Goal: Task Accomplishment & Management: Manage account settings

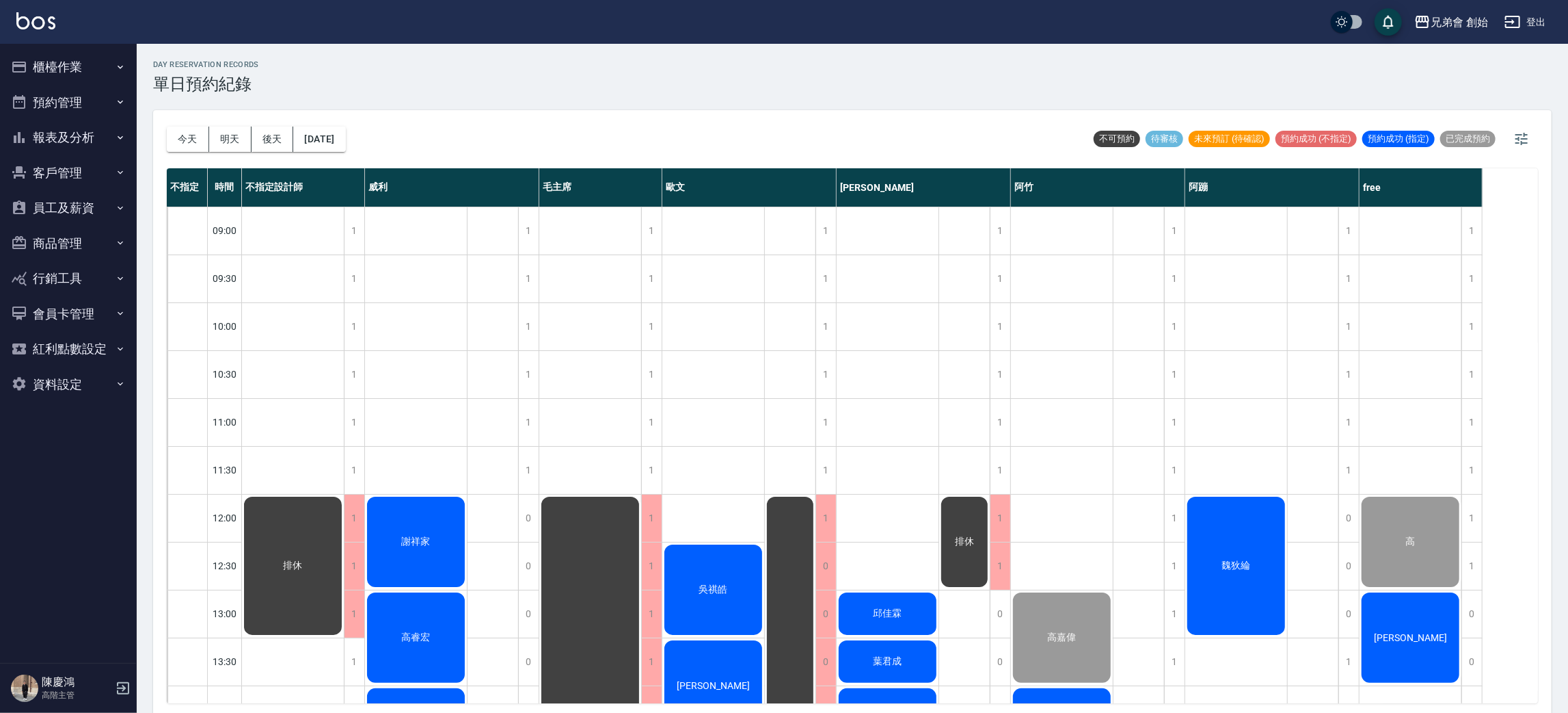
scroll to position [395, 0]
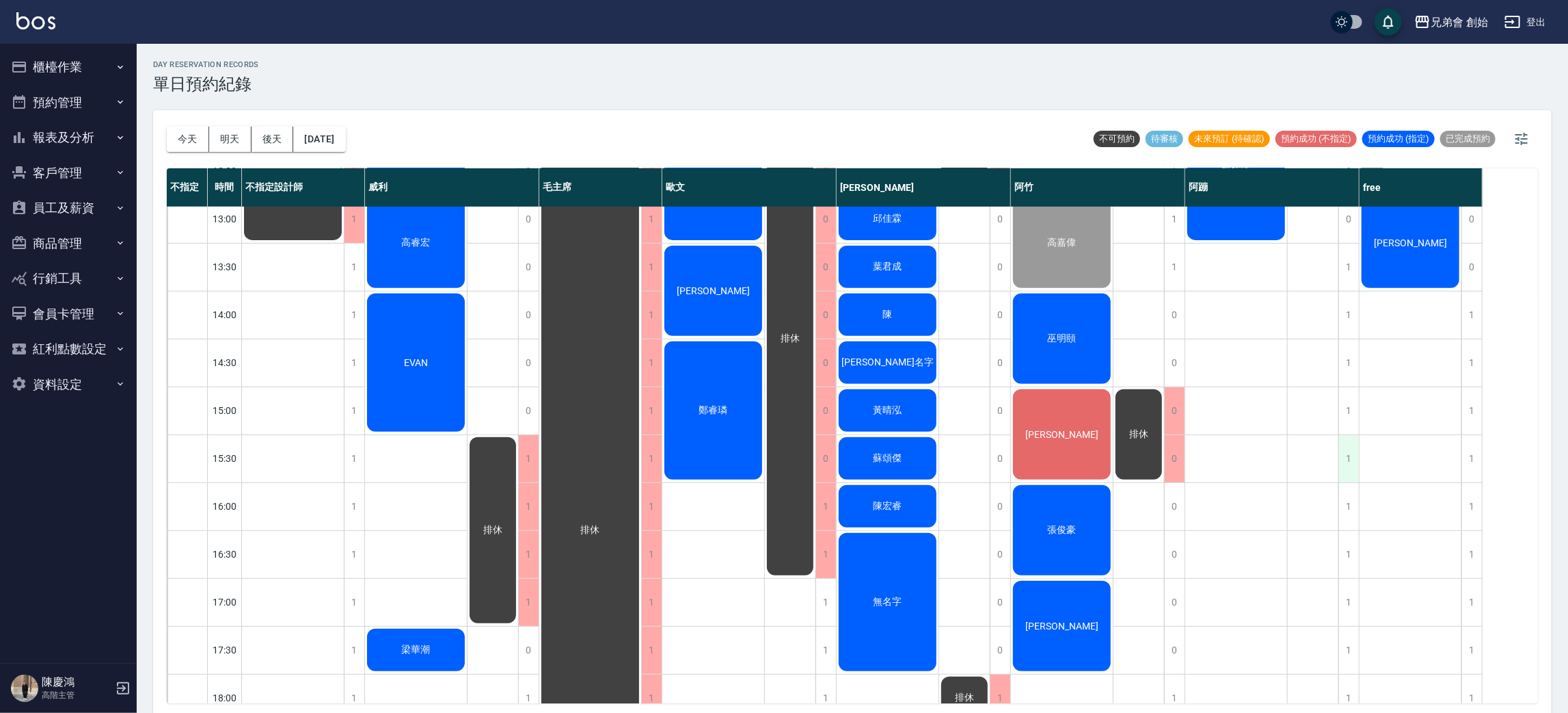
click at [1342, 463] on div "1" at bounding box center [1349, 458] width 21 height 47
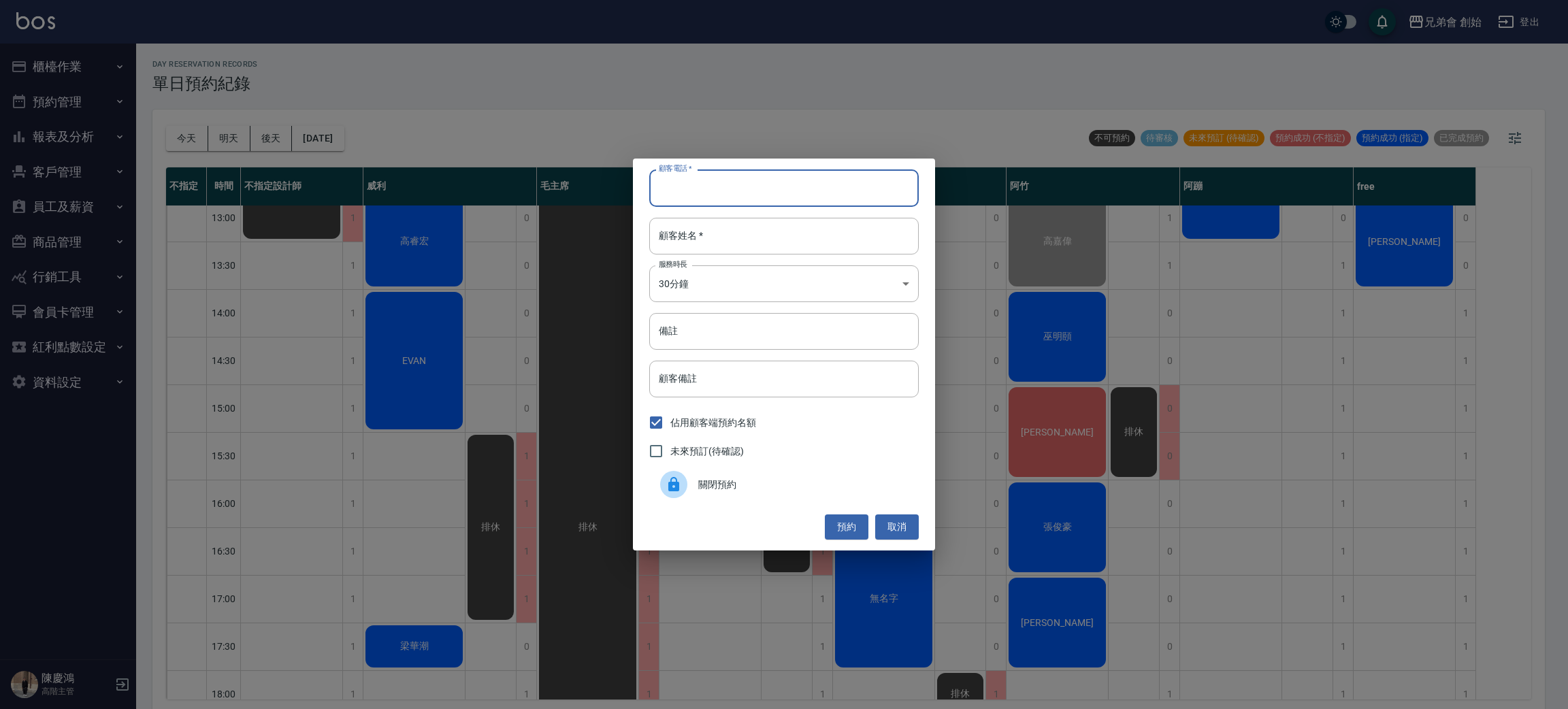
click at [800, 179] on input "顧客電話   *" at bounding box center [784, 188] width 270 height 36
type input "0917568969"
click at [756, 227] on input "顧客姓名   *" at bounding box center [784, 236] width 270 height 36
type input "李"
type input "林"
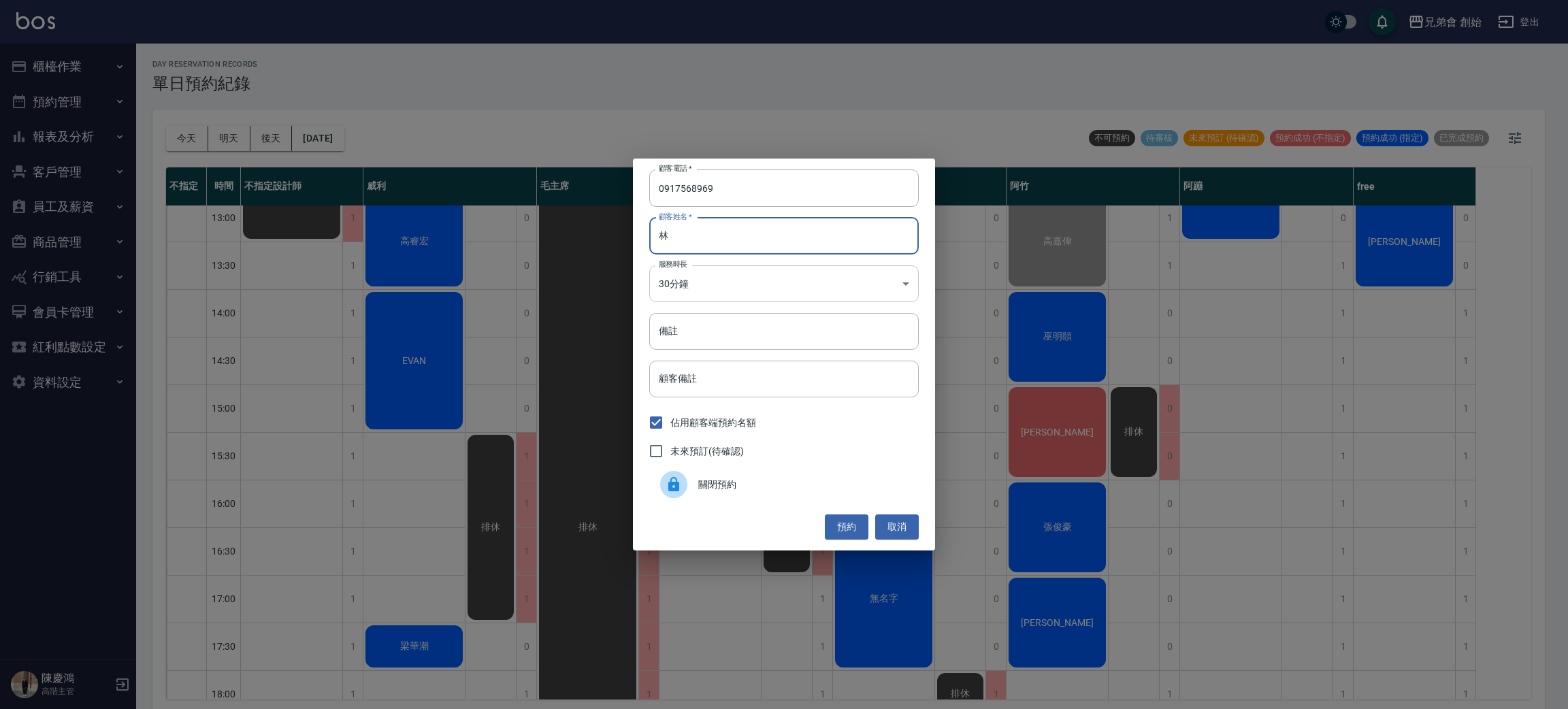
click at [801, 286] on body "兄弟會 創始 登出 櫃檯作業 打帳單 帳單列表 掛單列表 座位開單 營業儀表板 現金收支登錄 高階收支登錄 材料自購登錄 每日結帳 排班表 現場電腦打卡 掃碼…" at bounding box center [784, 356] width 1568 height 713
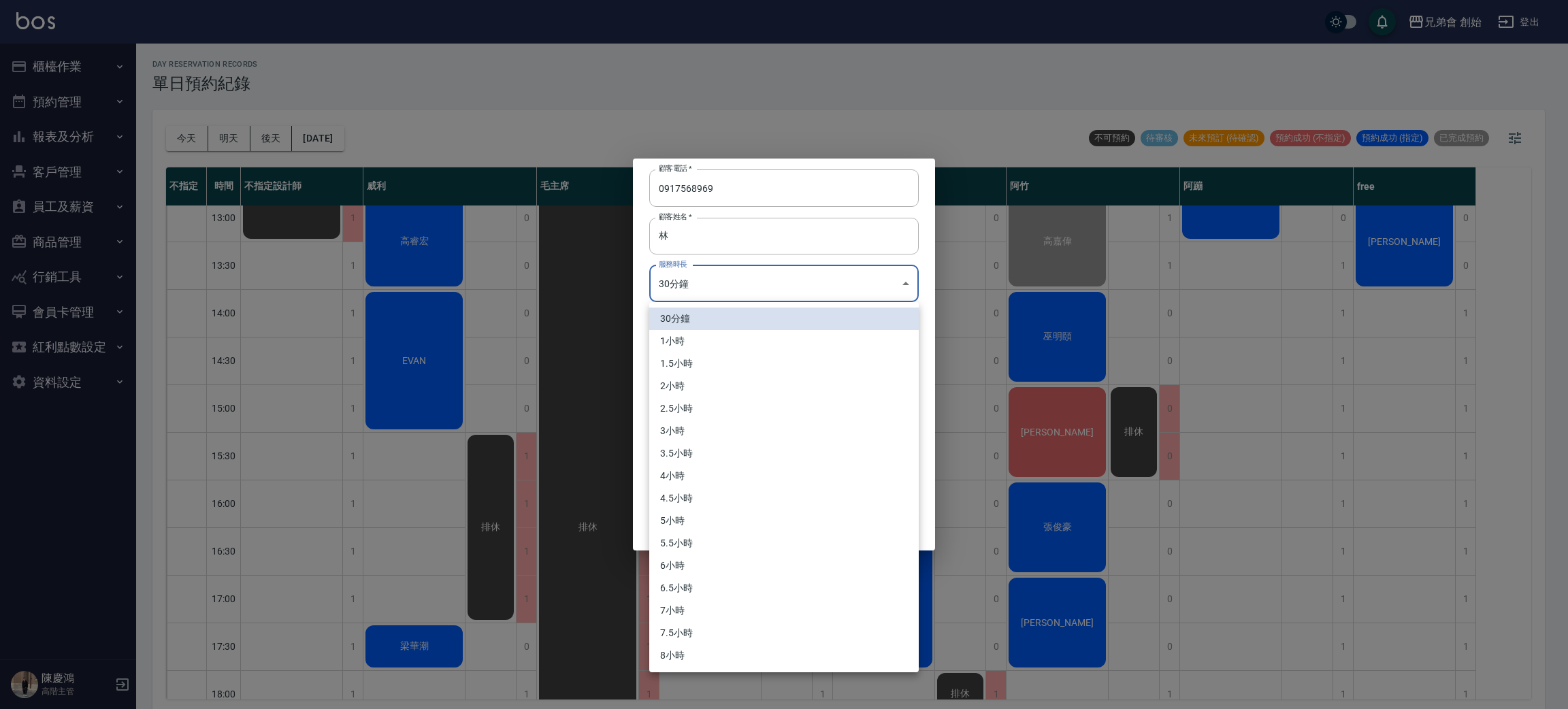
click at [782, 332] on li "1小時" at bounding box center [784, 341] width 270 height 22
type input "2"
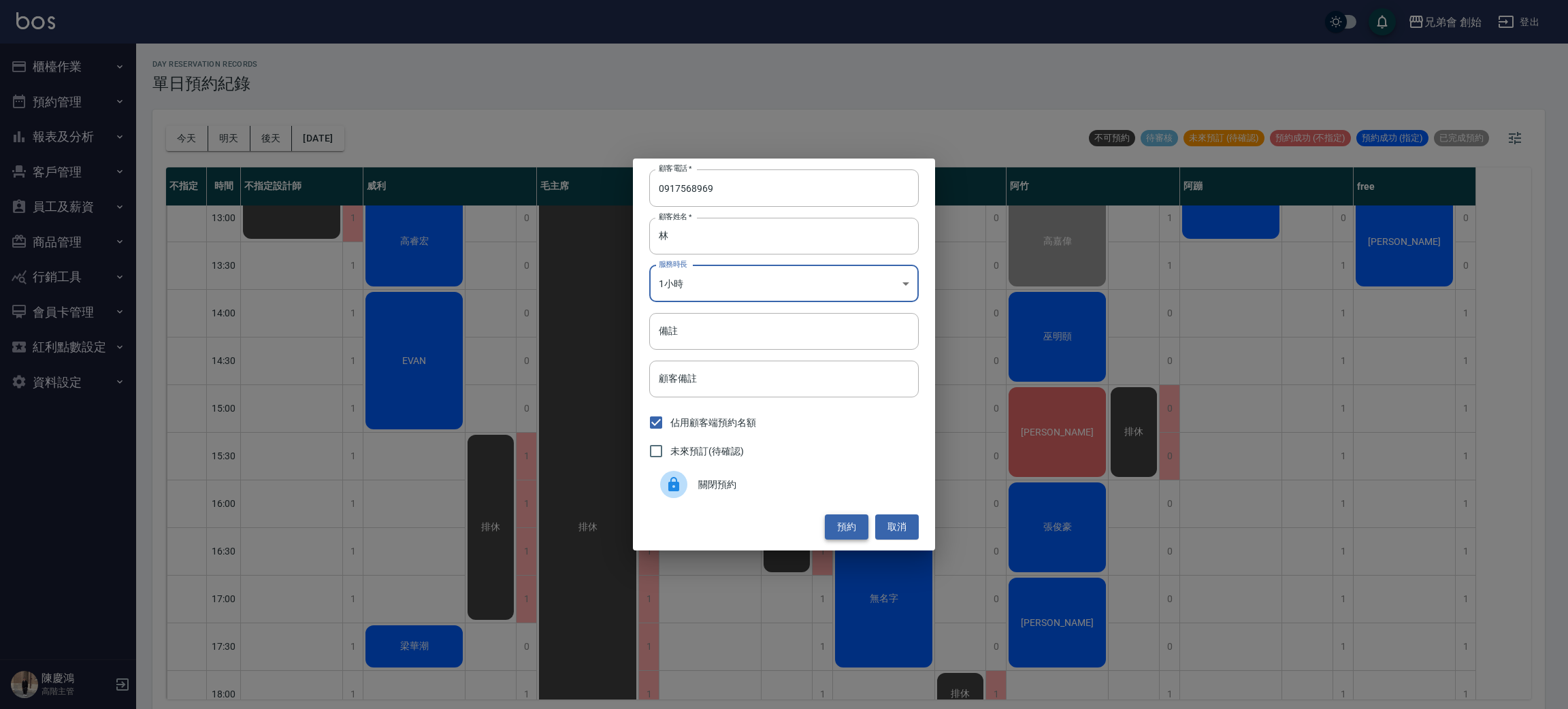
click at [828, 533] on button "預約" at bounding box center [846, 527] width 44 height 25
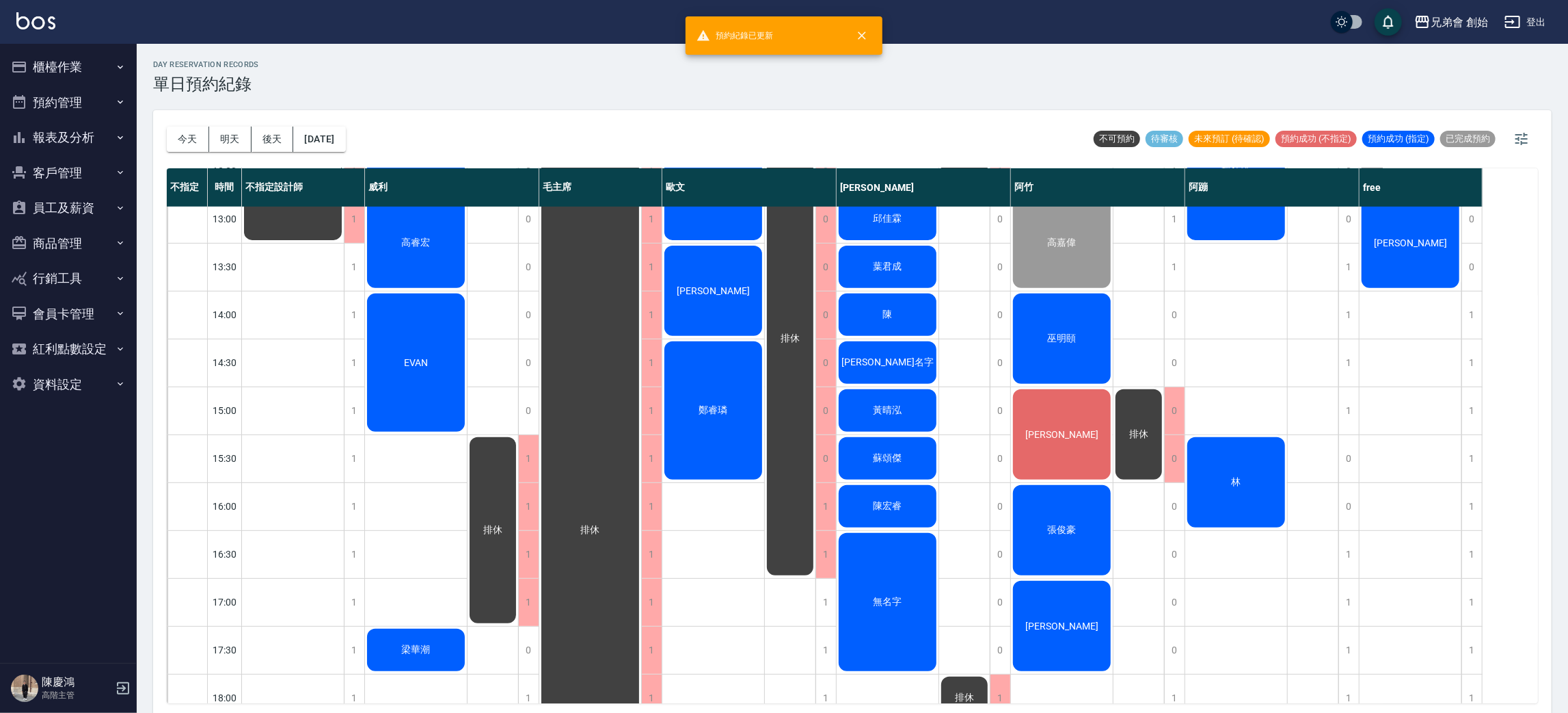
click at [344, 242] on div "林" at bounding box center [293, 171] width 102 height 142
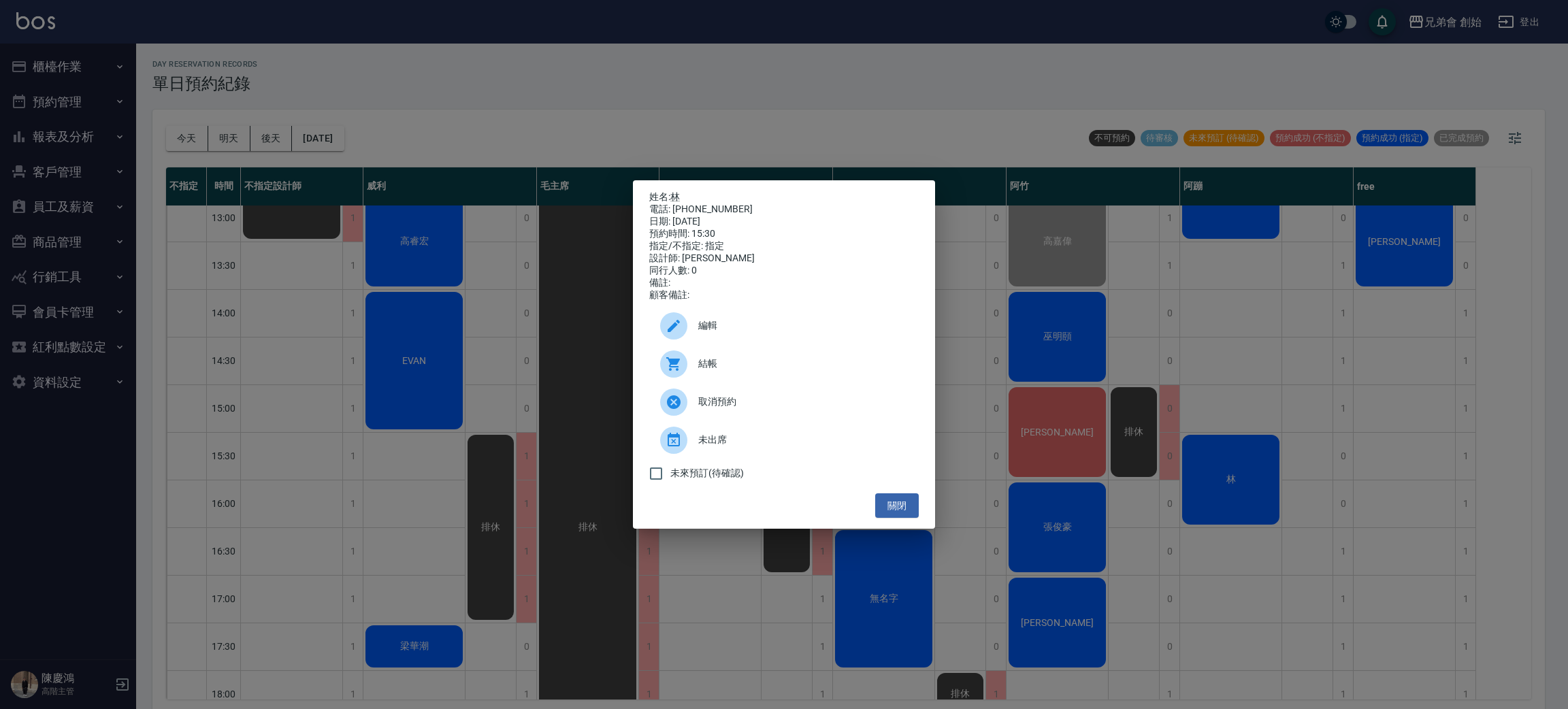
click at [838, 345] on div "編輯" at bounding box center [784, 326] width 270 height 38
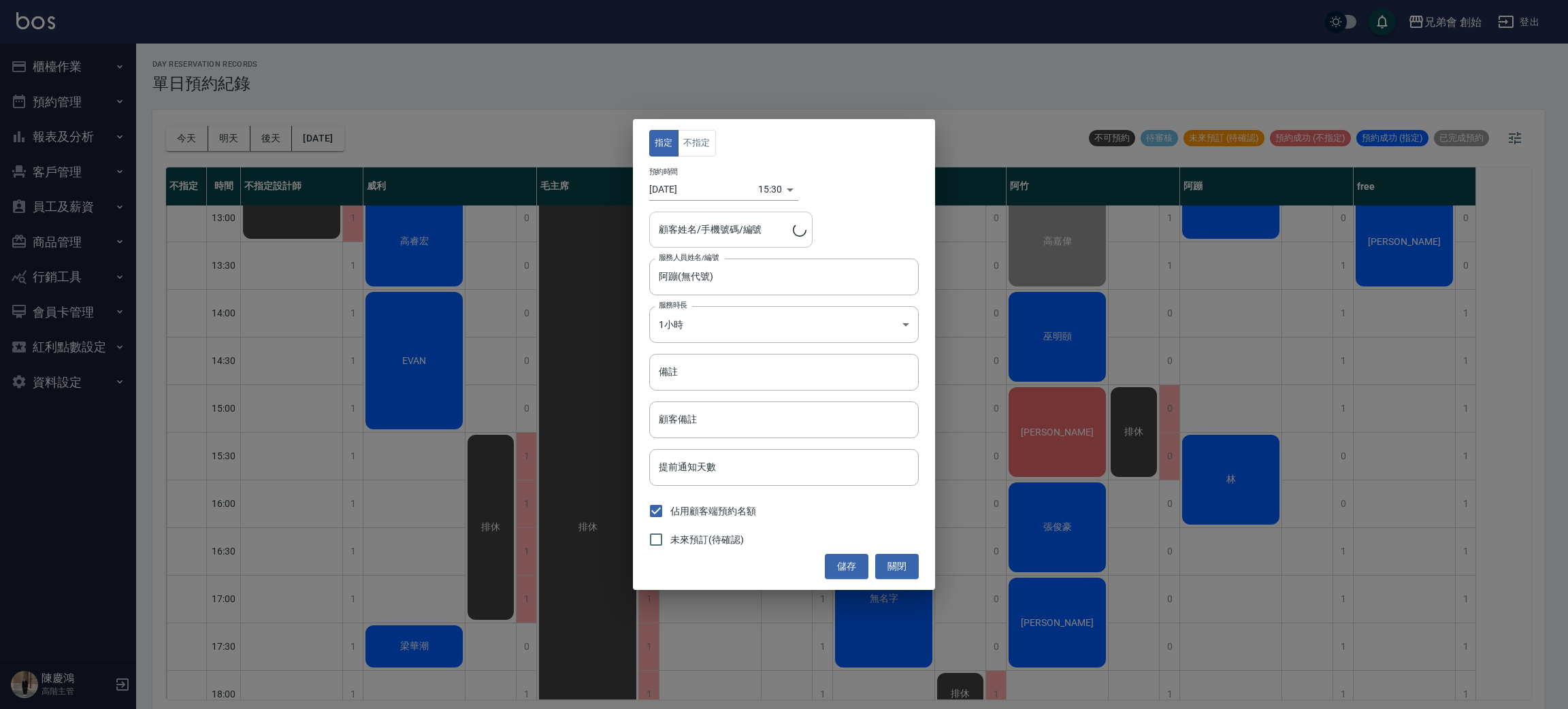
type input "林/0917568969"
click at [701, 155] on button "不指定" at bounding box center [697, 143] width 38 height 26
click at [840, 561] on button "儲存" at bounding box center [846, 566] width 44 height 25
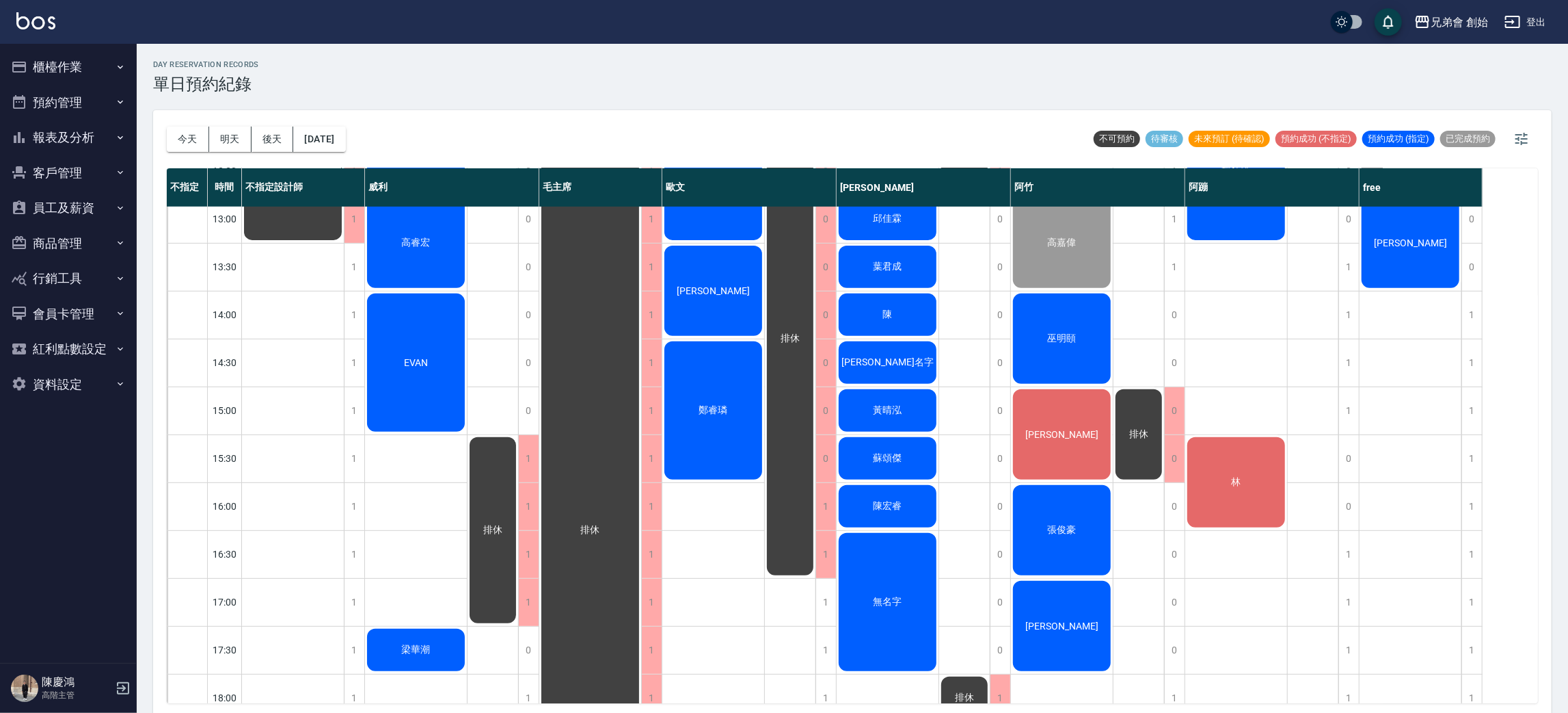
click at [305, 177] on span "Jimmy" at bounding box center [293, 171] width 25 height 12
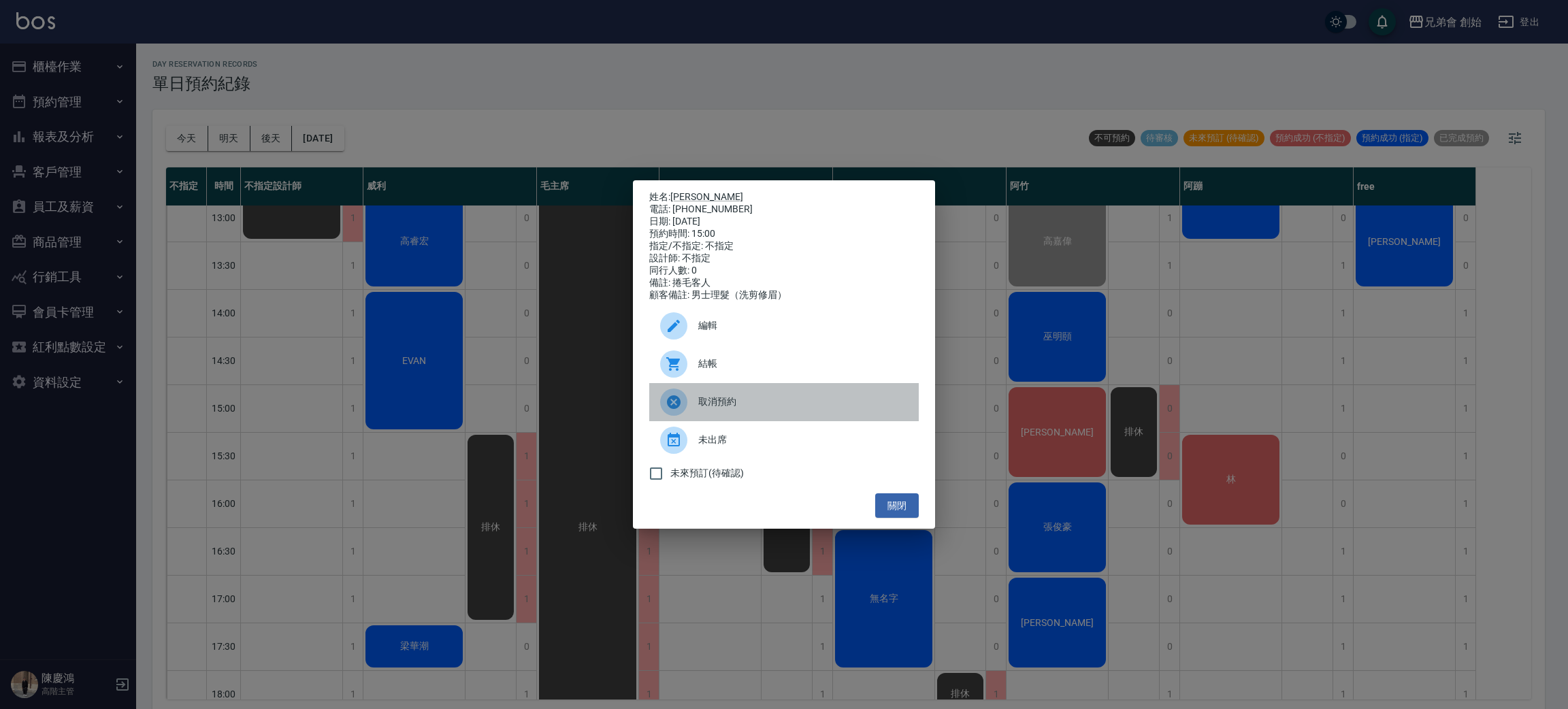
click at [801, 408] on span "取消預約" at bounding box center [803, 401] width 209 height 14
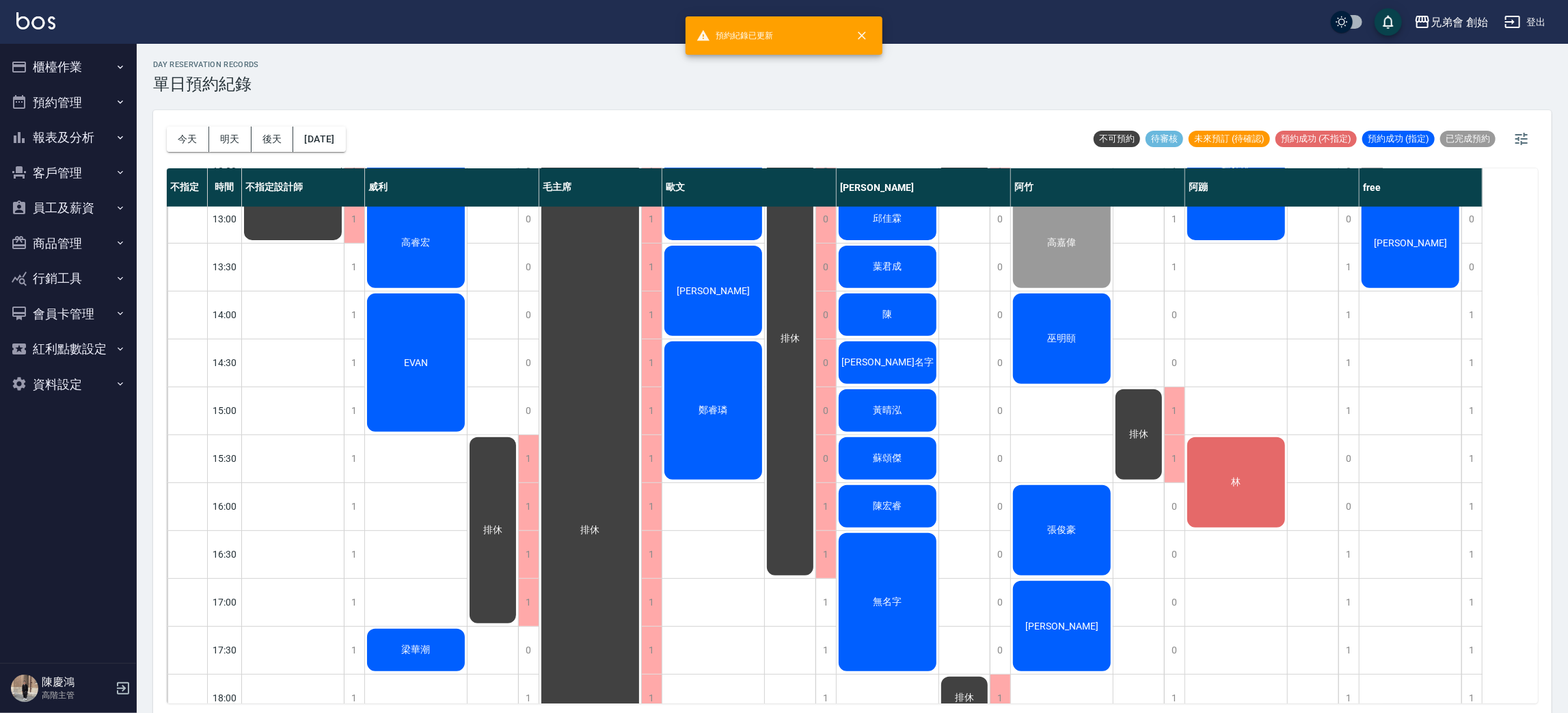
click at [1073, 400] on div "高嘉偉 巫明頤 張俊豪 傅睿煬 蕭聖翰" at bounding box center [1062, 506] width 103 height 1389
click at [344, 242] on div "排休" at bounding box center [293, 171] width 102 height 142
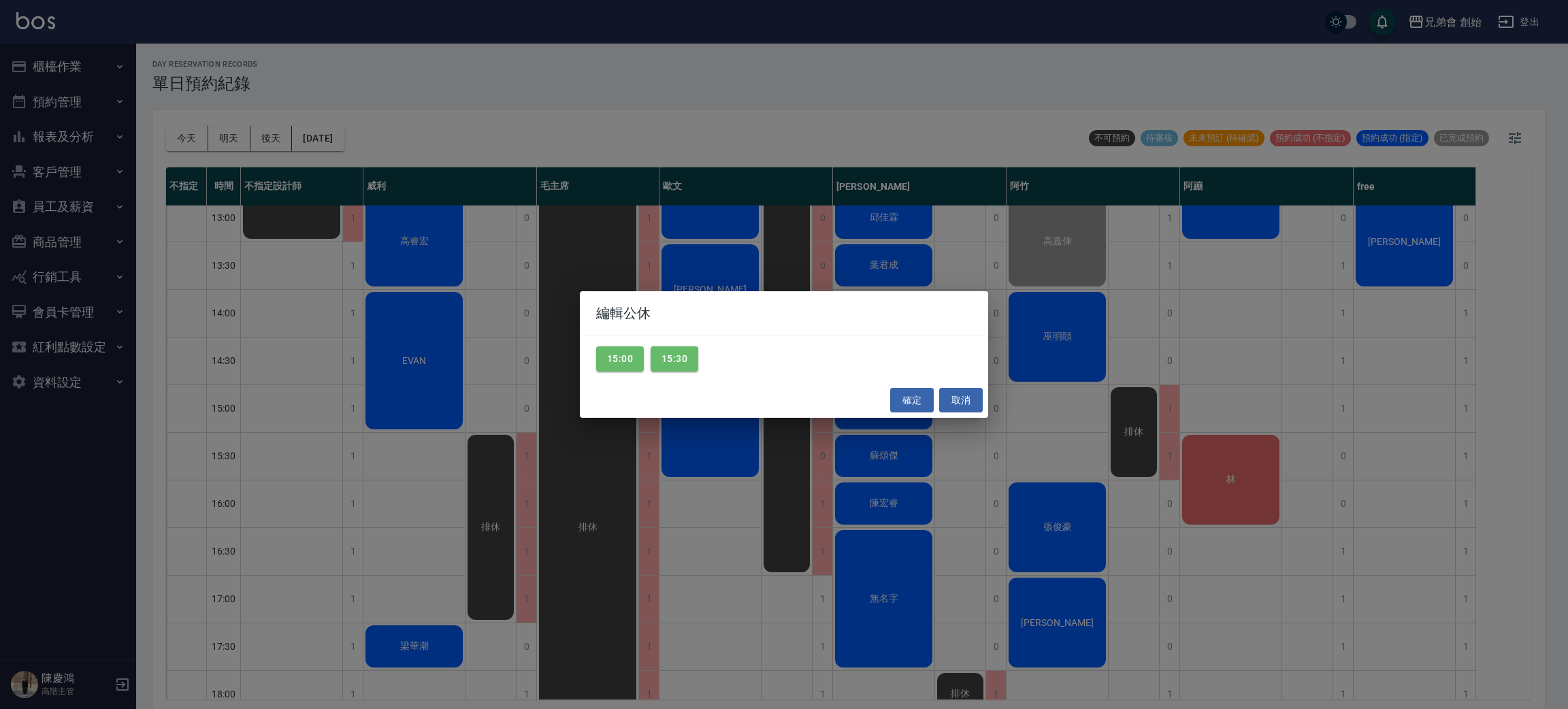
click at [1083, 443] on div "編輯公休 15:00 15:30 確定 取消" at bounding box center [784, 354] width 1568 height 709
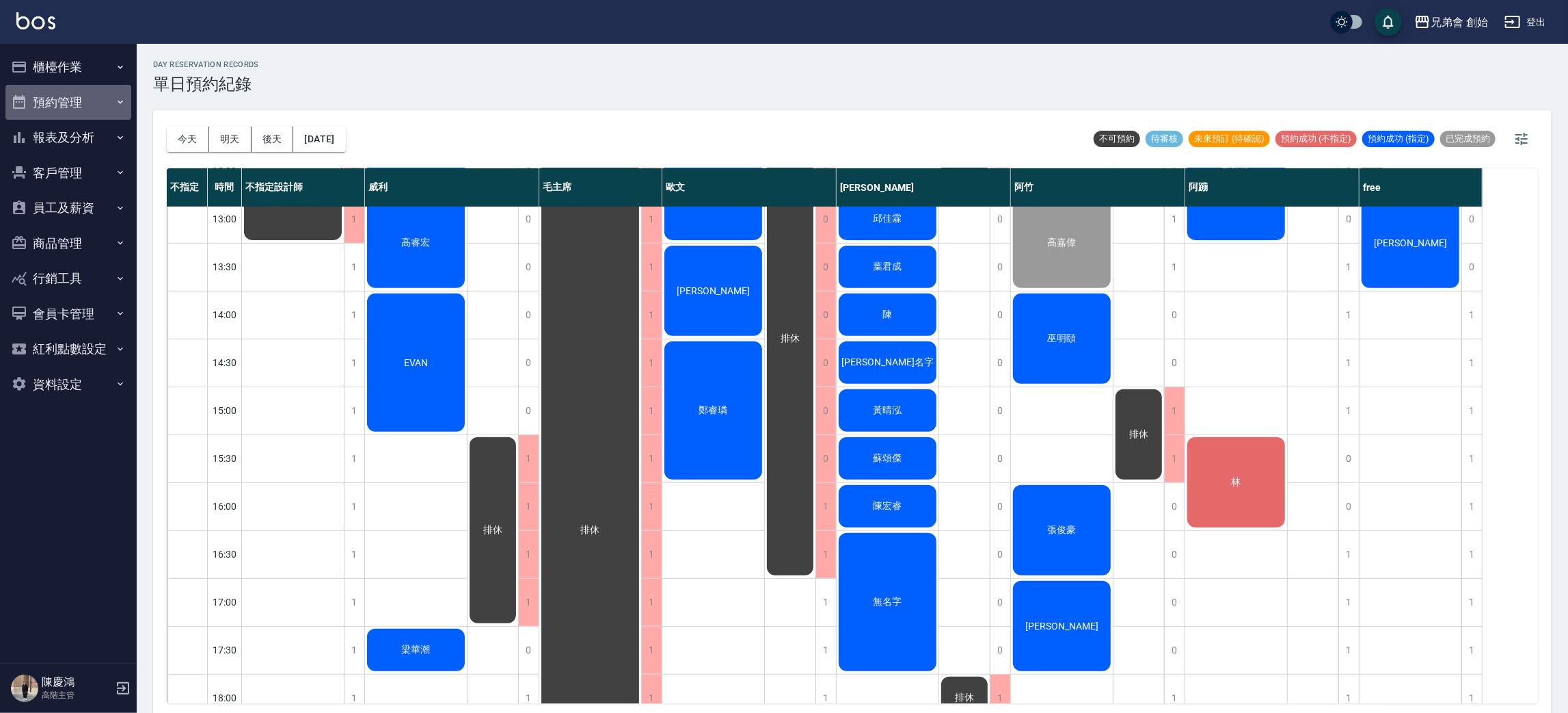
click at [81, 100] on button "預約管理" at bounding box center [69, 102] width 126 height 36
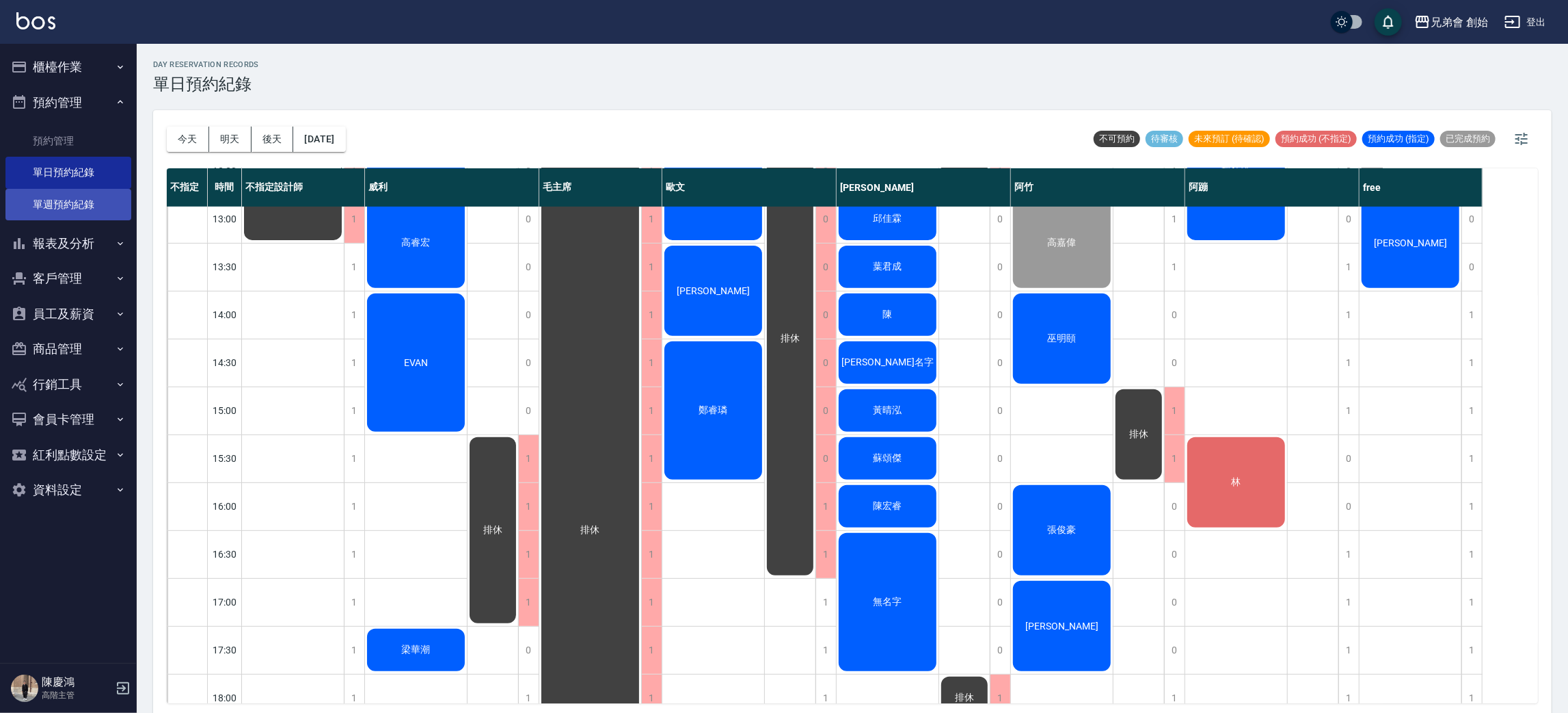
drag, startPoint x: 88, startPoint y: 209, endPoint x: 88, endPoint y: 200, distance: 9.0
click at [88, 209] on link "單週預約紀錄" at bounding box center [69, 204] width 126 height 31
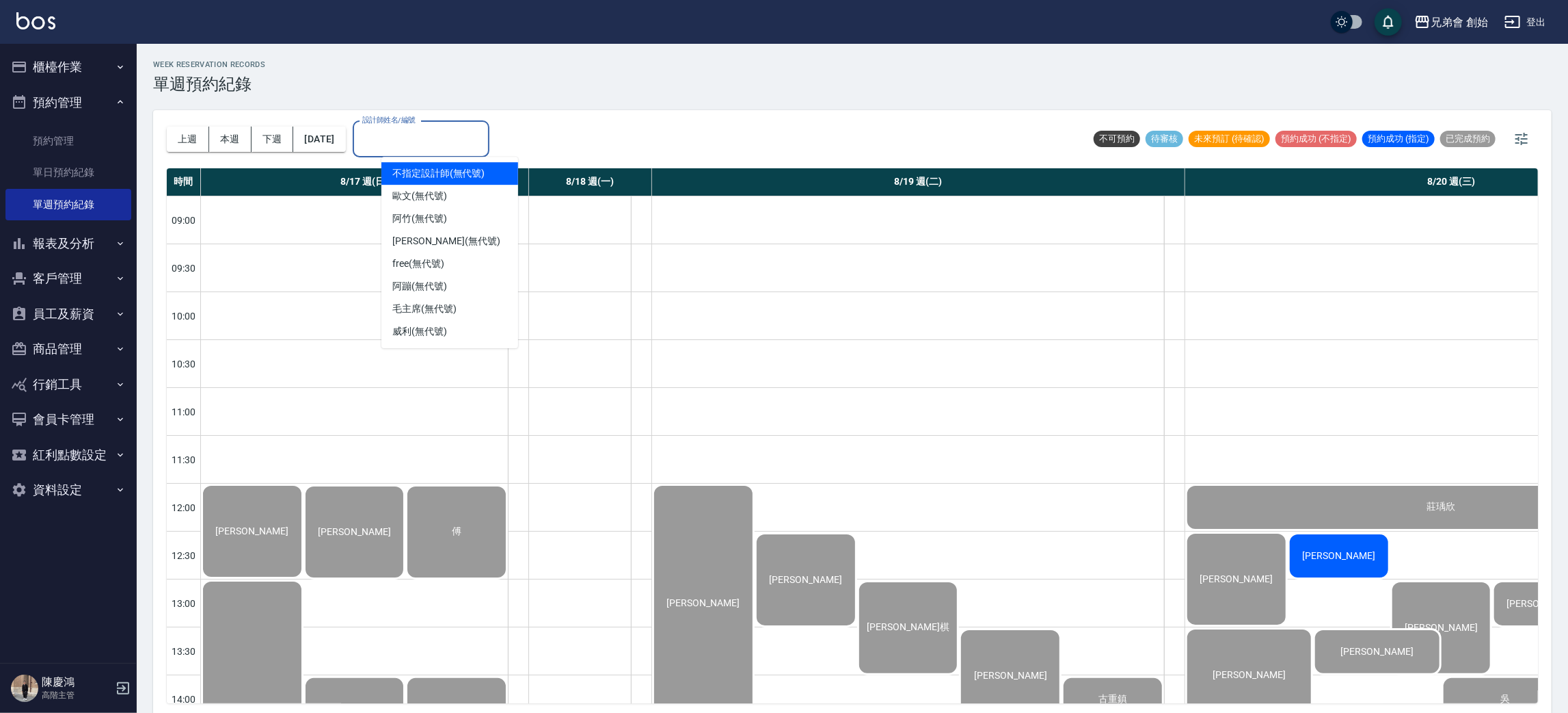
click at [471, 149] on input "設計師姓名/編號" at bounding box center [421, 140] width 124 height 24
click at [450, 219] on div "阿竹 (無代號)" at bounding box center [450, 219] width 137 height 22
type input "阿竹 (無代號)"
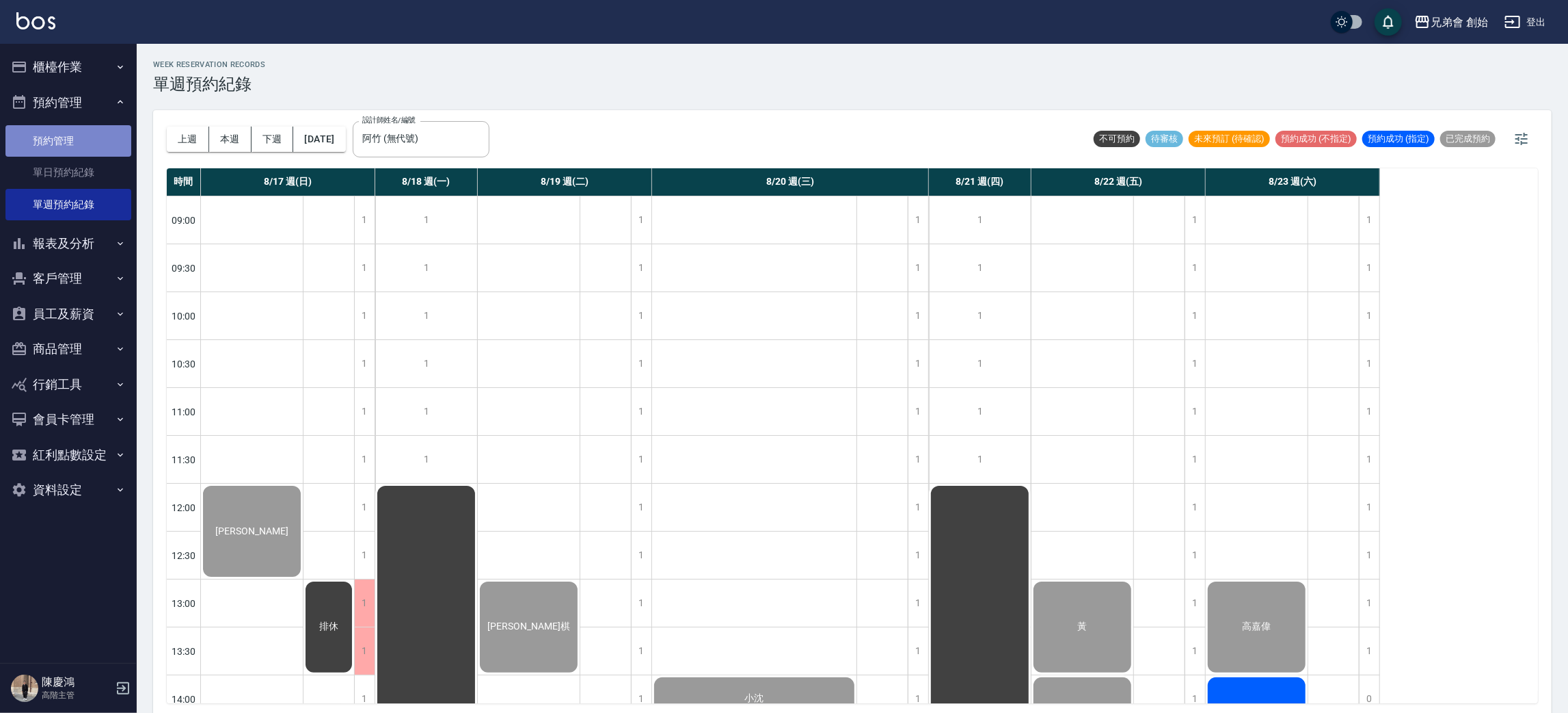
click at [70, 131] on link "預約管理" at bounding box center [69, 140] width 126 height 31
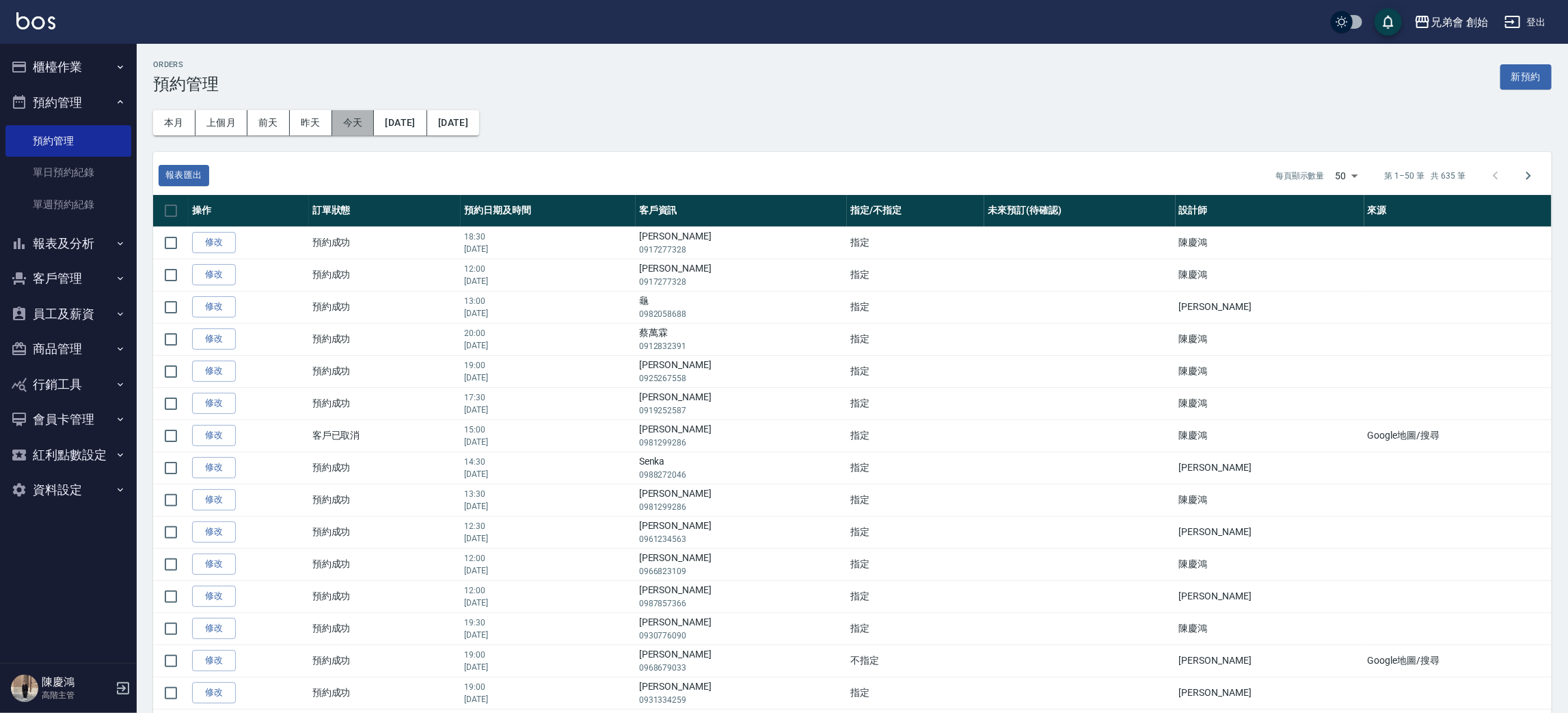
click at [367, 128] on button "今天" at bounding box center [353, 123] width 42 height 26
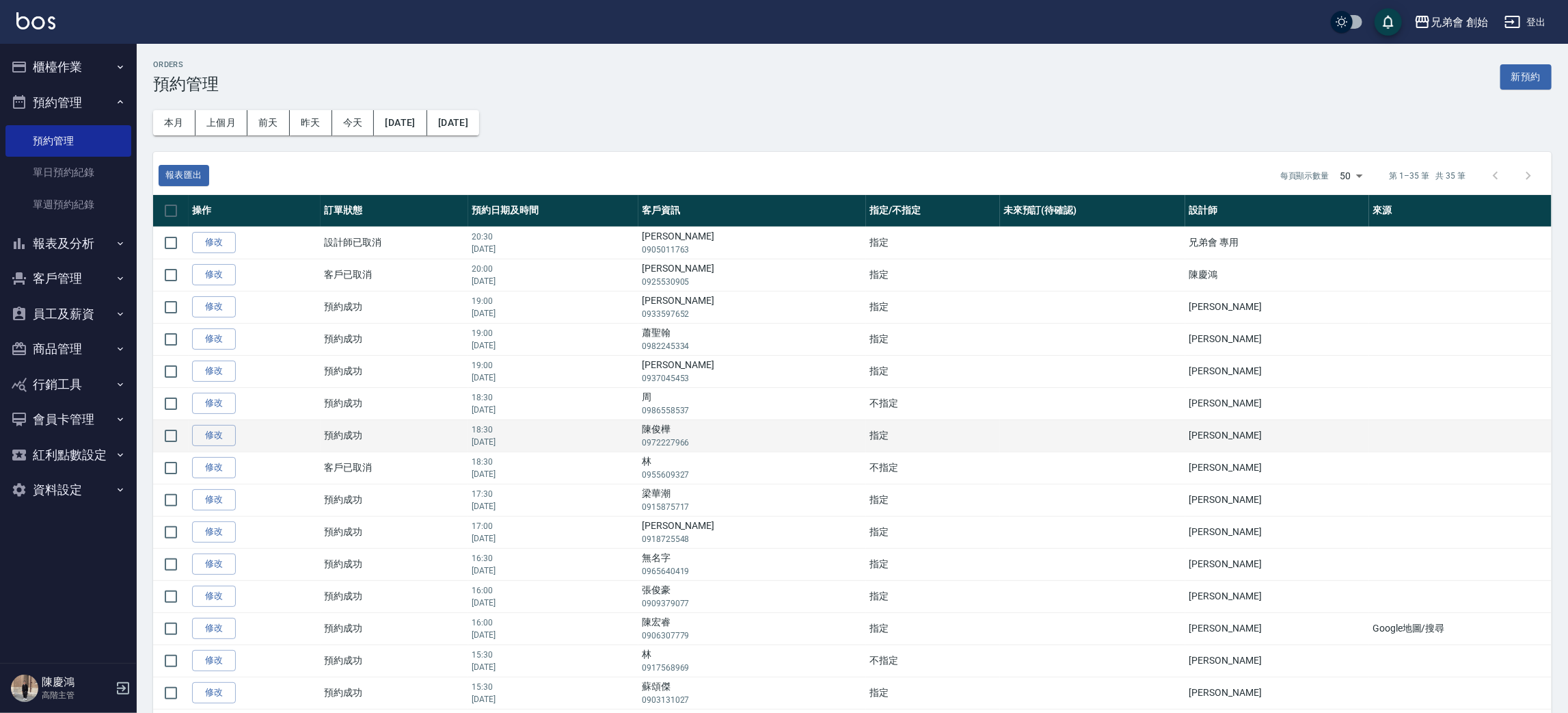
scroll to position [205, 0]
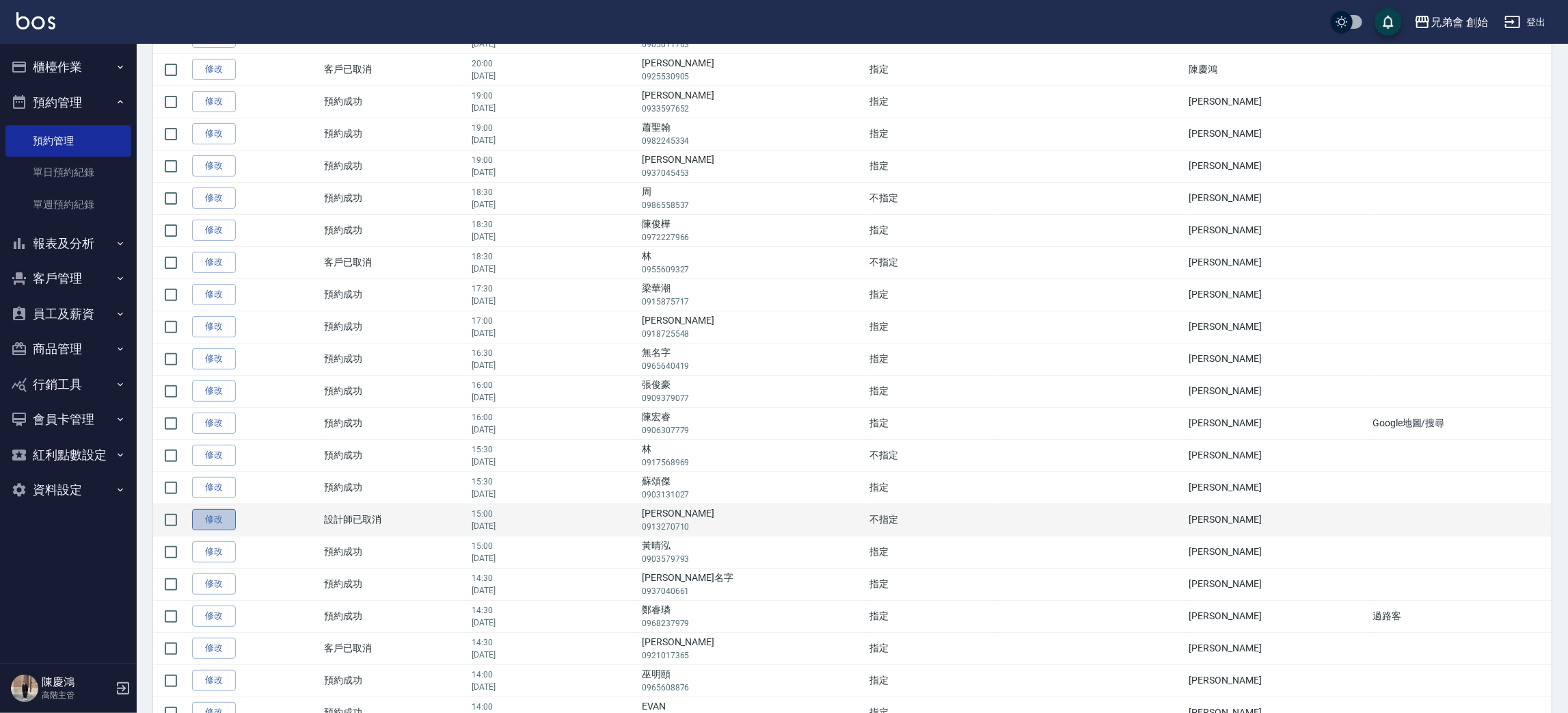
click at [200, 517] on link "修改" at bounding box center [214, 519] width 44 height 22
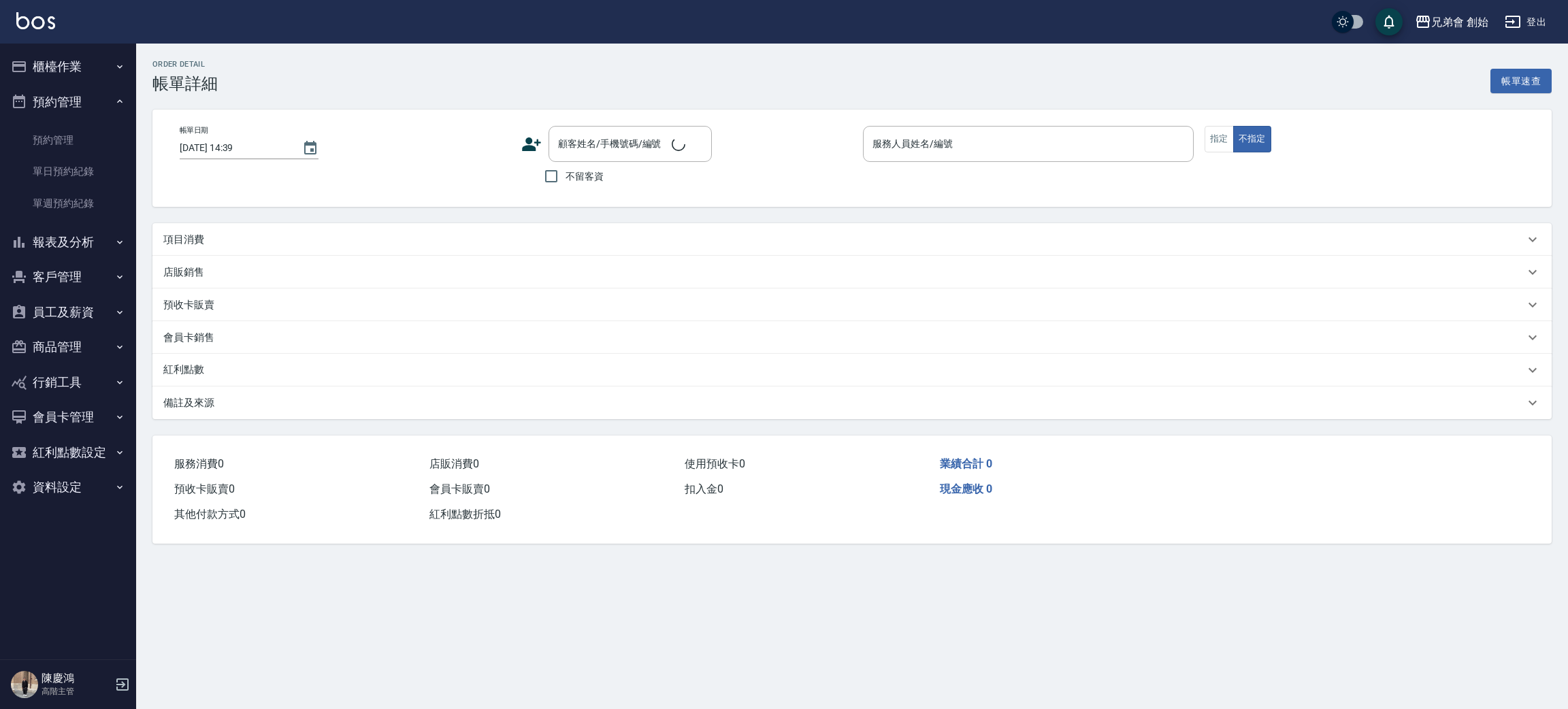
type input "2025/08/23 15:00"
type input "阿竹 (無代號)"
type input "捲毛客人"
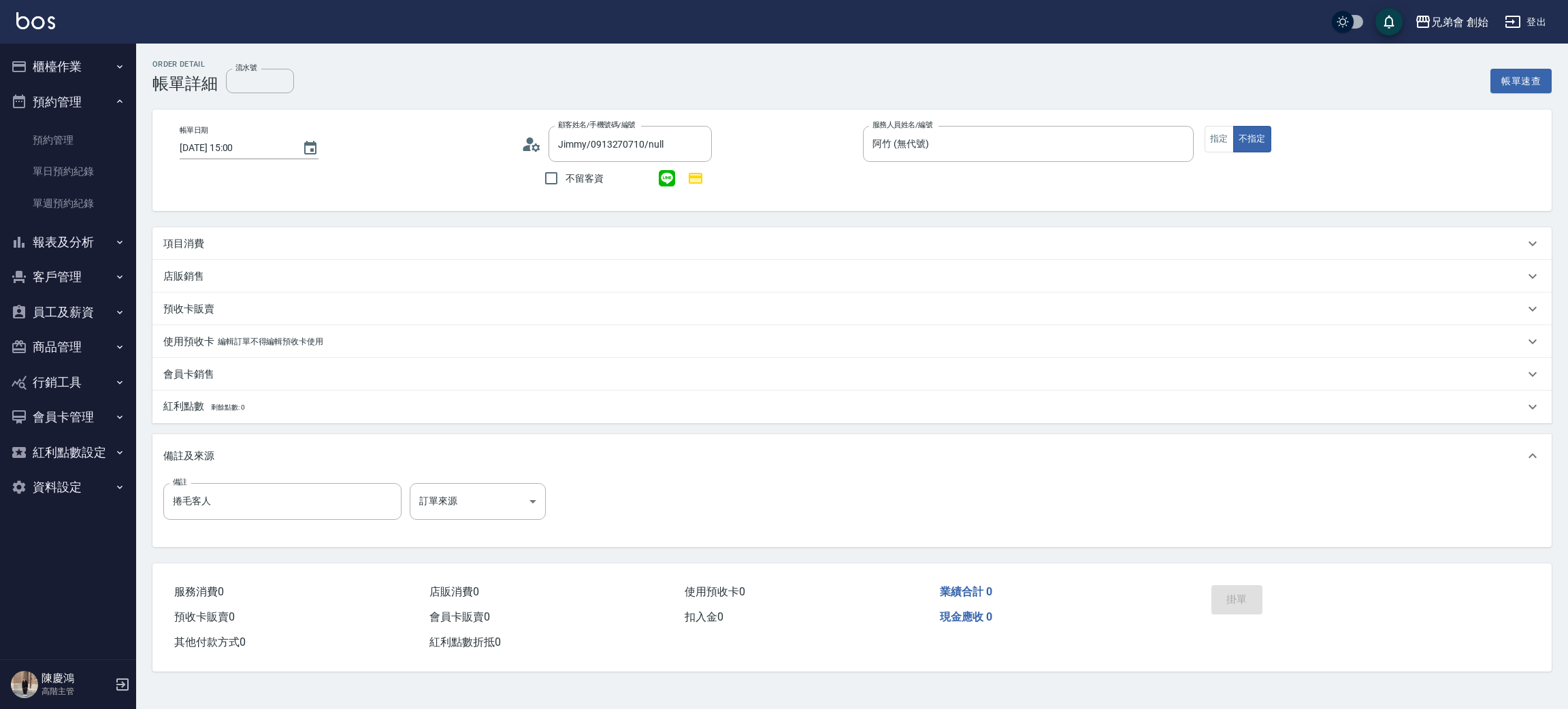
type input "Jimmy/0913270710/null"
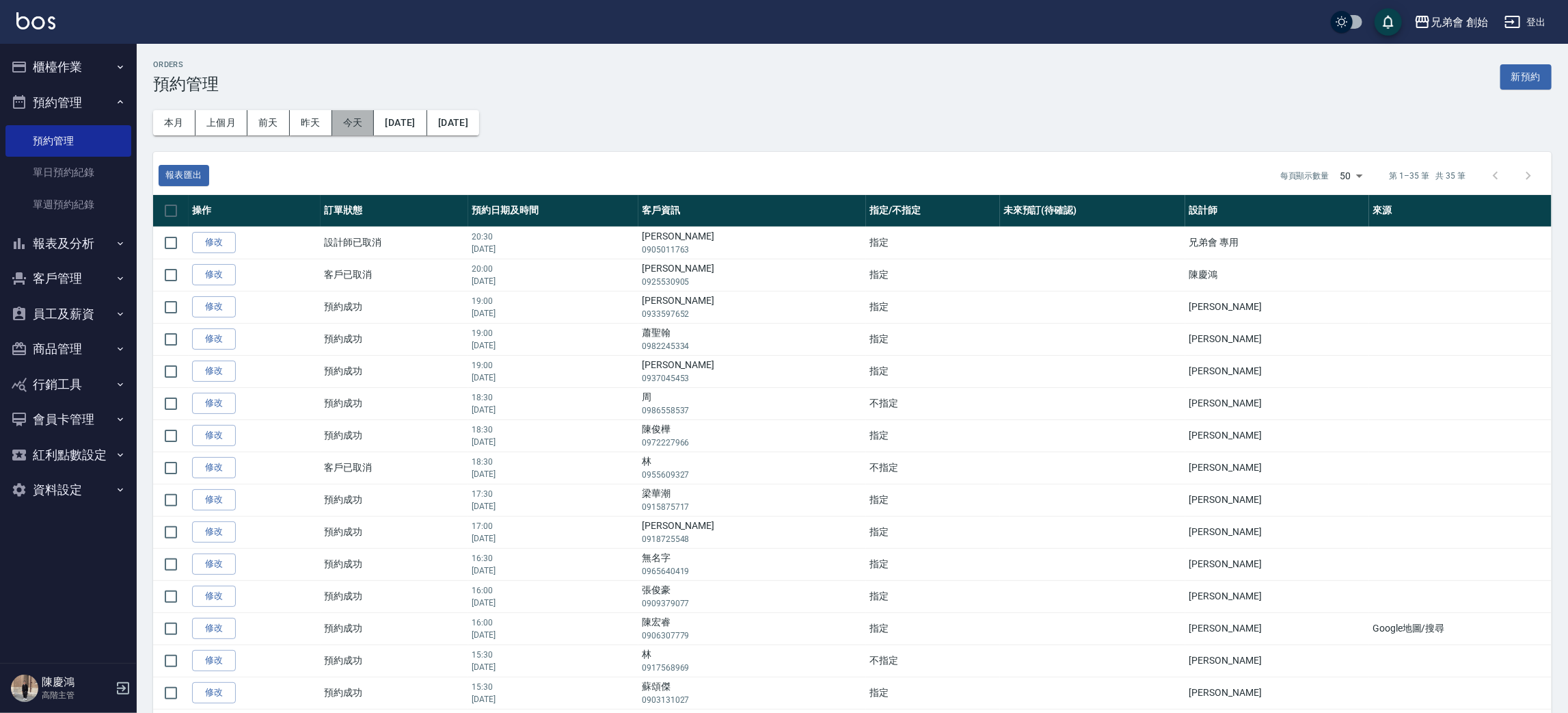
click at [360, 118] on button "今天" at bounding box center [353, 123] width 42 height 26
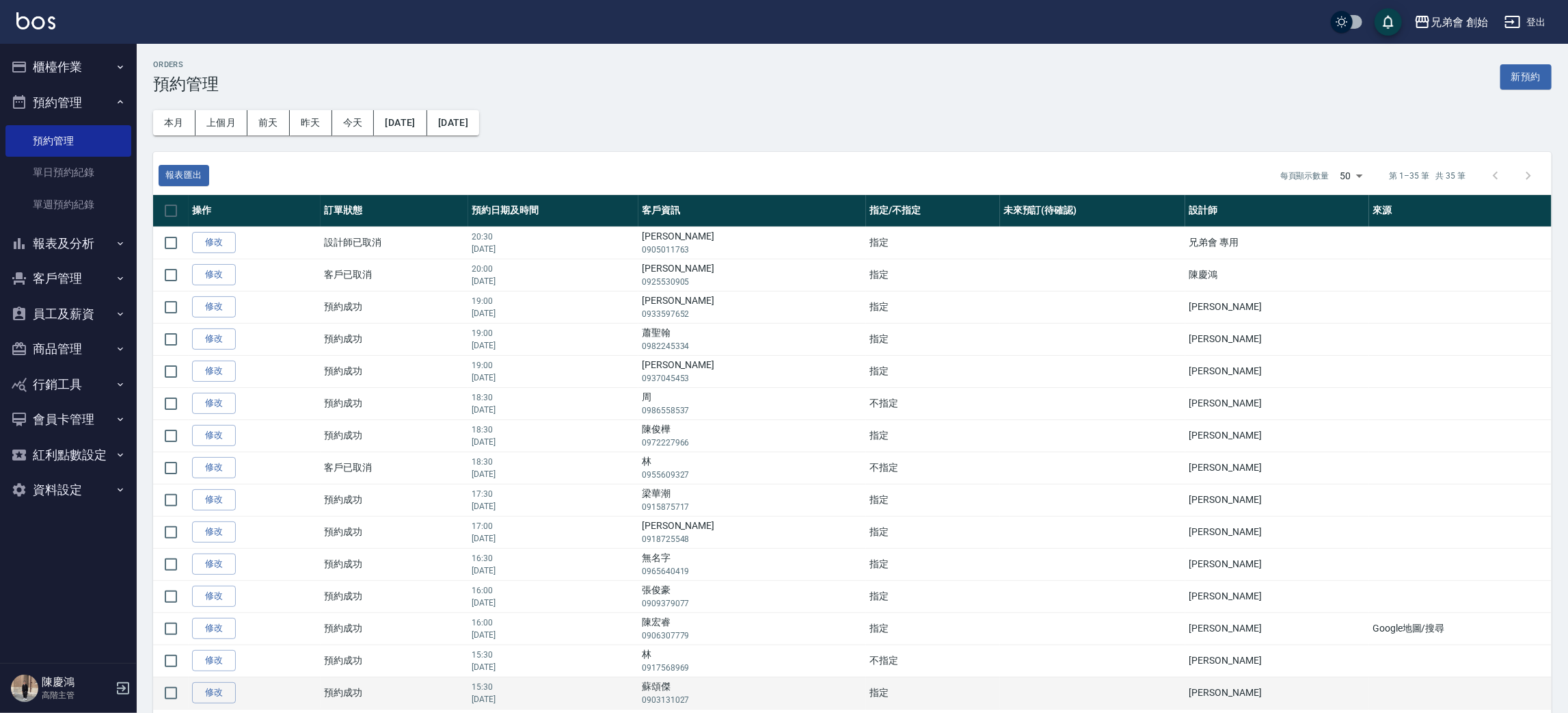
scroll to position [205, 0]
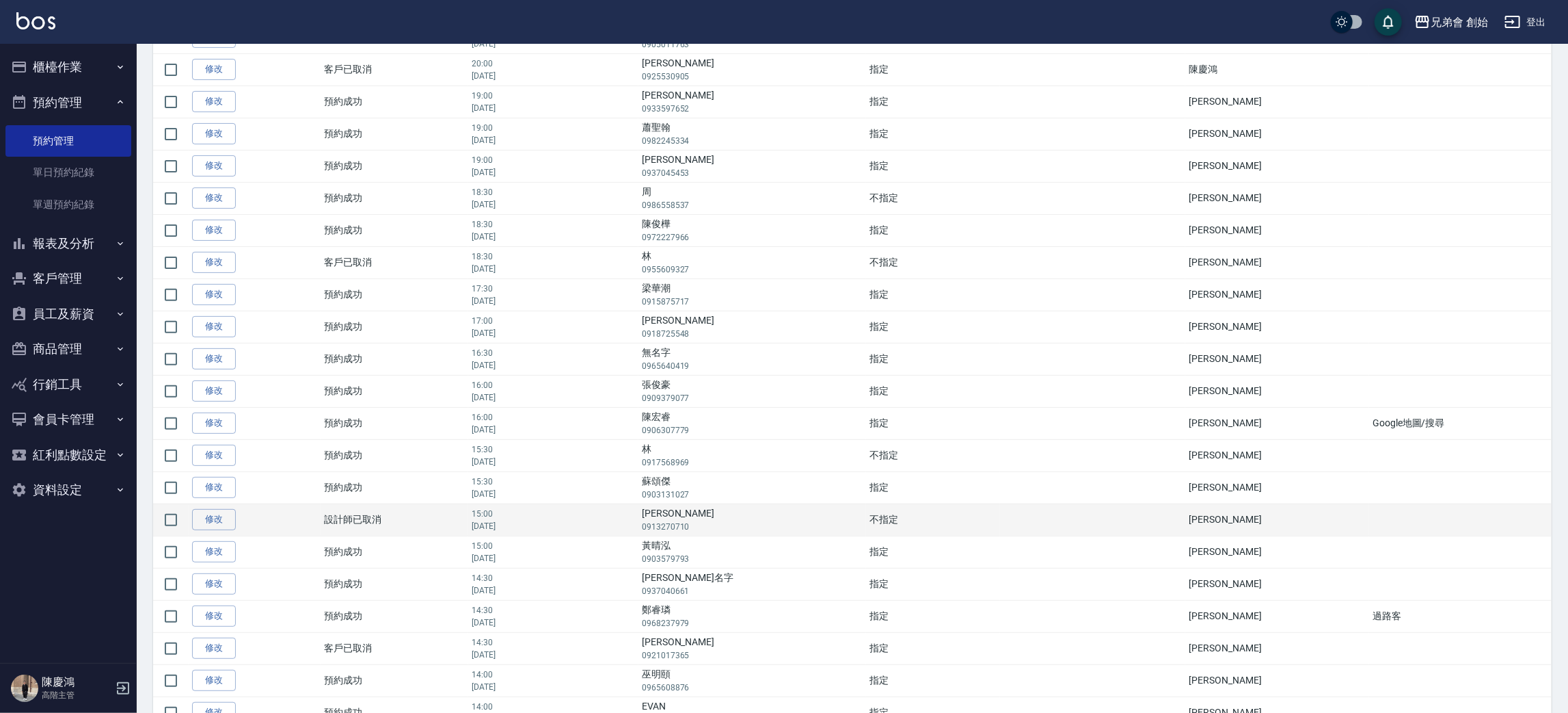
click at [809, 518] on td "Jimmy 0913270710" at bounding box center [753, 519] width 228 height 32
click at [170, 521] on input "checkbox" at bounding box center [171, 520] width 29 height 29
checkbox input "true"
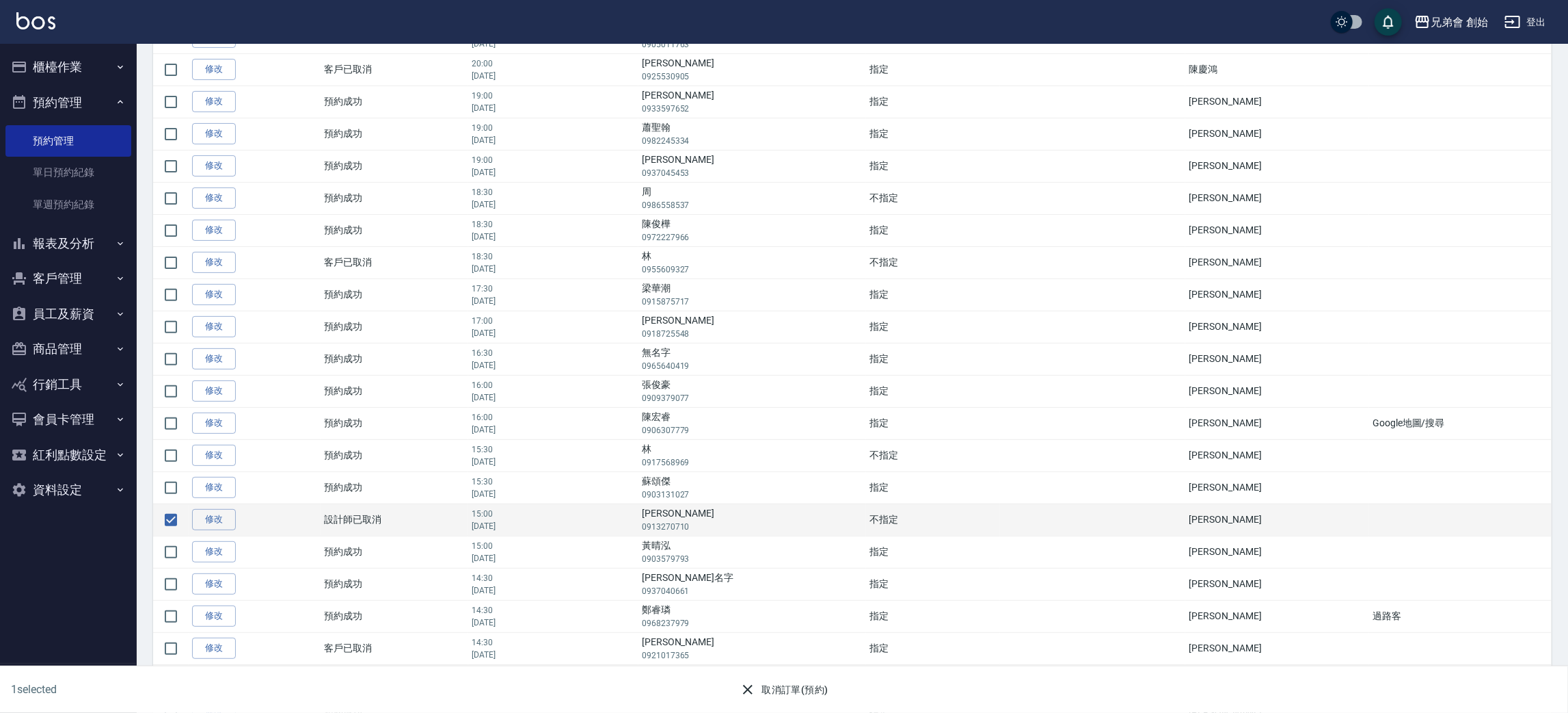
click at [704, 515] on td "Jimmy 0913270710" at bounding box center [753, 519] width 228 height 32
copy td "Jimmy"
click at [695, 526] on p "0913270710" at bounding box center [752, 526] width 221 height 12
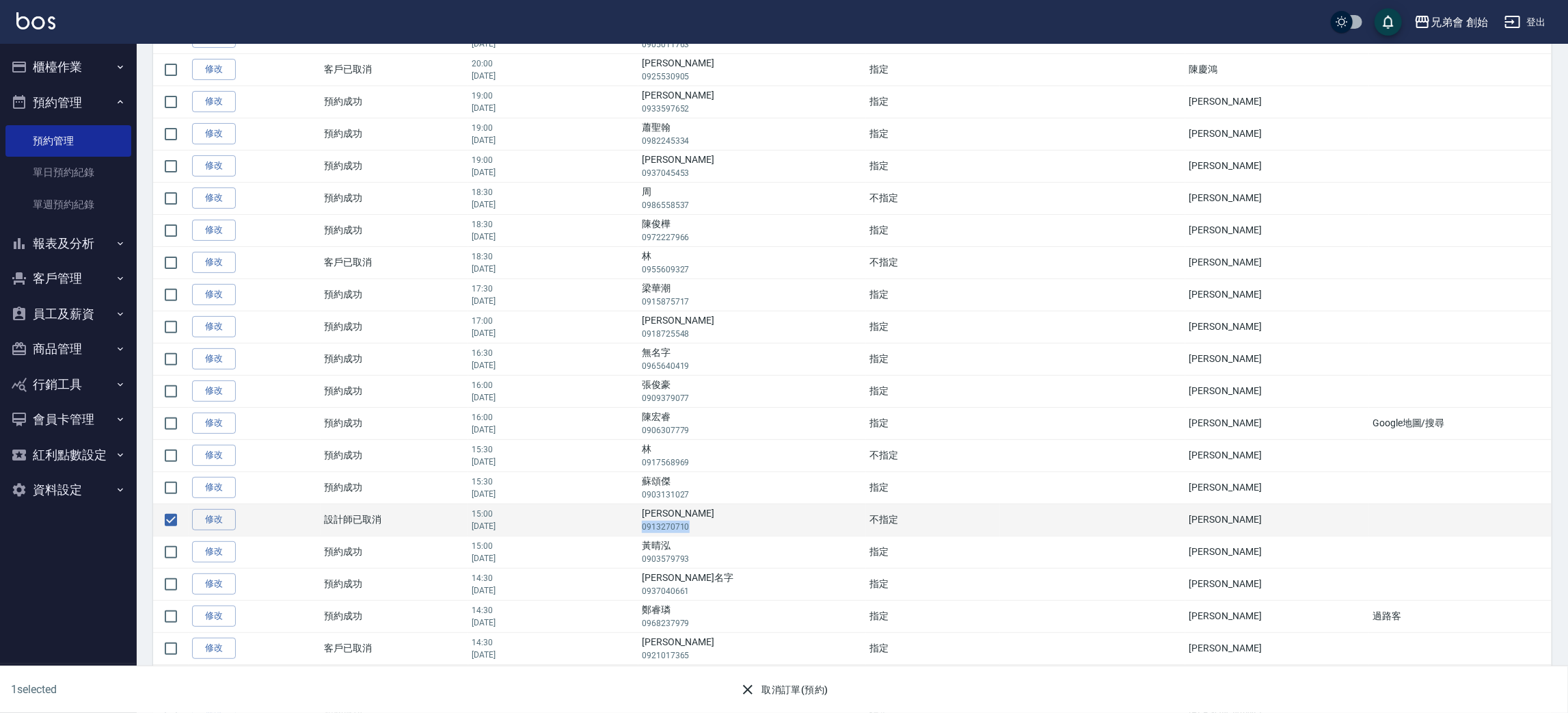
copy p "0913270710"
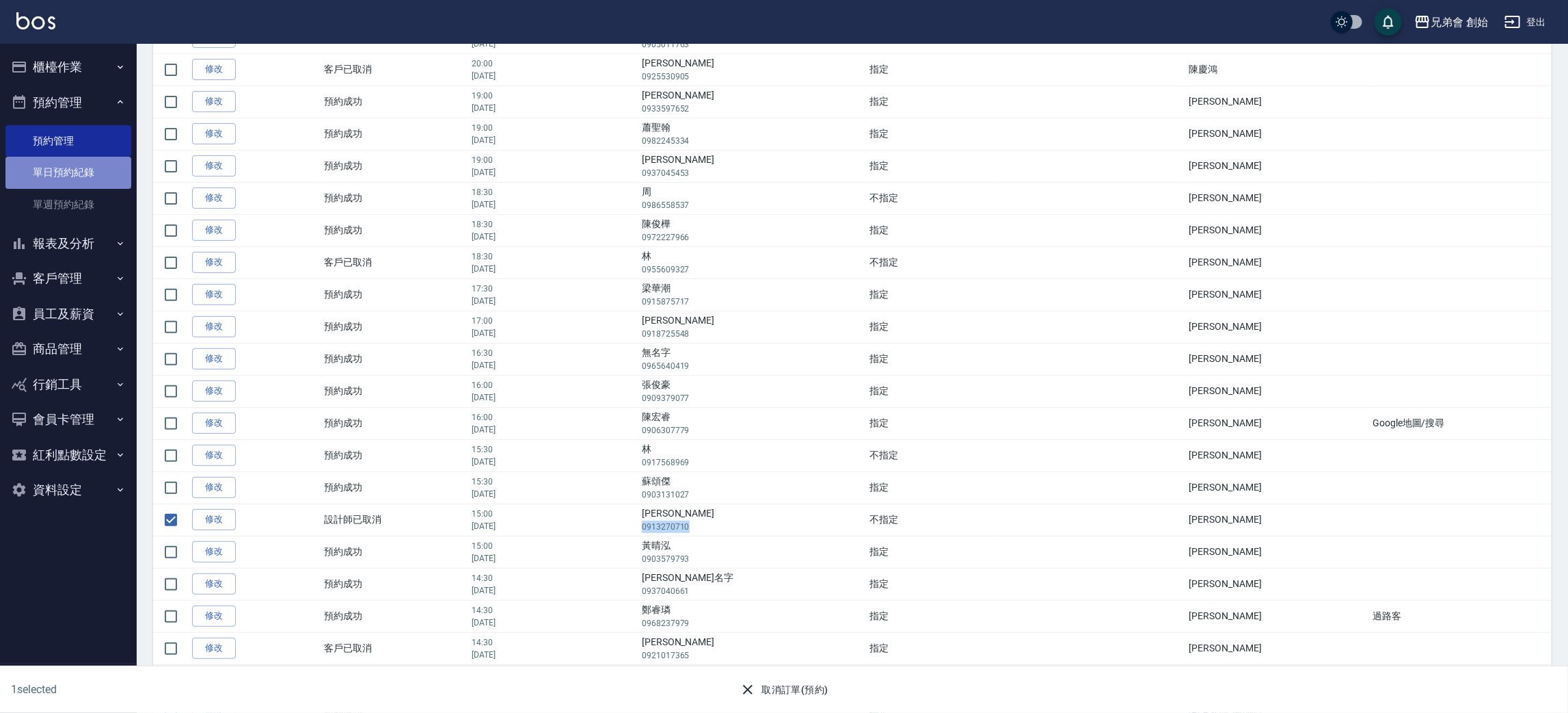
click at [87, 166] on link "單日預約紀錄" at bounding box center [69, 171] width 126 height 31
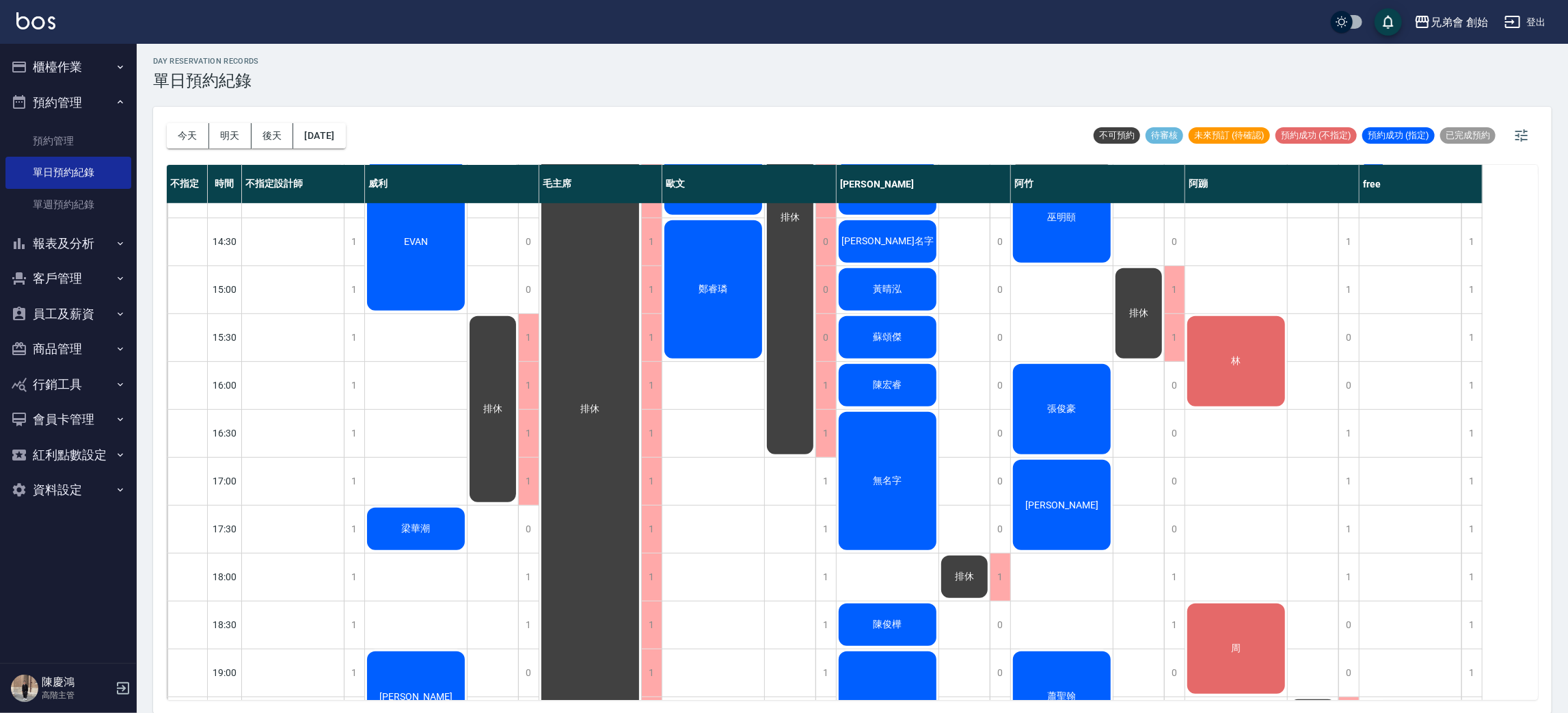
scroll to position [411, 0]
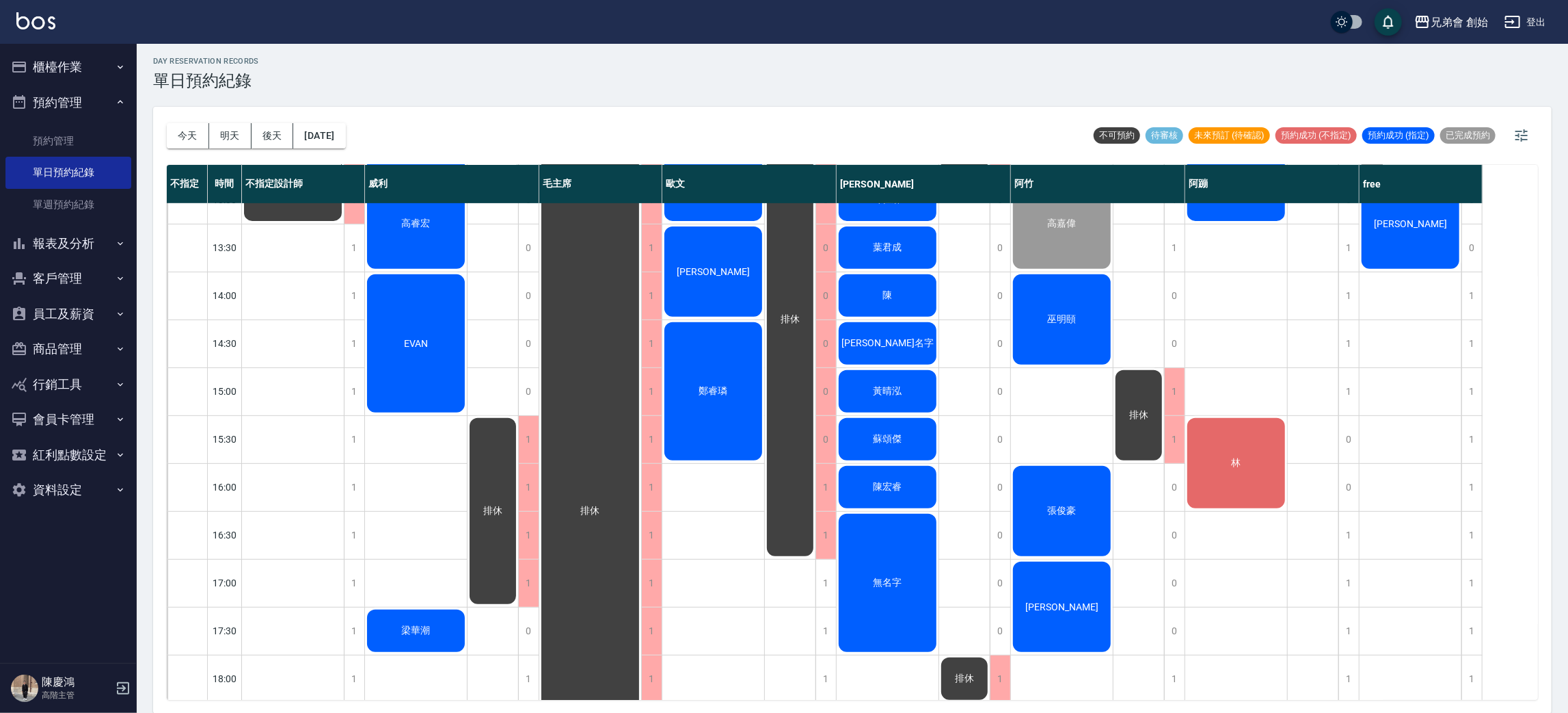
click at [1068, 392] on div "高嘉偉 巫明頤 張俊豪 傅睿煬 蕭聖翰" at bounding box center [1062, 486] width 103 height 1389
click at [1169, 388] on div "1" at bounding box center [1175, 391] width 21 height 47
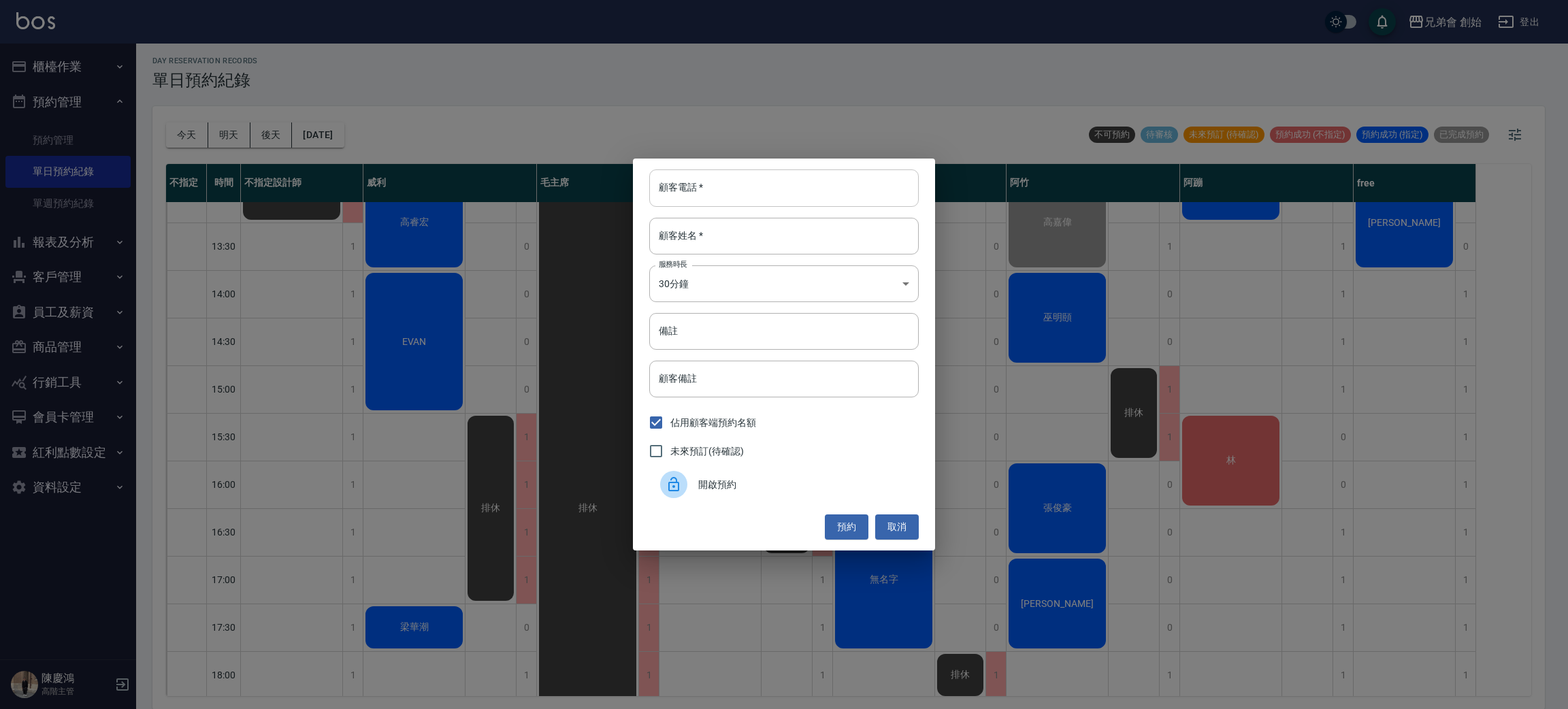
click at [759, 181] on input "顧客電話   *" at bounding box center [784, 188] width 270 height 36
click at [720, 239] on input "顧客姓名   *" at bounding box center [784, 236] width 270 height 36
paste input "0913270710"
click at [728, 238] on input "0913270710" at bounding box center [784, 236] width 270 height 36
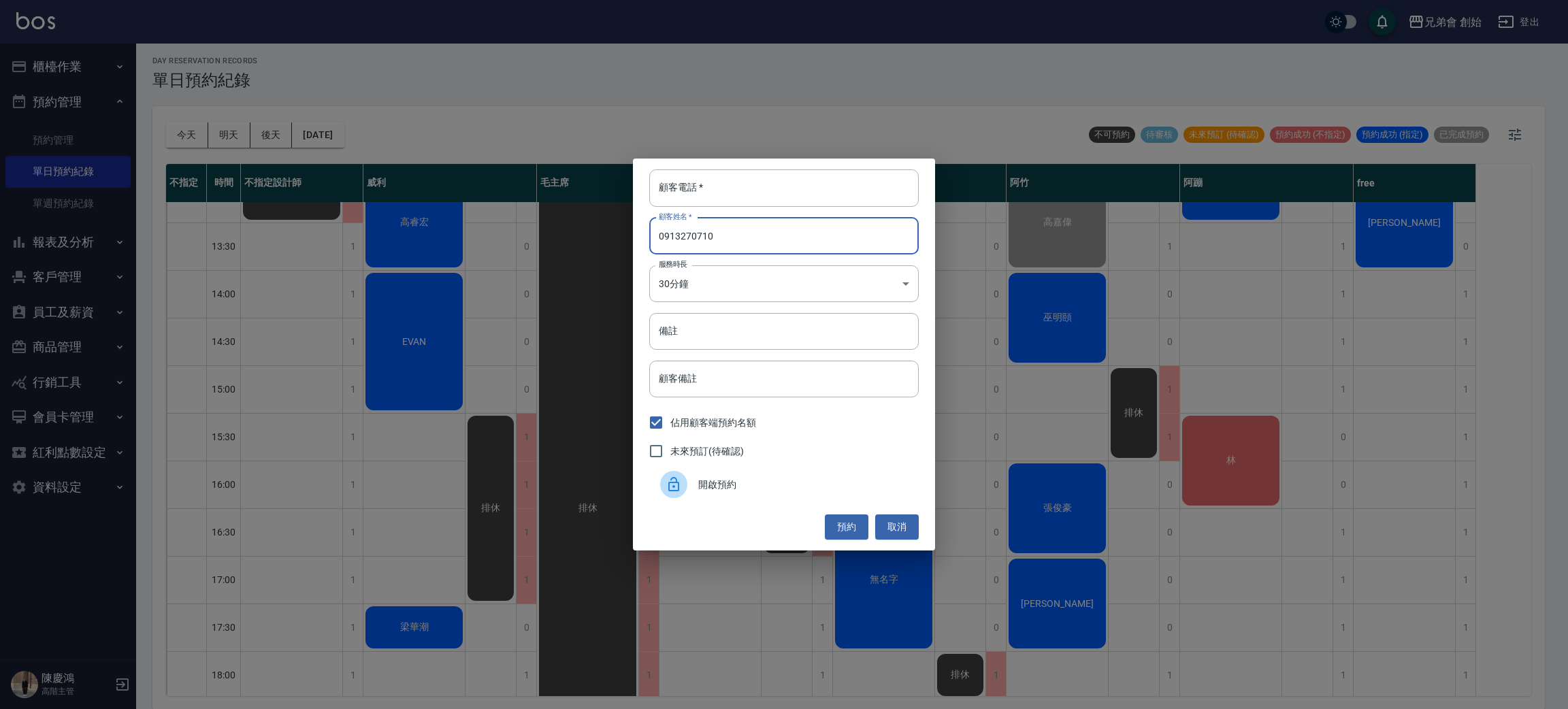
click at [728, 238] on input "0913270710" at bounding box center [784, 236] width 270 height 36
type input "0913270710"
click at [734, 185] on input "顧客電話   *" at bounding box center [784, 188] width 270 height 36
paste input "0913270710"
type input "0913270710"
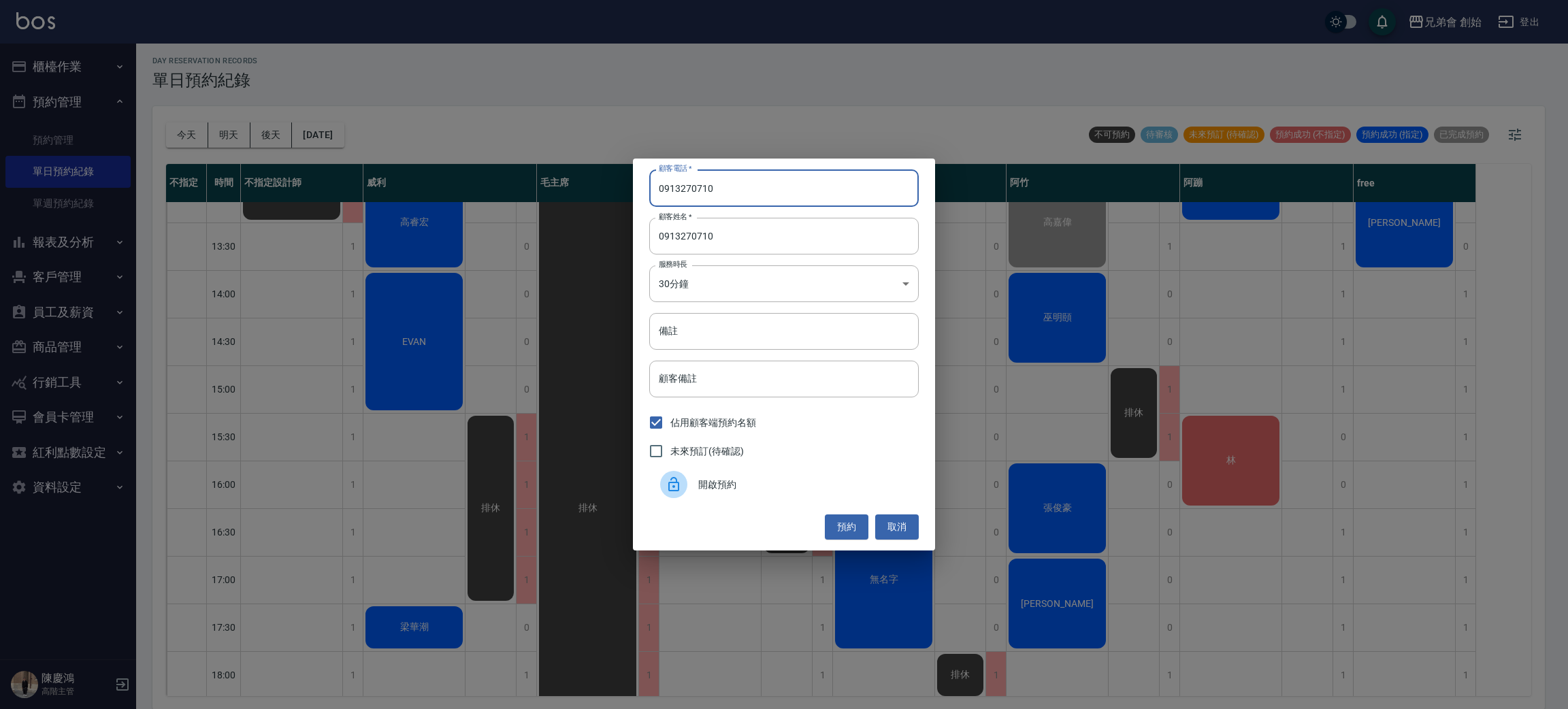
click at [747, 215] on div "顧客電話   * 0913270710 顧客電話   * 顧客姓名   * 0913270710 顧客姓名   * 服務時長 30分鐘 1 服務時長 備註 備…" at bounding box center [784, 354] width 302 height 391
click at [745, 228] on input "0913270710" at bounding box center [784, 236] width 270 height 36
type input "?"
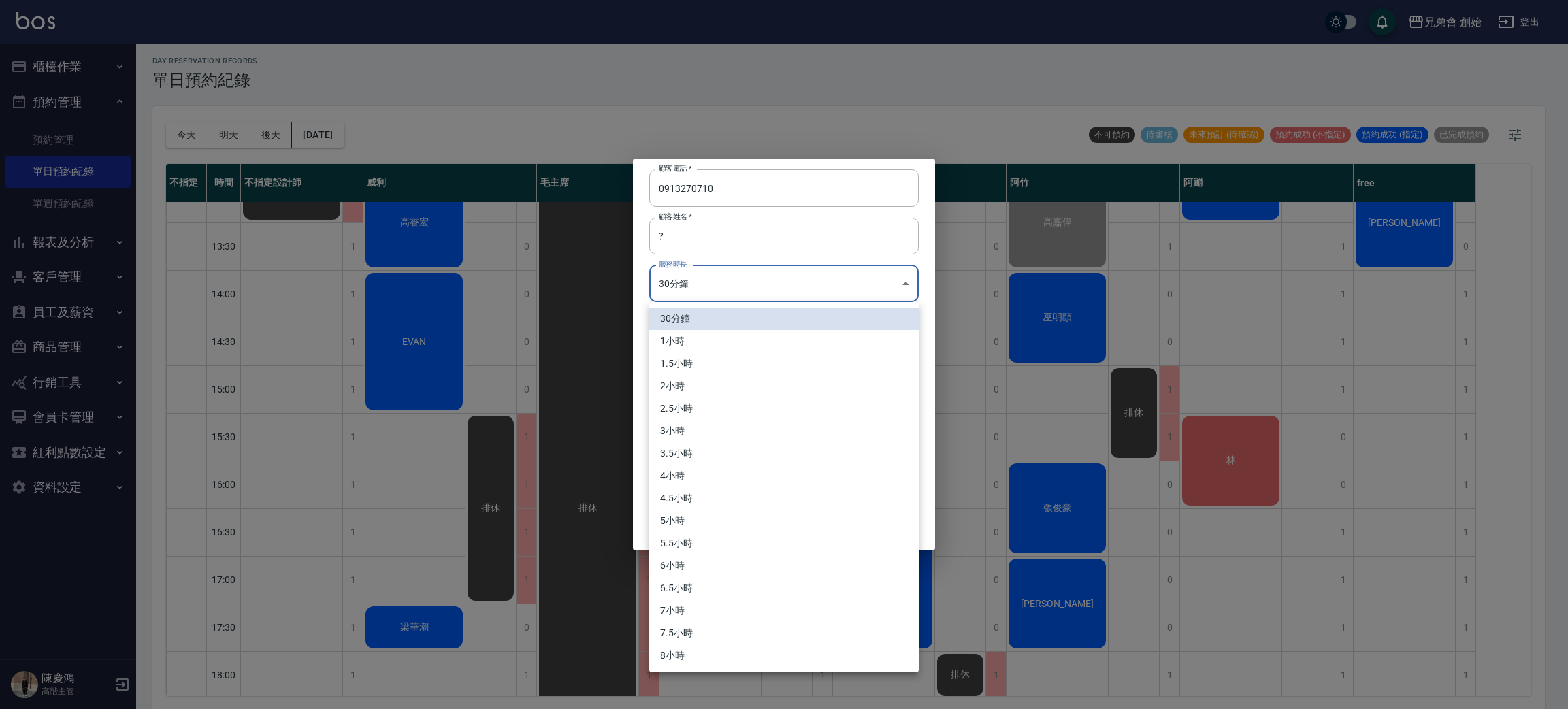
click at [742, 267] on body "兄弟會 創始 登出 櫃檯作業 打帳單 帳單列表 掛單列表 座位開單 營業儀表板 現金收支登錄 高階收支登錄 材料自購登錄 每日結帳 排班表 現場電腦打卡 掃碼…" at bounding box center [784, 353] width 1568 height 713
click at [750, 343] on li "1小時" at bounding box center [784, 341] width 270 height 22
type input "2"
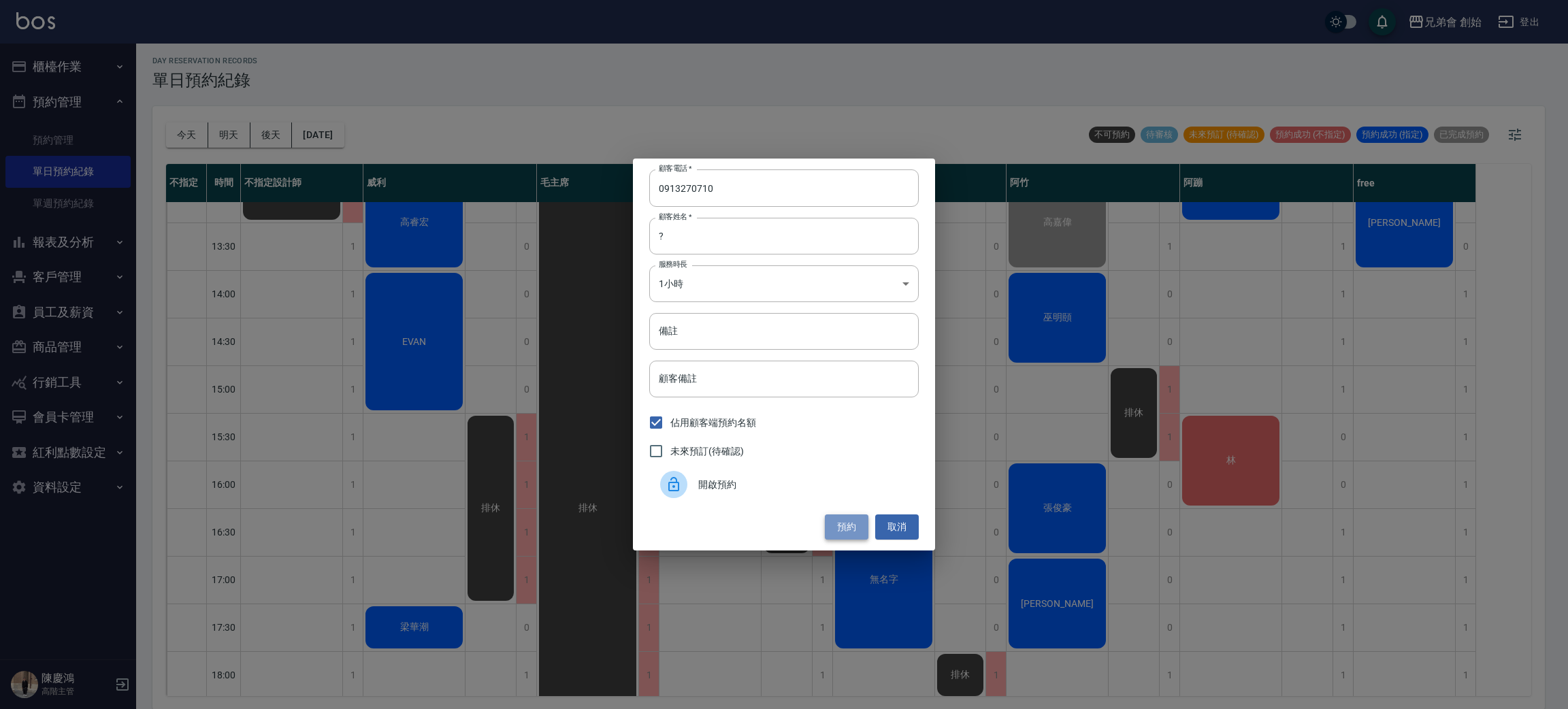
click at [839, 526] on button "預約" at bounding box center [846, 527] width 44 height 25
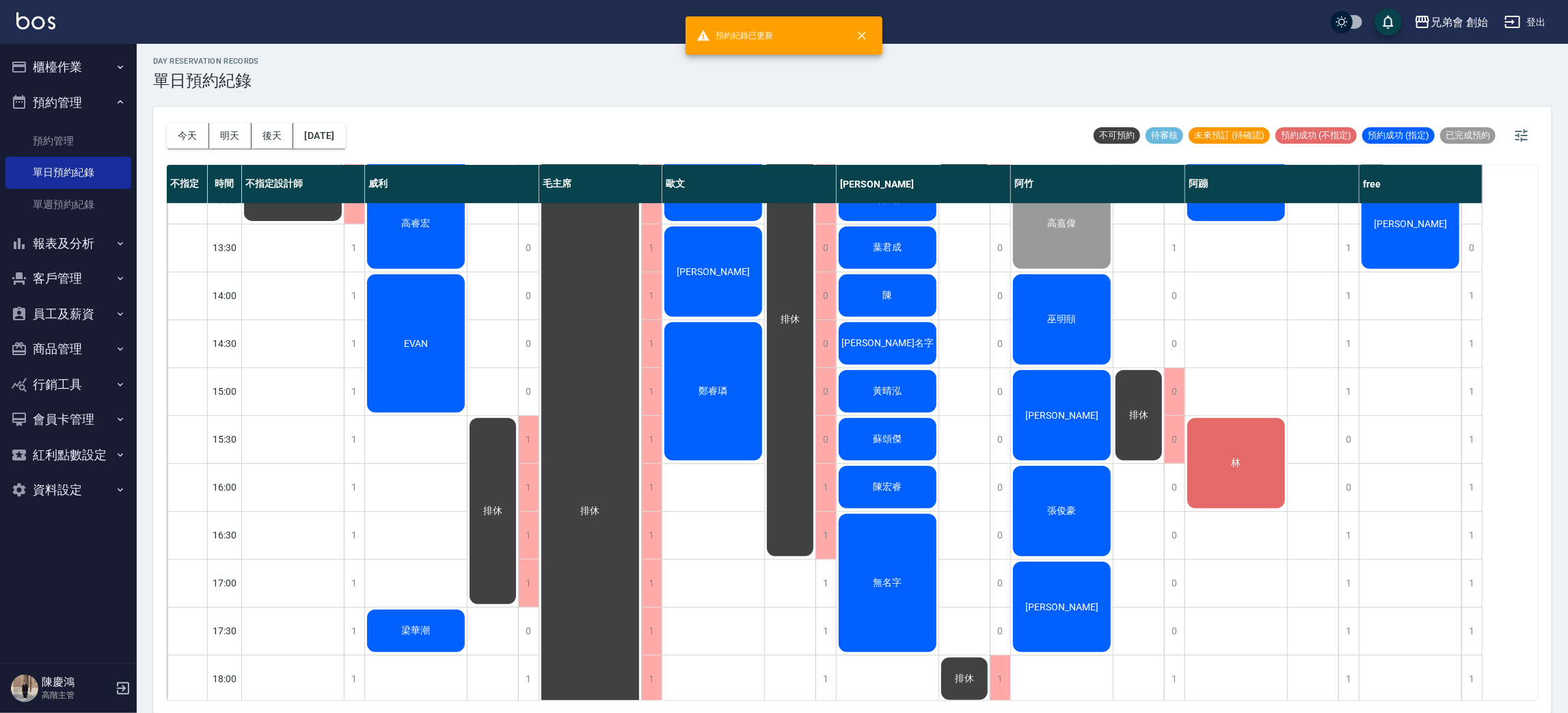
click at [344, 223] on div "Jimmy" at bounding box center [293, 152] width 102 height 142
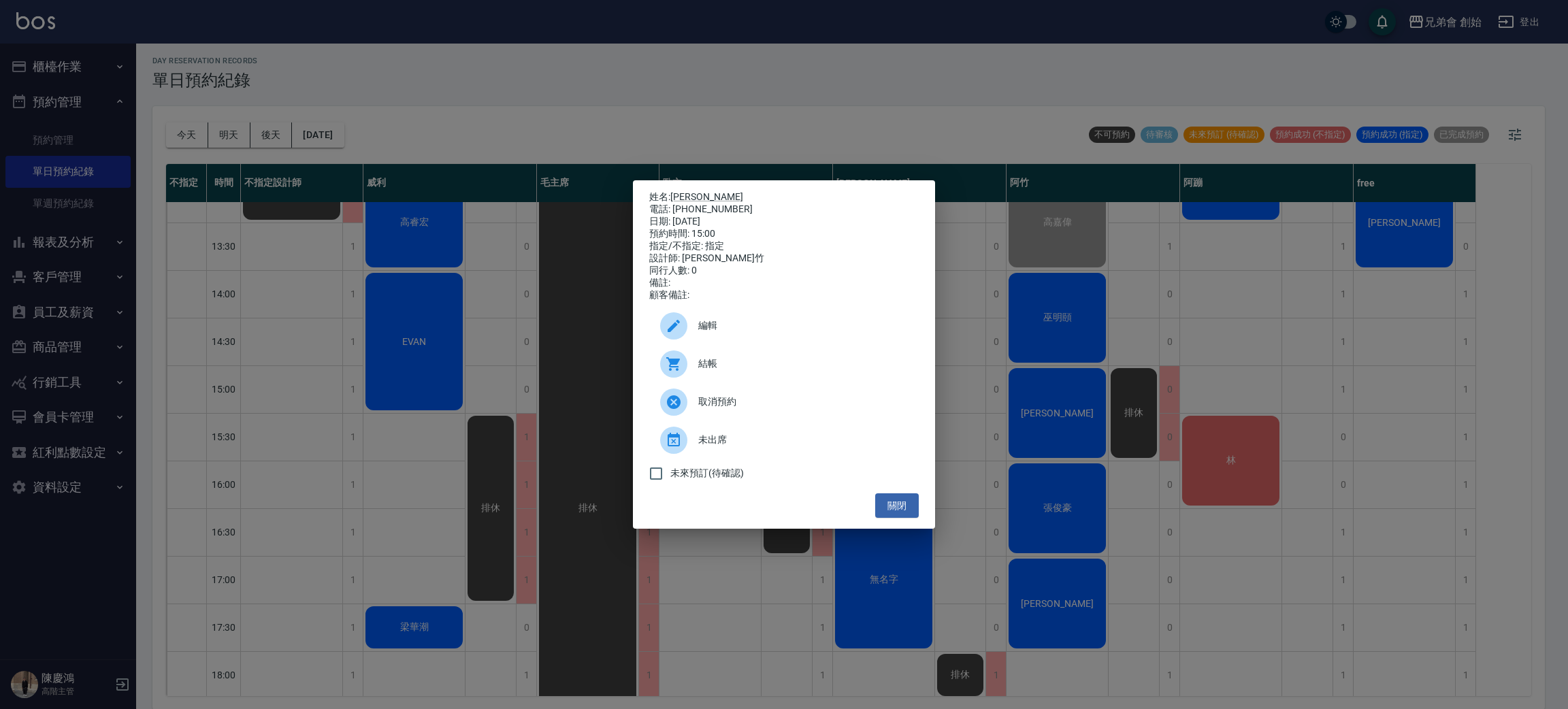
click at [1145, 492] on div "姓名: Jimmy 電話: 0913270710 日期: 2025/08/23 預約時間: 15:00 指定/不指定: 指定 設計師: 阿竹 同行人數: 0 …" at bounding box center [784, 354] width 1568 height 709
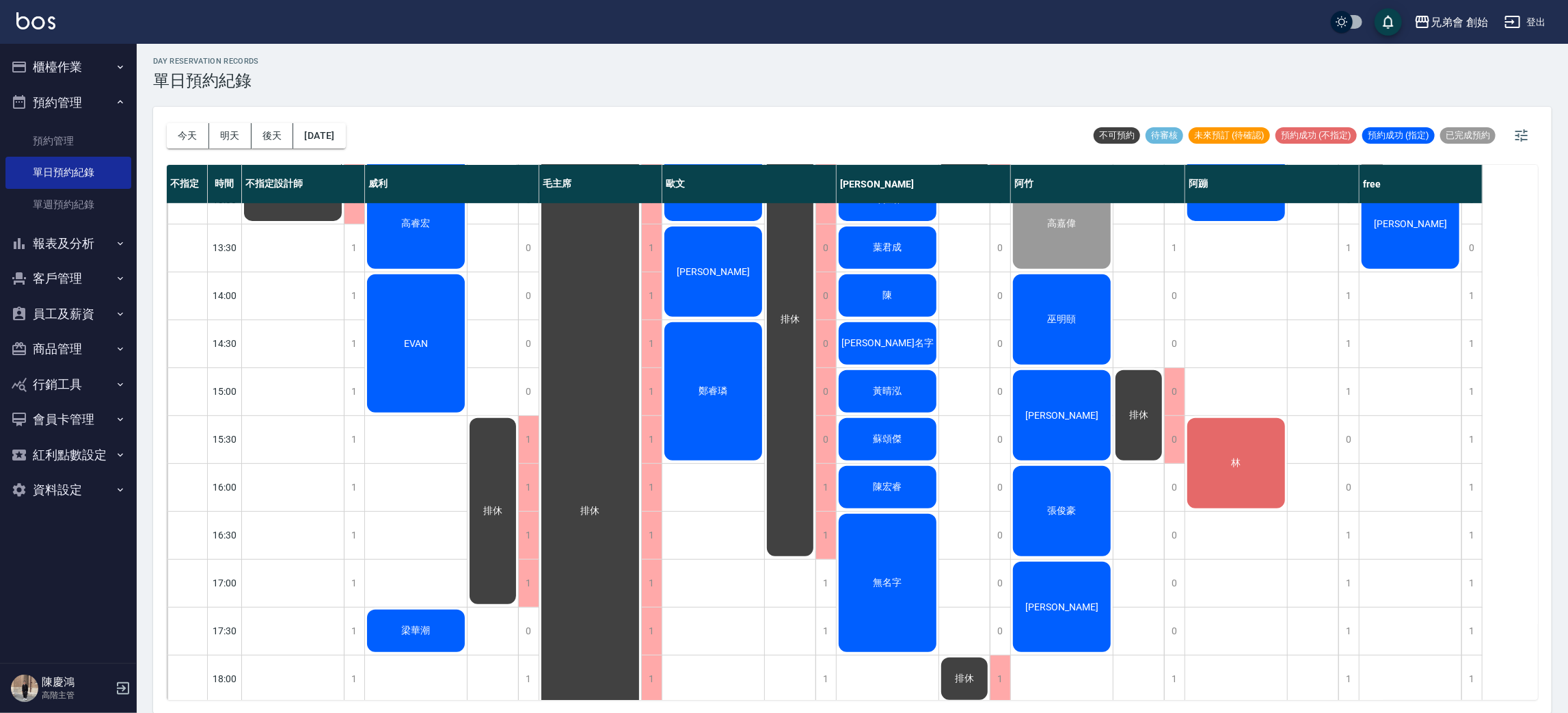
click at [305, 158] on span "傅睿煬" at bounding box center [293, 152] width 25 height 12
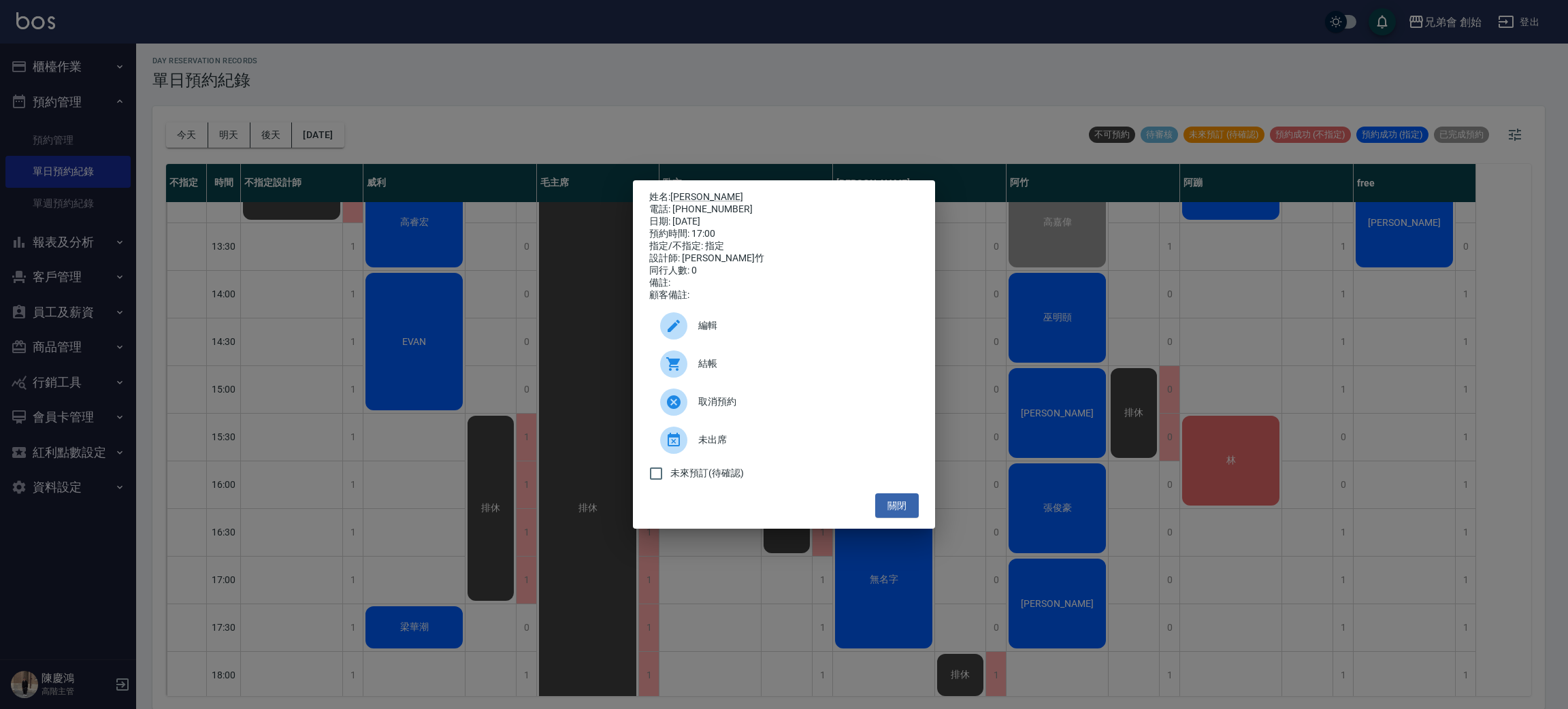
click at [748, 408] on span "取消預約" at bounding box center [803, 401] width 209 height 14
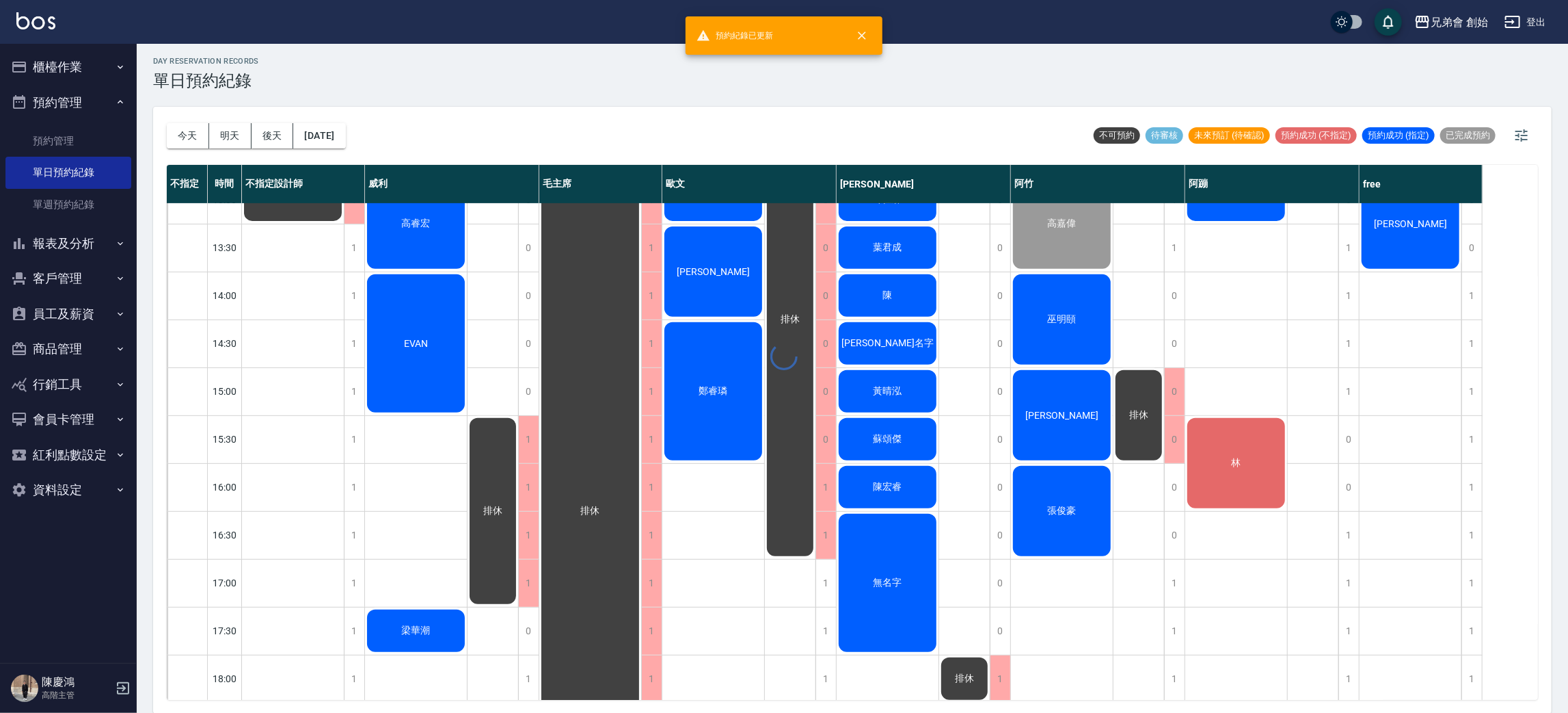
click at [1059, 590] on div "高嘉偉 巫明頤 Jimmy 張俊豪 蕭聖翰" at bounding box center [1062, 486] width 103 height 1389
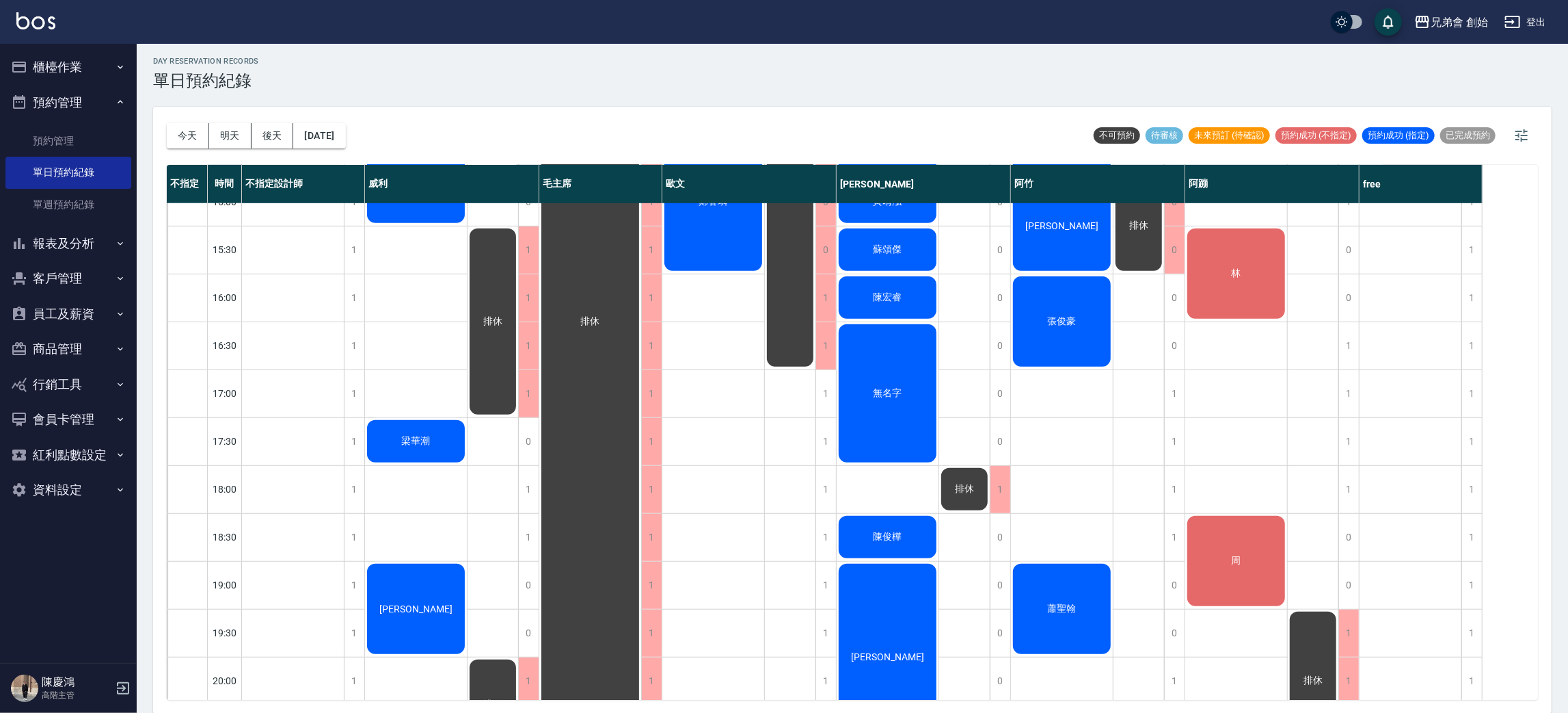
scroll to position [498, 0]
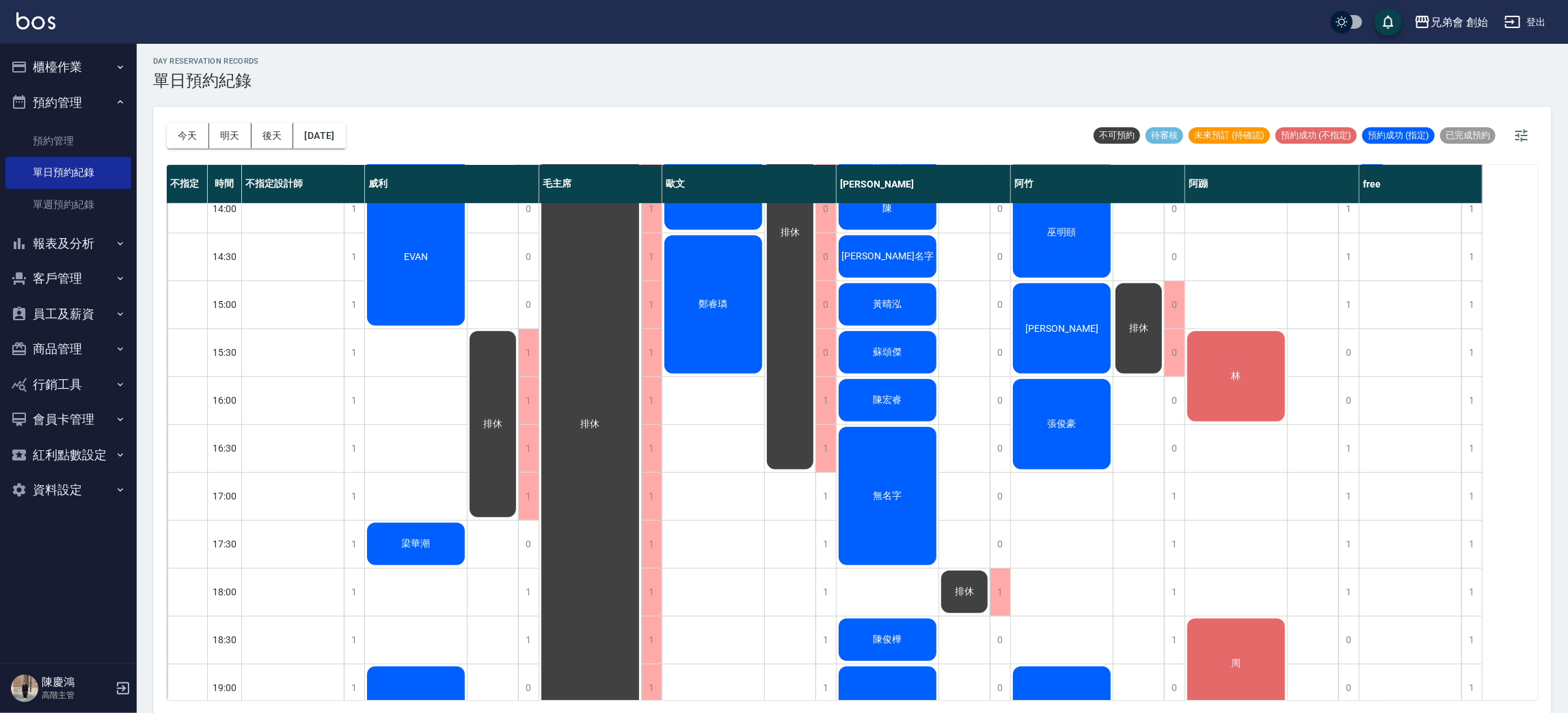
click at [344, 136] on div "無名字" at bounding box center [293, 65] width 102 height 142
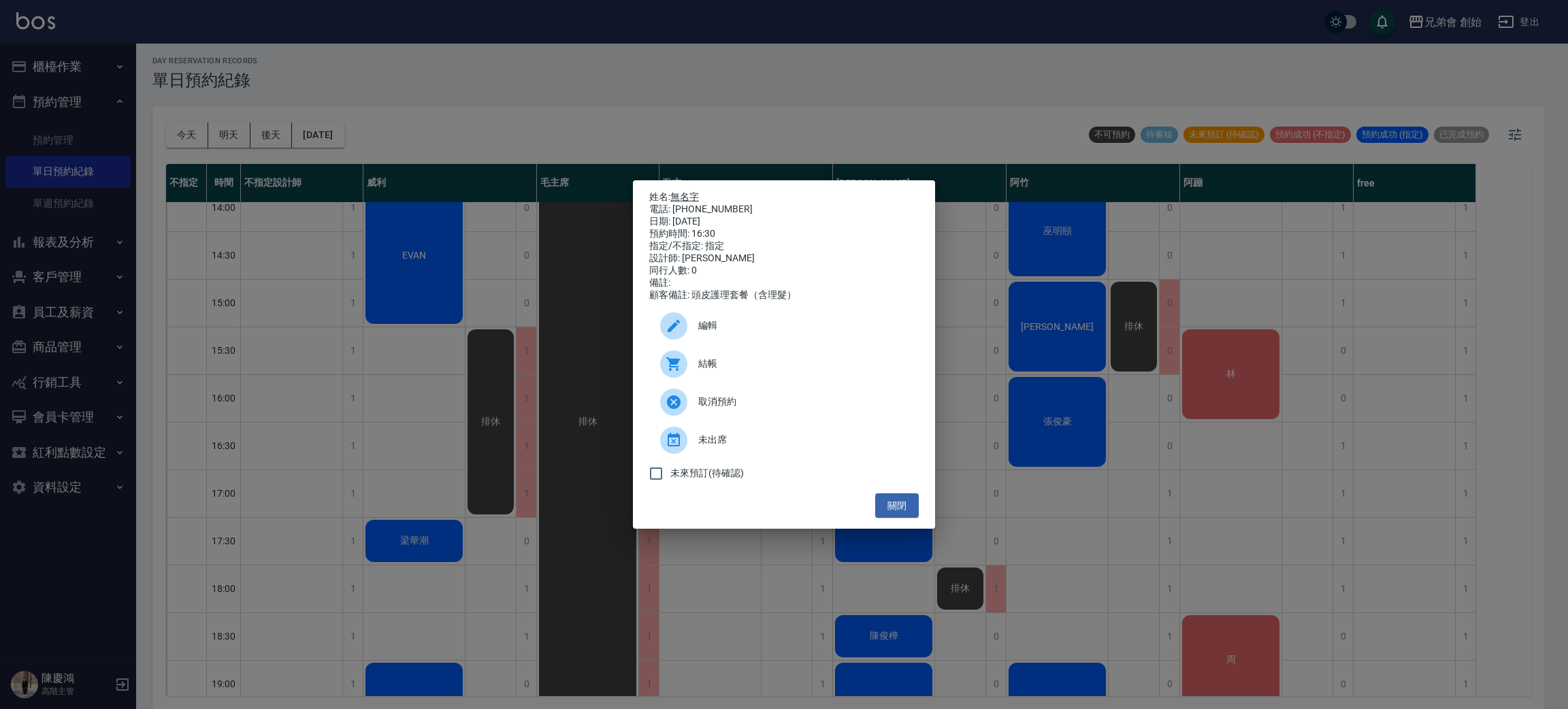
click at [689, 191] on link "無名字" at bounding box center [685, 197] width 29 height 11
click at [395, 278] on div "姓名: 無名字 電話: 0965640419 日期: 2025/08/23 預約時間: 16:30 指定/不指定: 指定 設計師: 潘潘 同行人數: 0 備註…" at bounding box center [784, 354] width 1568 height 709
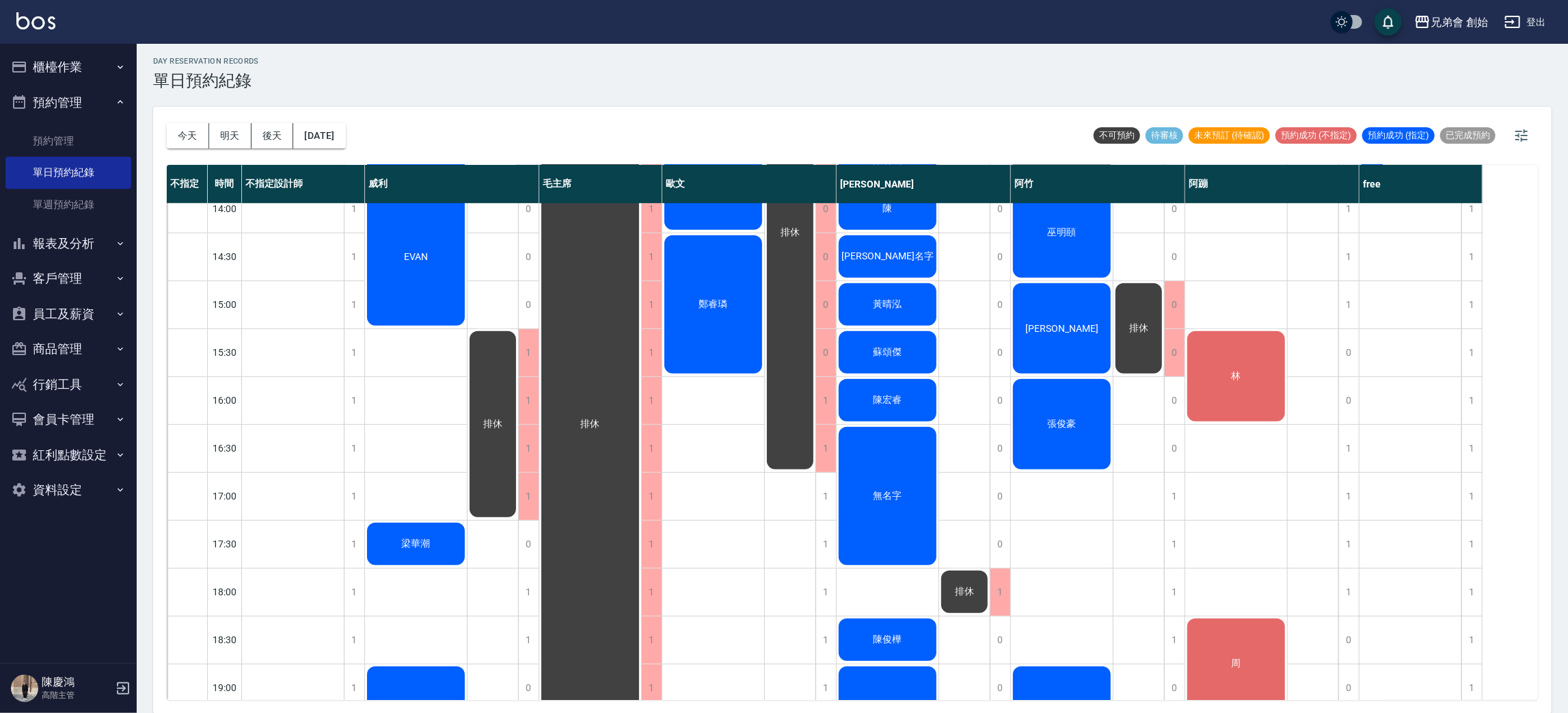
scroll to position [703, 0]
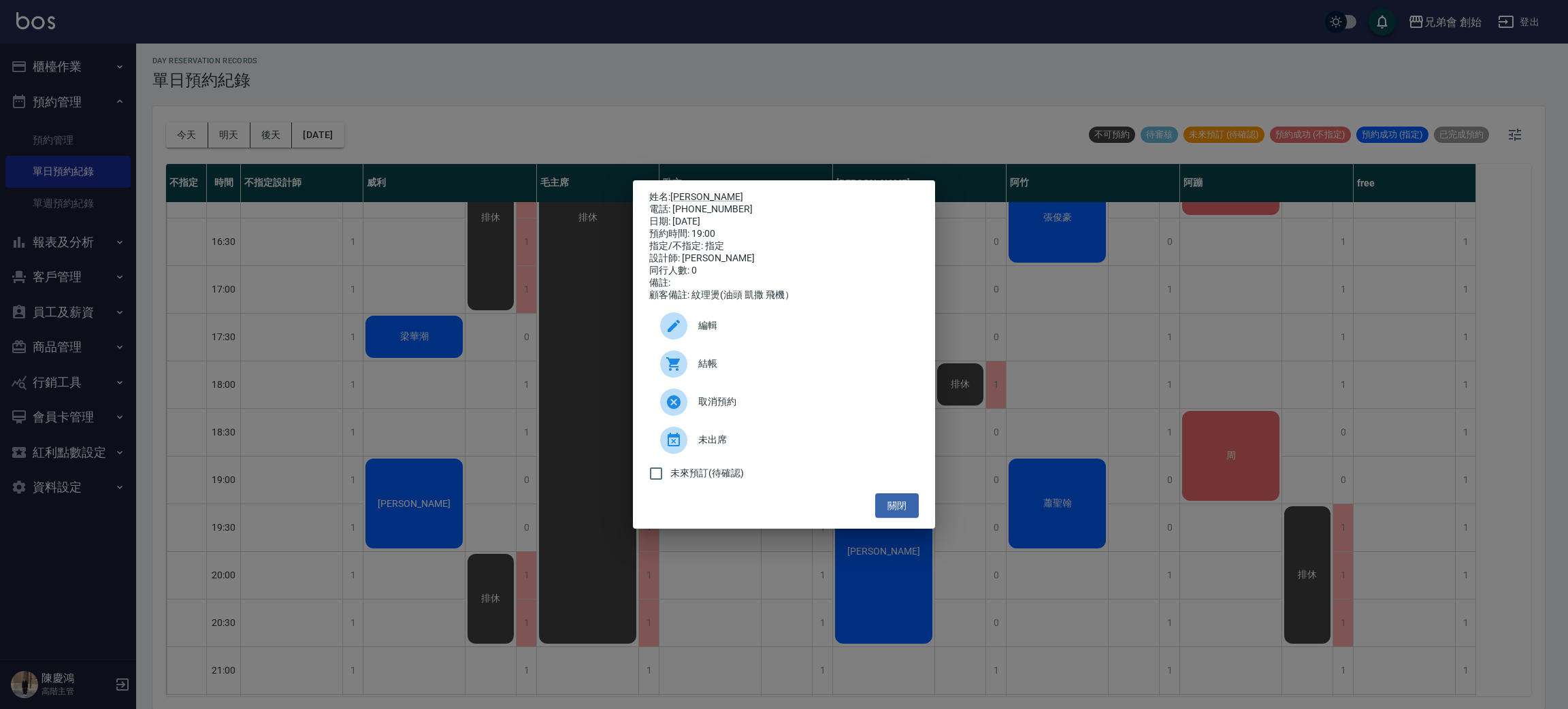
drag, startPoint x: 1110, startPoint y: 342, endPoint x: 1093, endPoint y: 337, distance: 17.7
click at [1110, 343] on div "姓名: Jerry 電話: 0937045453 日期: 2025/08/23 預約時間: 19:00 指定/不指定: 指定 設計師: 潘潘 同行人數: 0 …" at bounding box center [784, 354] width 1568 height 709
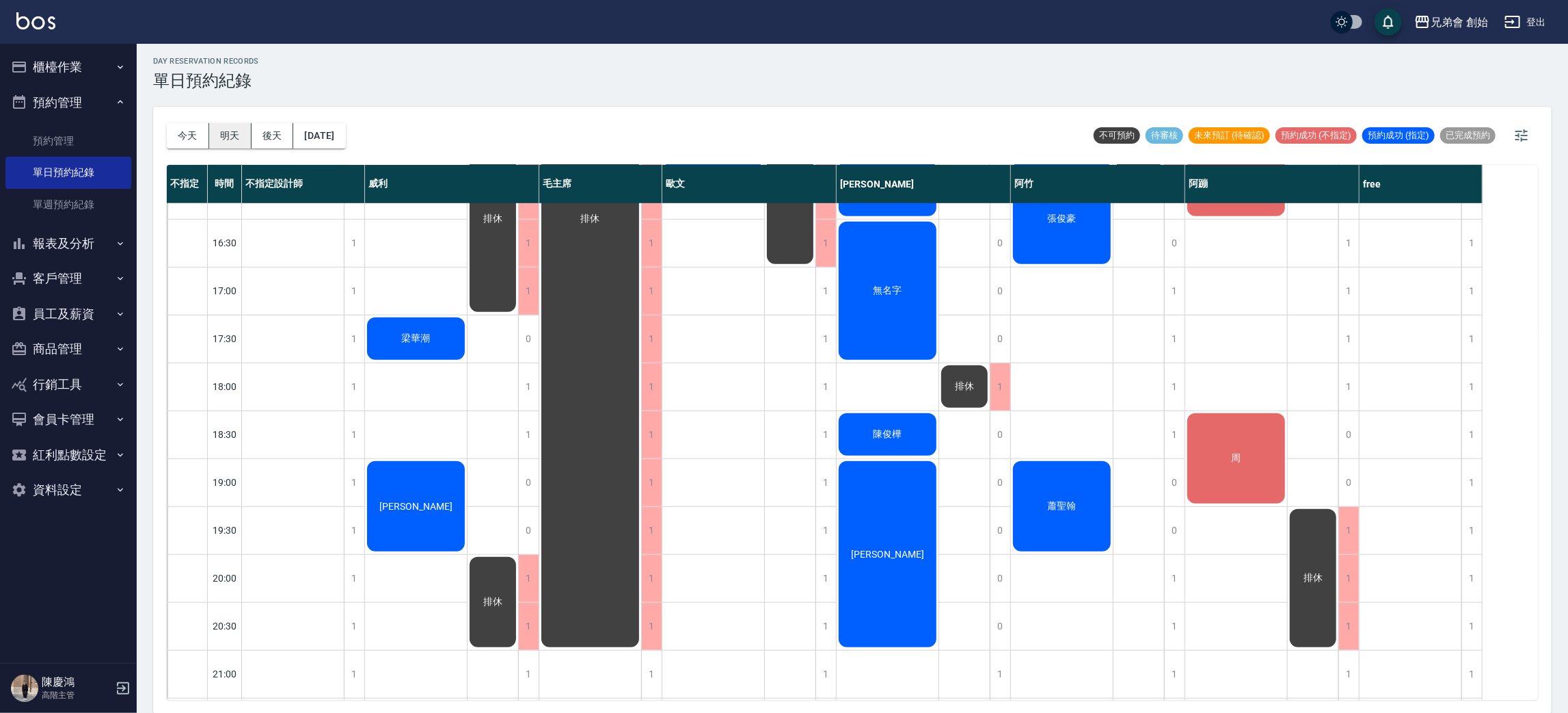
click at [233, 136] on button "明天" at bounding box center [230, 136] width 42 height 26
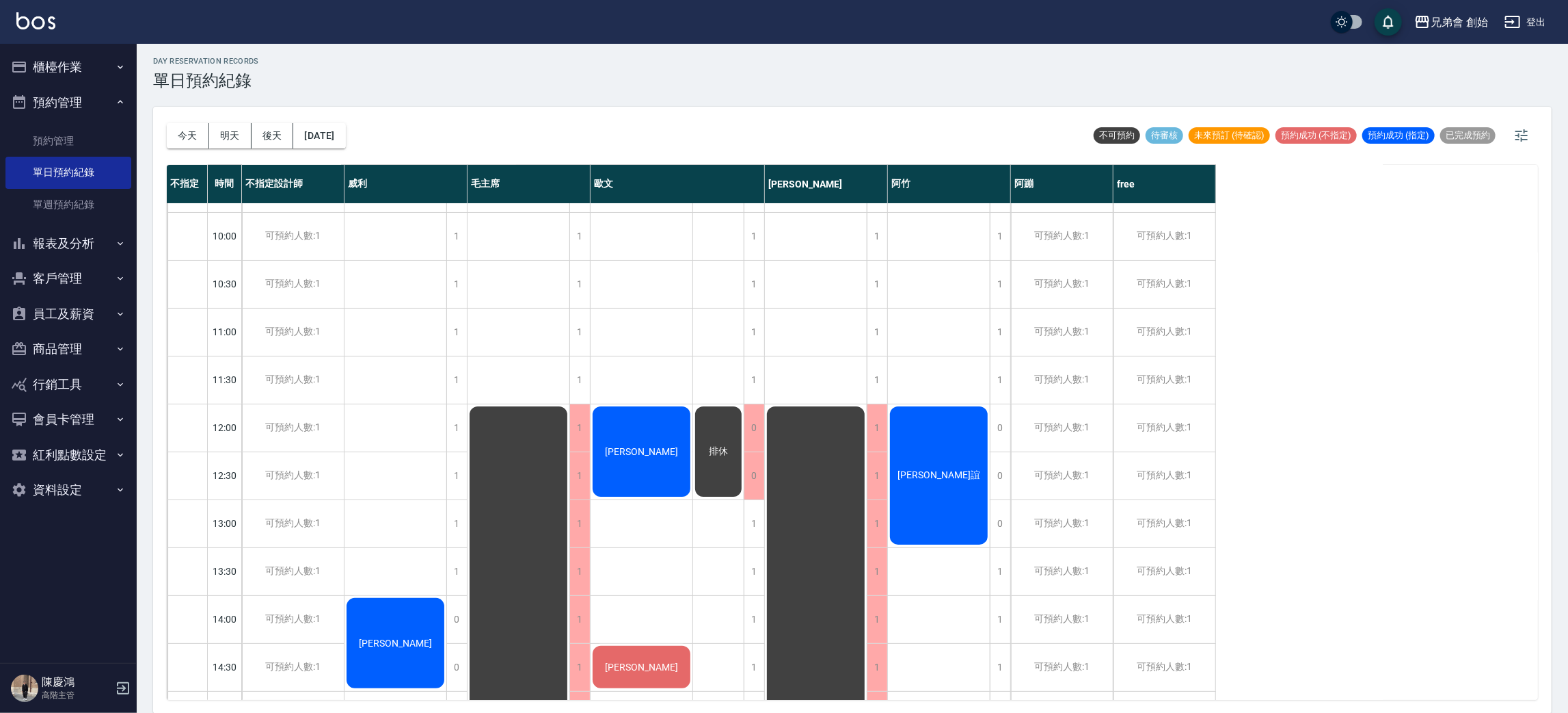
scroll to position [292, 0]
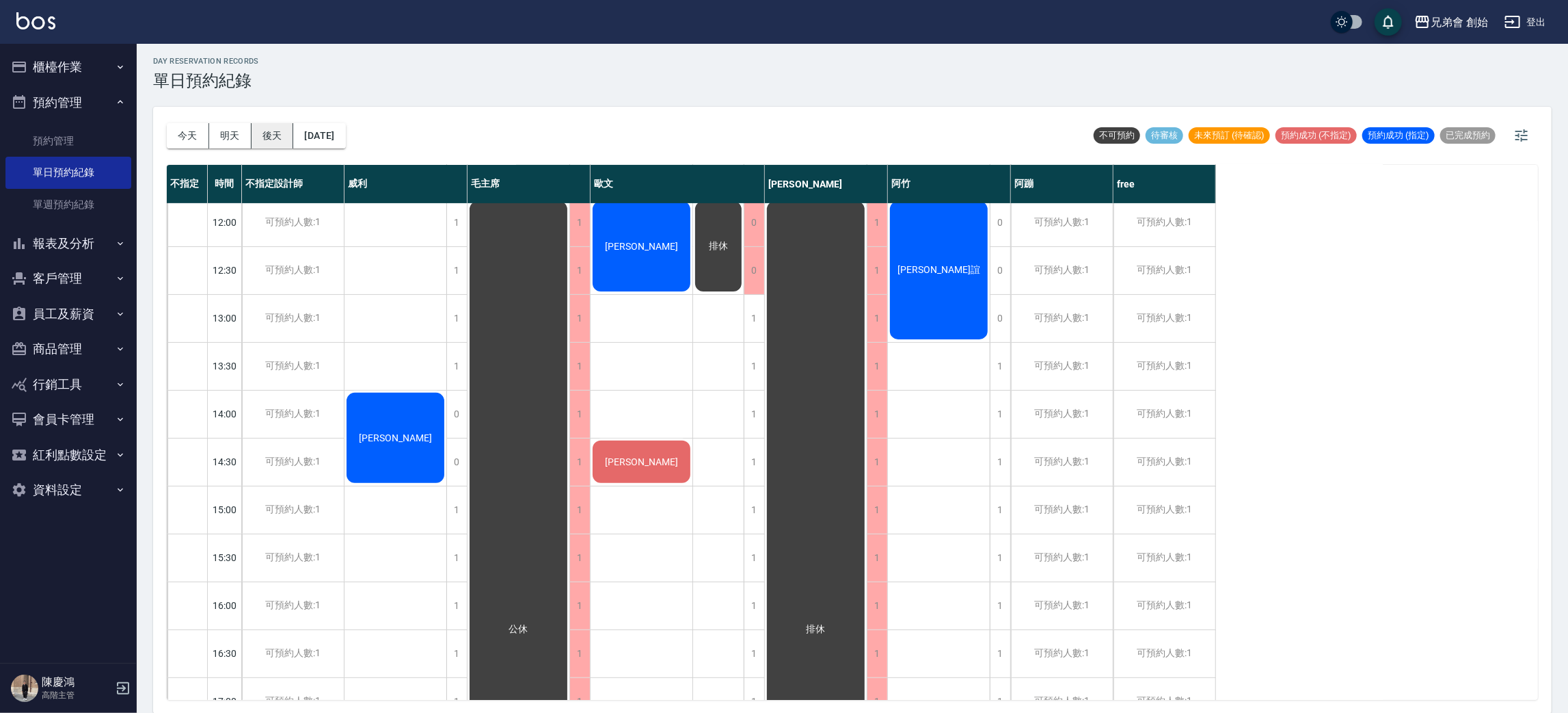
click at [266, 132] on button "後天" at bounding box center [273, 136] width 42 height 26
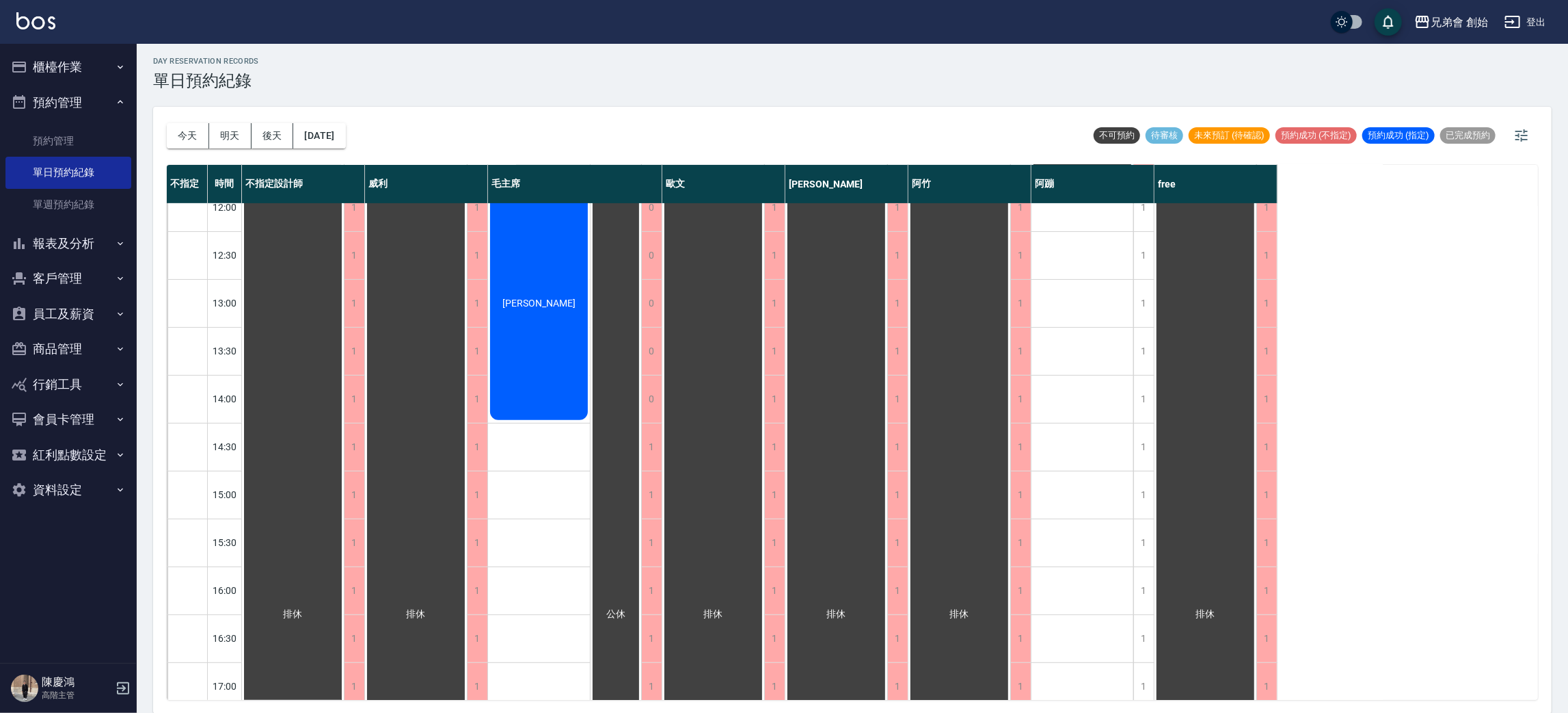
scroll to position [103, 0]
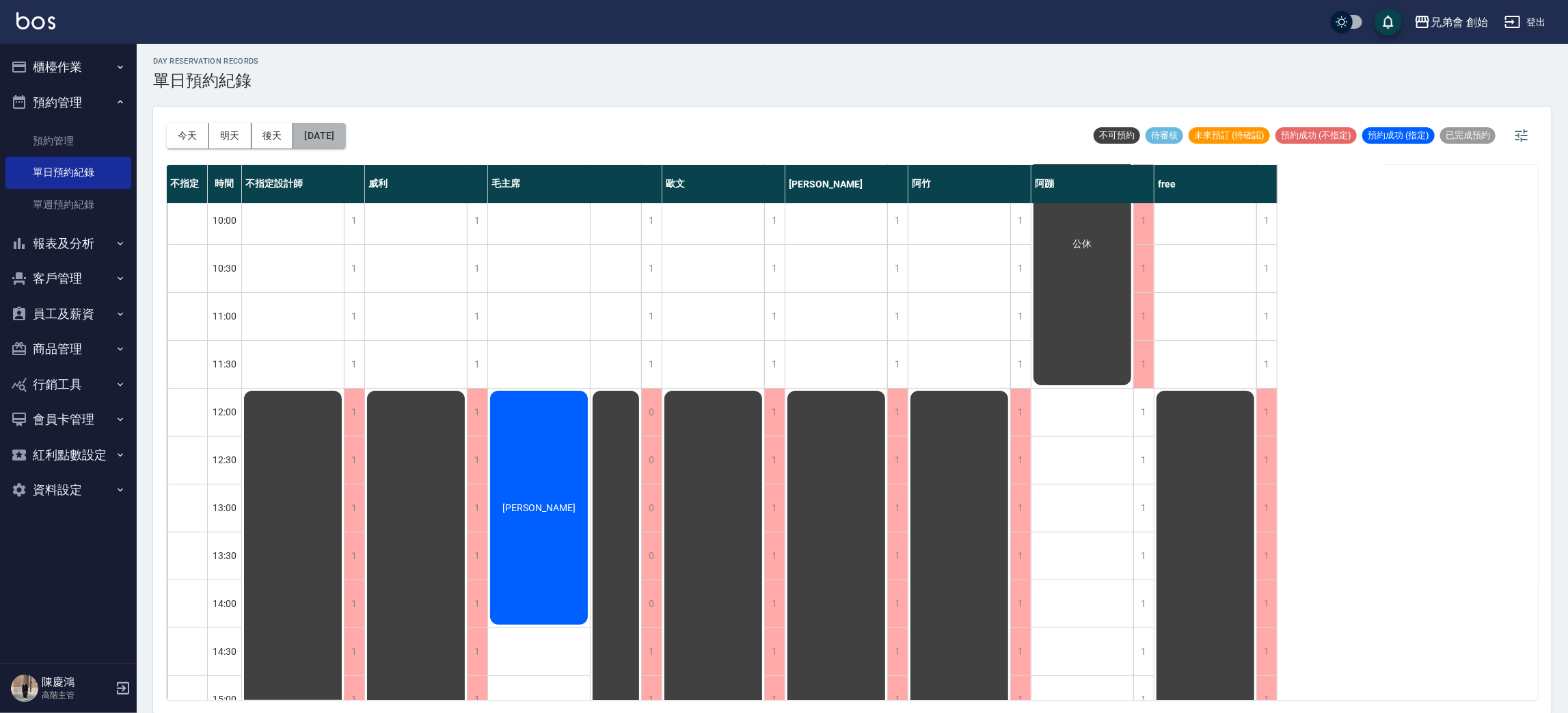
click at [338, 128] on button "2025/08/25" at bounding box center [319, 136] width 52 height 26
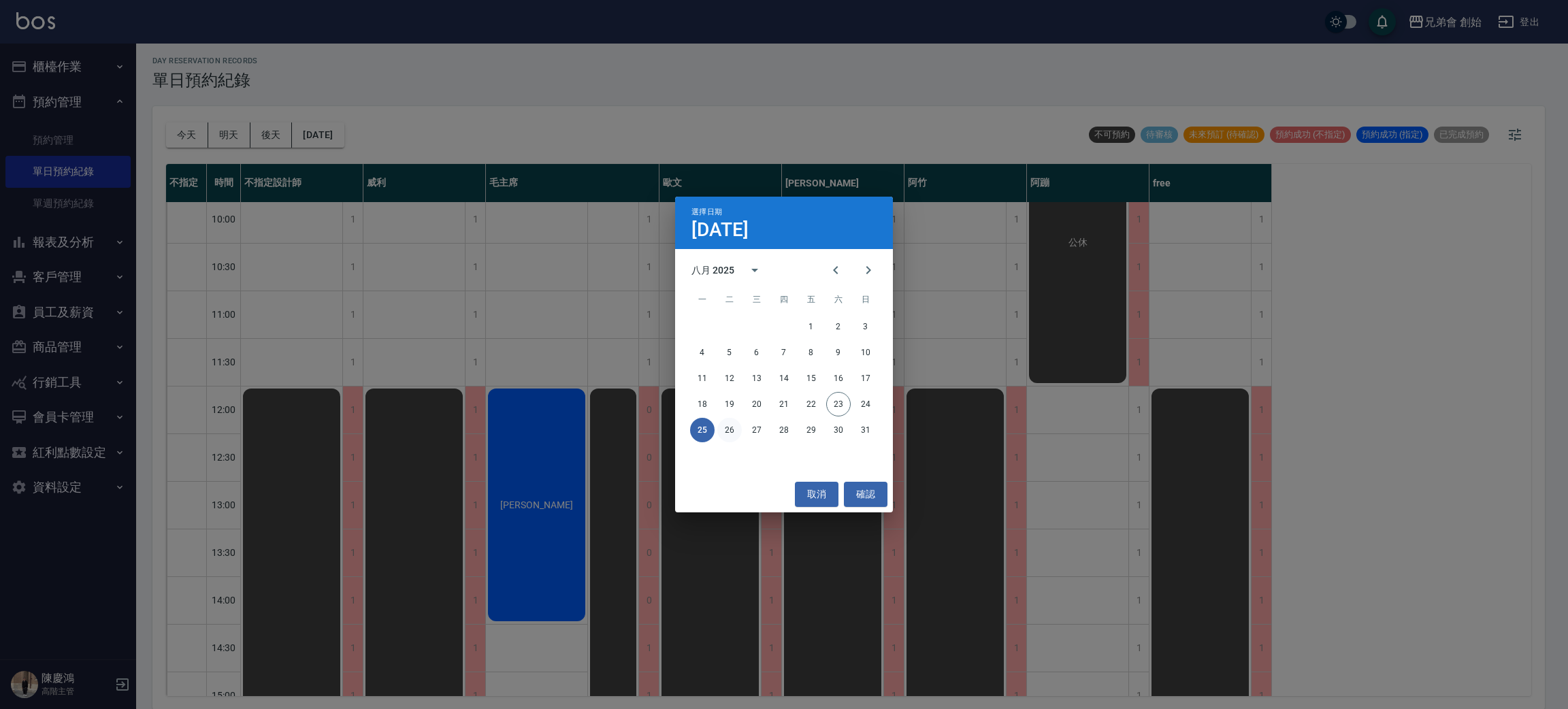
click at [724, 428] on button "26" at bounding box center [729, 430] width 25 height 25
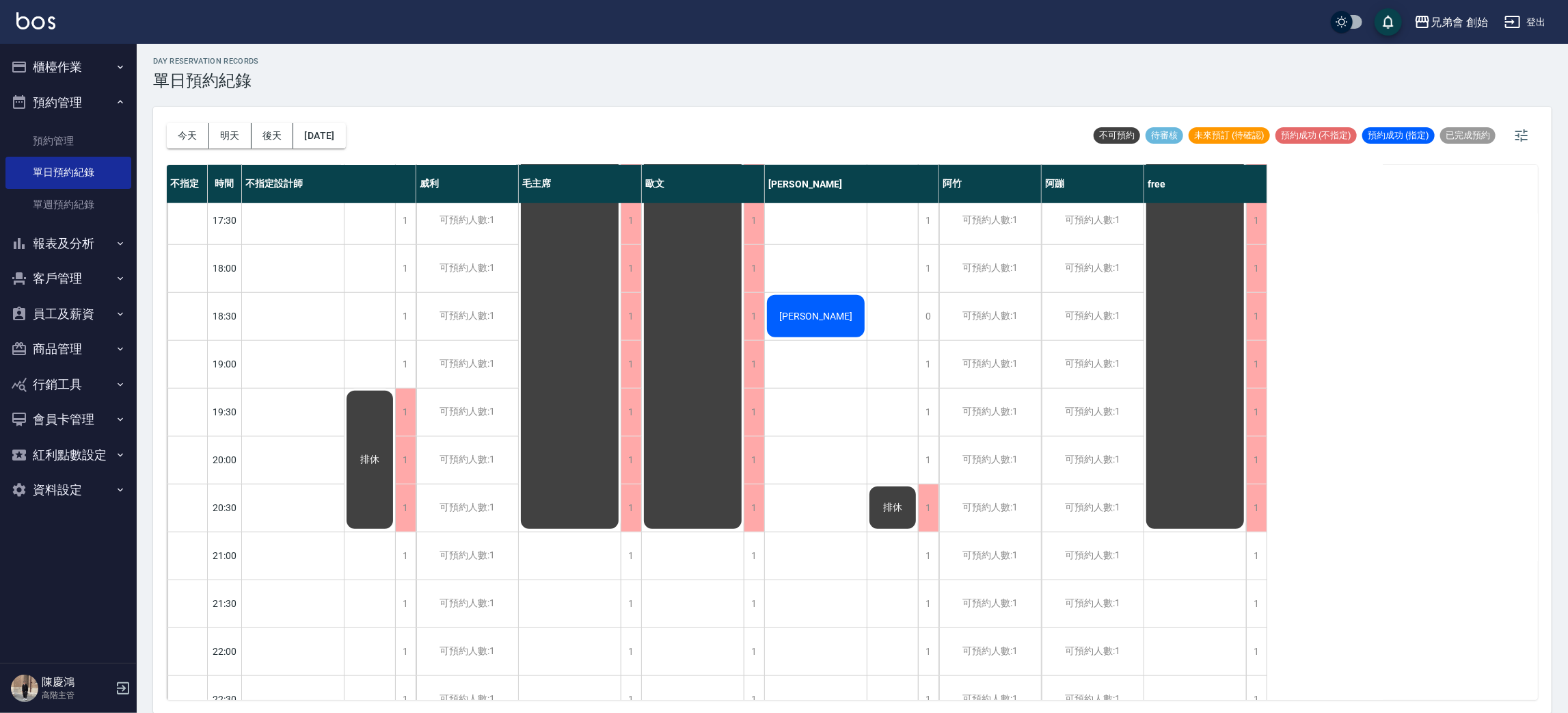
scroll to position [615, 0]
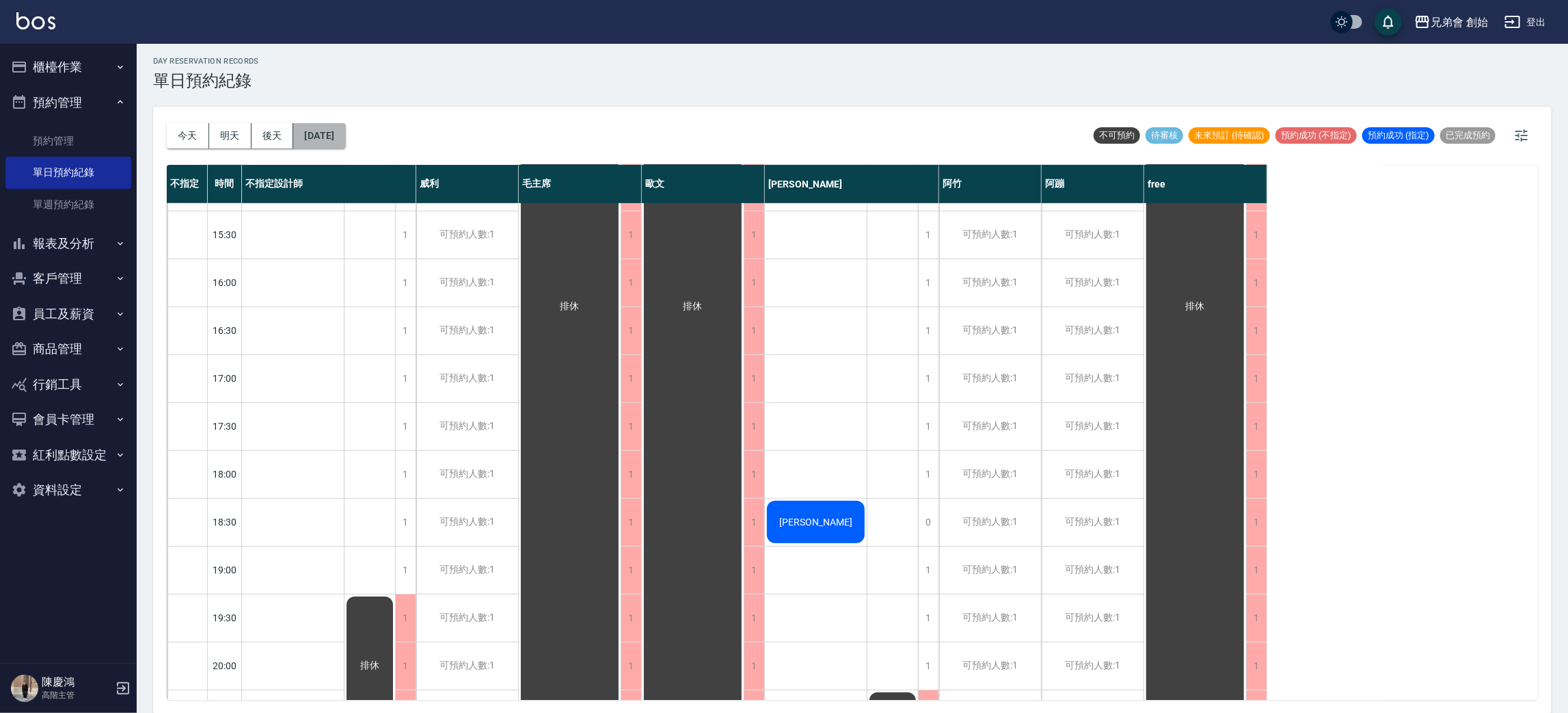
click at [334, 130] on button "2025/08/26" at bounding box center [319, 136] width 52 height 26
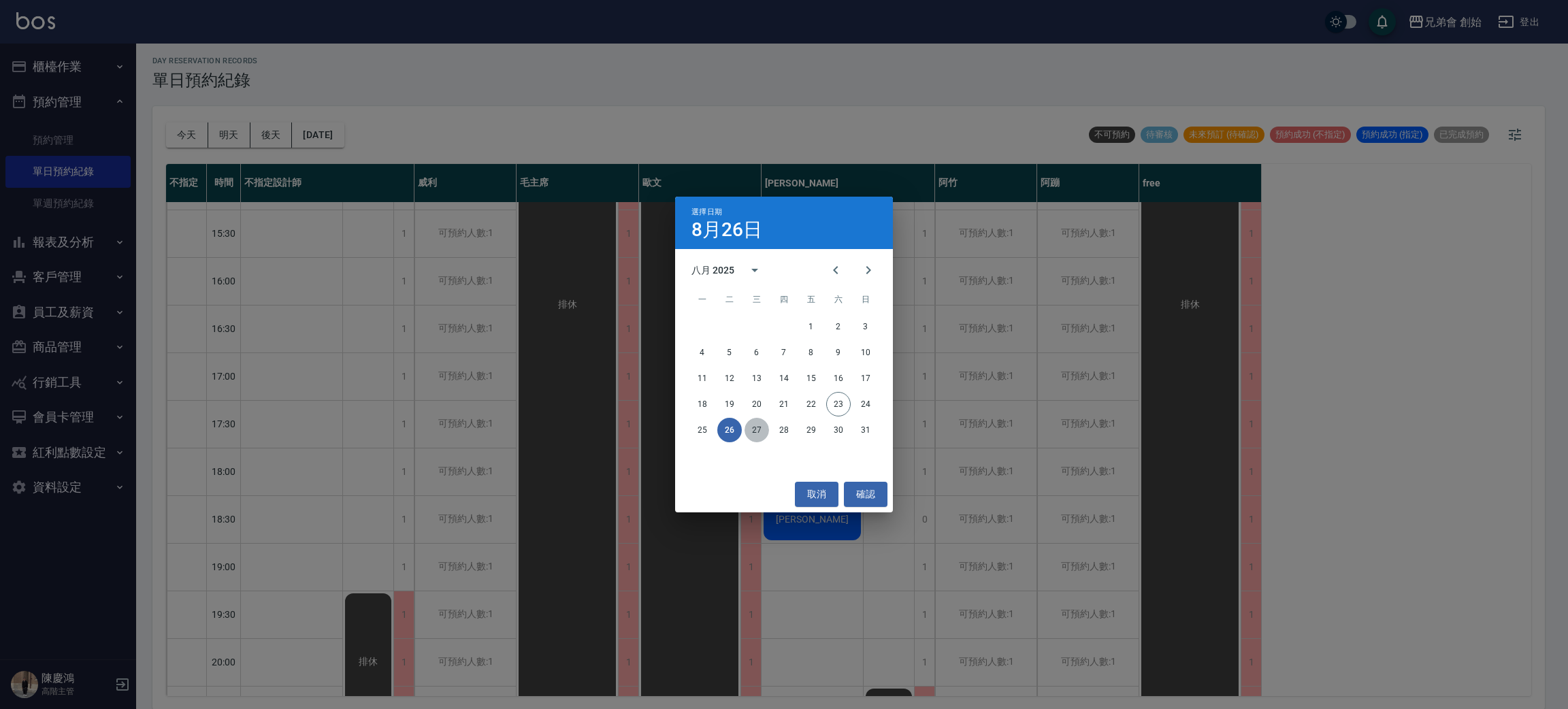
click at [753, 424] on button "27" at bounding box center [756, 430] width 25 height 25
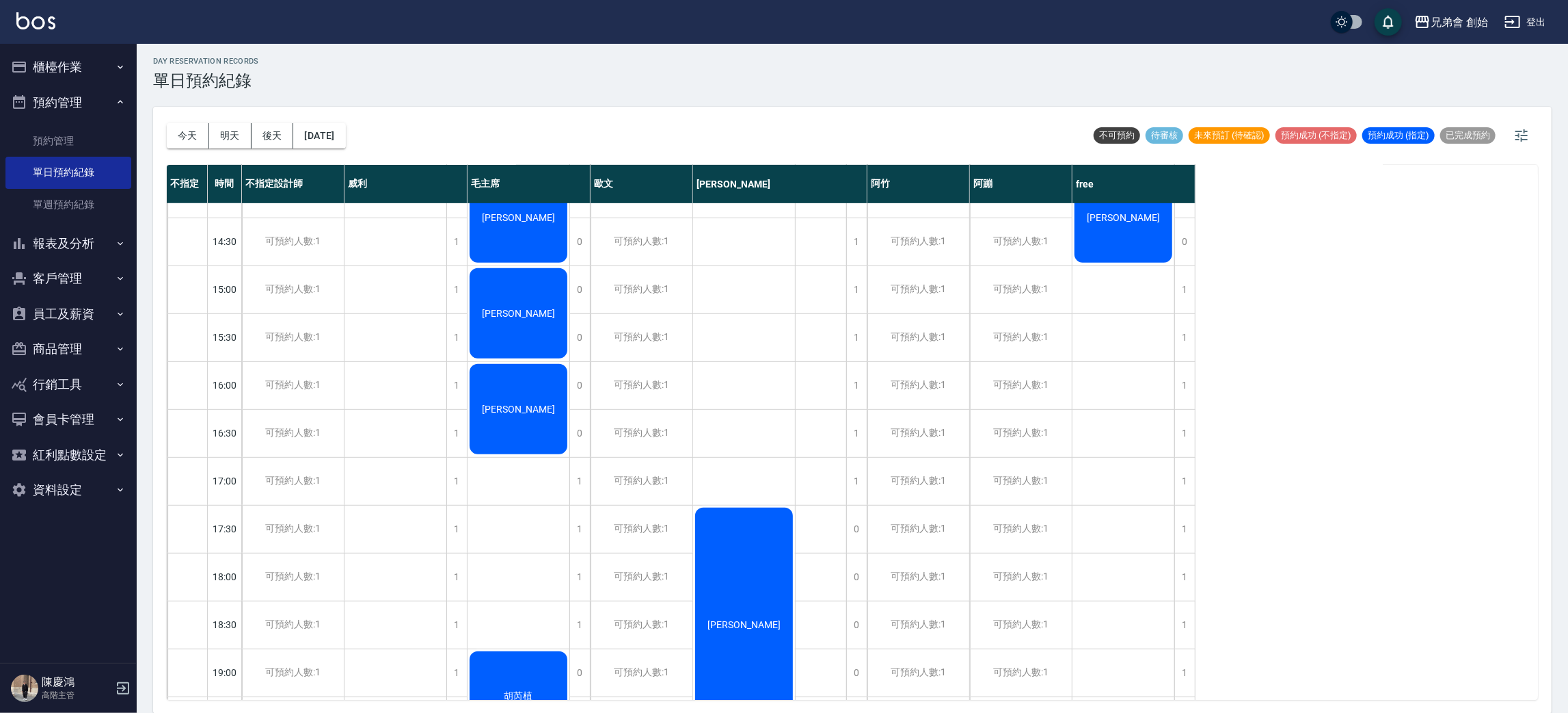
scroll to position [719, 0]
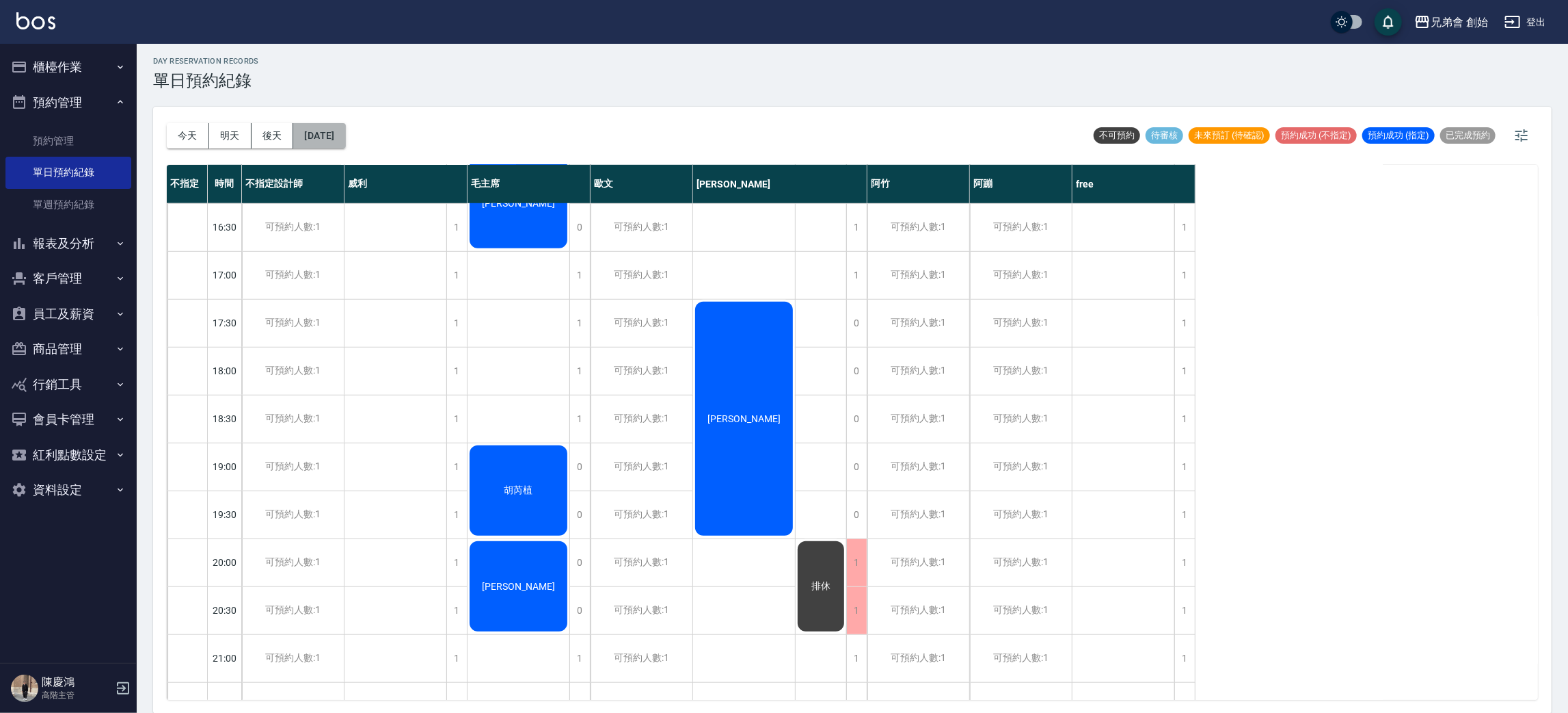
click at [345, 133] on button "2025/08/27" at bounding box center [319, 136] width 52 height 26
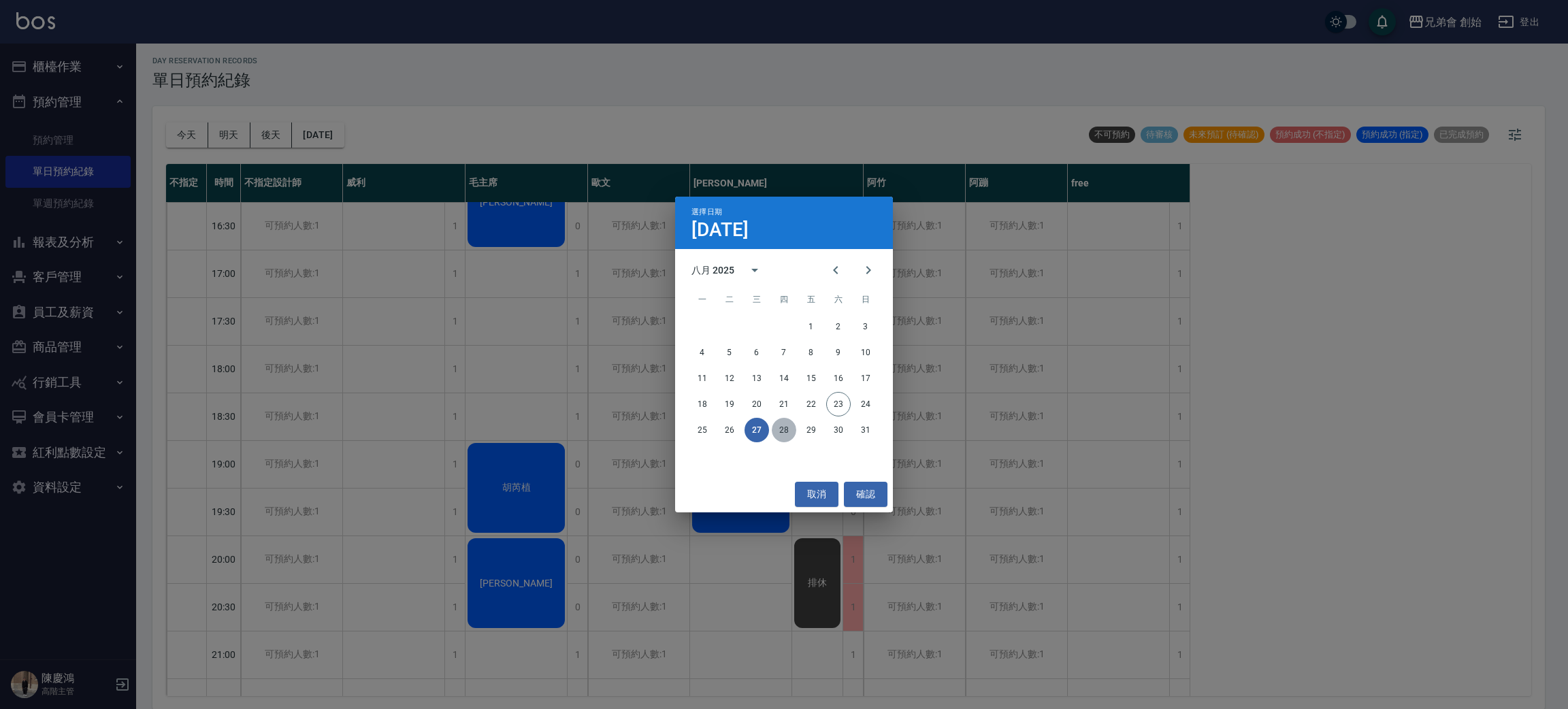
click at [785, 426] on button "28" at bounding box center [784, 430] width 25 height 25
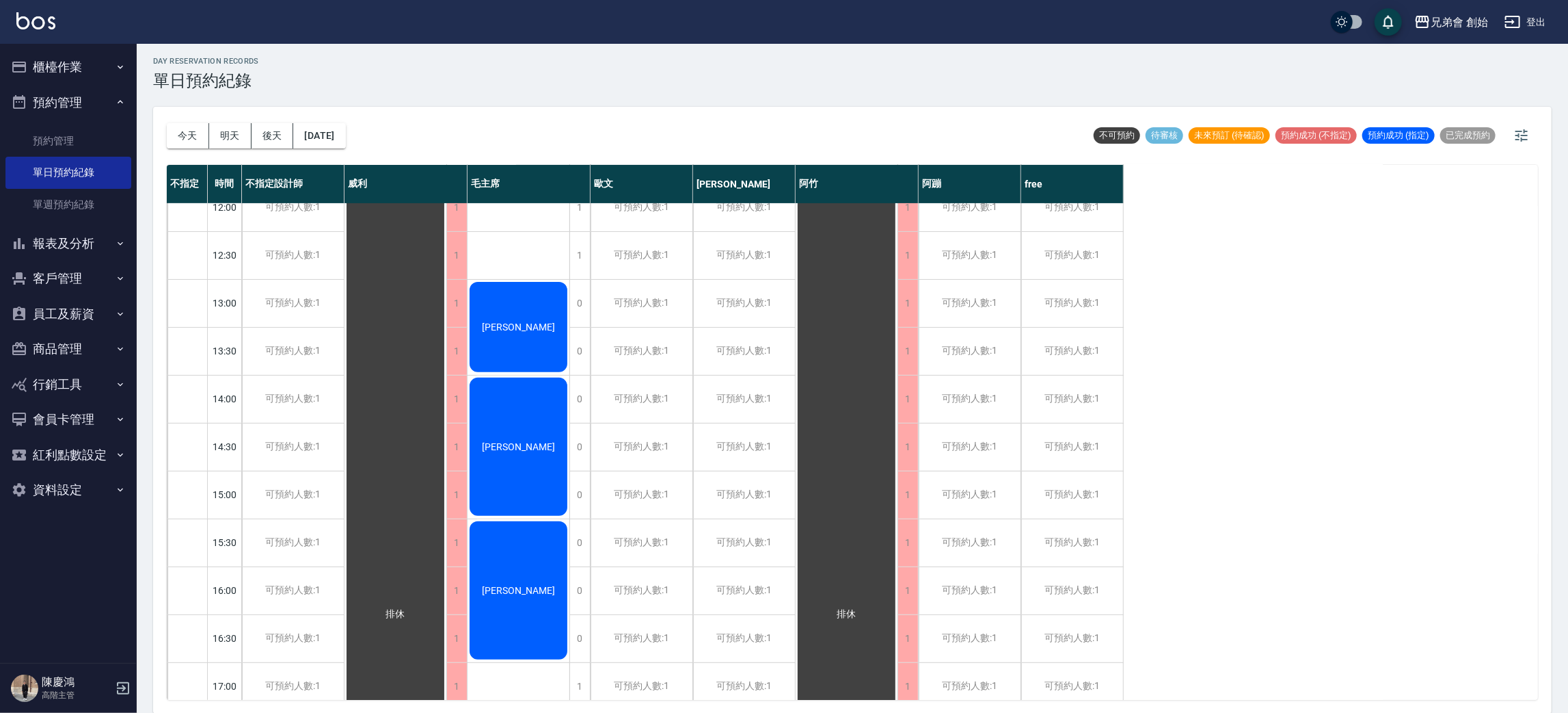
scroll to position [205, 0]
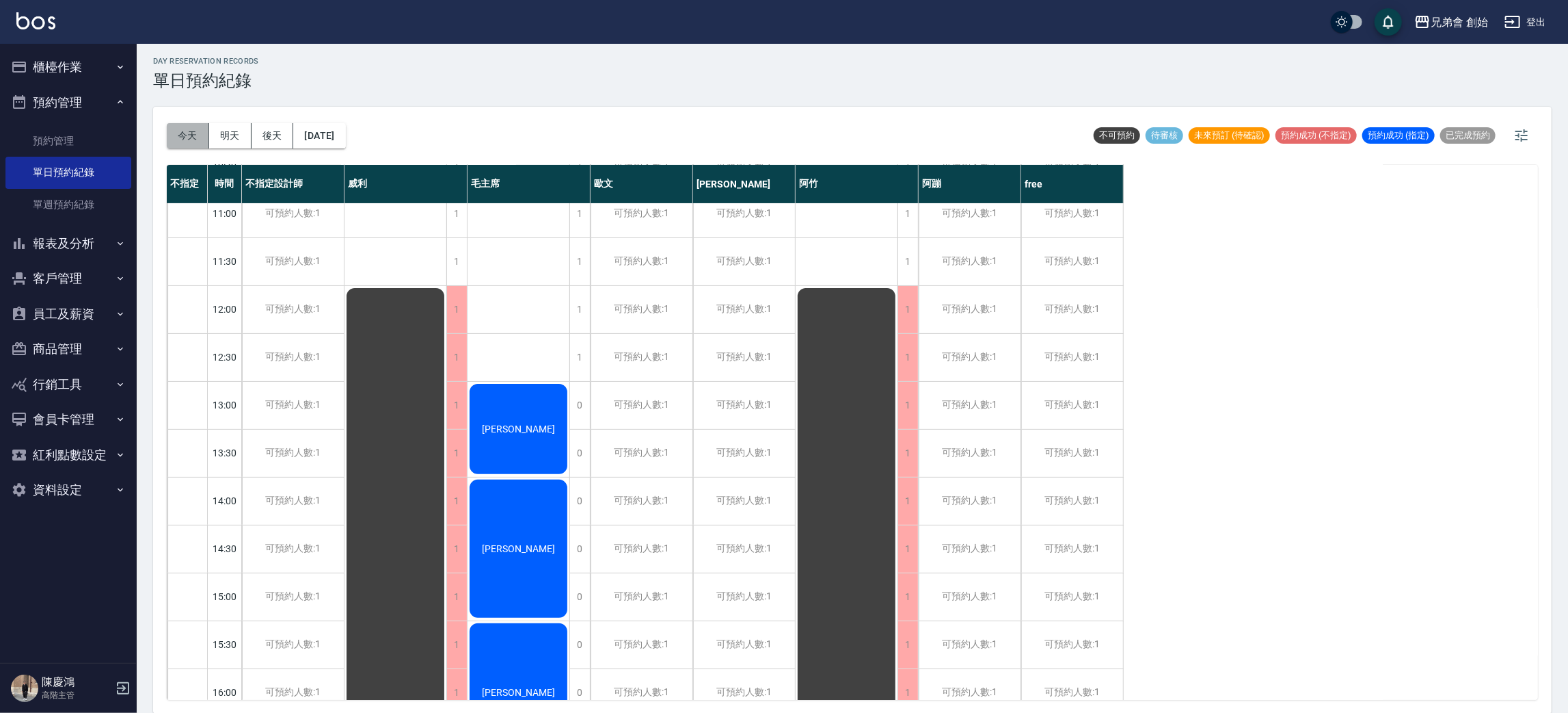
click at [179, 123] on button "今天" at bounding box center [187, 136] width 42 height 26
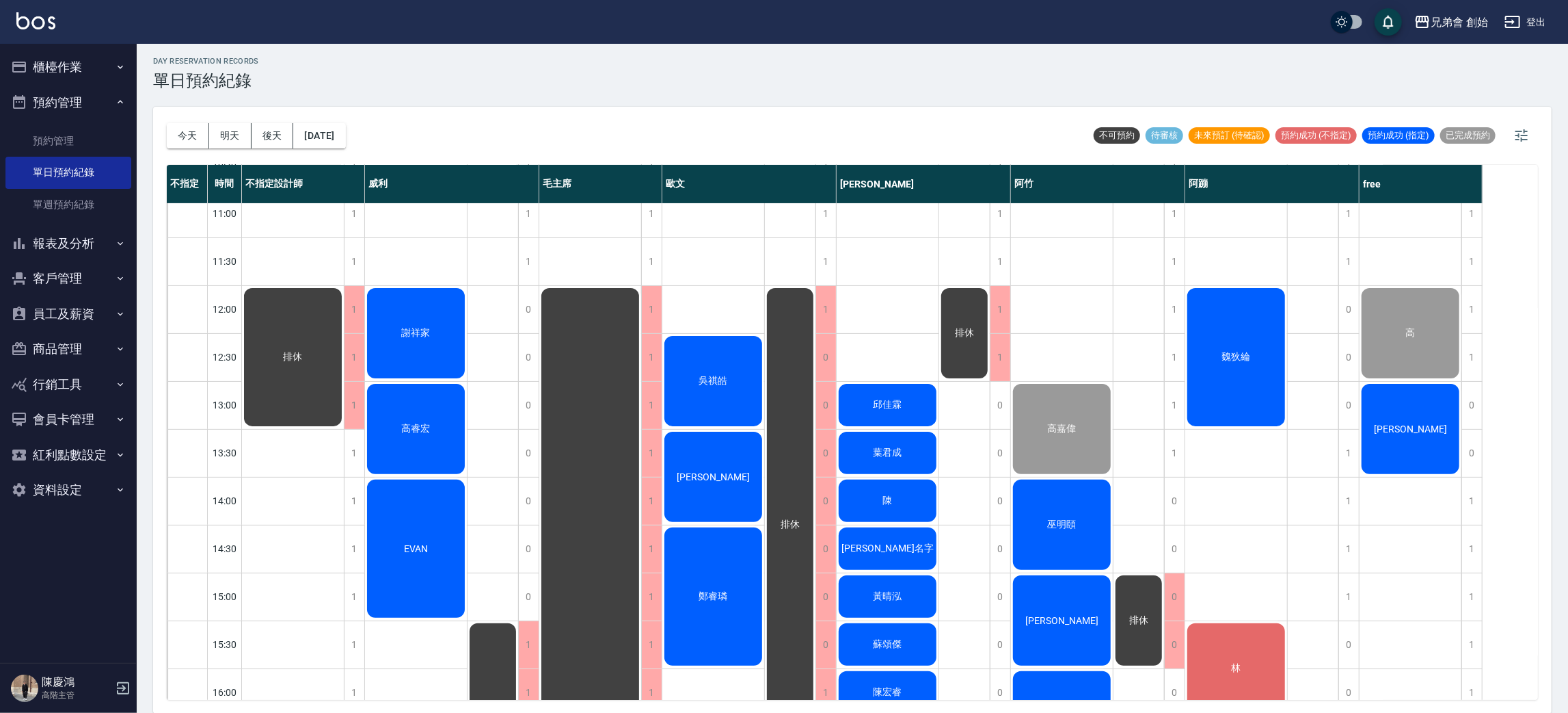
scroll to position [307, 0]
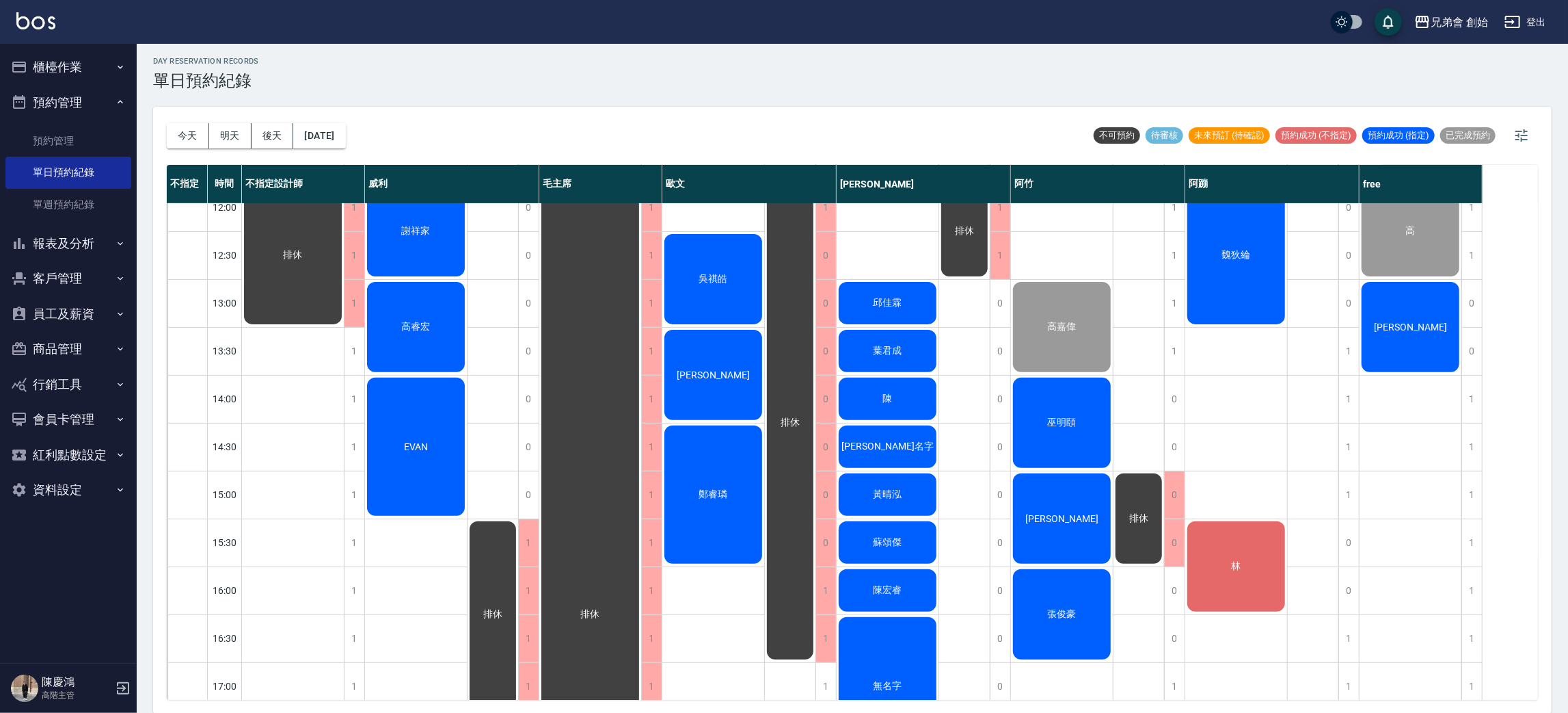
click at [344, 326] on div "李" at bounding box center [293, 255] width 102 height 142
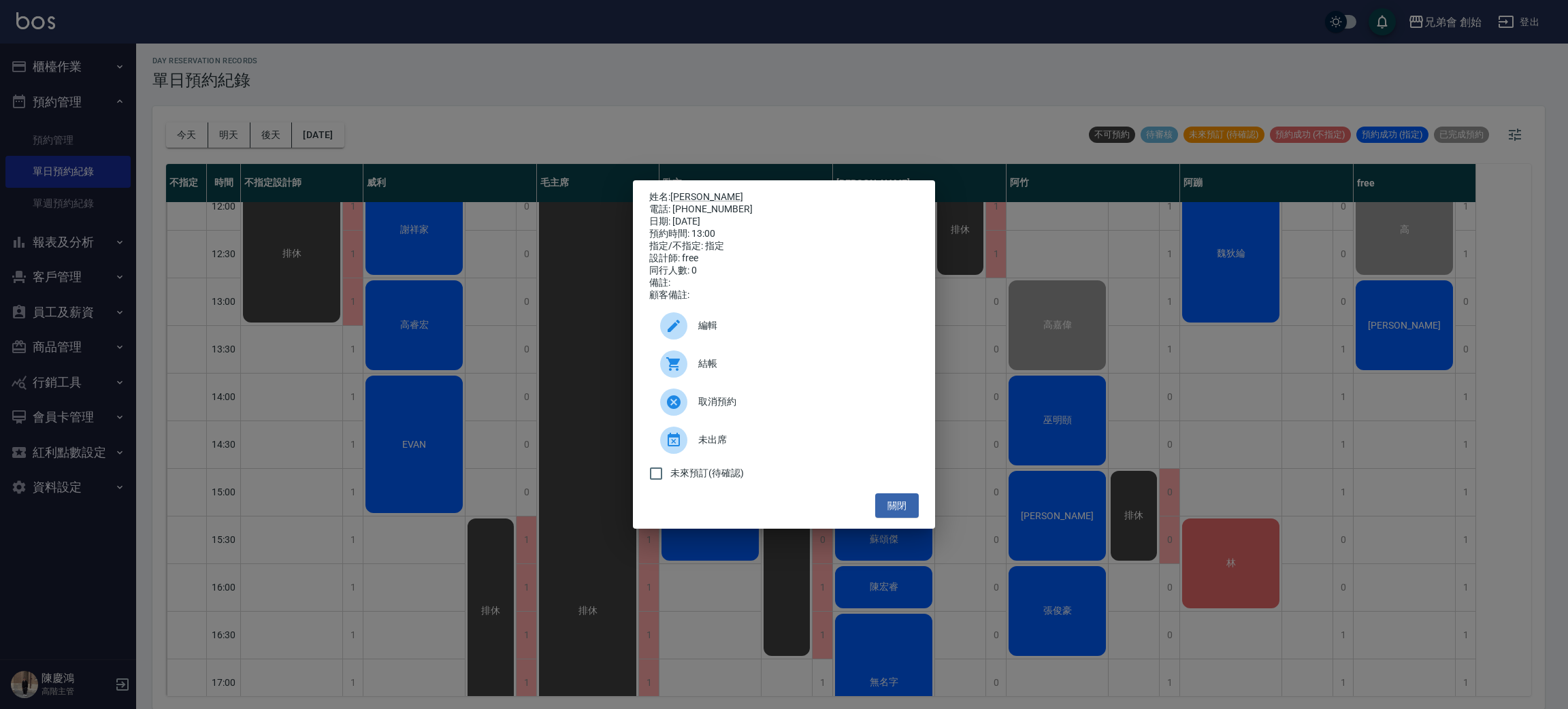
click at [695, 369] on div at bounding box center [679, 364] width 38 height 27
click at [1047, 413] on div "姓名: 李 電話: 0908042110 日期: 2025/08/23 預約時間: 13:00 指定/不指定: 指定 設計師: free 同行人數: 0 備註…" at bounding box center [784, 354] width 1568 height 709
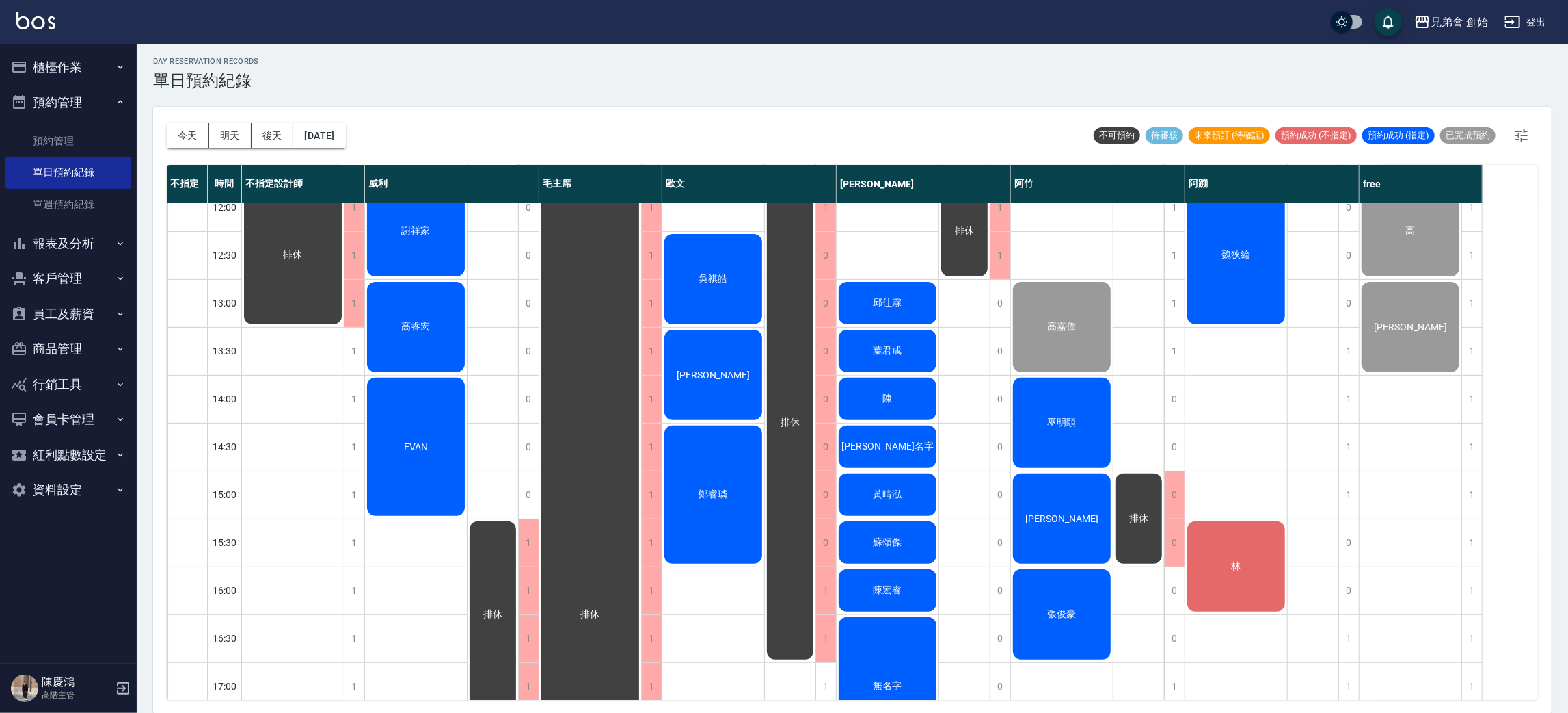
click at [305, 262] on span "巫明頤" at bounding box center [293, 254] width 25 height 12
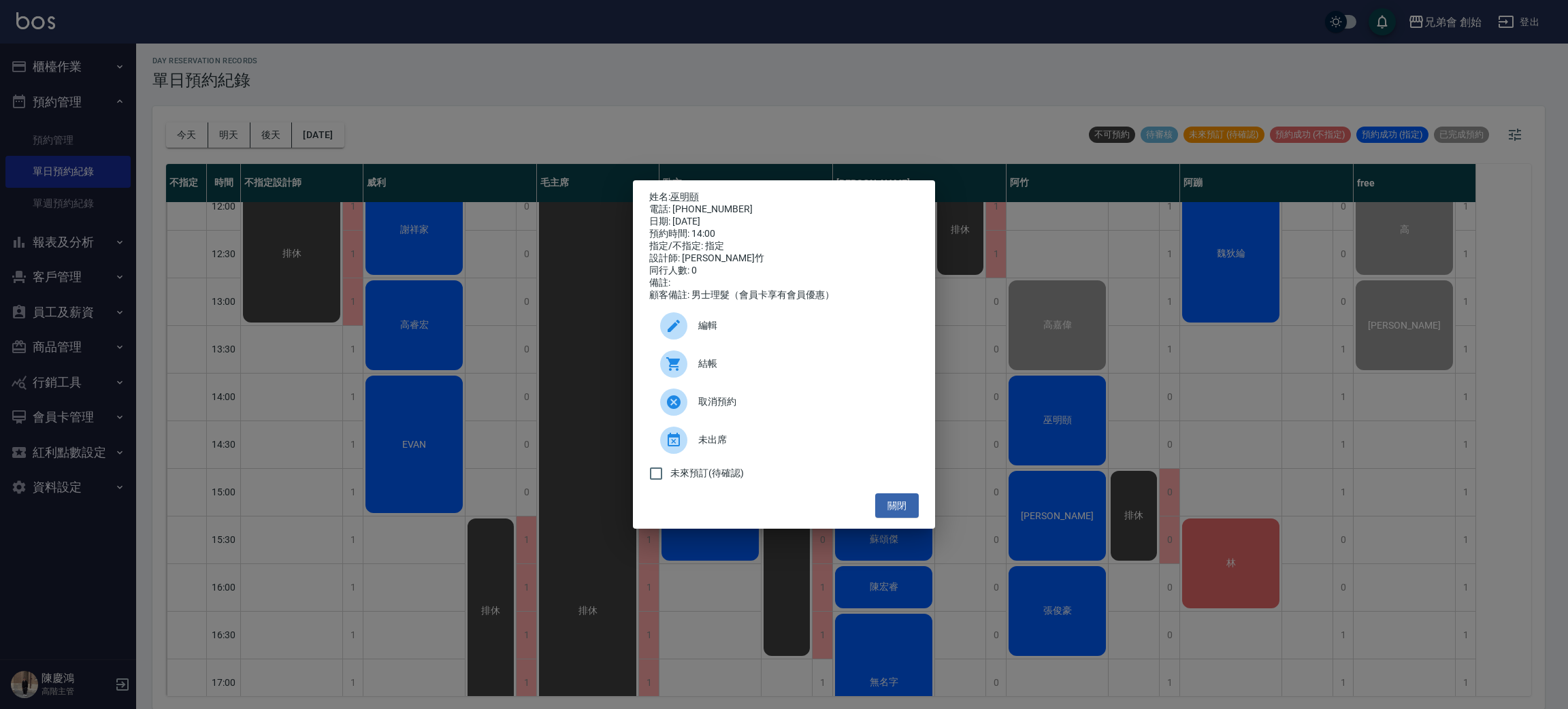
click at [1131, 328] on div "姓名: 巫明頤 電話: 0965608876 日期: 2025/08/23 預約時間: 14:00 指定/不指定: 指定 設計師: 阿竹 同行人數: 0 備註…" at bounding box center [784, 354] width 1568 height 709
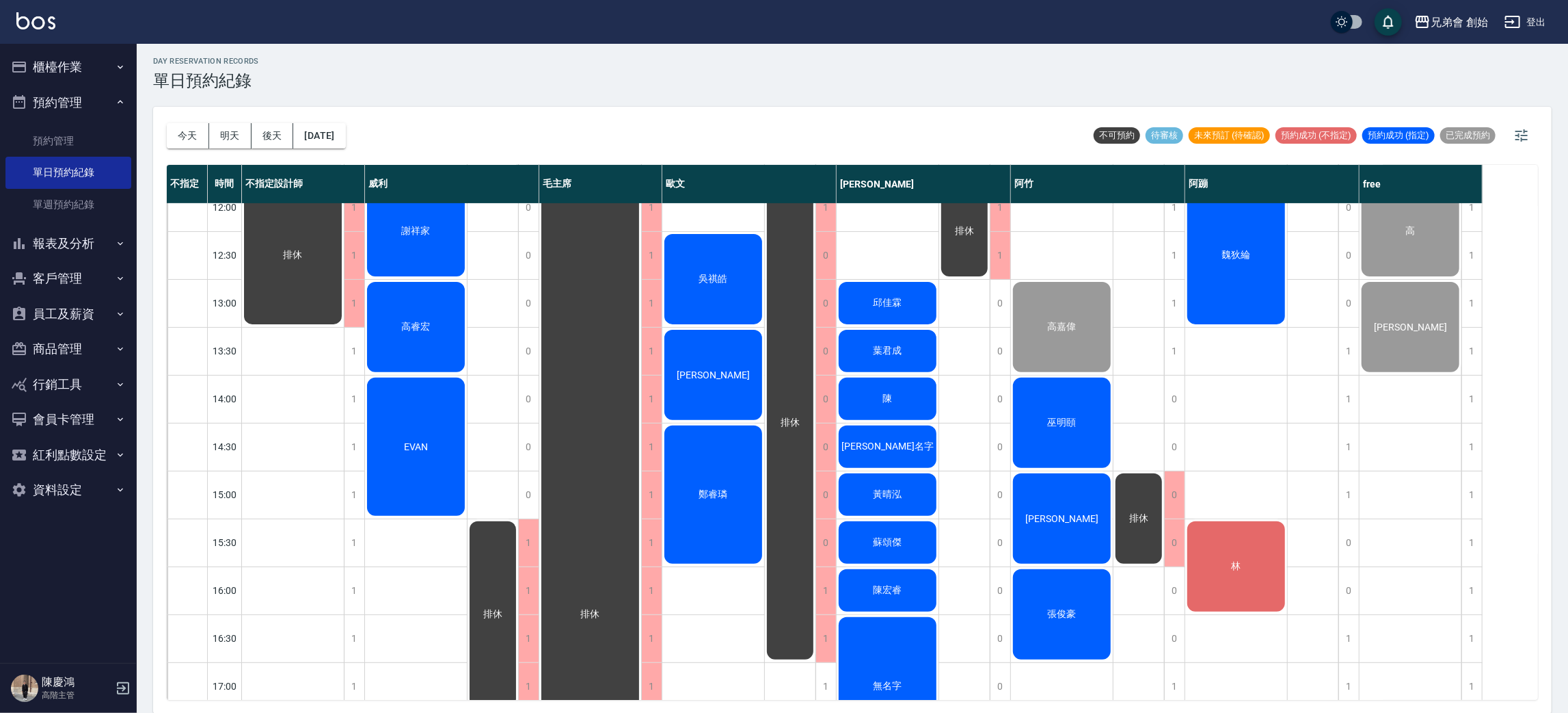
click at [344, 326] on div "巫明頤" at bounding box center [293, 255] width 102 height 142
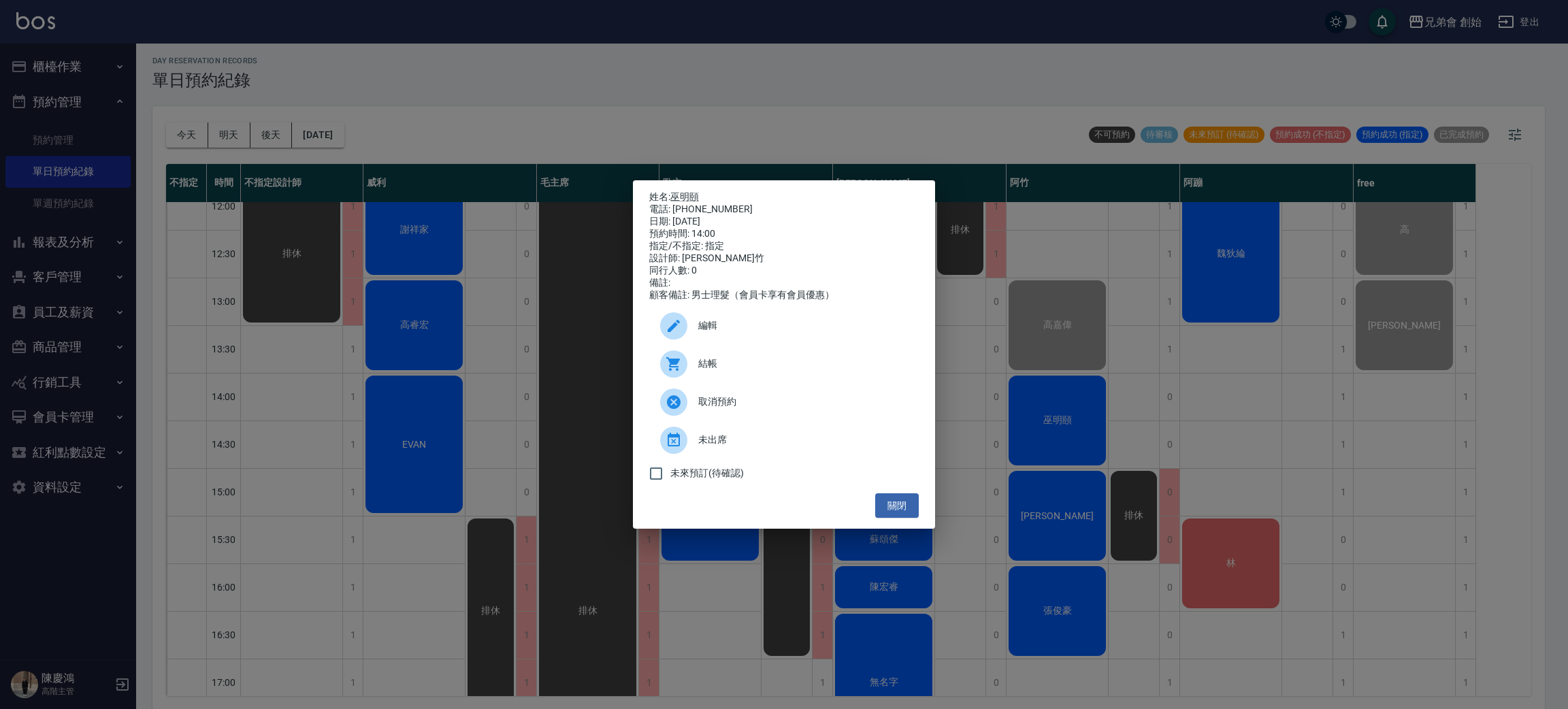
click at [729, 367] on span "結帳" at bounding box center [803, 363] width 209 height 14
click at [697, 117] on div "姓名: 巫明頤 電話: 0965608876 日期: 2025/08/23 預約時間: 14:00 指定/不指定: 指定 設計師: 阿竹 同行人數: 0 備註…" at bounding box center [784, 354] width 1568 height 709
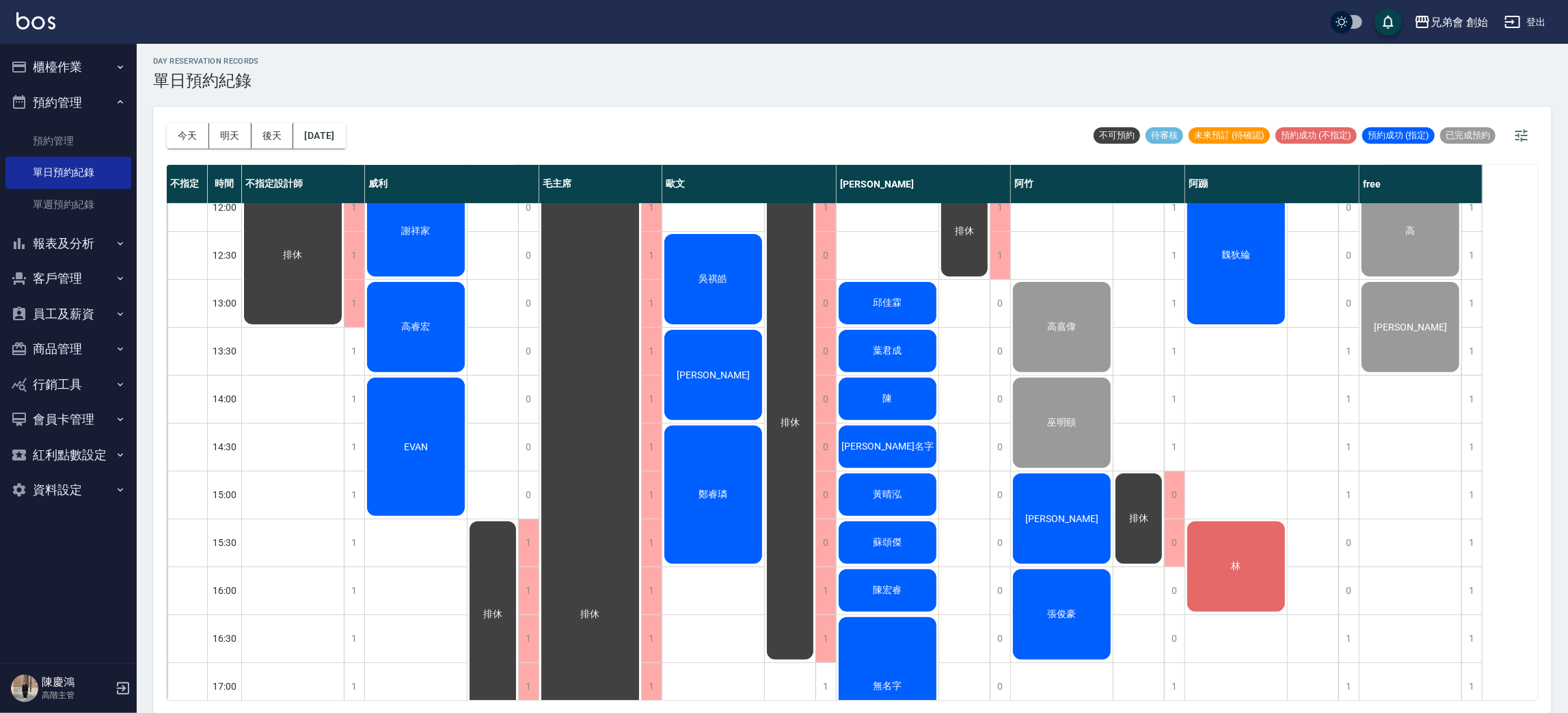
scroll to position [411, 0]
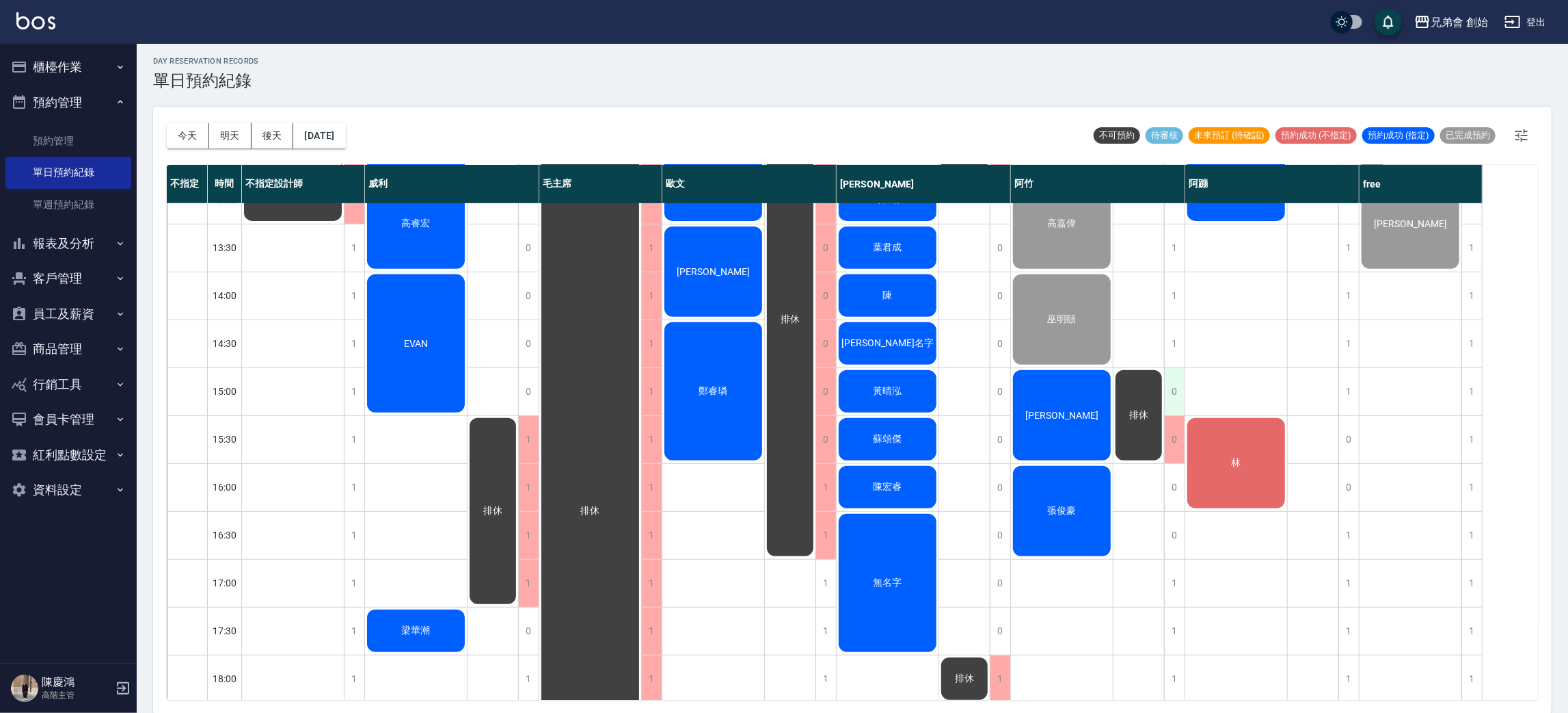
click at [1167, 396] on div "0" at bounding box center [1175, 391] width 21 height 47
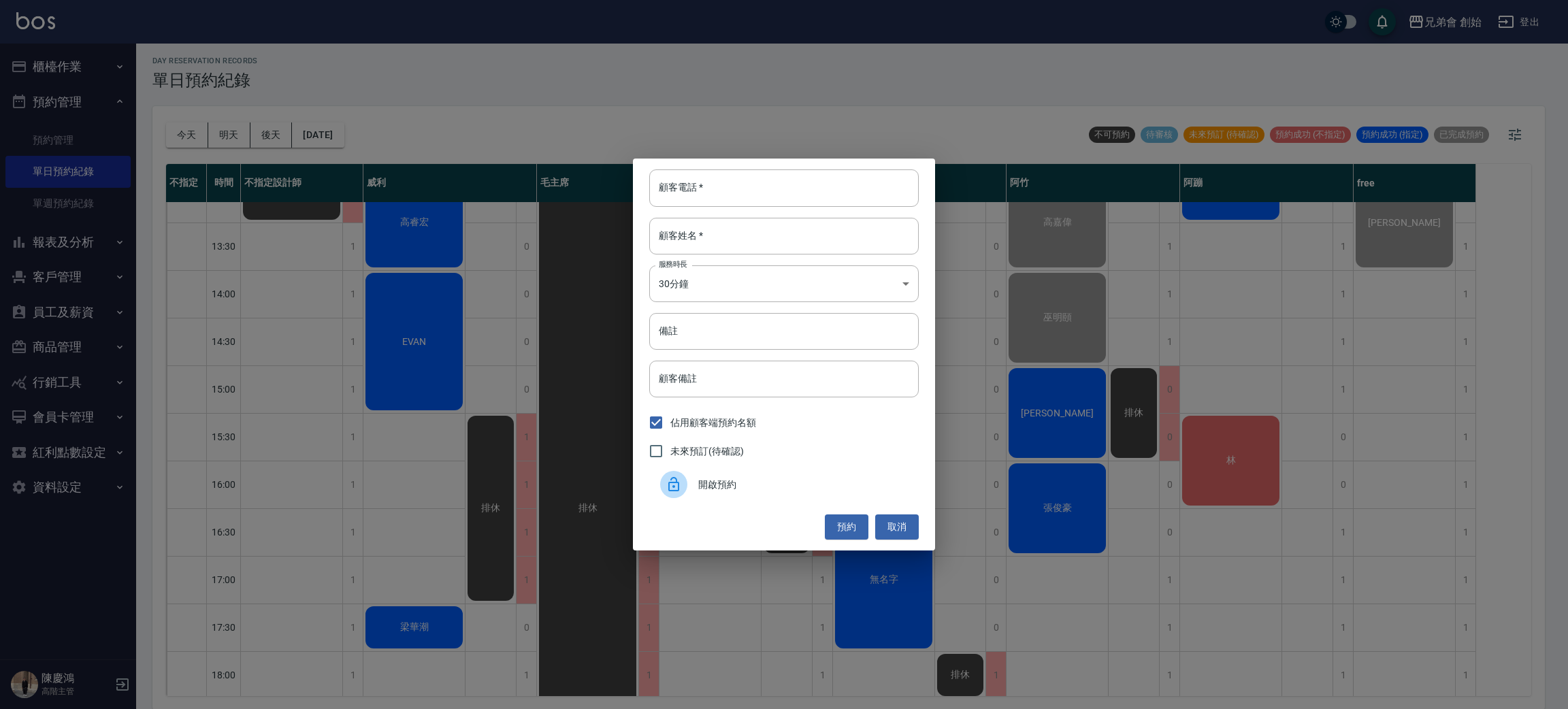
drag, startPoint x: 824, startPoint y: 485, endPoint x: 842, endPoint y: 481, distance: 18.4
click at [823, 485] on span "開啟預約" at bounding box center [803, 485] width 209 height 14
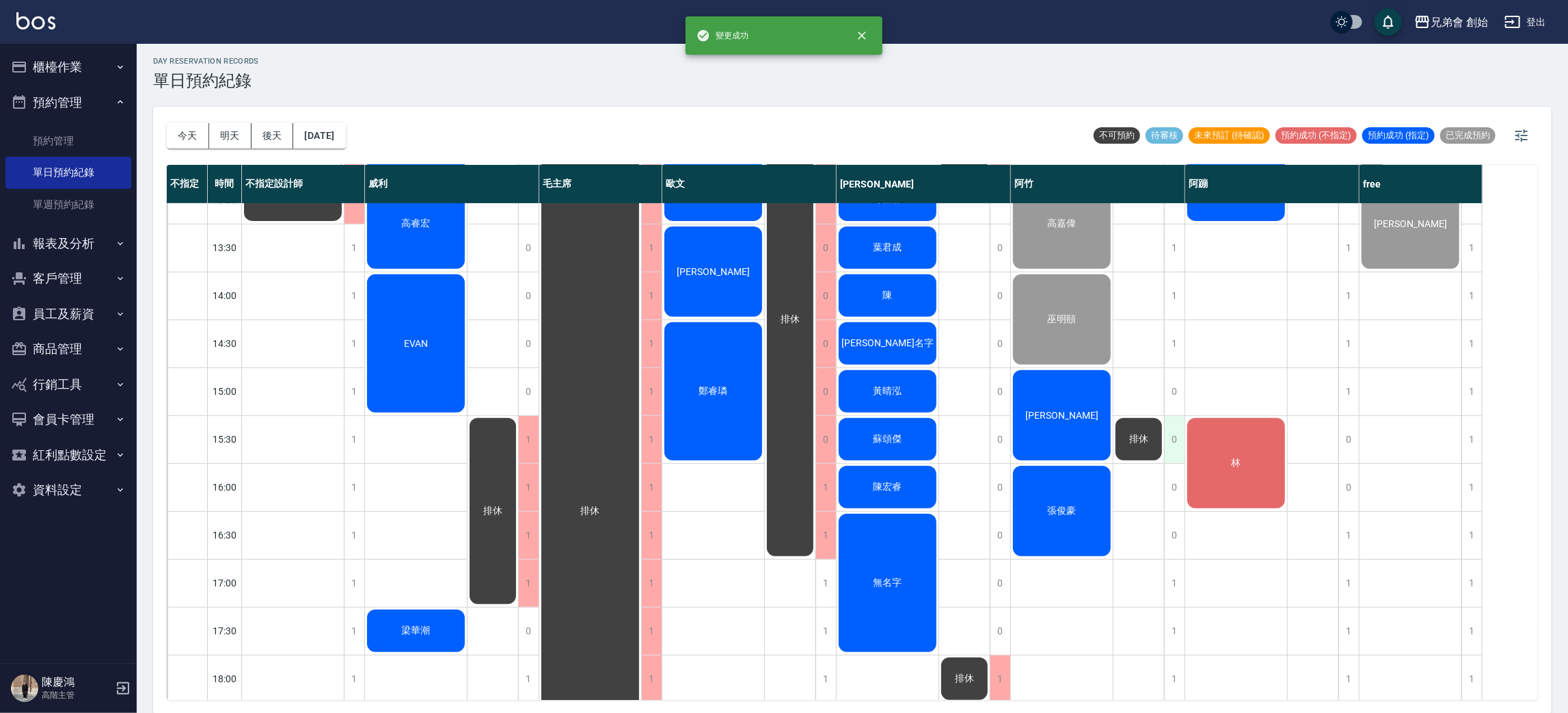
click at [1182, 443] on div "0" at bounding box center [1175, 439] width 21 height 47
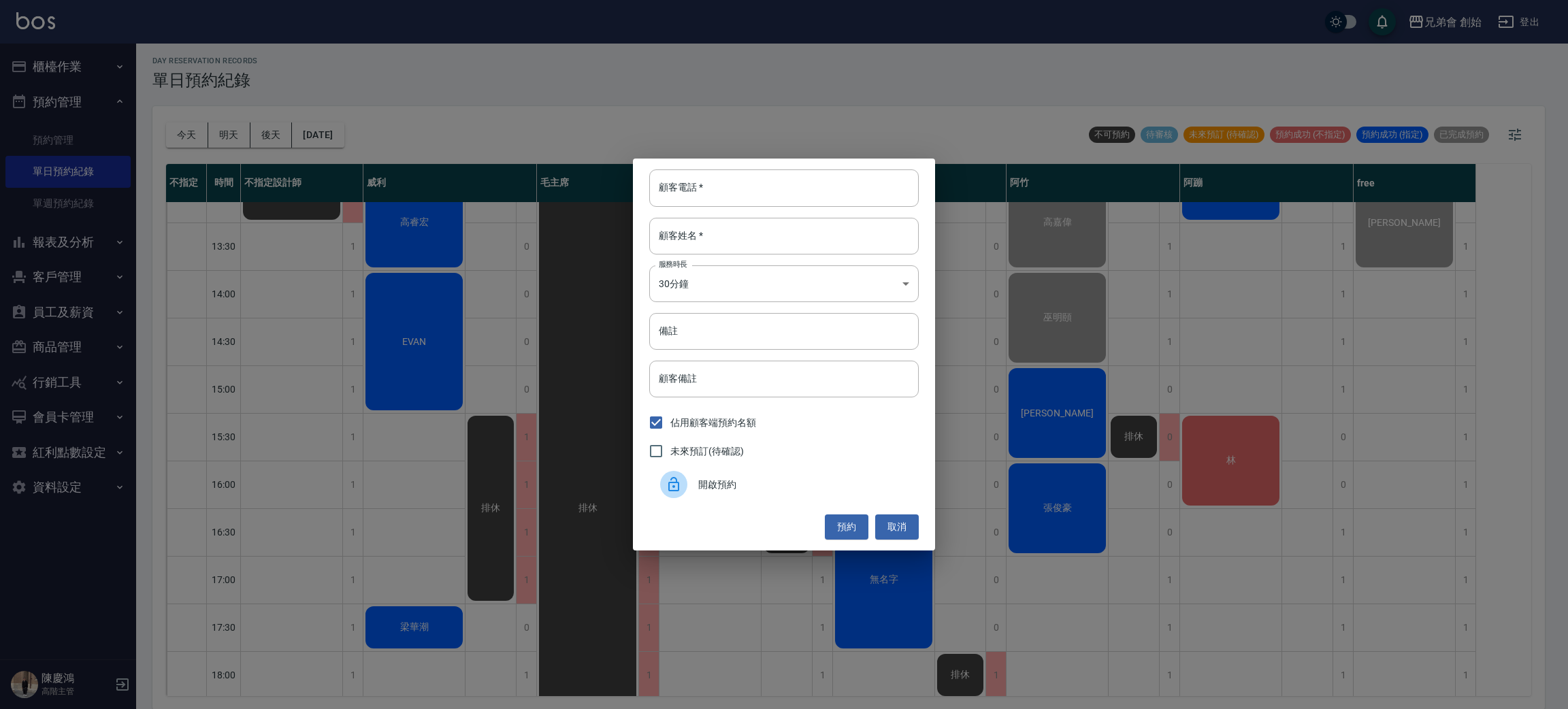
drag, startPoint x: 798, startPoint y: 492, endPoint x: 838, endPoint y: 477, distance: 42.7
click at [798, 491] on div "開啟預約" at bounding box center [784, 485] width 270 height 38
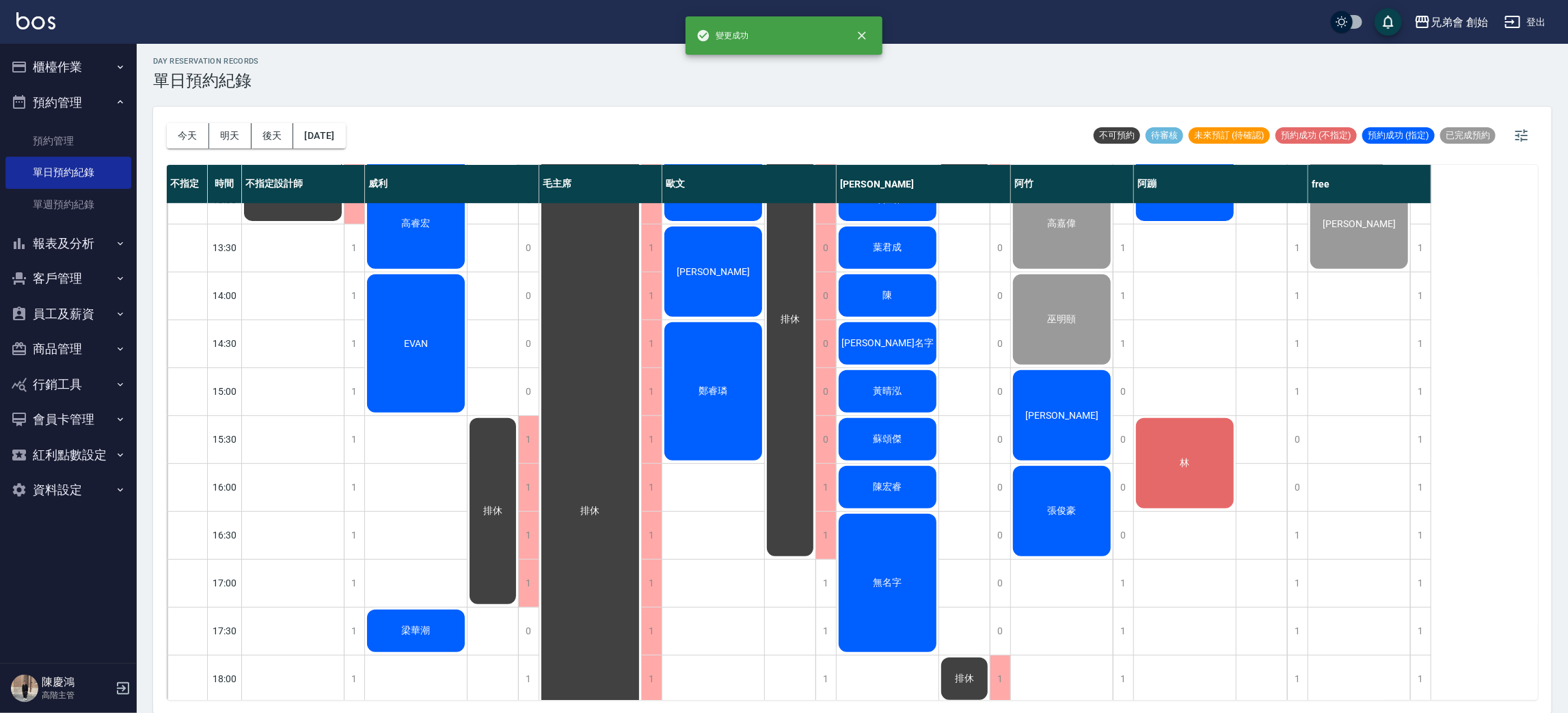
click at [305, 158] on span "Jimmy" at bounding box center [293, 152] width 25 height 12
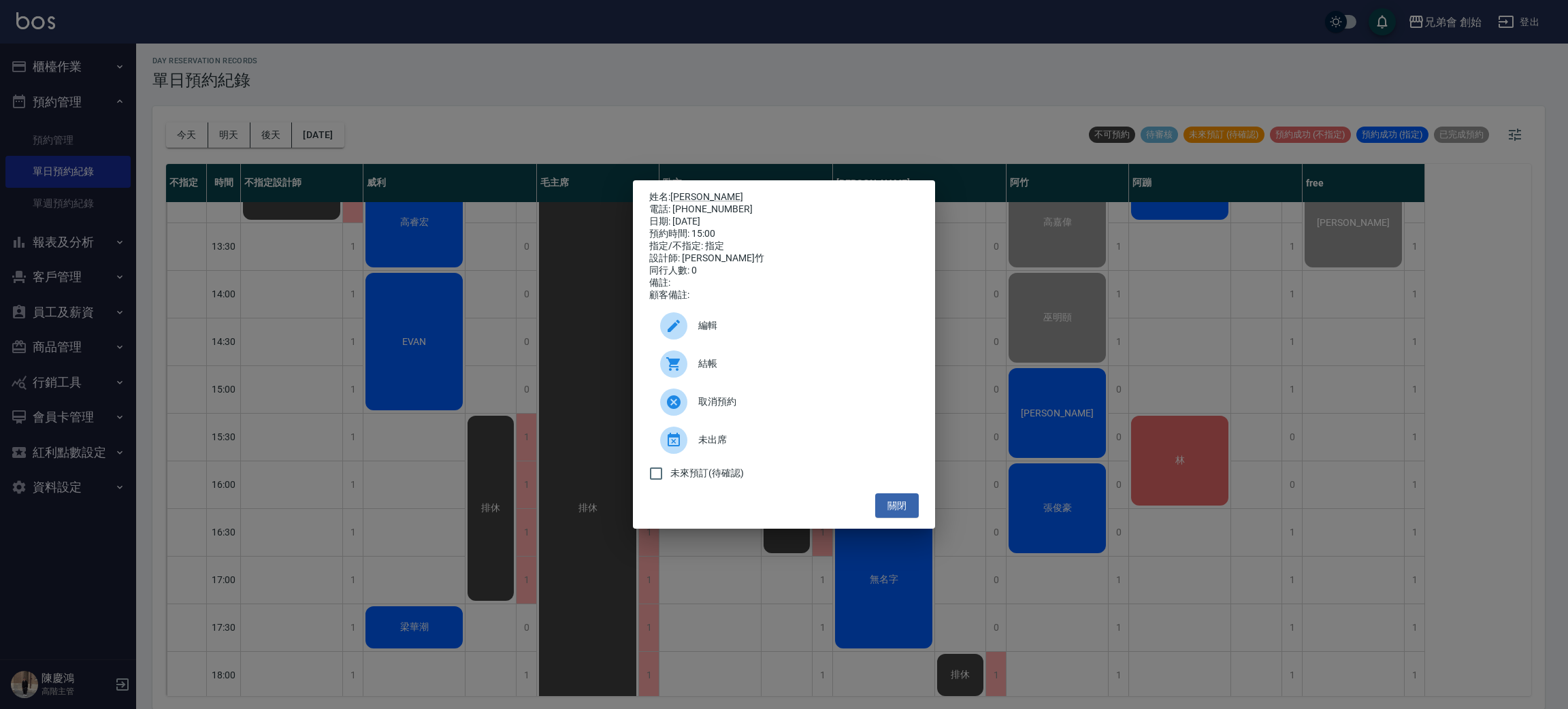
click at [810, 332] on span "編輯" at bounding box center [803, 325] width 209 height 14
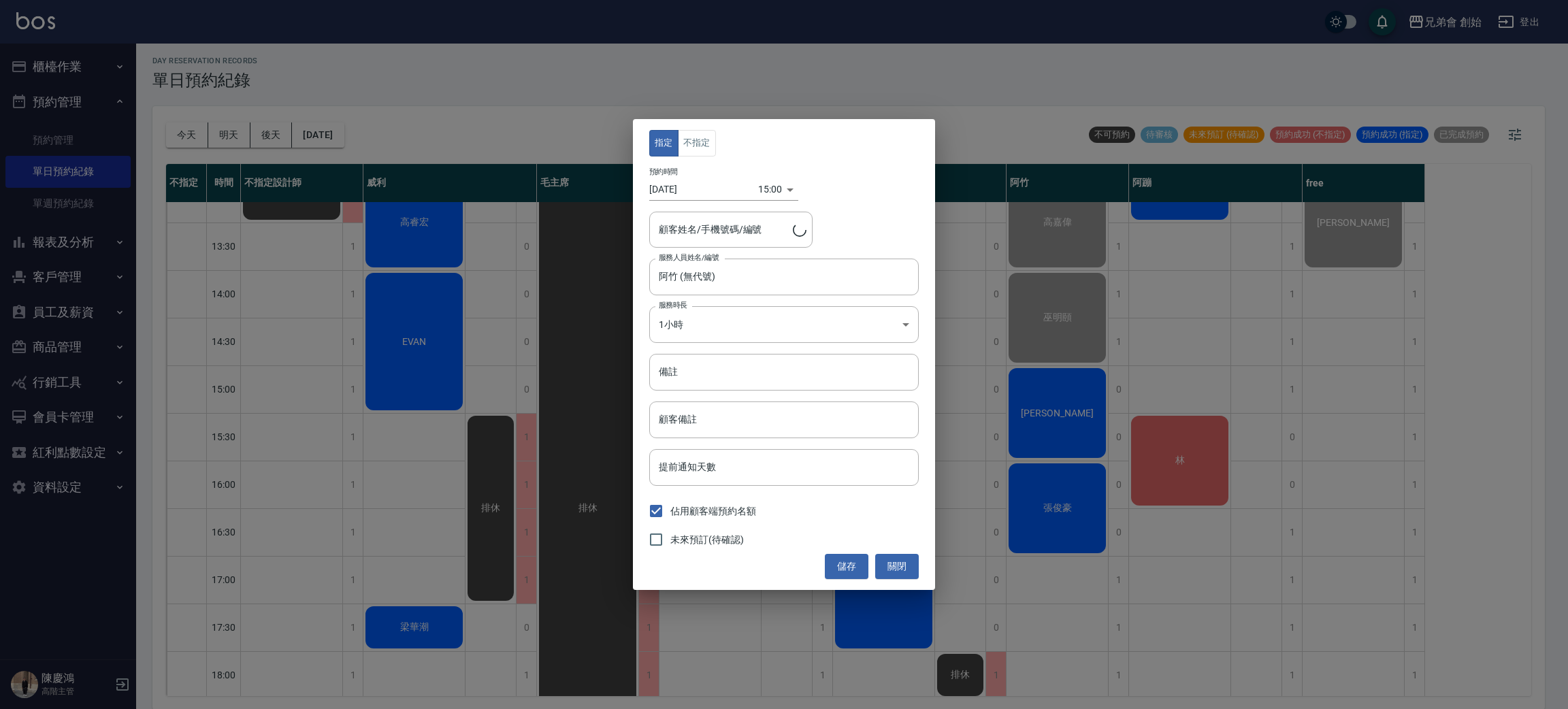
type input "Jimmy/0913270710"
click at [696, 136] on button "不指定" at bounding box center [697, 143] width 38 height 26
drag, startPoint x: 851, startPoint y: 575, endPoint x: 851, endPoint y: 566, distance: 9.0
click at [851, 569] on button "儲存" at bounding box center [846, 566] width 44 height 25
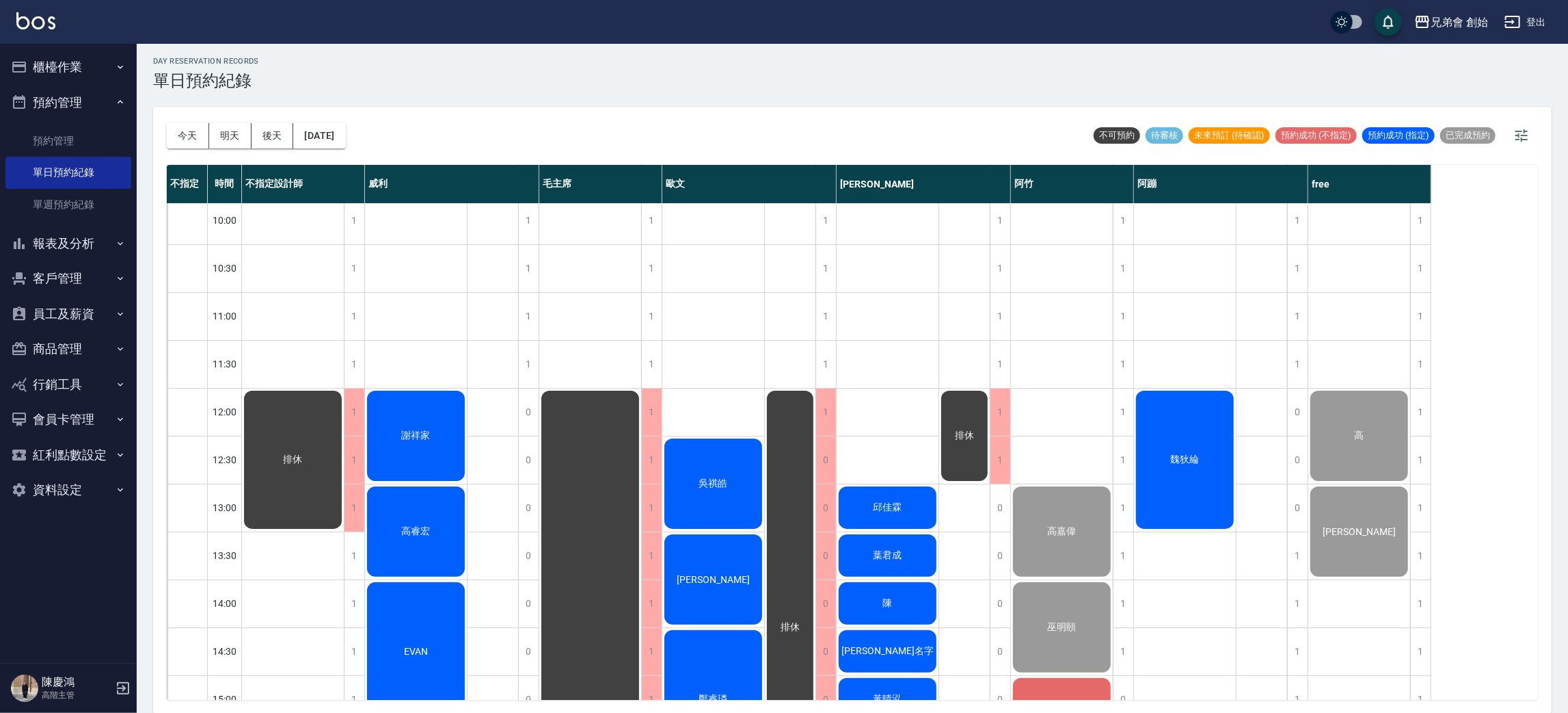
scroll to position [307, 0]
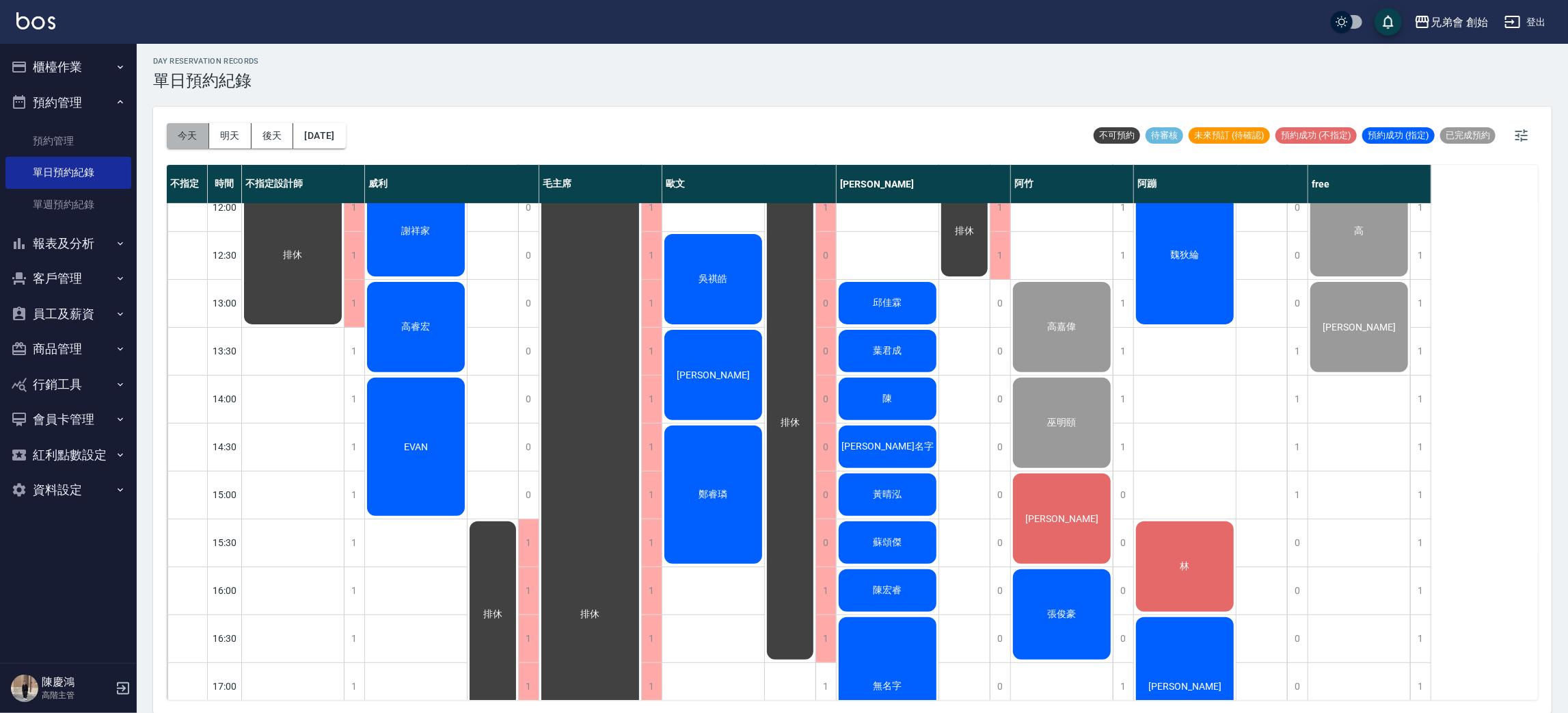
click at [195, 142] on button "今天" at bounding box center [187, 136] width 42 height 26
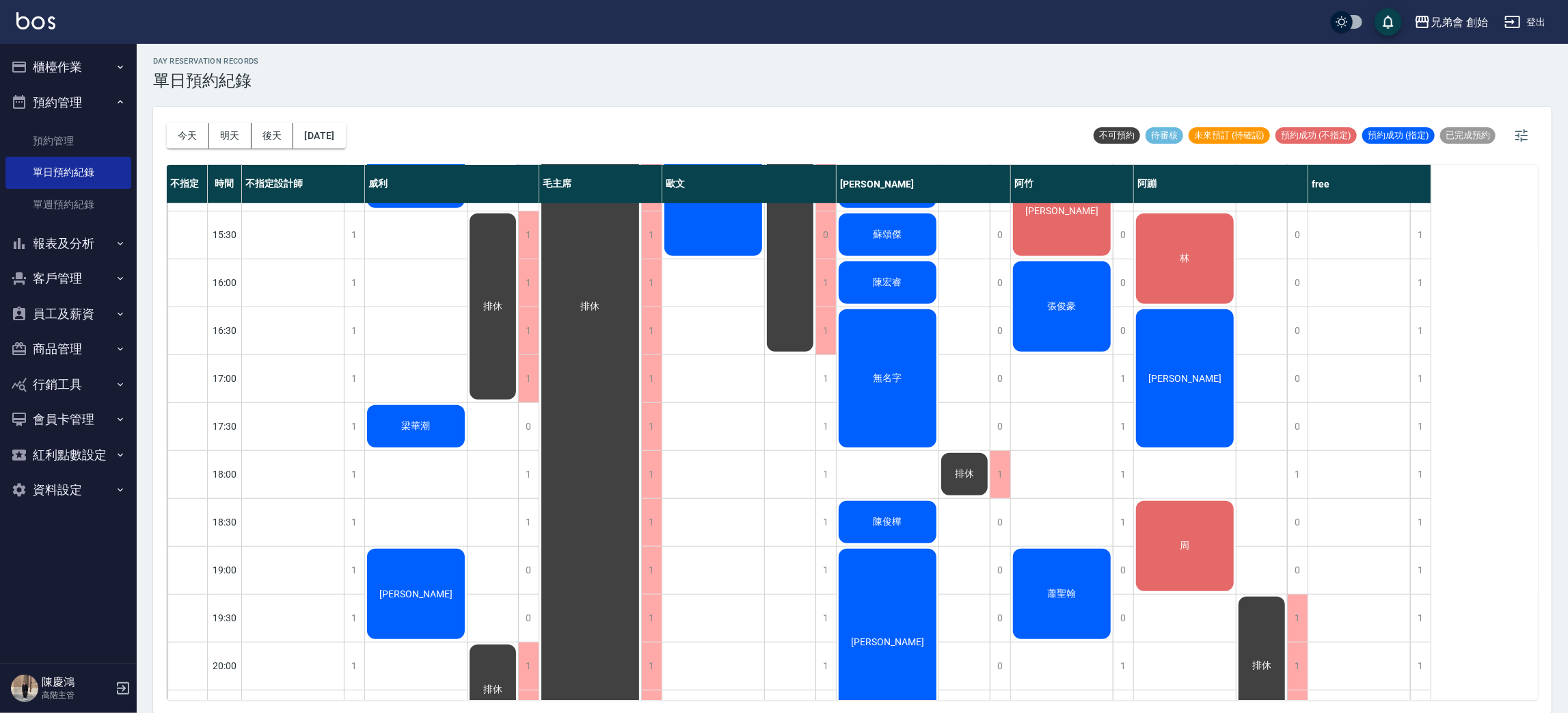
drag, startPoint x: 1196, startPoint y: 354, endPoint x: 1194, endPoint y: 348, distance: 6.3
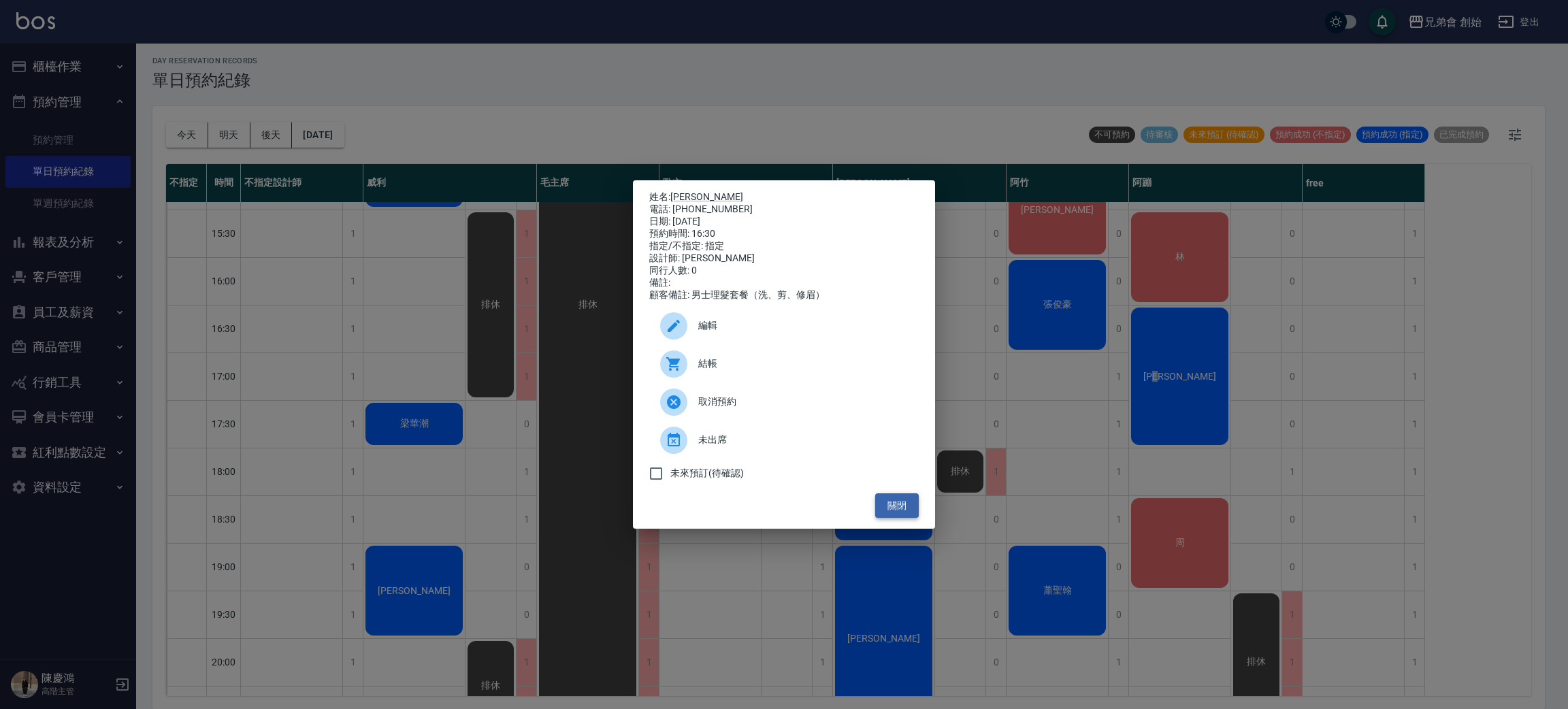
click at [895, 500] on button "關閉" at bounding box center [897, 506] width 44 height 25
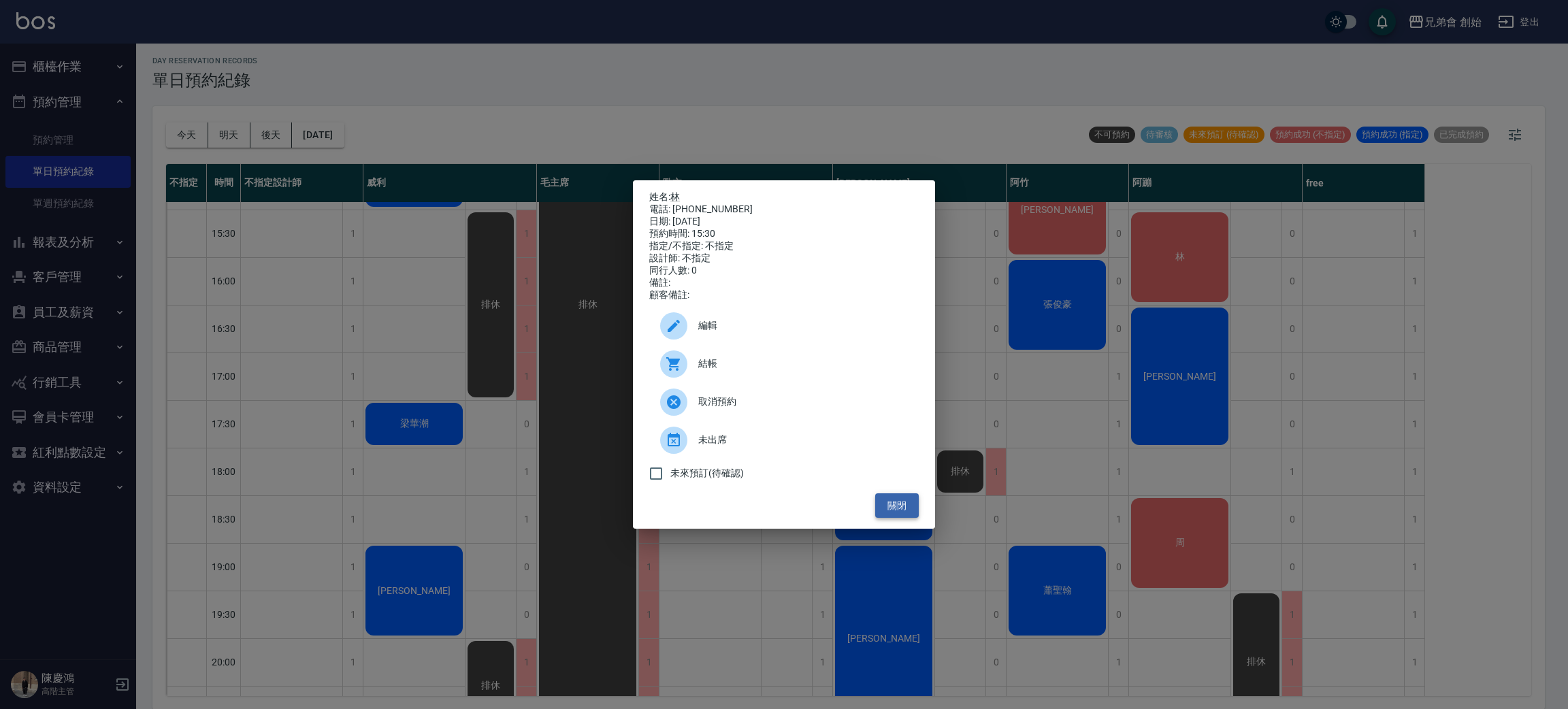
click at [905, 504] on button "關閉" at bounding box center [897, 506] width 44 height 25
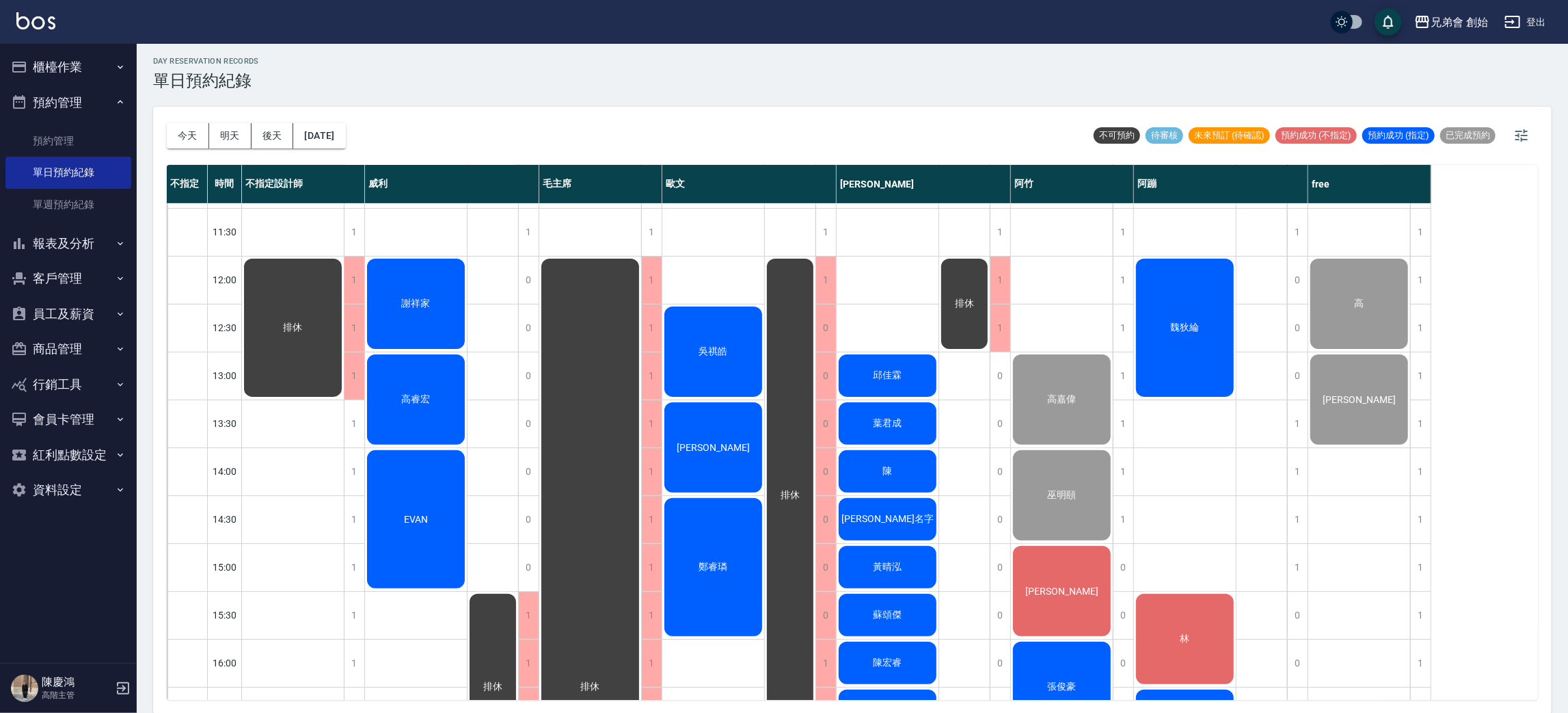
scroll to position [187, 0]
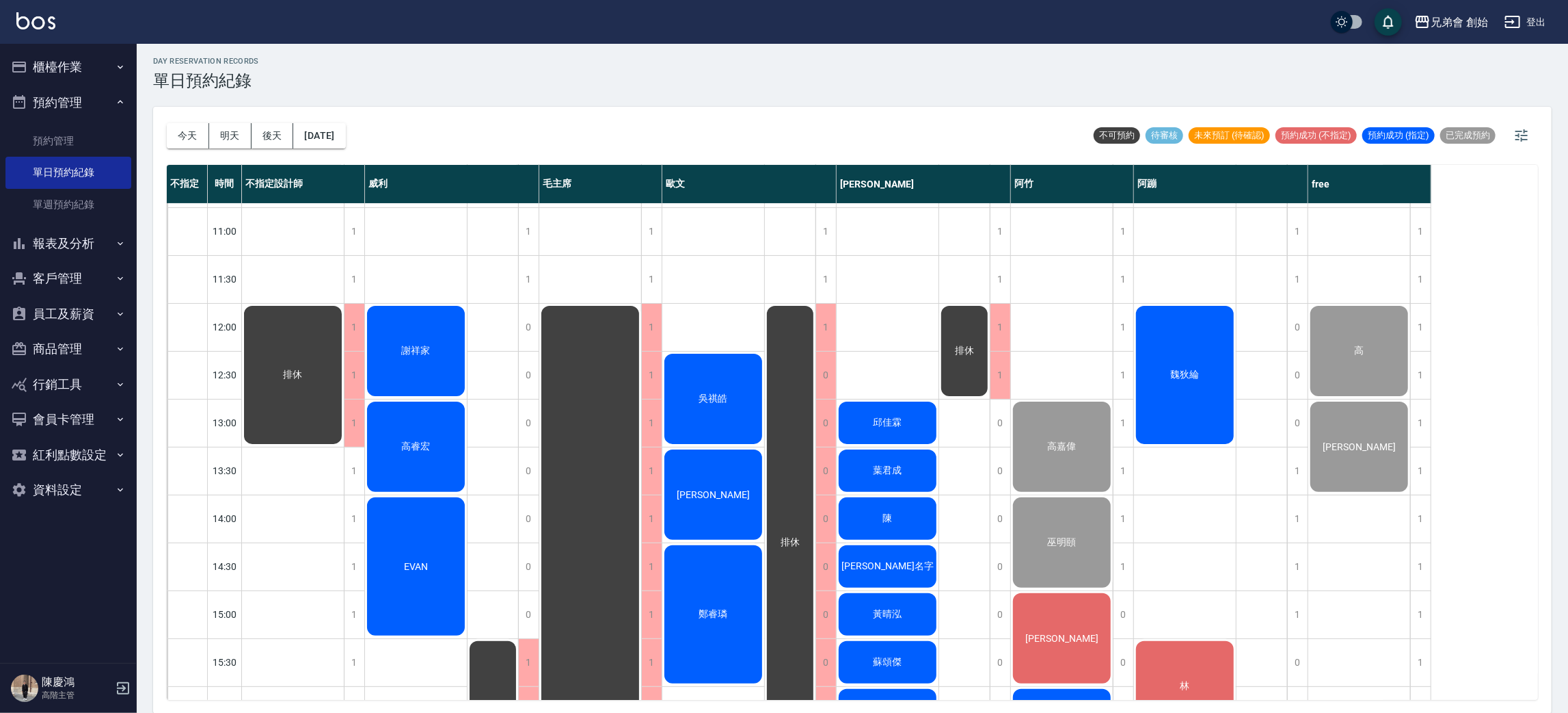
click at [305, 368] on span "謝祥家" at bounding box center [293, 374] width 25 height 12
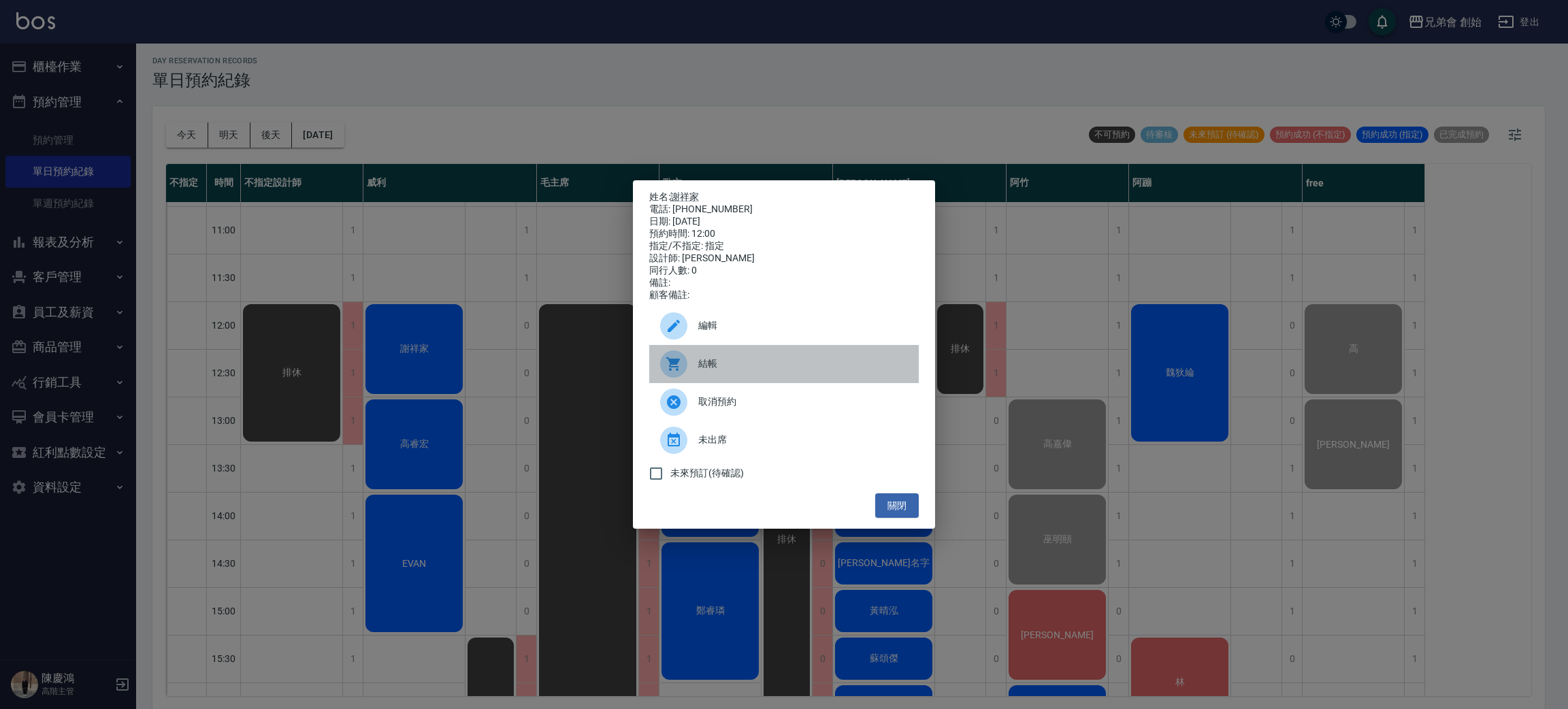
click at [704, 370] on span "結帳" at bounding box center [803, 363] width 209 height 14
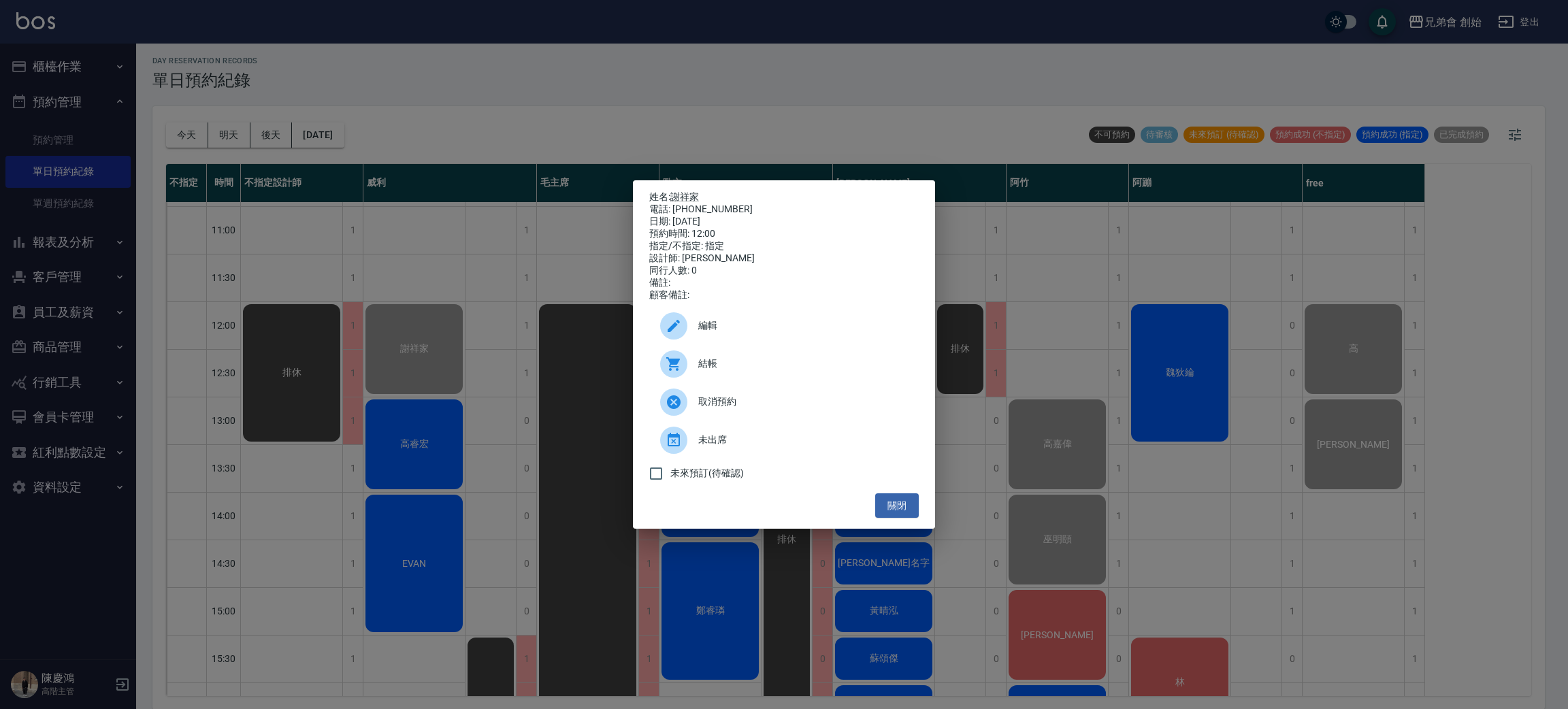
click at [418, 427] on div "姓名: 謝祥家 電話: 0922556450 日期: 2025/08/23 預約時間: 12:00 指定/不指定: 指定 設計師: 威利 同行人數: 0 備註…" at bounding box center [784, 354] width 1568 height 709
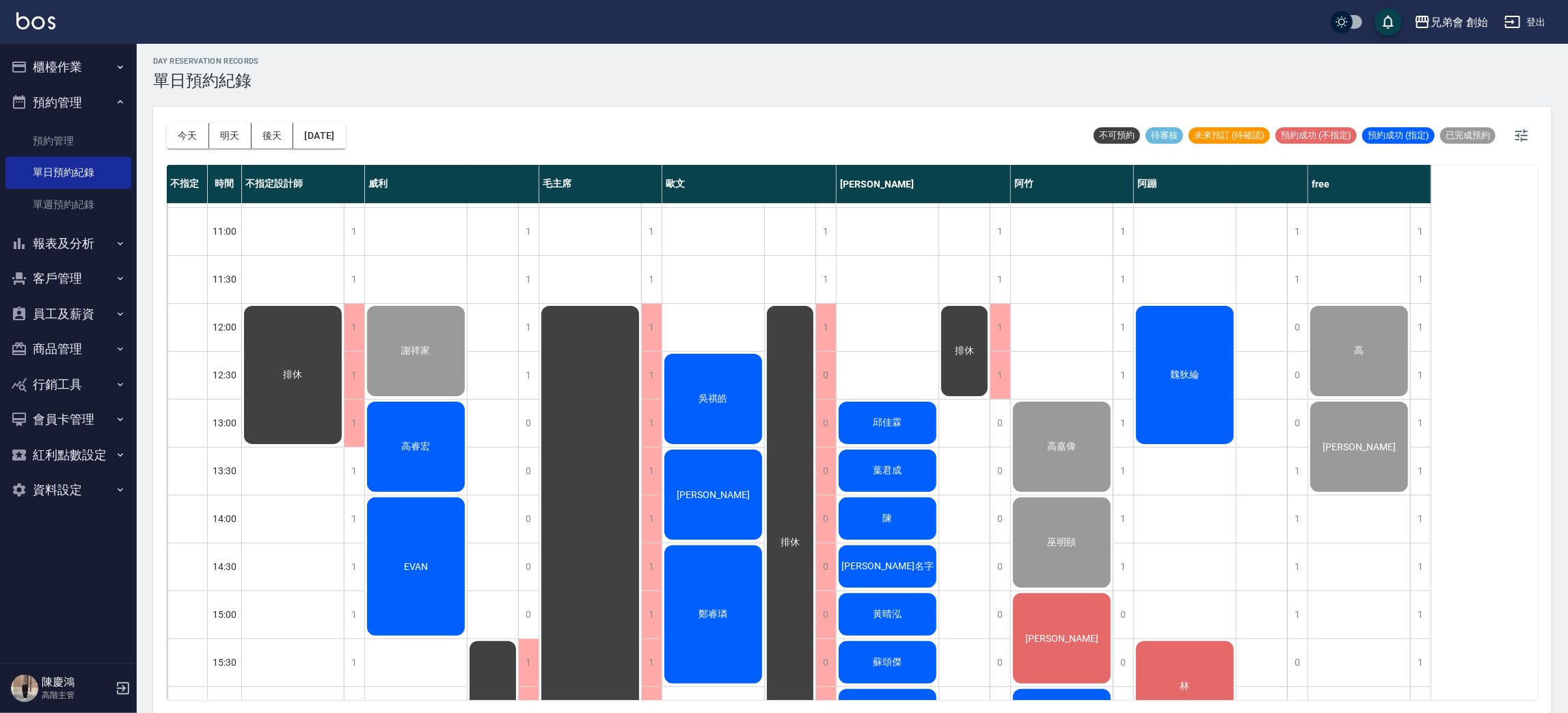
click at [344, 430] on div "高睿宏" at bounding box center [293, 375] width 102 height 142
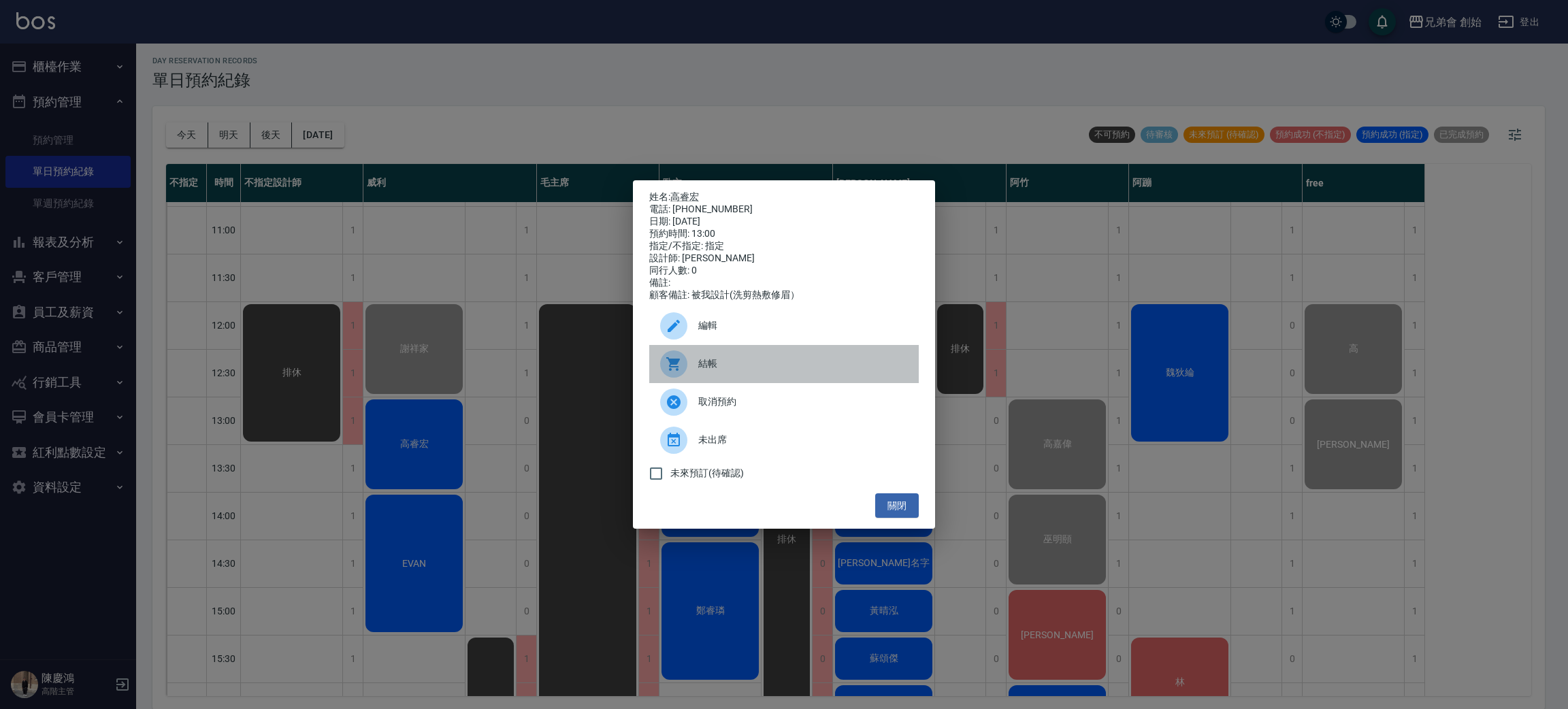
click at [721, 355] on div "結帳" at bounding box center [784, 364] width 270 height 38
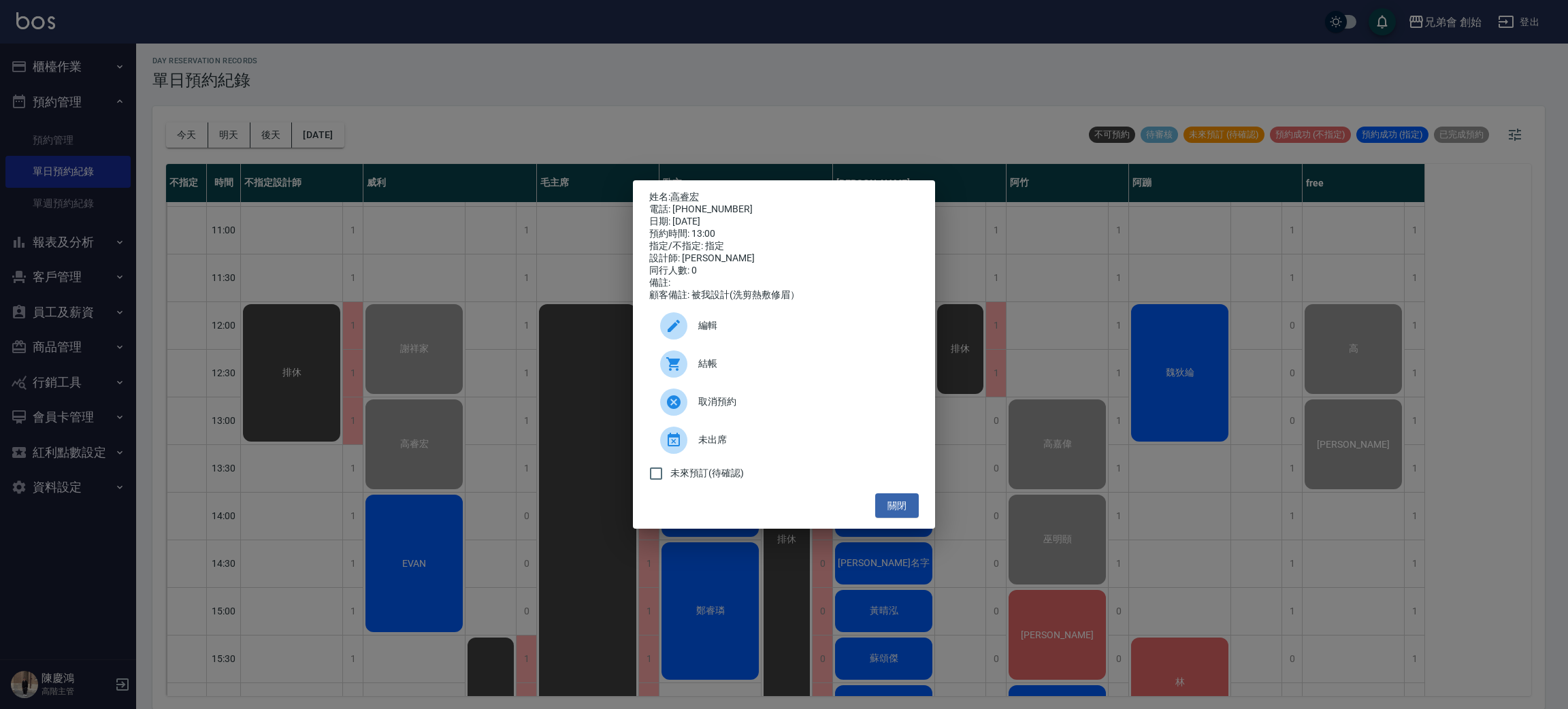
click at [391, 213] on div "姓名: 高睿宏 電話: 0985278711 日期: 2025/08/23 預約時間: 13:00 指定/不指定: 指定 設計師: 威利 同行人數: 0 備註…" at bounding box center [784, 354] width 1568 height 709
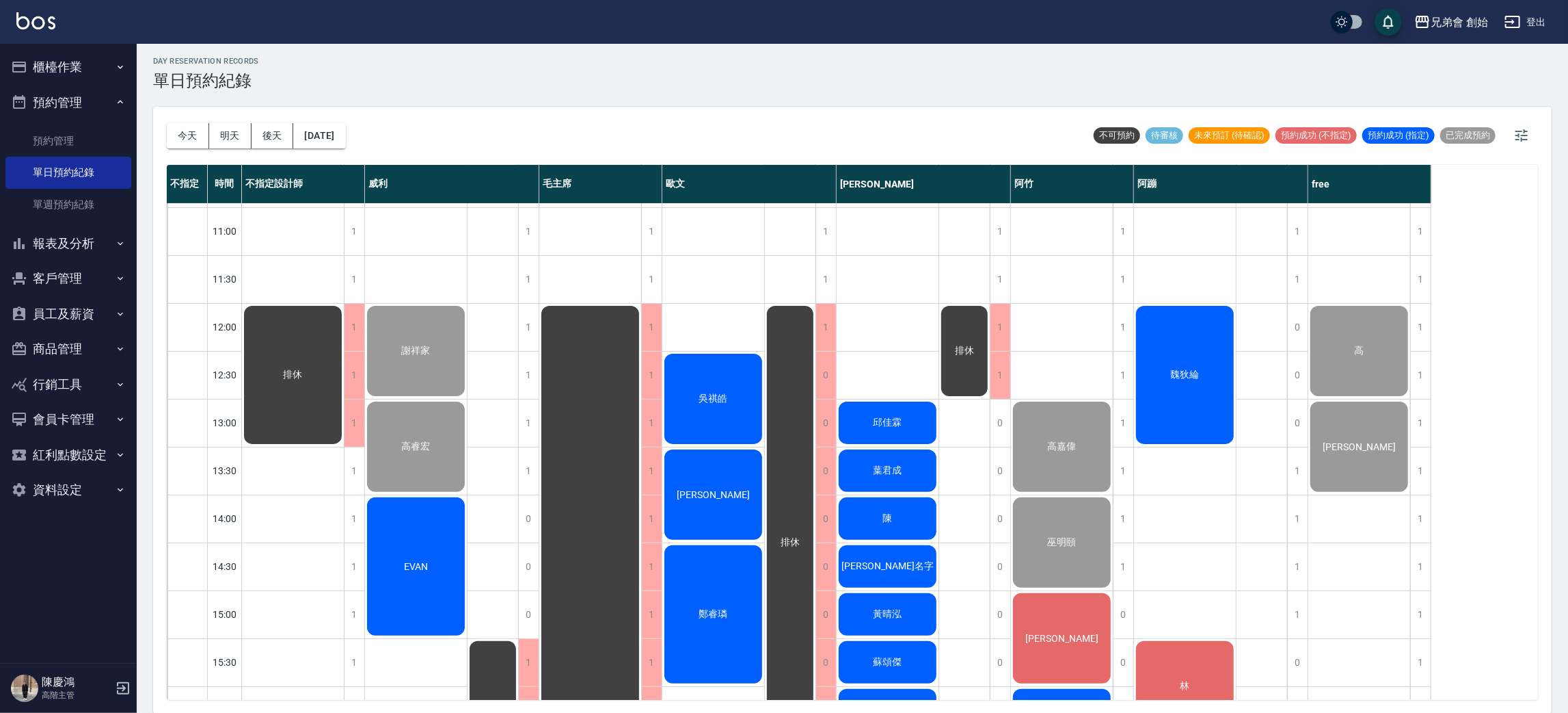
click at [344, 446] on div "EVAN" at bounding box center [293, 375] width 102 height 142
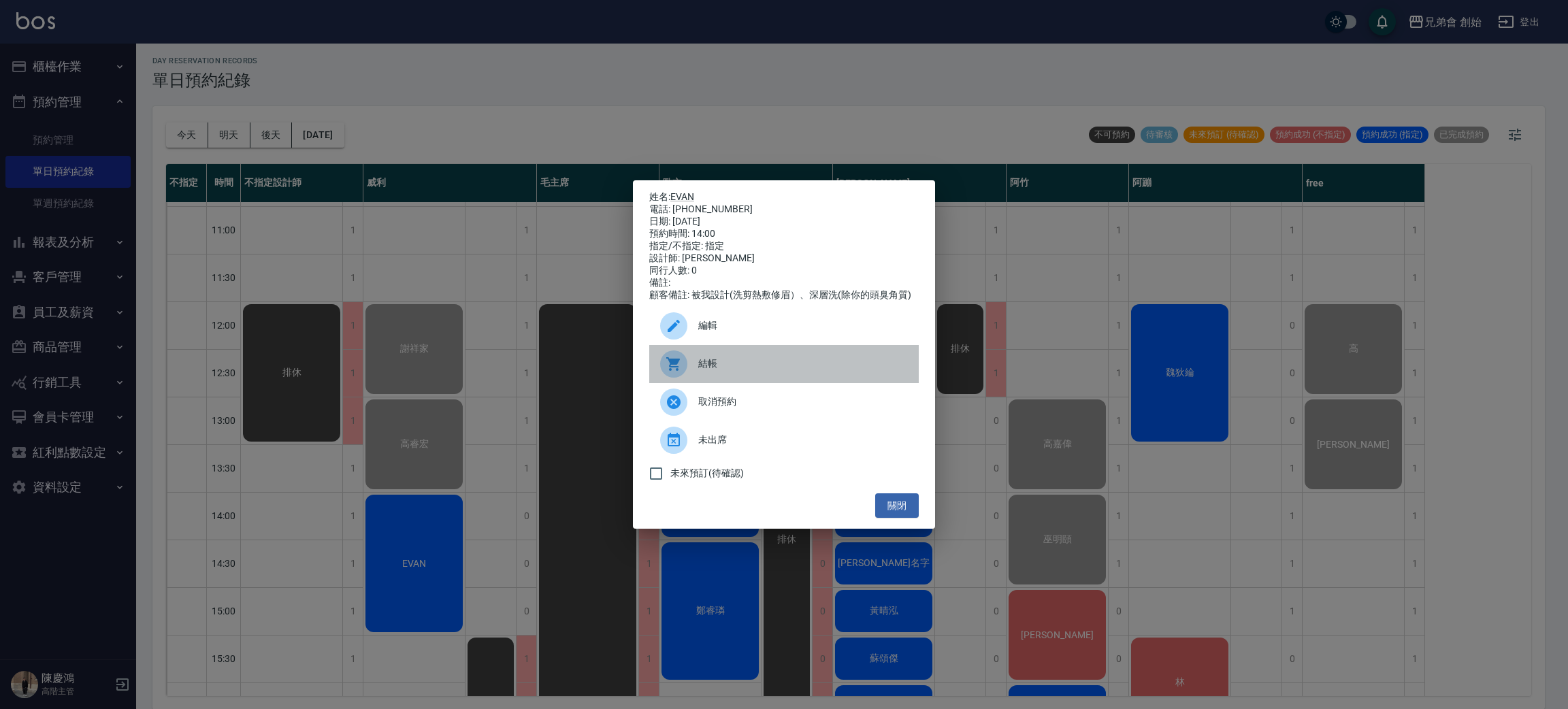
click at [699, 381] on div "結帳" at bounding box center [784, 364] width 270 height 38
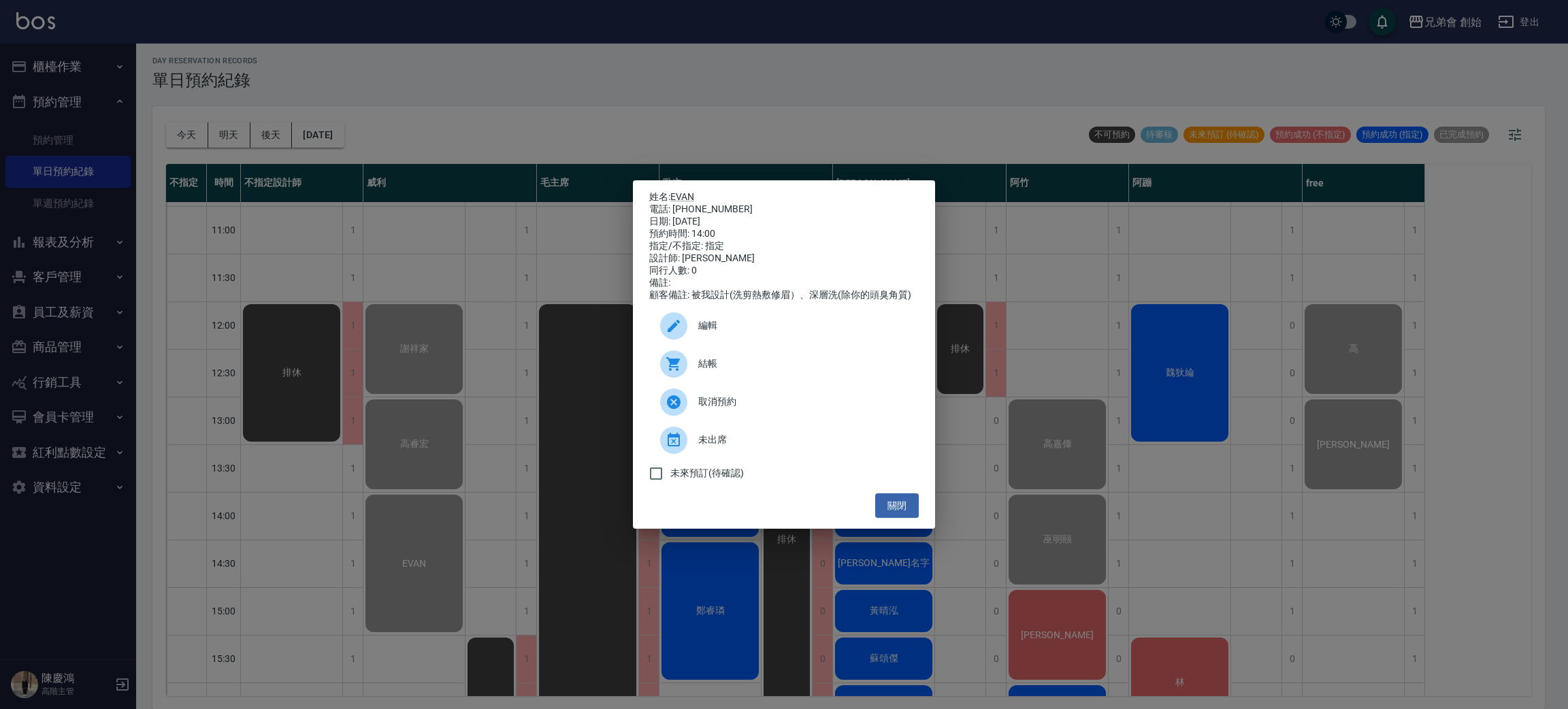
click at [352, 97] on div "姓名: EVAN 電話: 0979700579 日期: 2025/08/23 預約時間: 14:00 指定/不指定: 指定 設計師: 威利 同行人數: 0 備…" at bounding box center [784, 354] width 1568 height 709
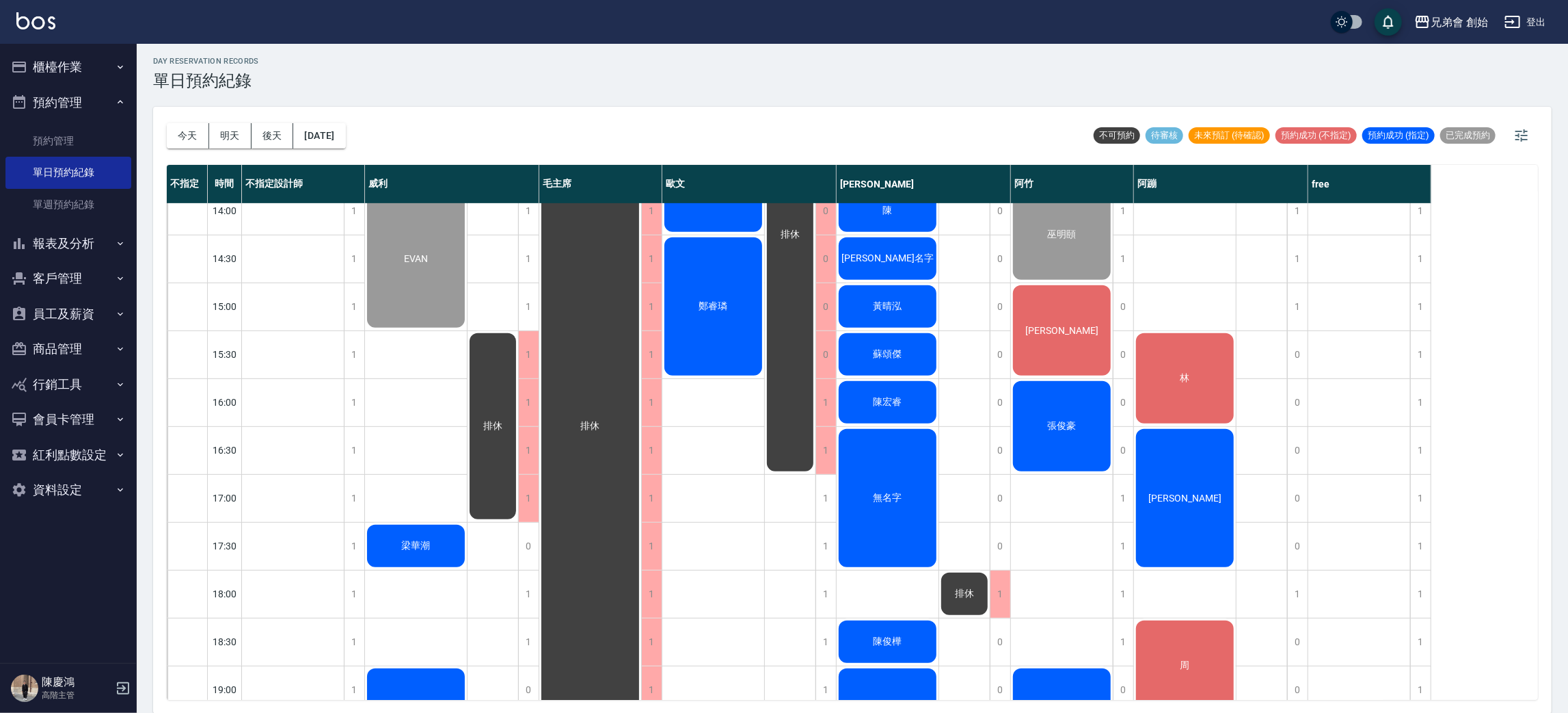
scroll to position [392, 0]
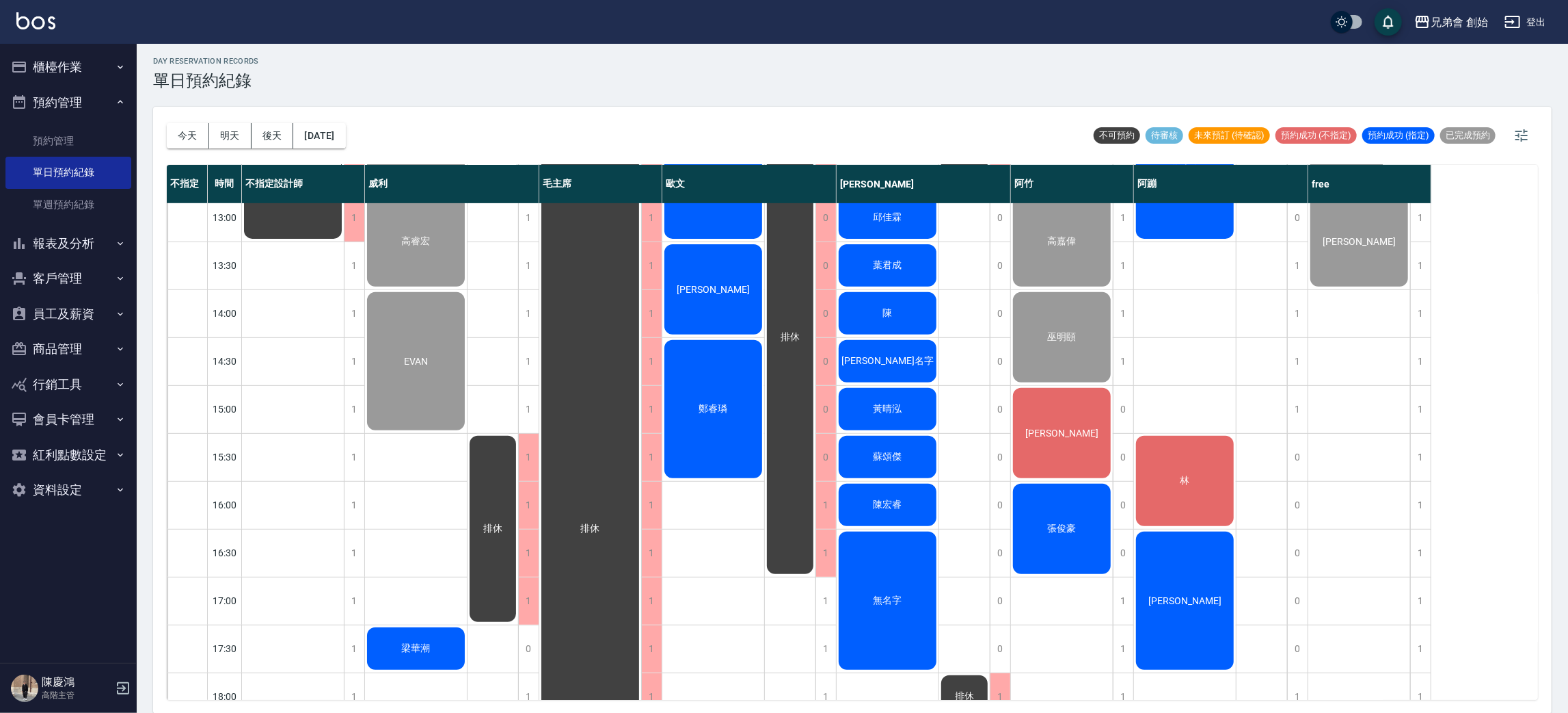
click at [344, 241] on div "鄭睿璘" at bounding box center [293, 170] width 102 height 142
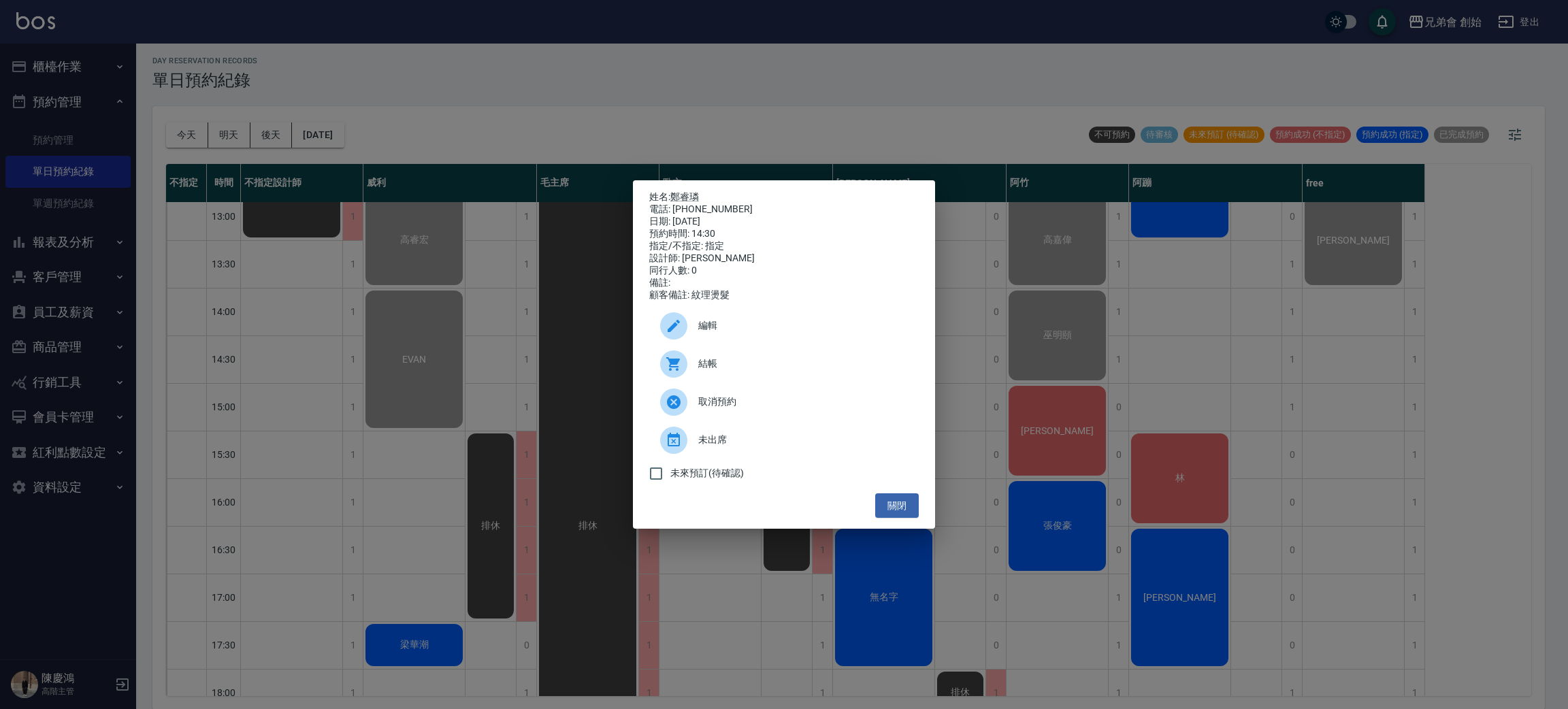
click at [701, 332] on span "編輯" at bounding box center [803, 325] width 209 height 14
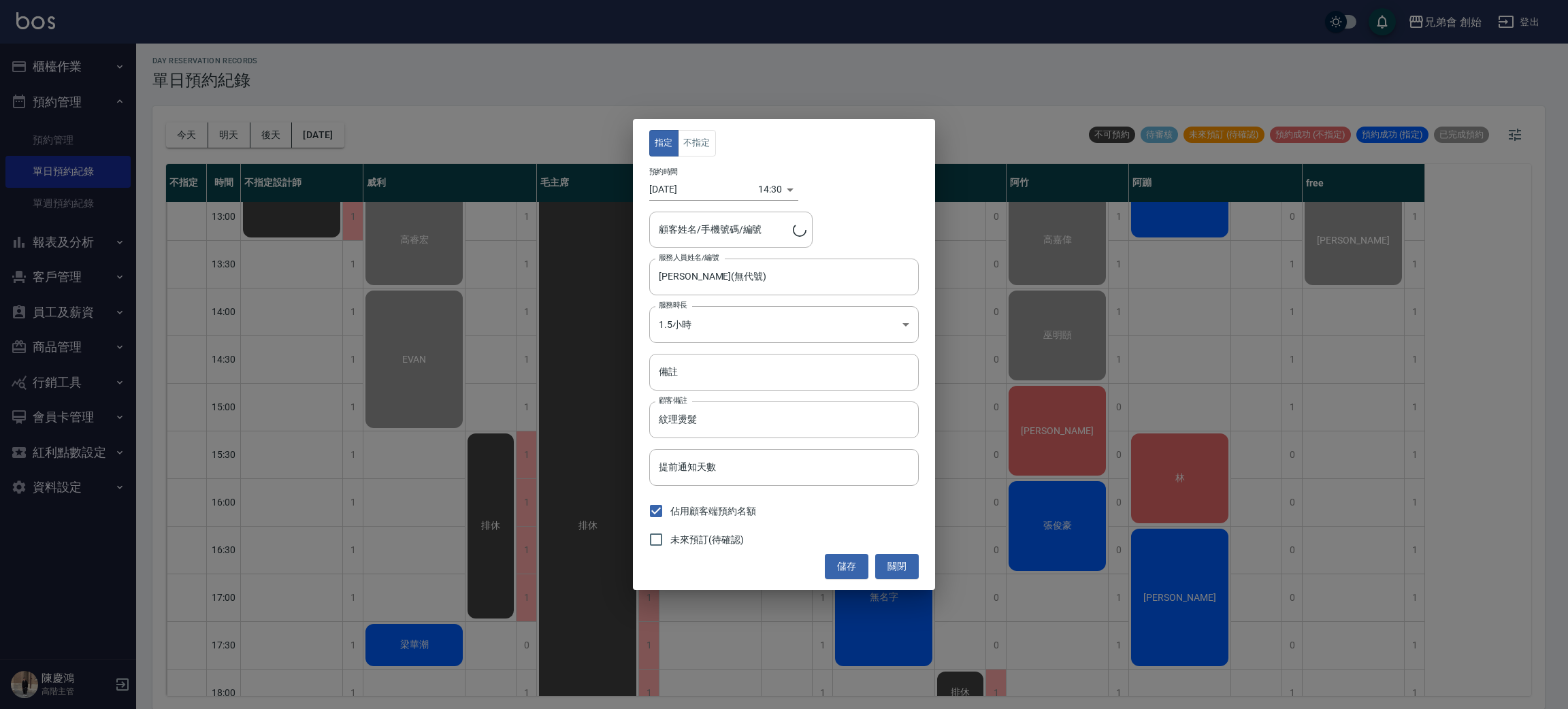
type input "鄭睿璘/0968237979/"
click at [492, 329] on div "指定 不指定 預約時間 2025/08/23 14:30 1755930600000 顧客姓名/手機號碼/編號 鄭睿璘/0968237979/ 顧客姓名/手機…" at bounding box center [784, 354] width 1568 height 709
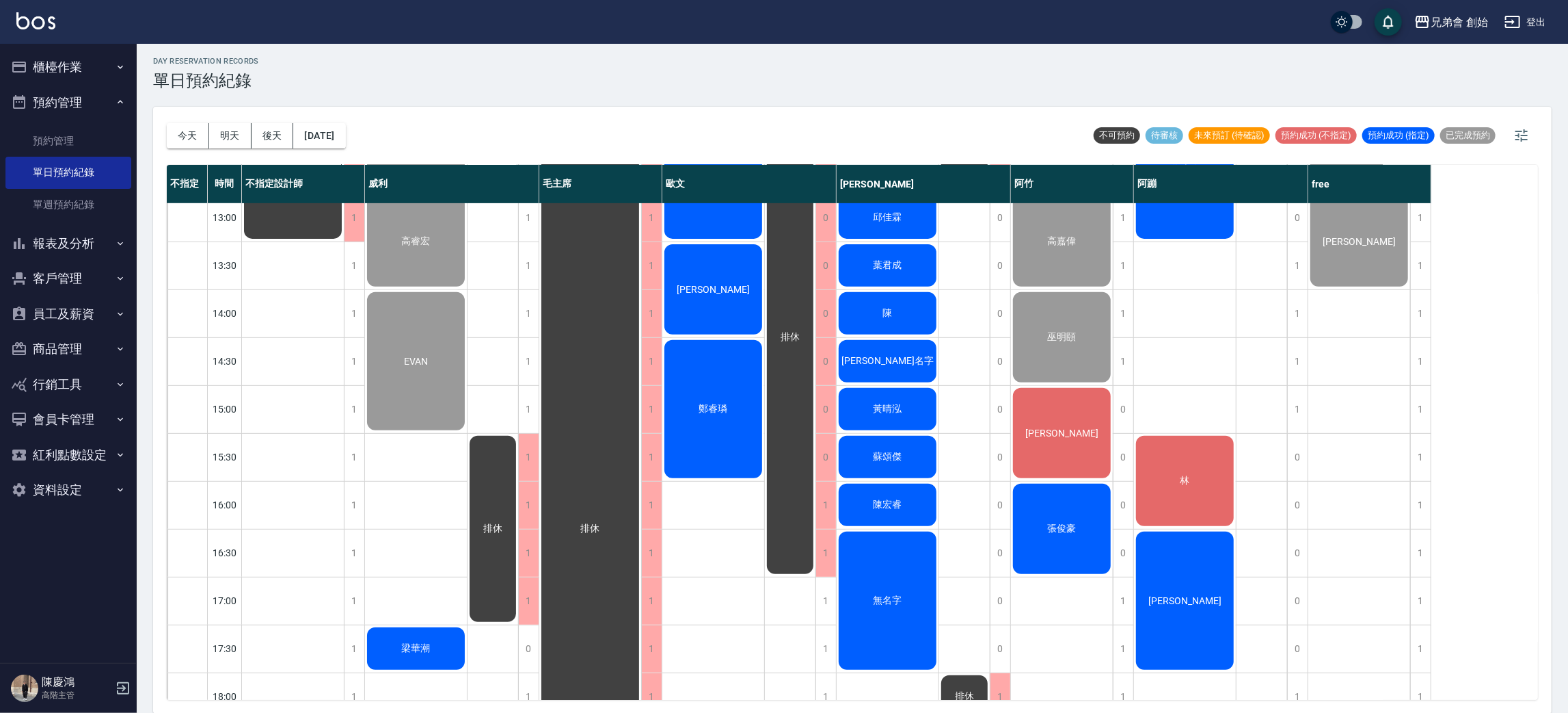
click at [344, 241] on div "思凱" at bounding box center [293, 170] width 102 height 142
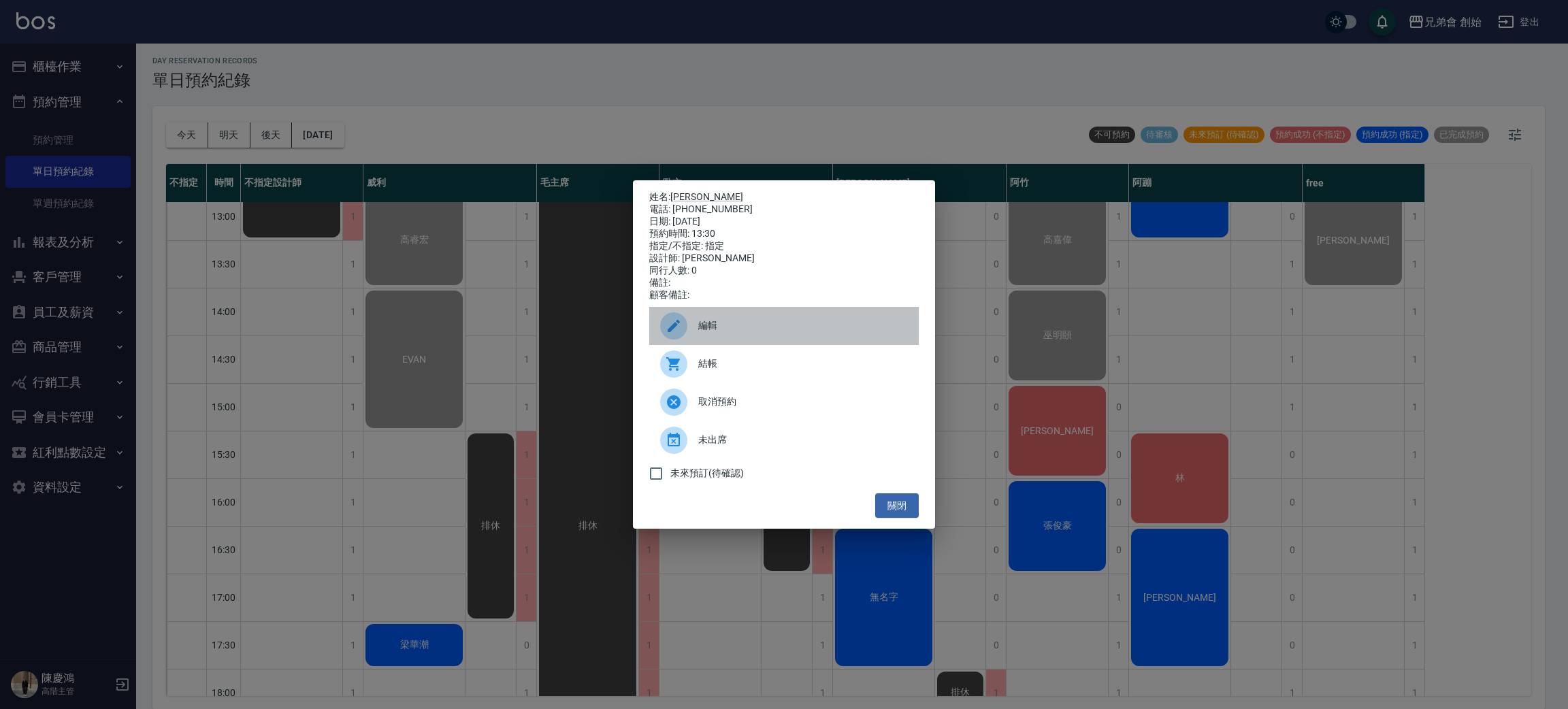
click at [730, 316] on div "編輯" at bounding box center [784, 326] width 270 height 38
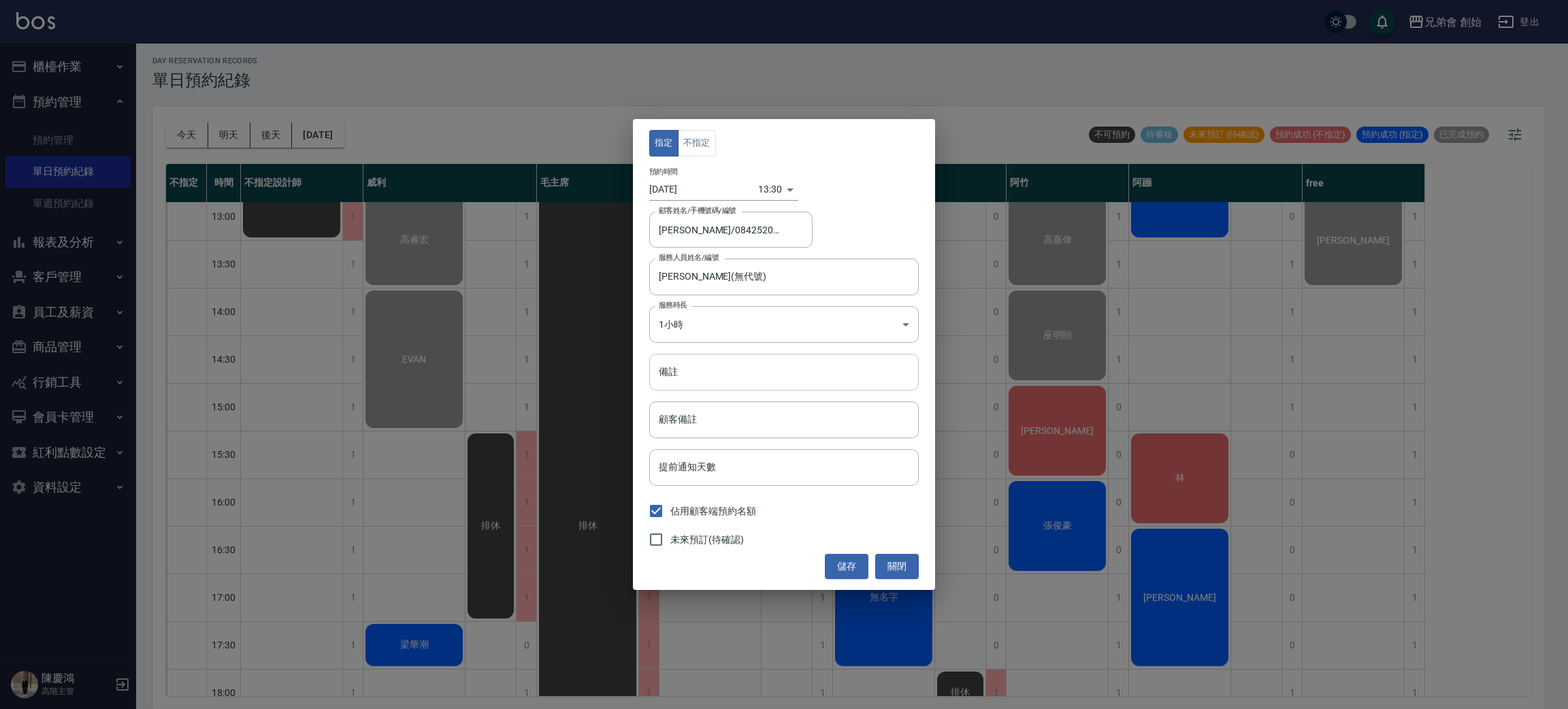
click at [718, 374] on input "備註" at bounding box center [784, 372] width 270 height 36
type input "2000"
click at [836, 561] on button "儲存" at bounding box center [846, 566] width 44 height 25
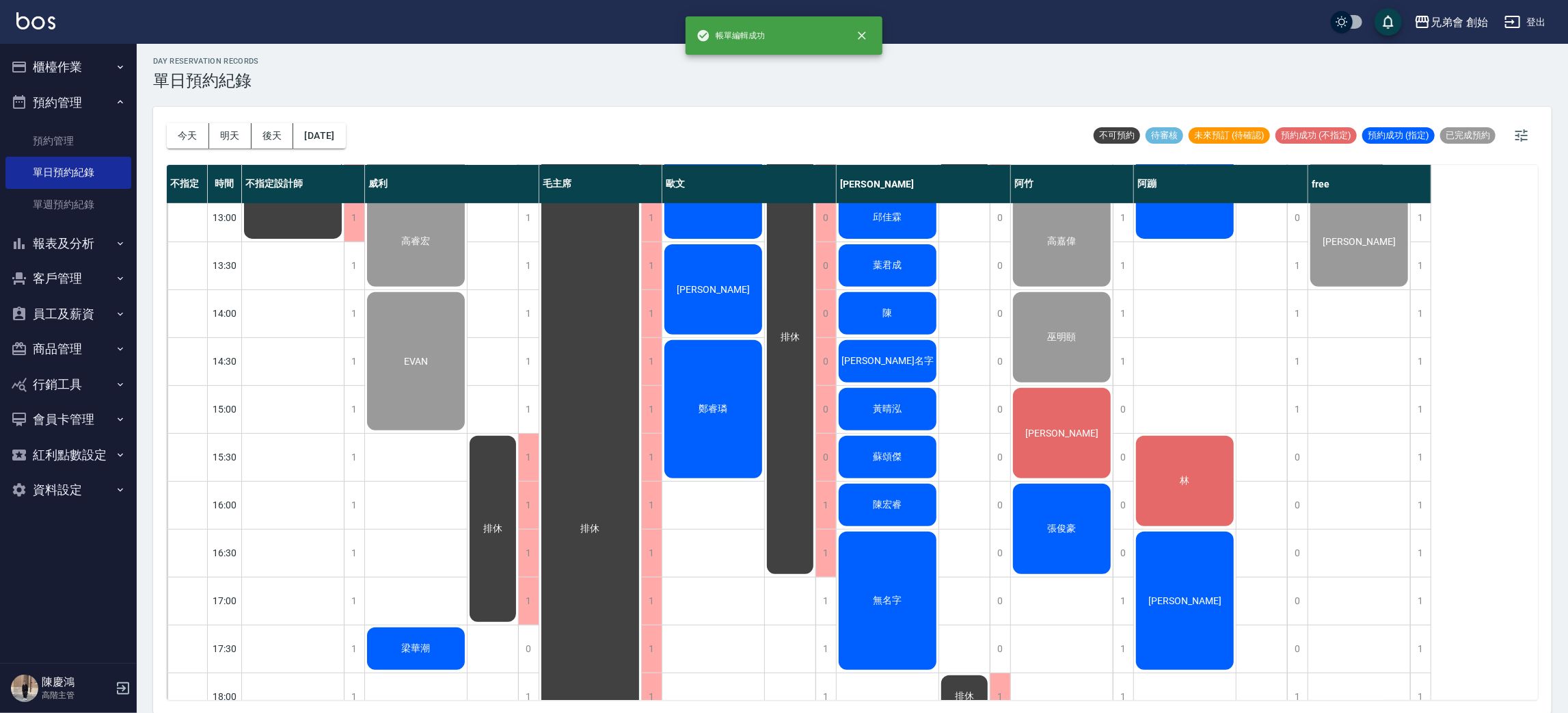
click at [344, 241] on div "鄭睿璘" at bounding box center [293, 170] width 102 height 142
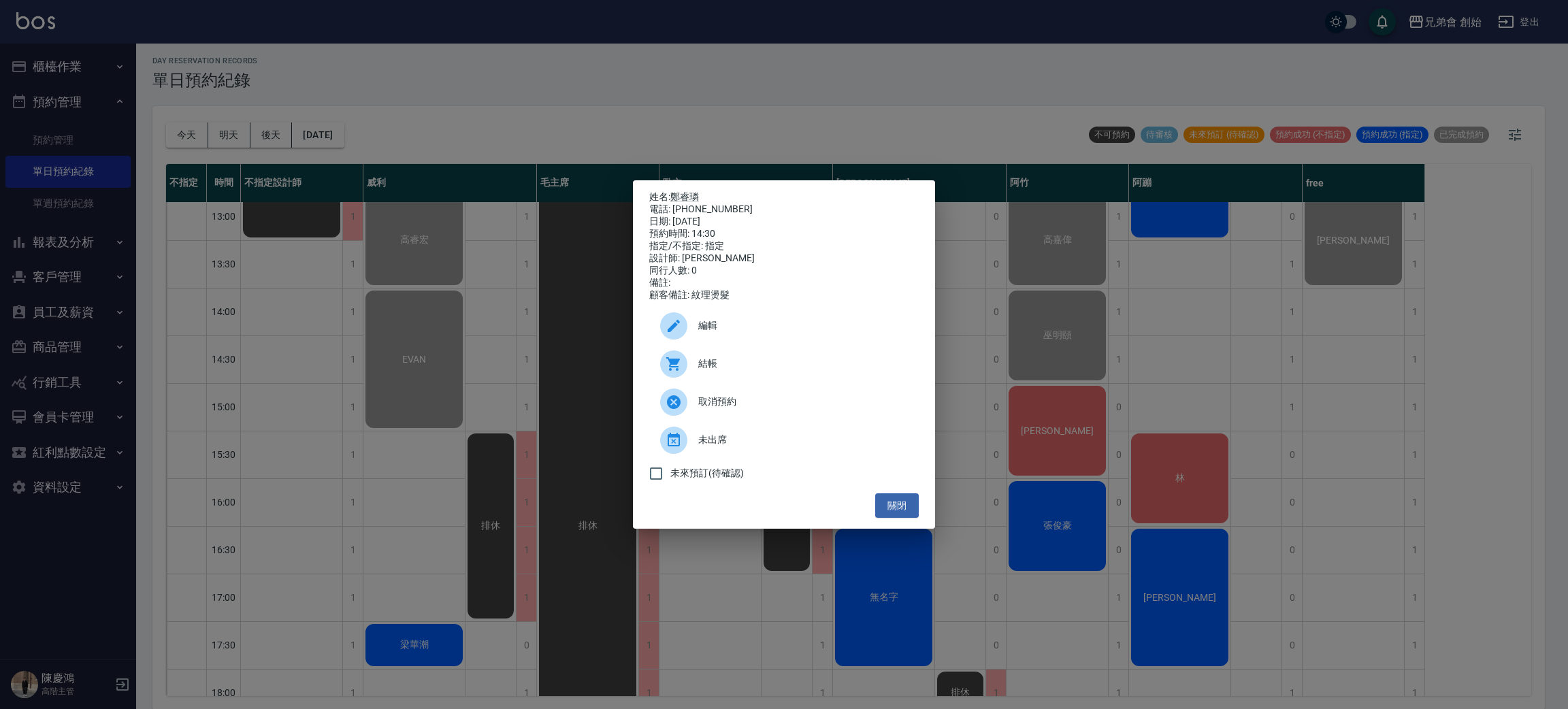
click at [475, 439] on div "姓名: 鄭睿璘 電話: 0968237979 日期: 2025/08/23 預約時間: 14:30 指定/不指定: 指定 設計師: 歐文 同行人數: 0 備註…" at bounding box center [784, 354] width 1568 height 709
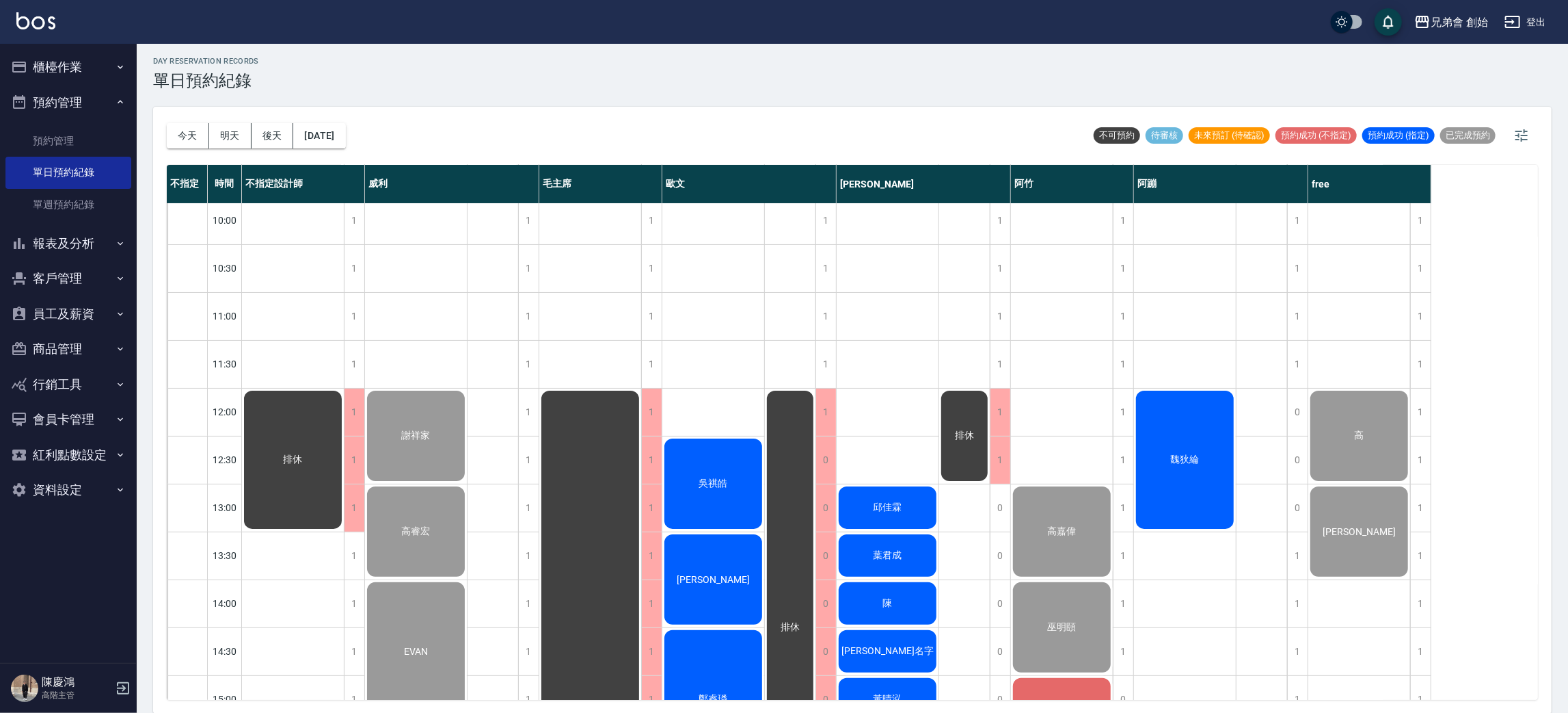
scroll to position [95, 0]
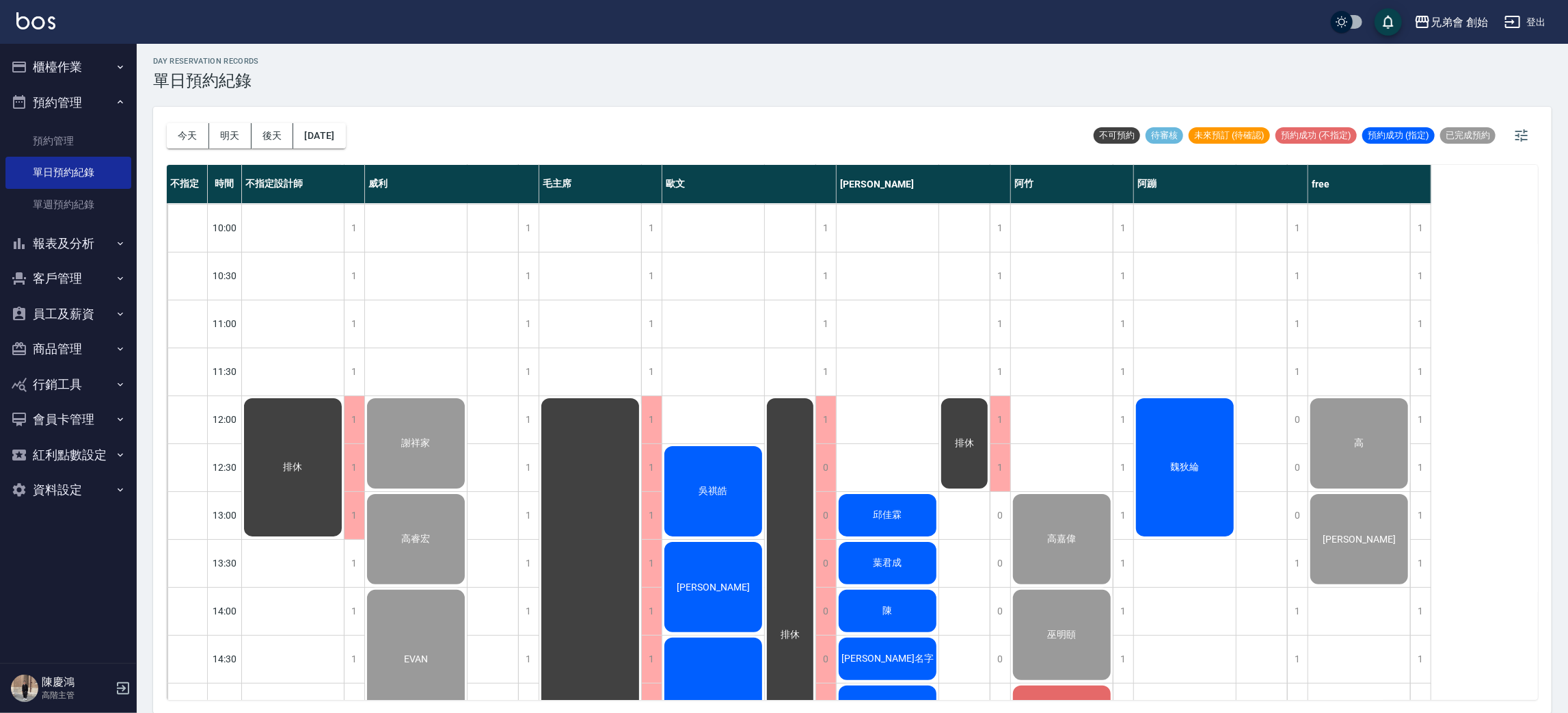
click at [344, 538] on div "EVAN" at bounding box center [293, 467] width 102 height 142
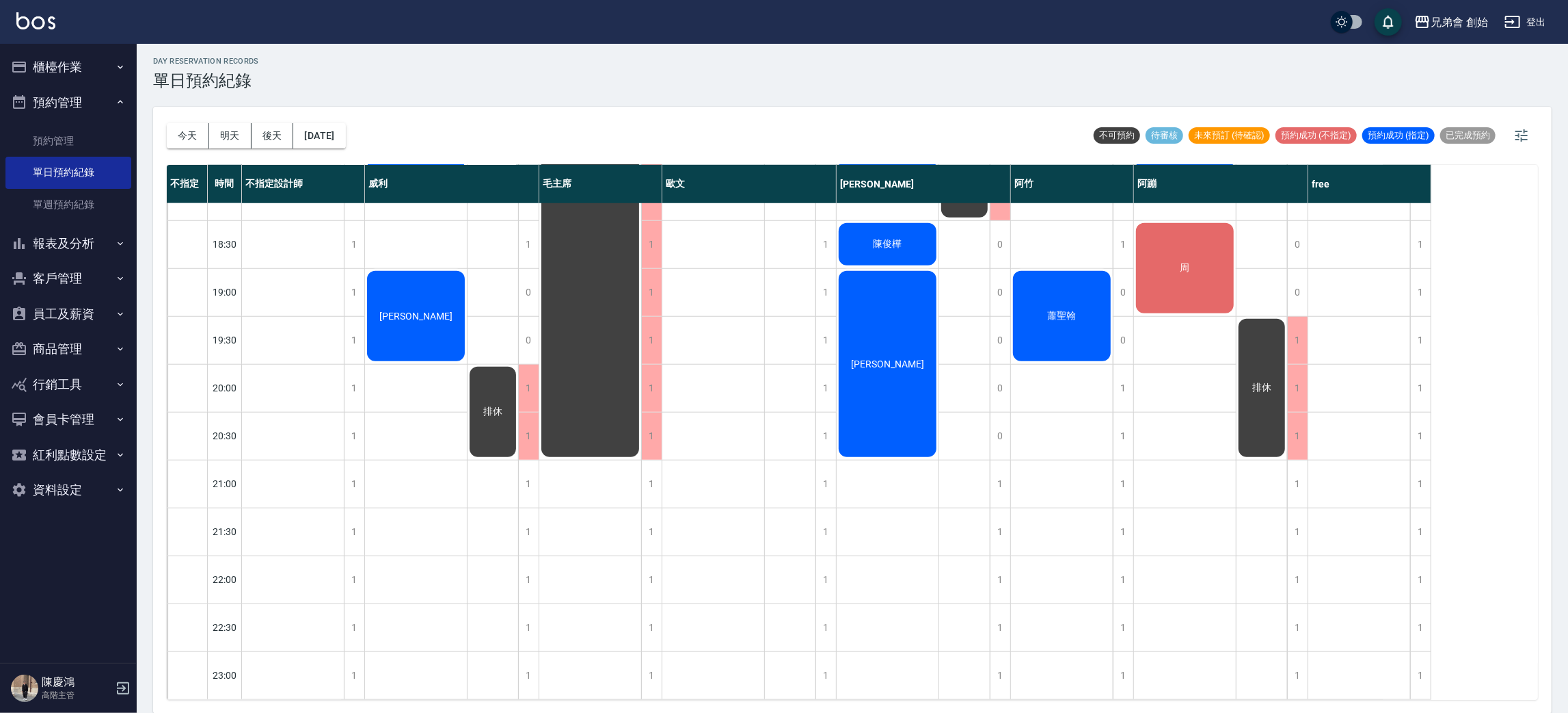
scroll to position [395, 0]
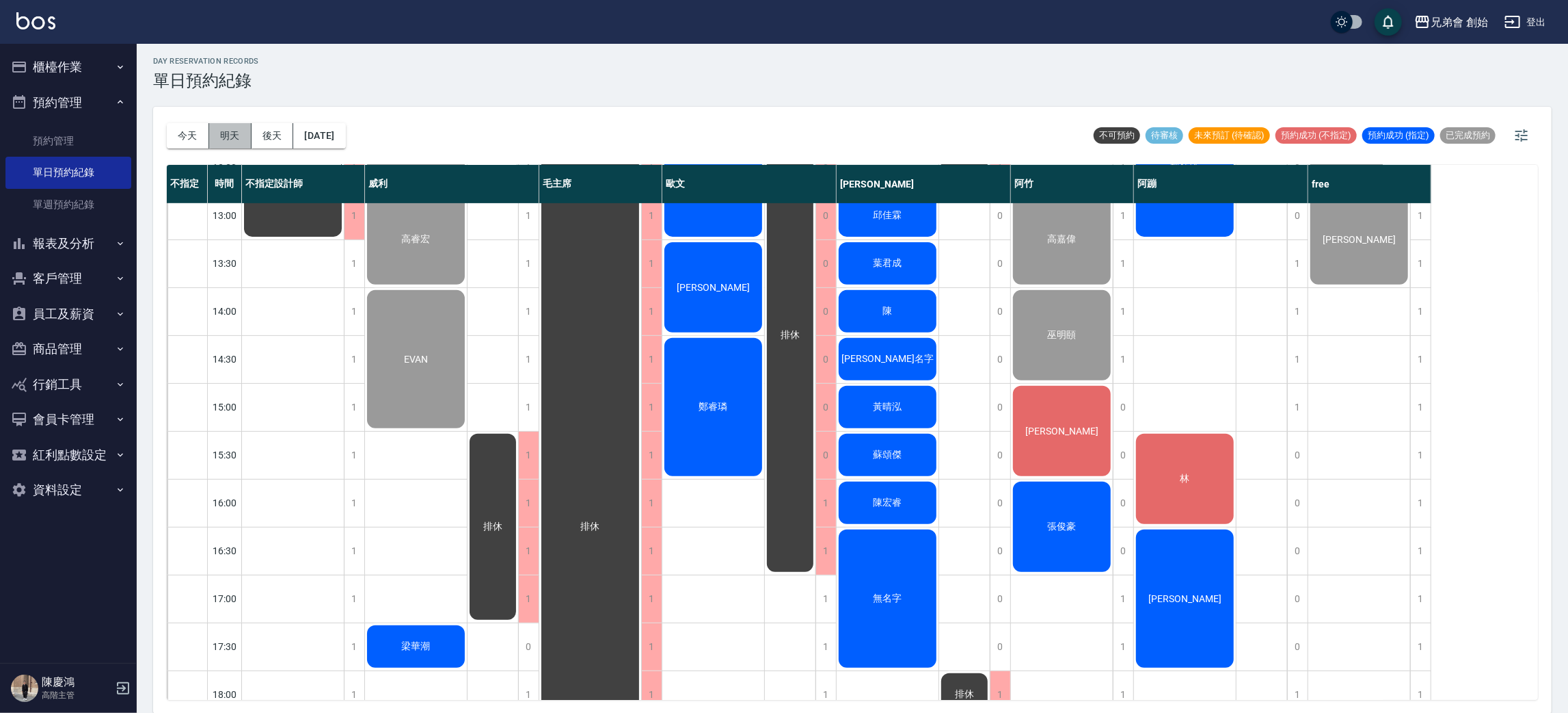
click at [231, 136] on button "明天" at bounding box center [230, 136] width 42 height 26
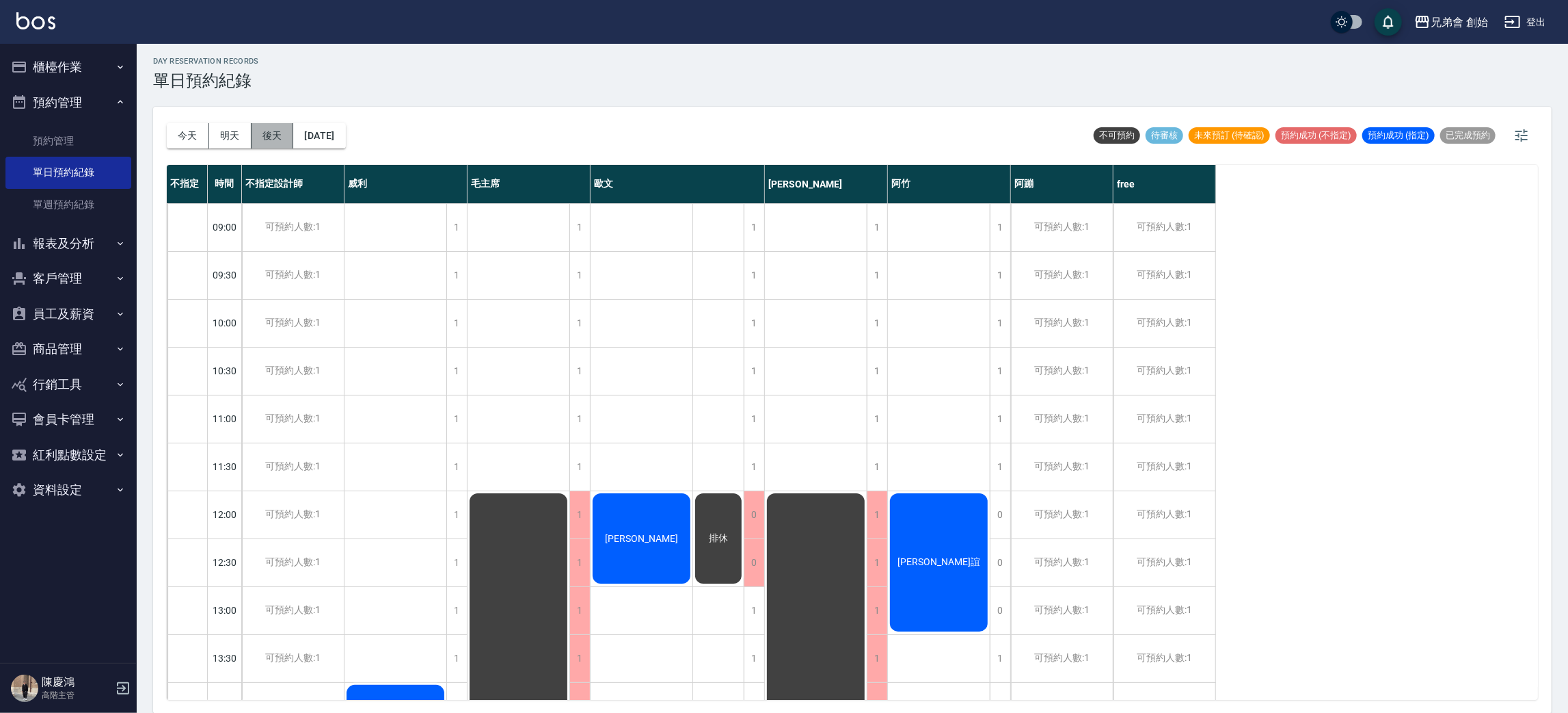
click at [266, 143] on button "後天" at bounding box center [273, 136] width 42 height 26
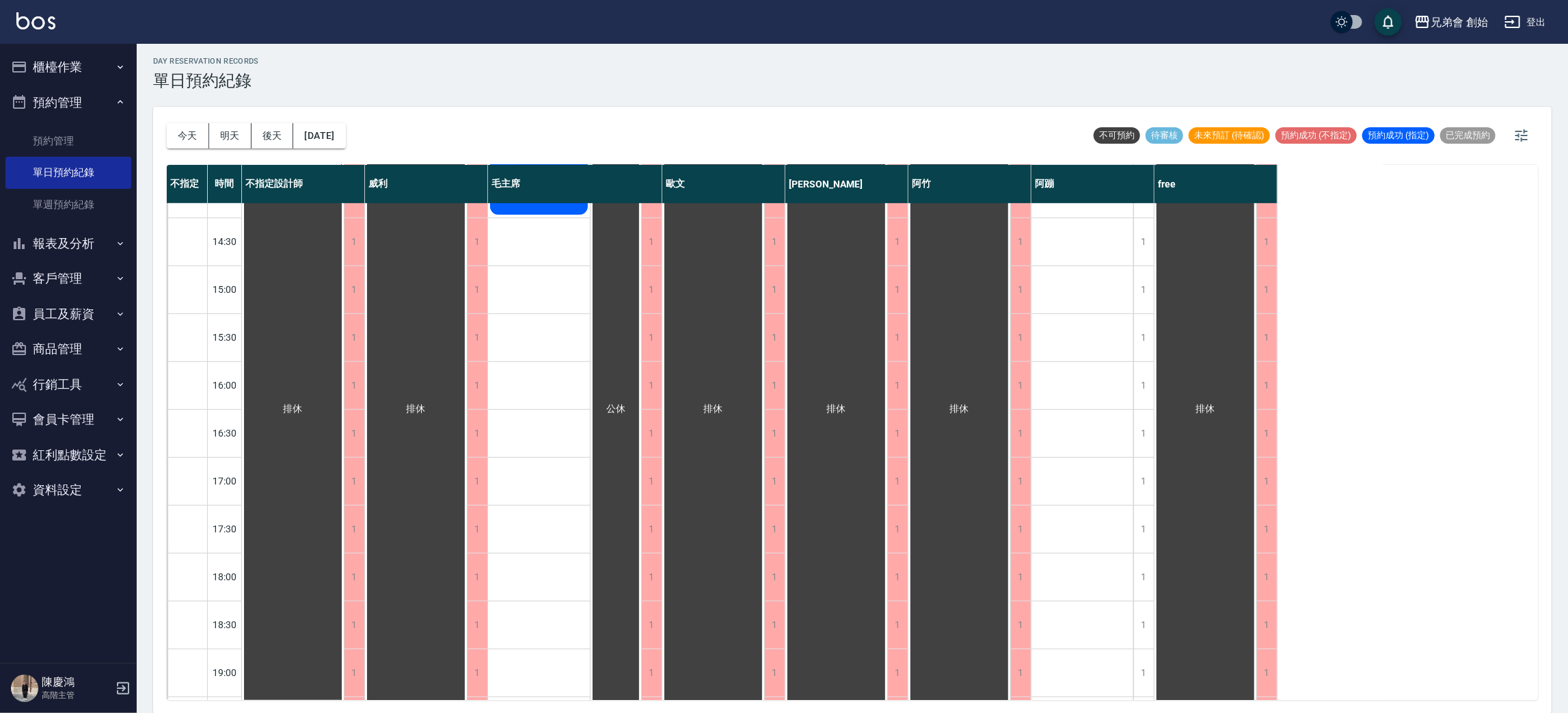
scroll to position [205, 0]
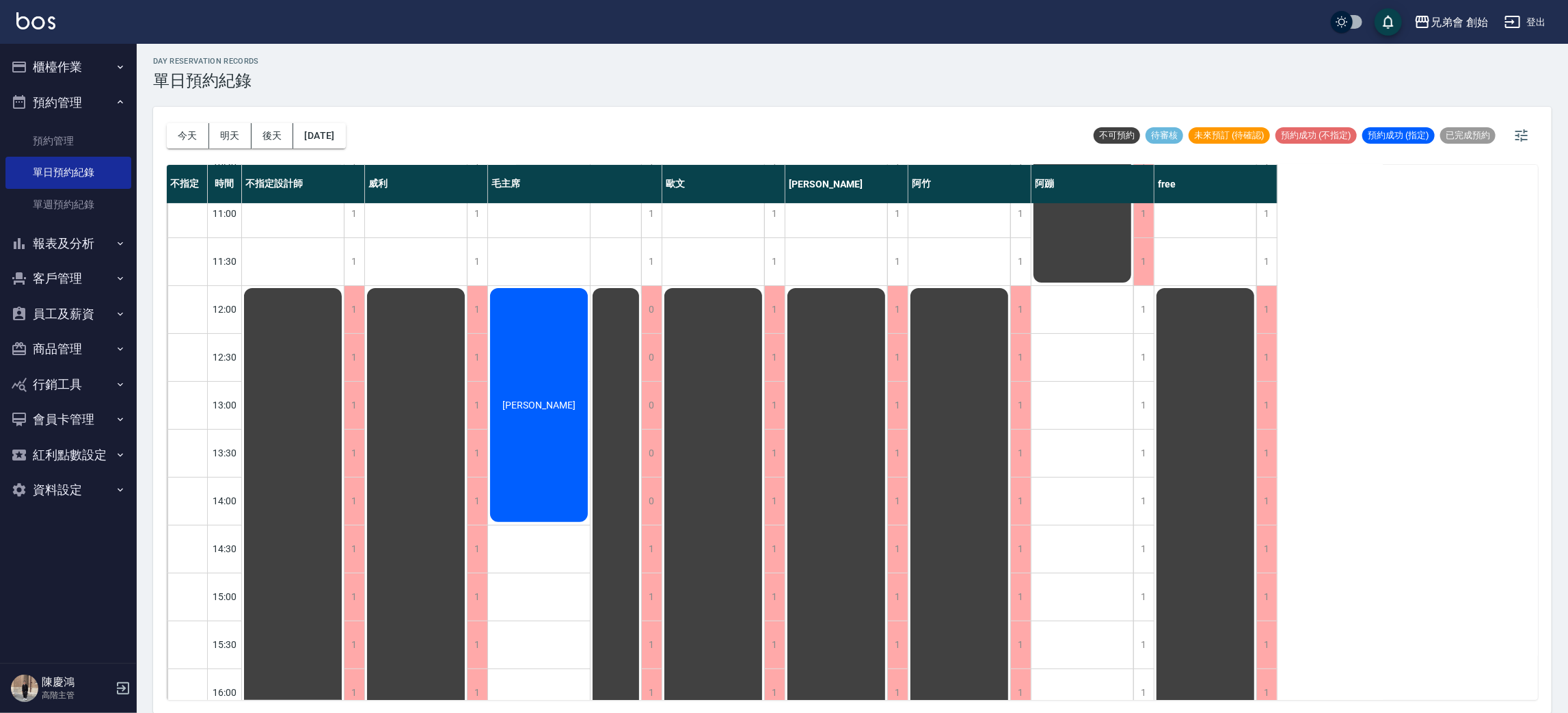
click at [329, 117] on div "今天 明天 後天 2025/08/25" at bounding box center [256, 136] width 179 height 58
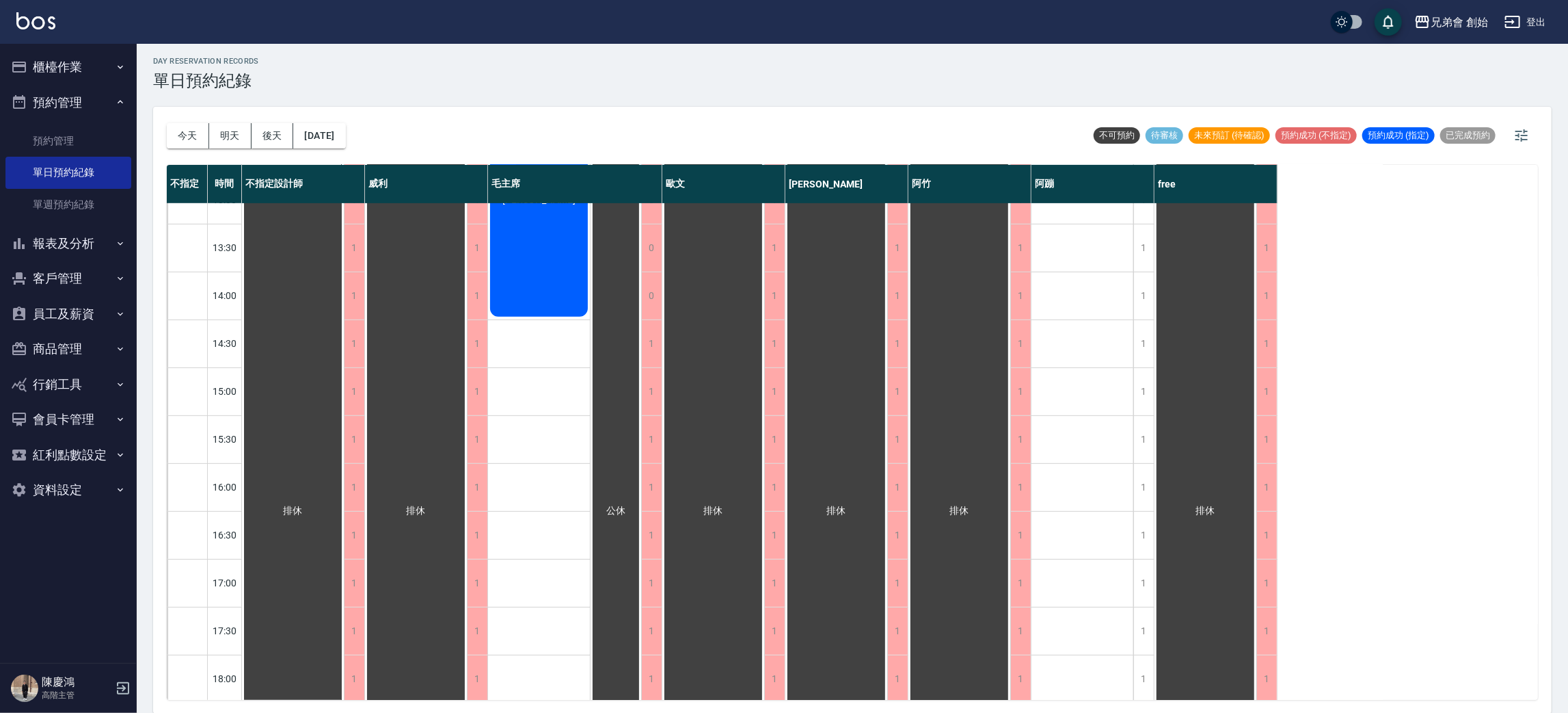
scroll to position [512, 0]
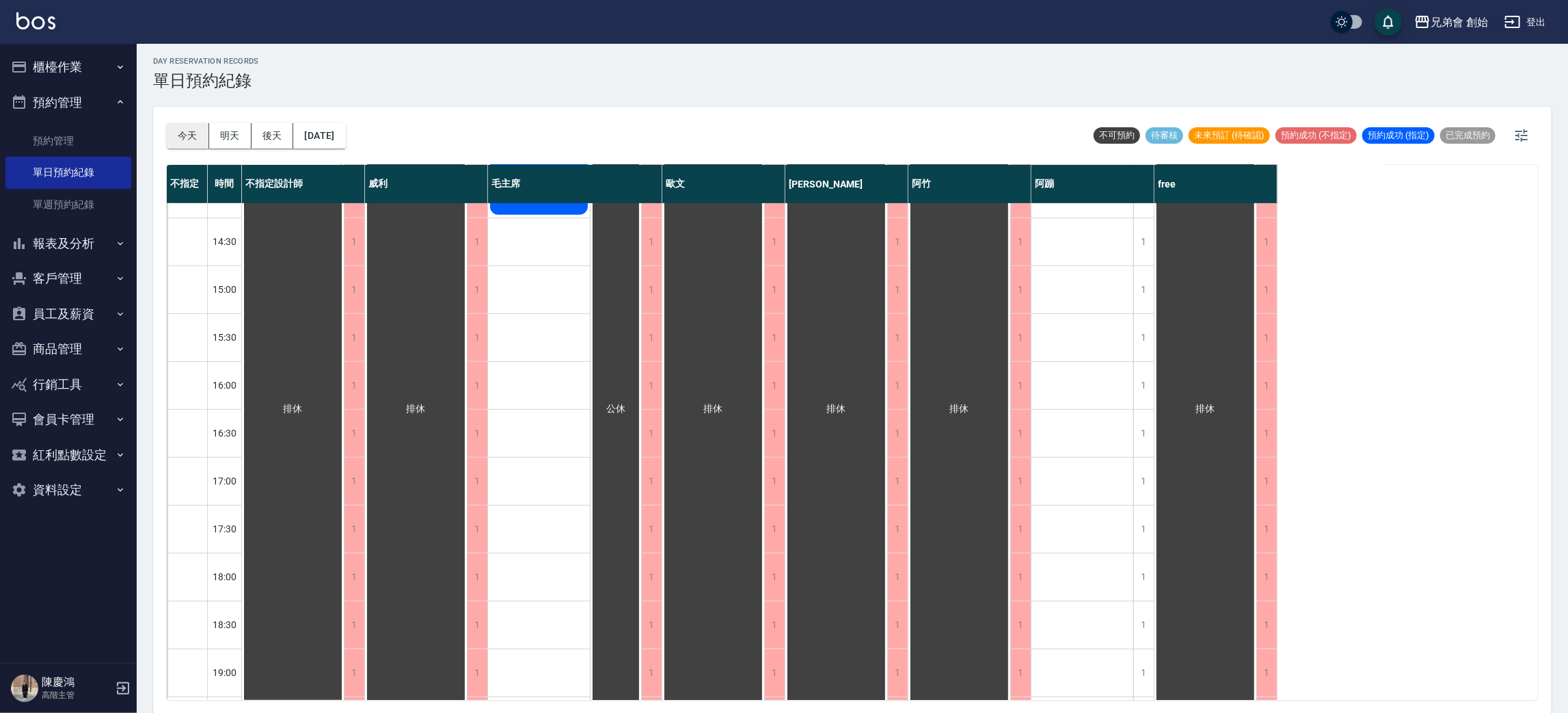
click at [184, 134] on button "今天" at bounding box center [187, 136] width 42 height 26
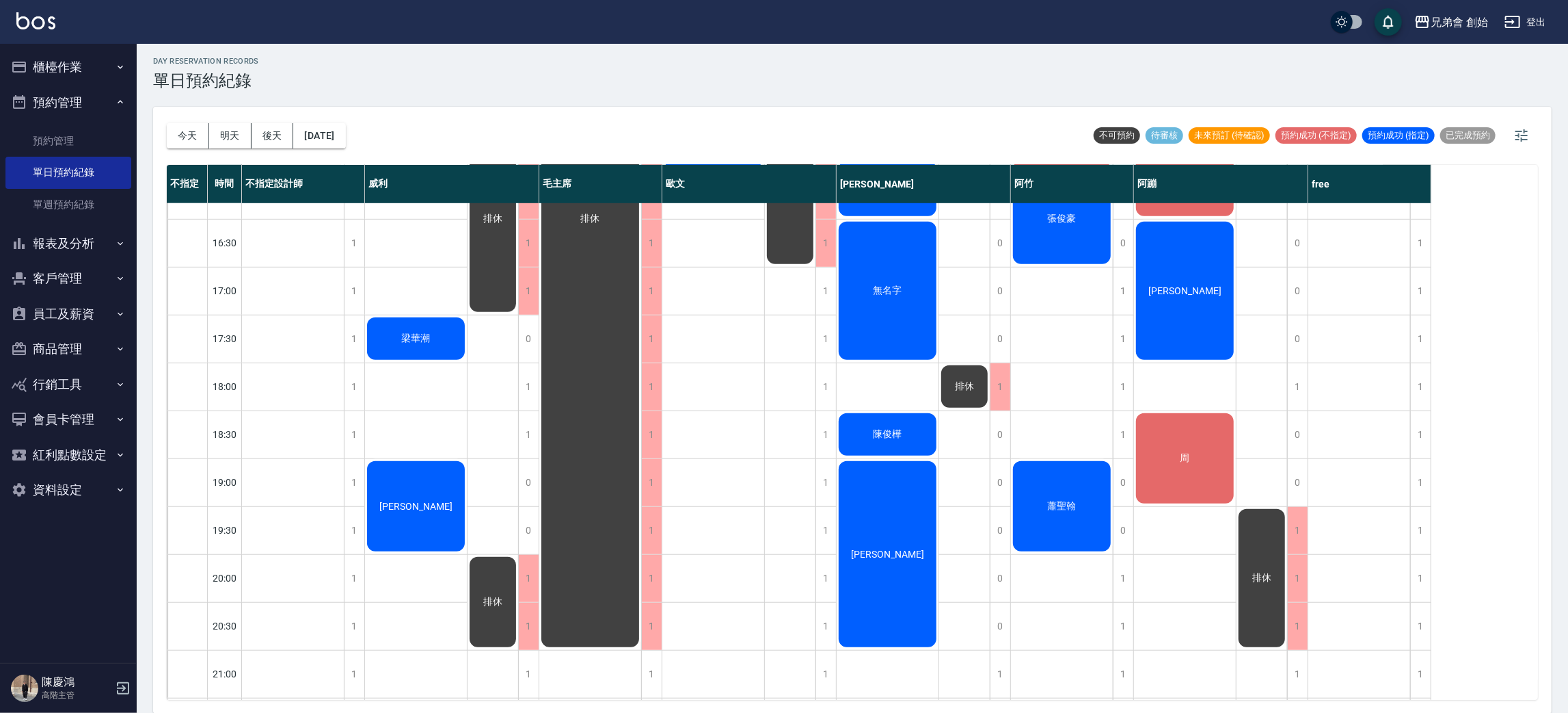
scroll to position [600, 0]
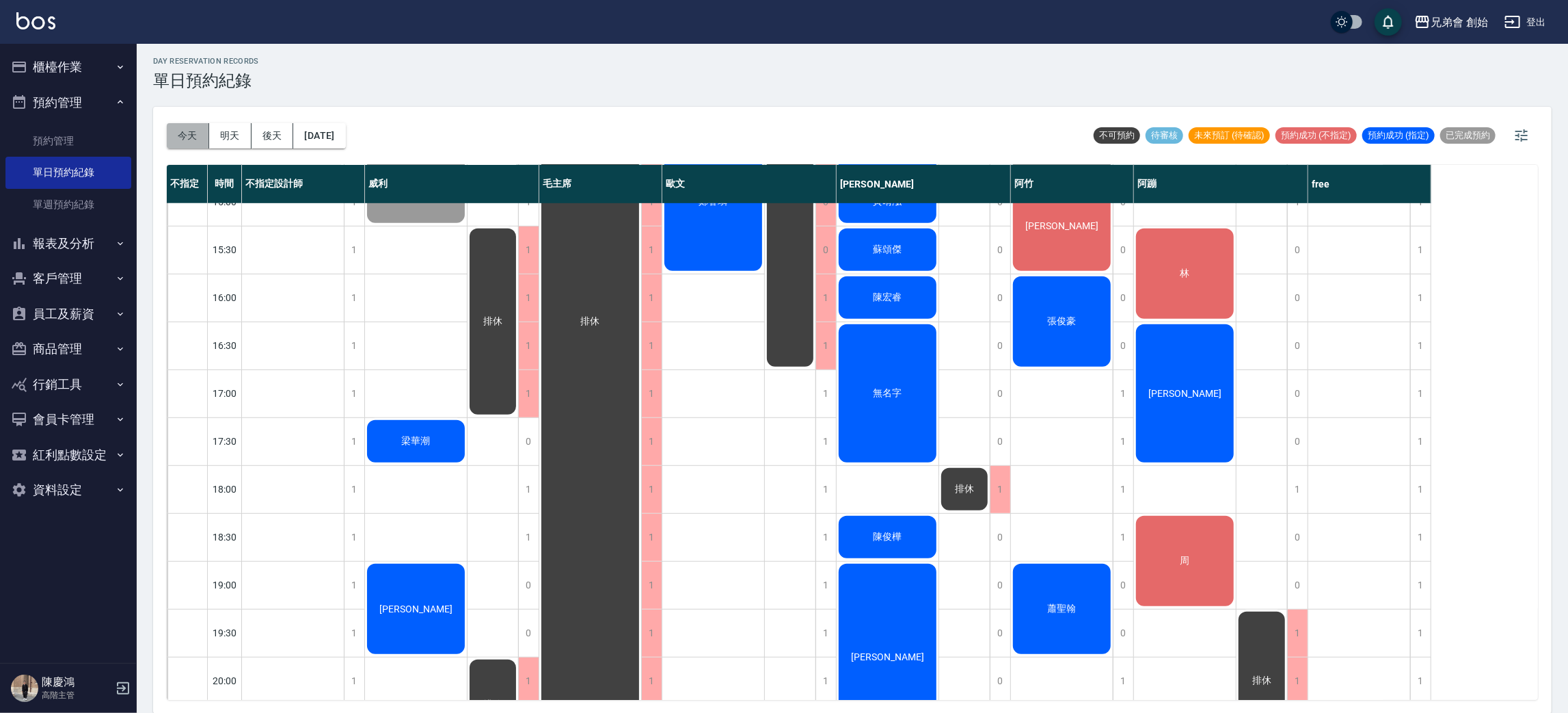
click at [174, 147] on button "今天" at bounding box center [187, 136] width 42 height 26
click at [224, 147] on button "明天" at bounding box center [230, 136] width 42 height 26
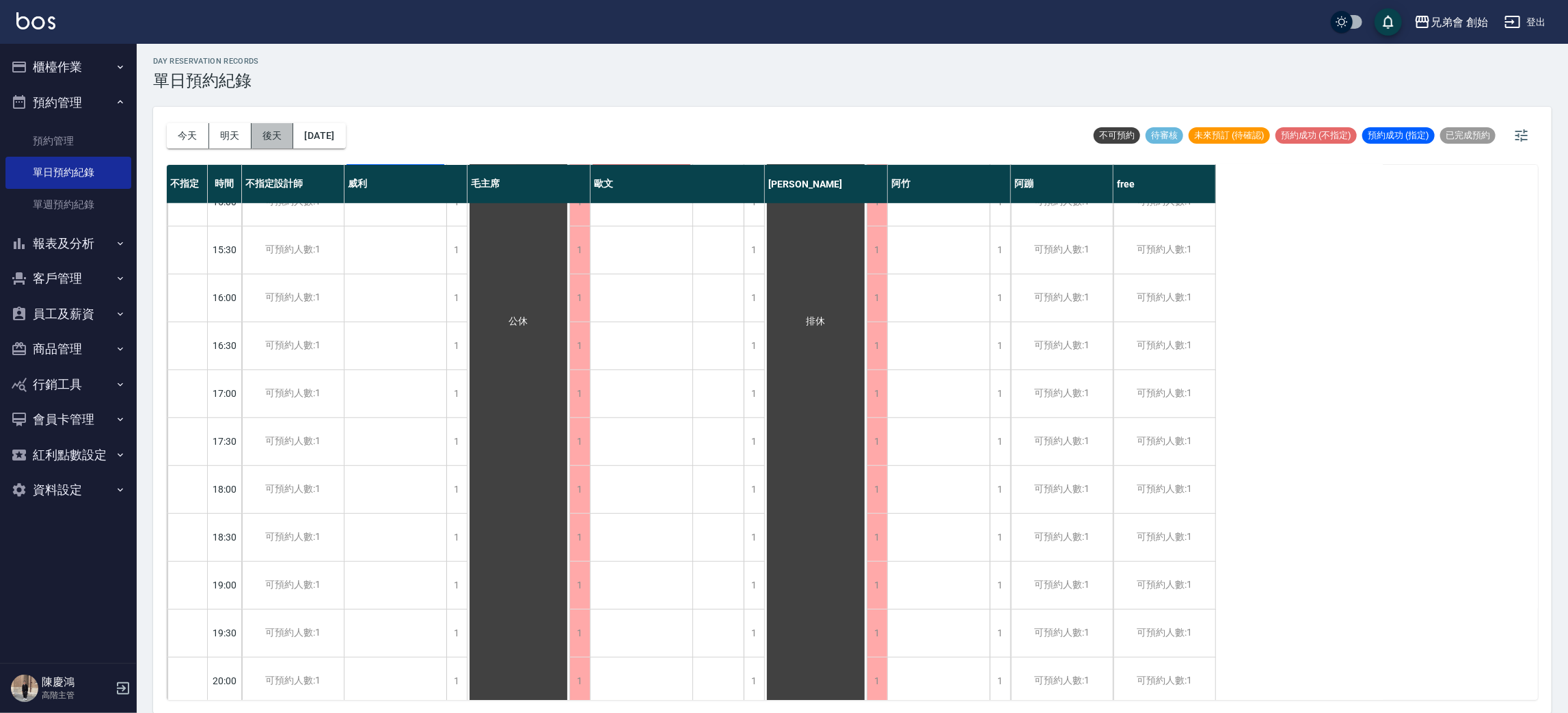
click at [273, 143] on button "後天" at bounding box center [273, 136] width 42 height 26
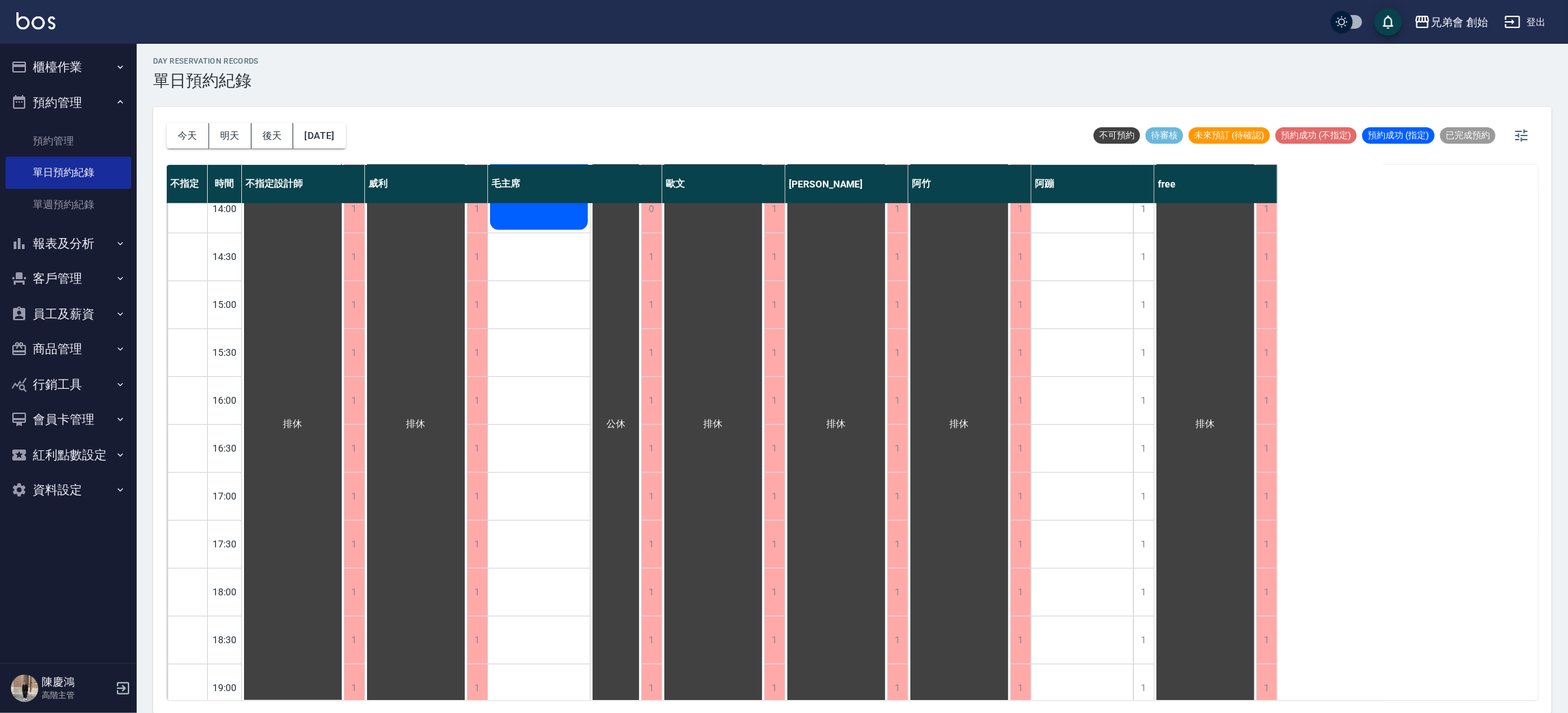
scroll to position [292, 0]
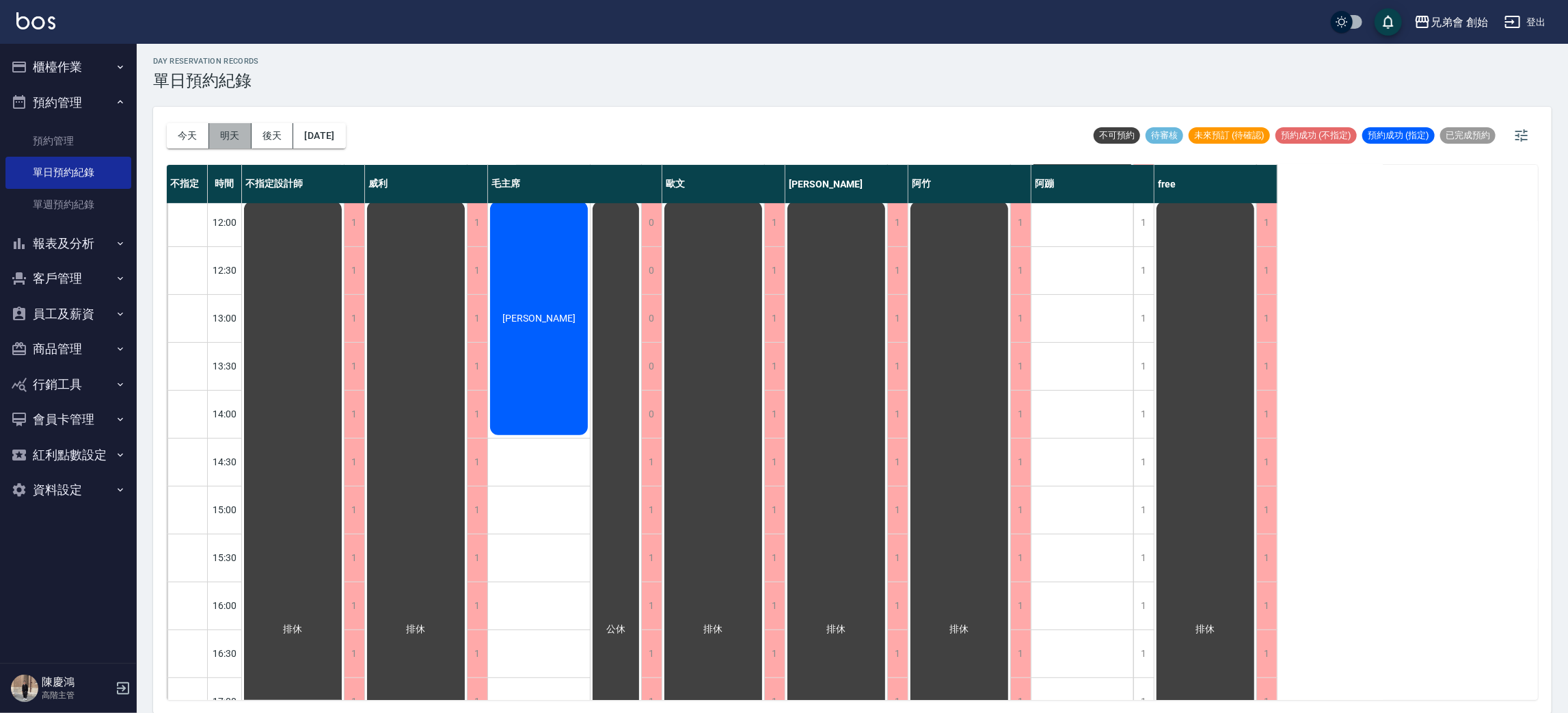
click at [224, 141] on button "明天" at bounding box center [230, 136] width 42 height 26
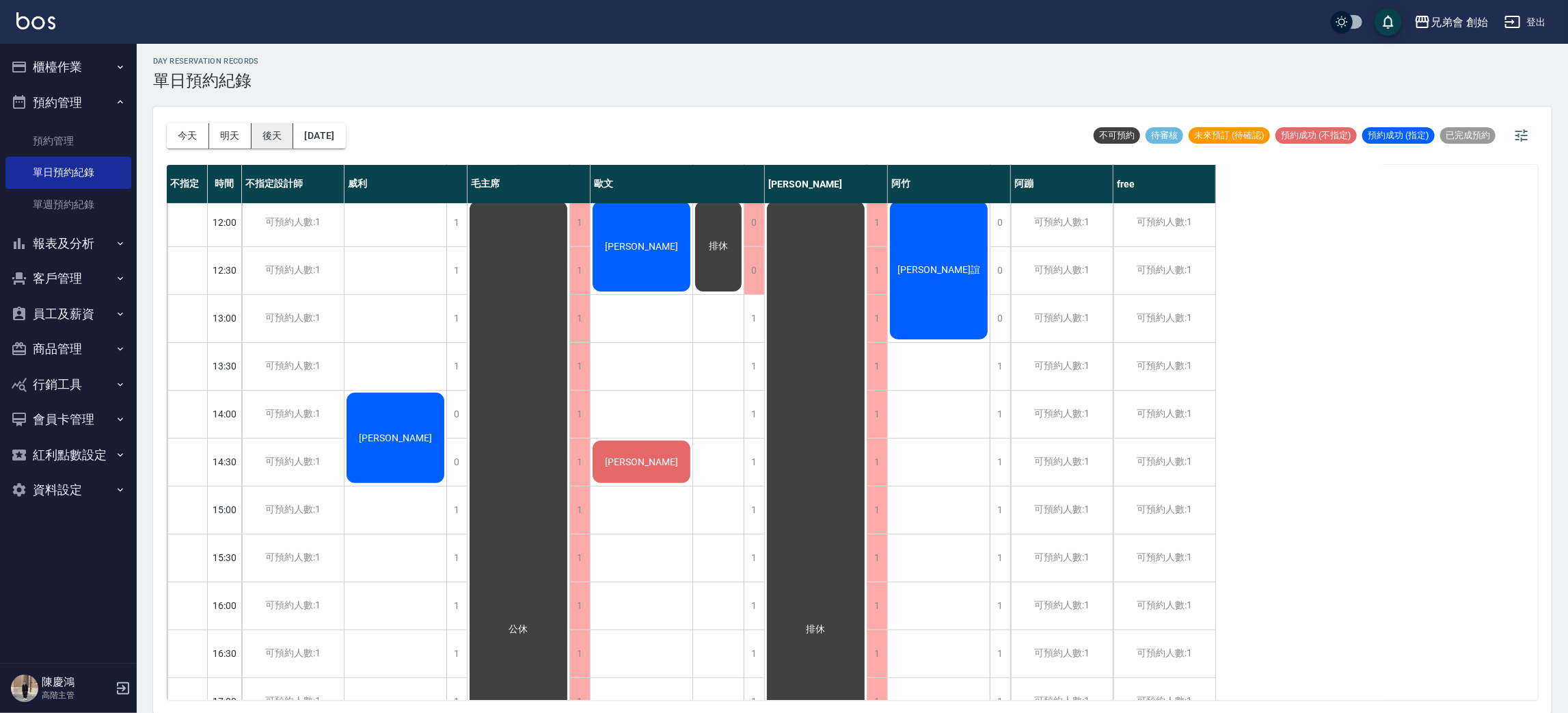
click at [278, 123] on button "後天" at bounding box center [273, 136] width 42 height 26
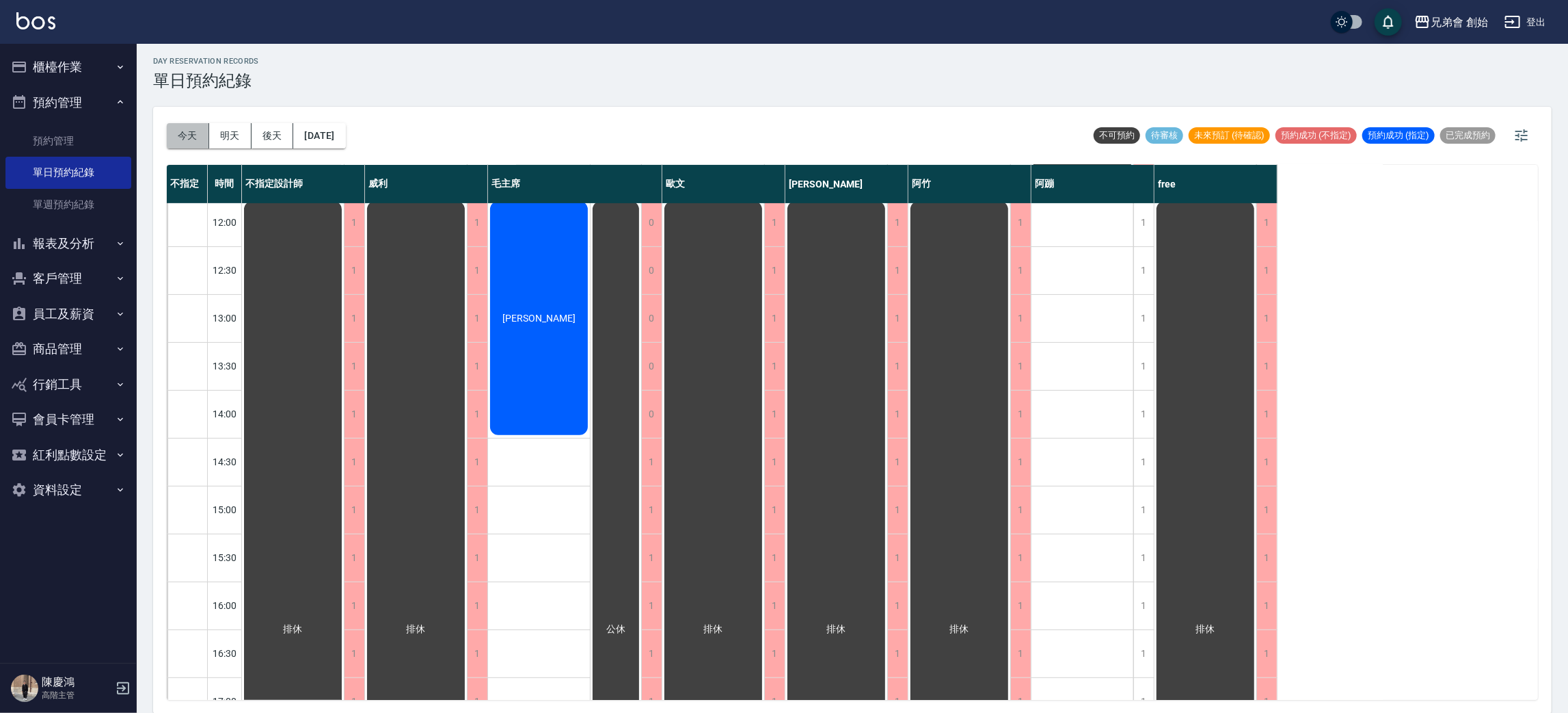
click at [177, 138] on button "今天" at bounding box center [187, 136] width 42 height 26
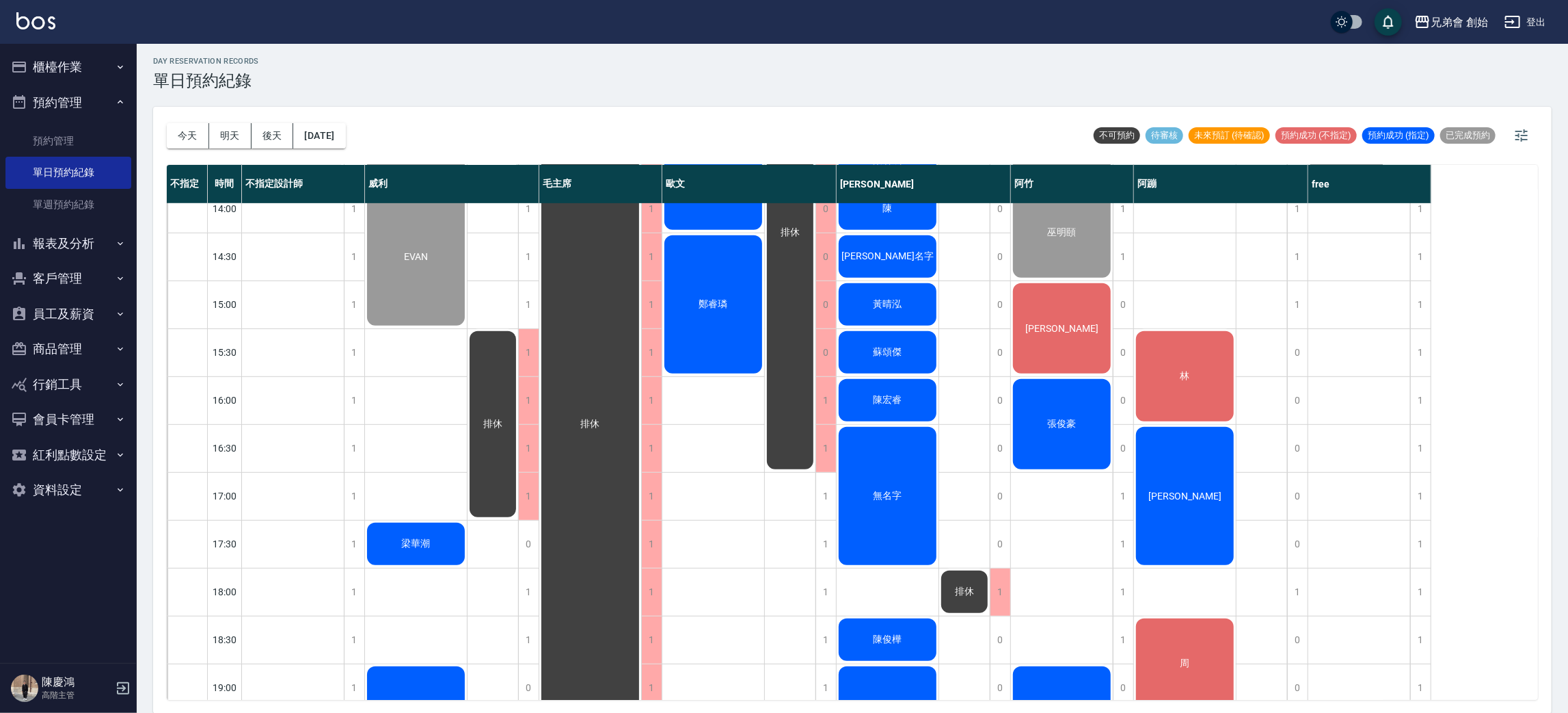
scroll to position [395, 0]
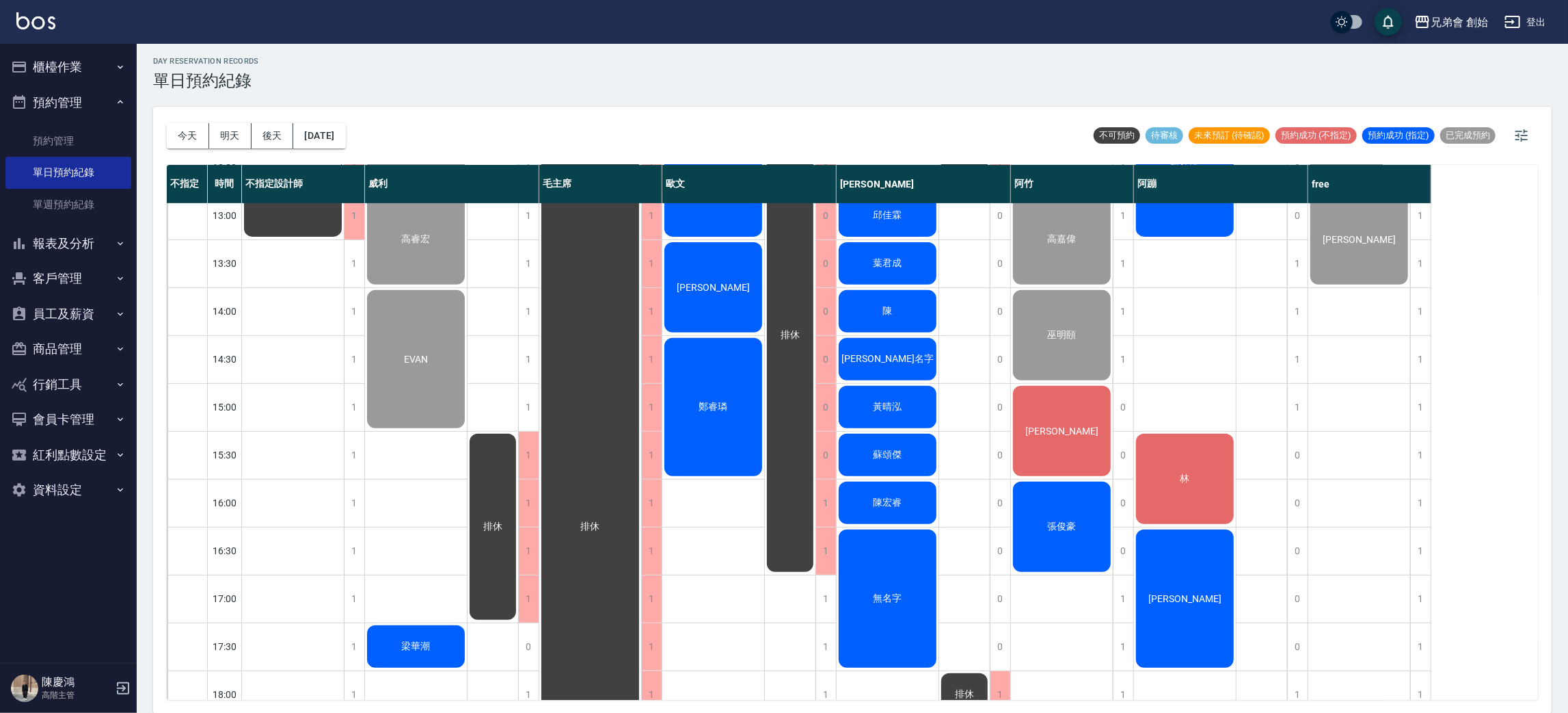
drag, startPoint x: 319, startPoint y: 379, endPoint x: 453, endPoint y: 458, distance: 155.6
click at [332, 379] on div "排休" at bounding box center [293, 502] width 103 height 1389
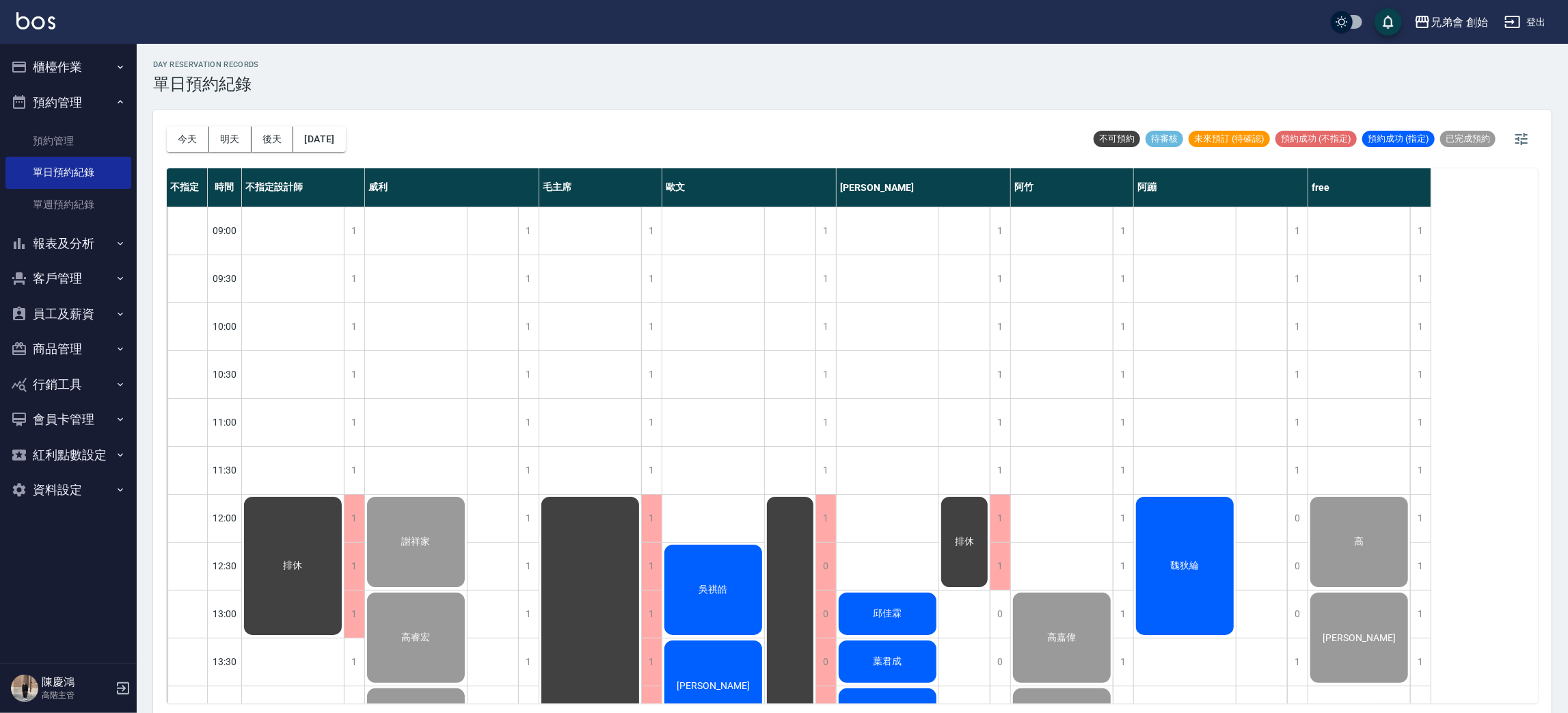
scroll to position [615, 0]
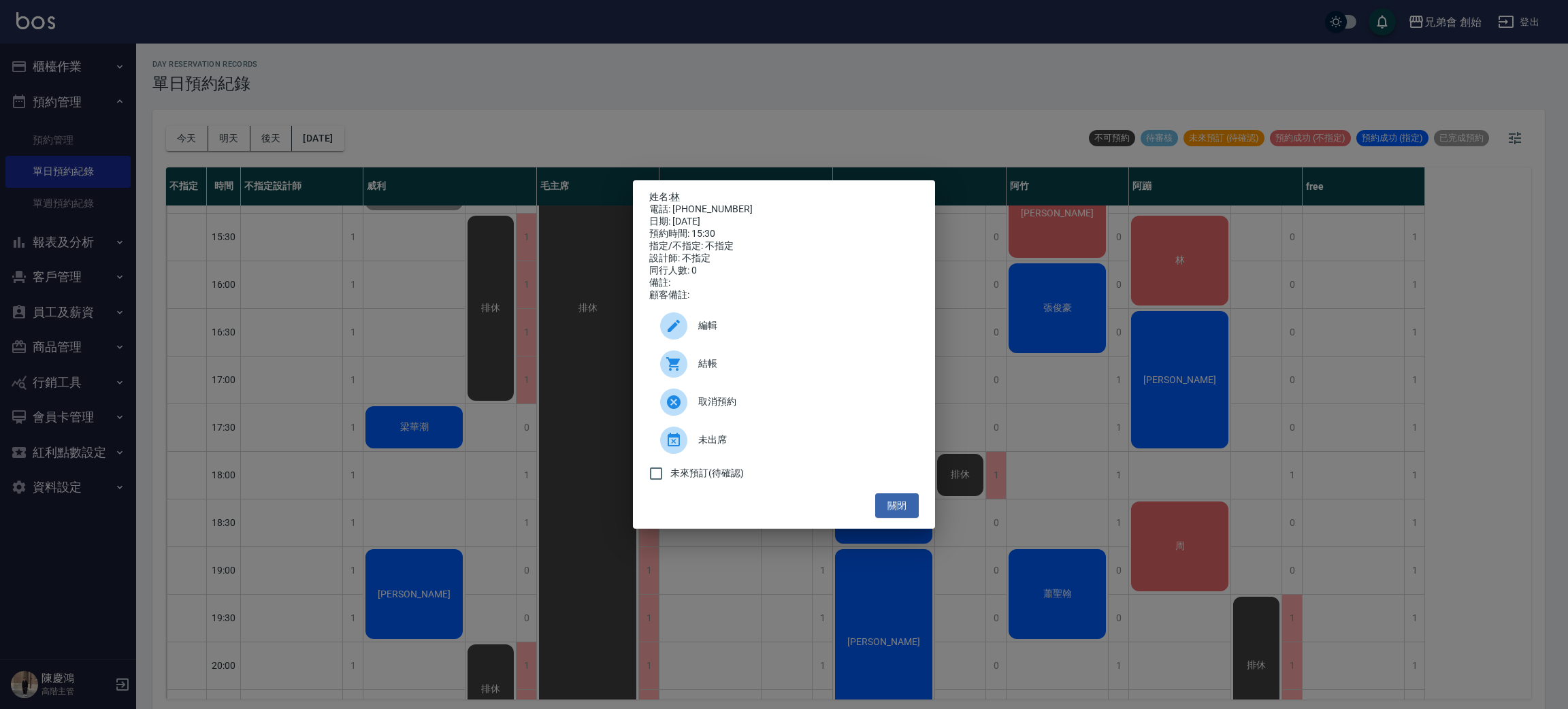
click at [1196, 260] on div "姓名: 林 電話: 0917568969 日期: 2025/08/23 預約時間: 15:30 指定/不指定: 不指定 設計師: 不指定 同行人數: 0 備註…" at bounding box center [784, 354] width 1568 height 709
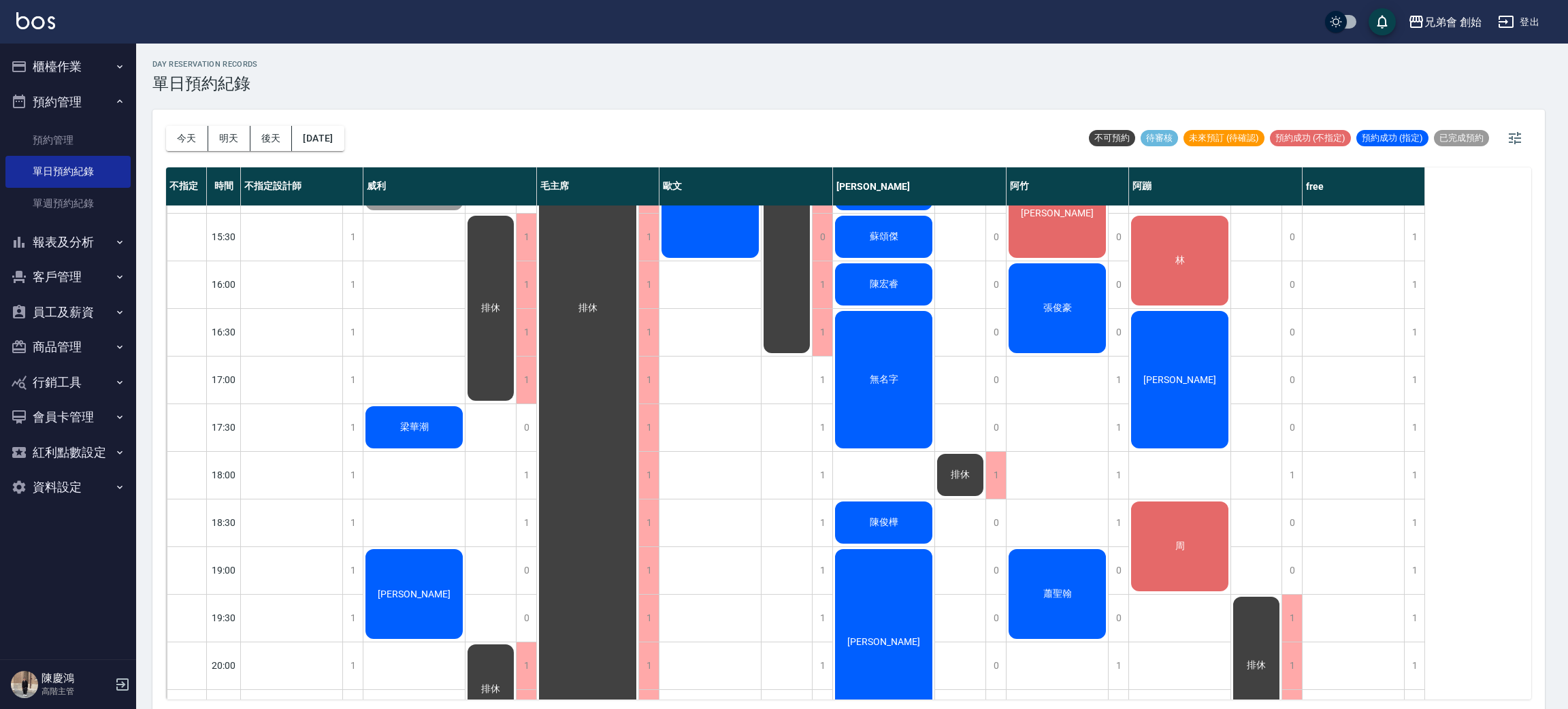
click at [1196, 260] on div "姓名: 林 電話: 0917568969 日期: 2025/08/23 預約時間: 15:30 指定/不指定: 不指定 設計師: 不指定 同行人數: 0 備註…" at bounding box center [784, 354] width 1568 height 709
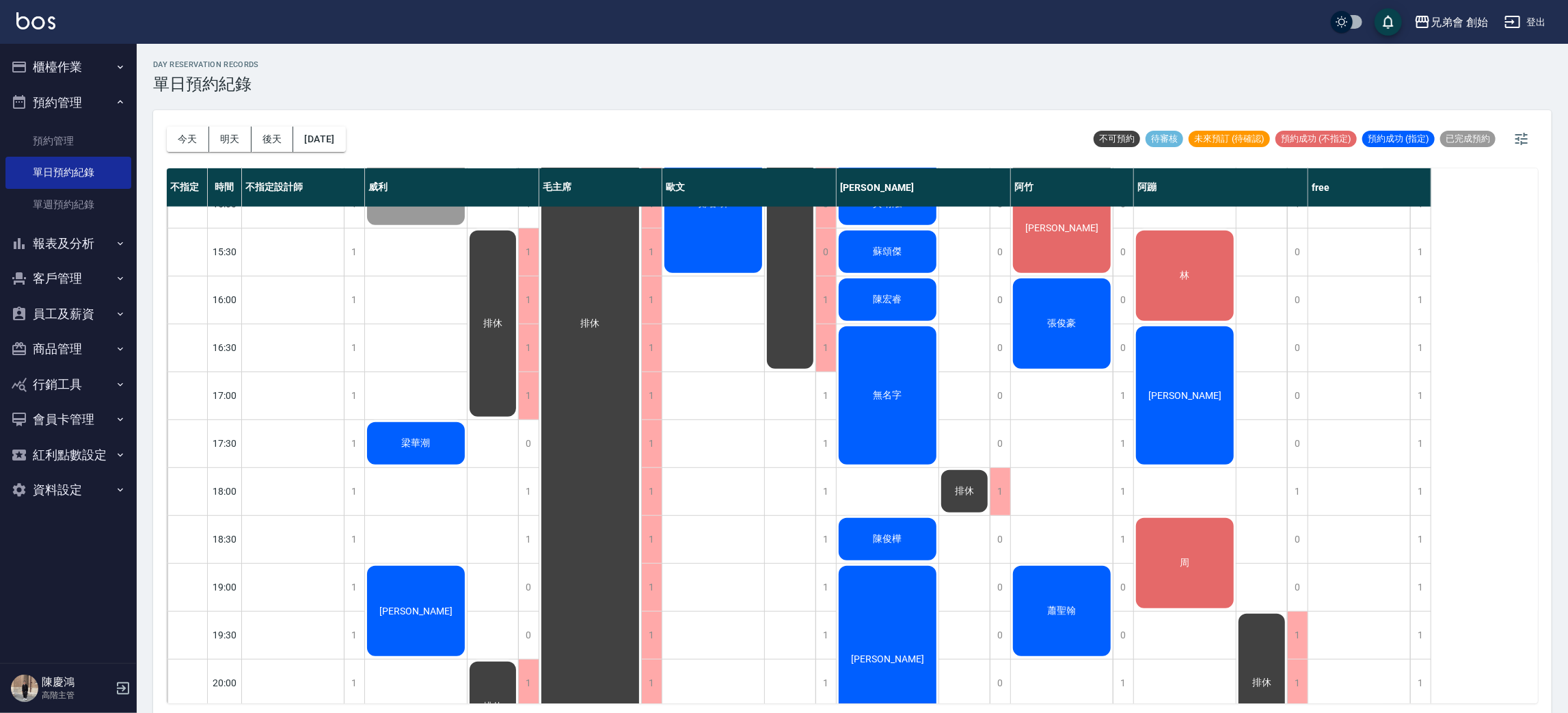
scroll to position [594, 0]
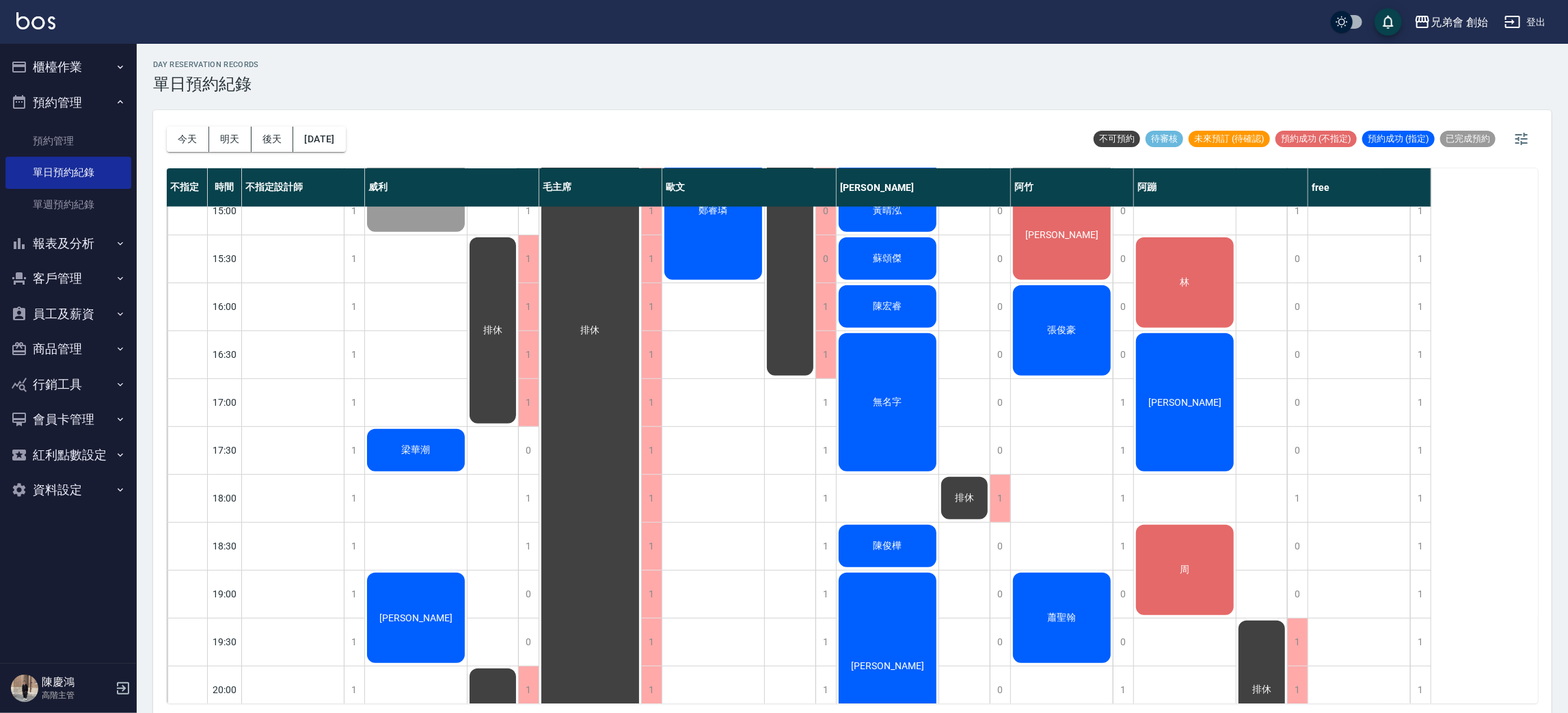
click at [946, 387] on div "排休 排休" at bounding box center [965, 306] width 51 height 1389
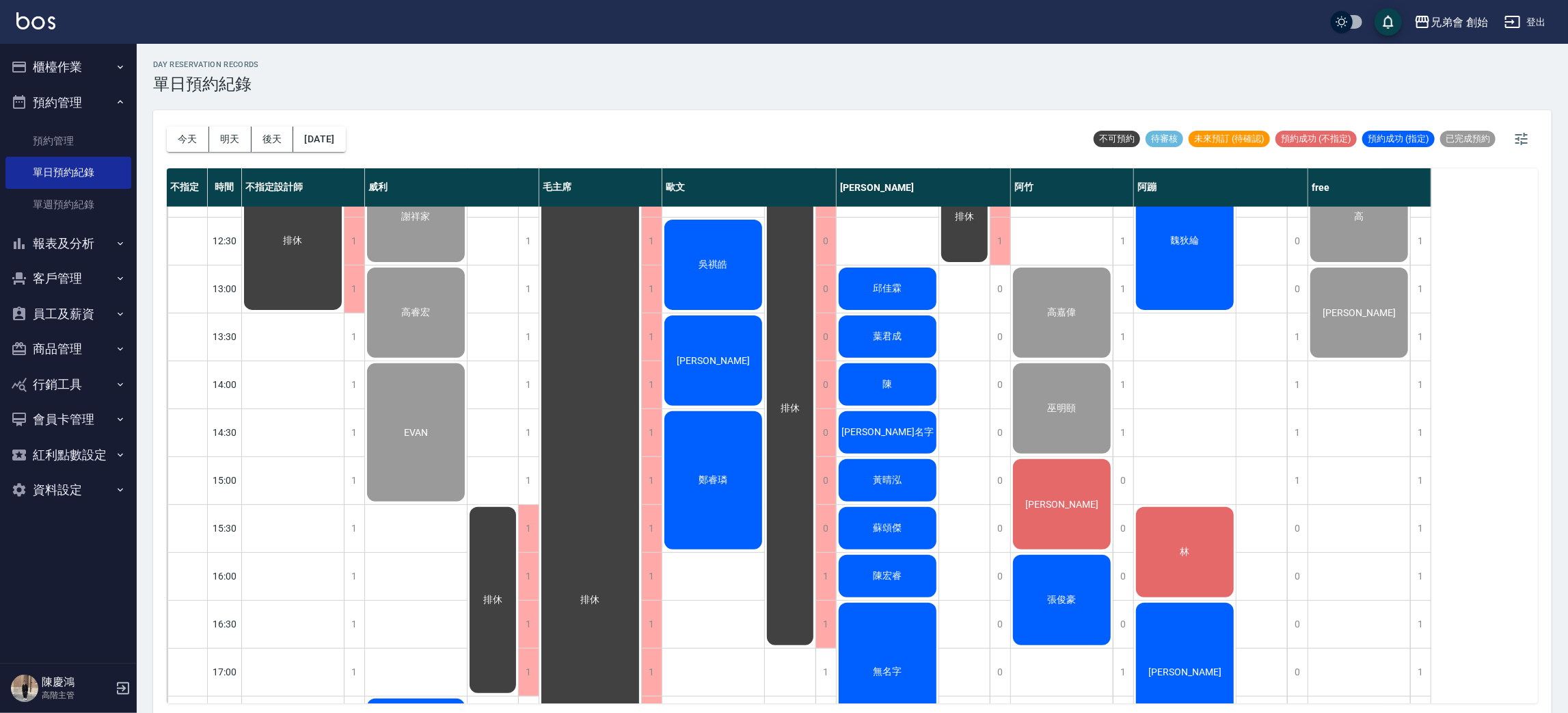
scroll to position [326, 0]
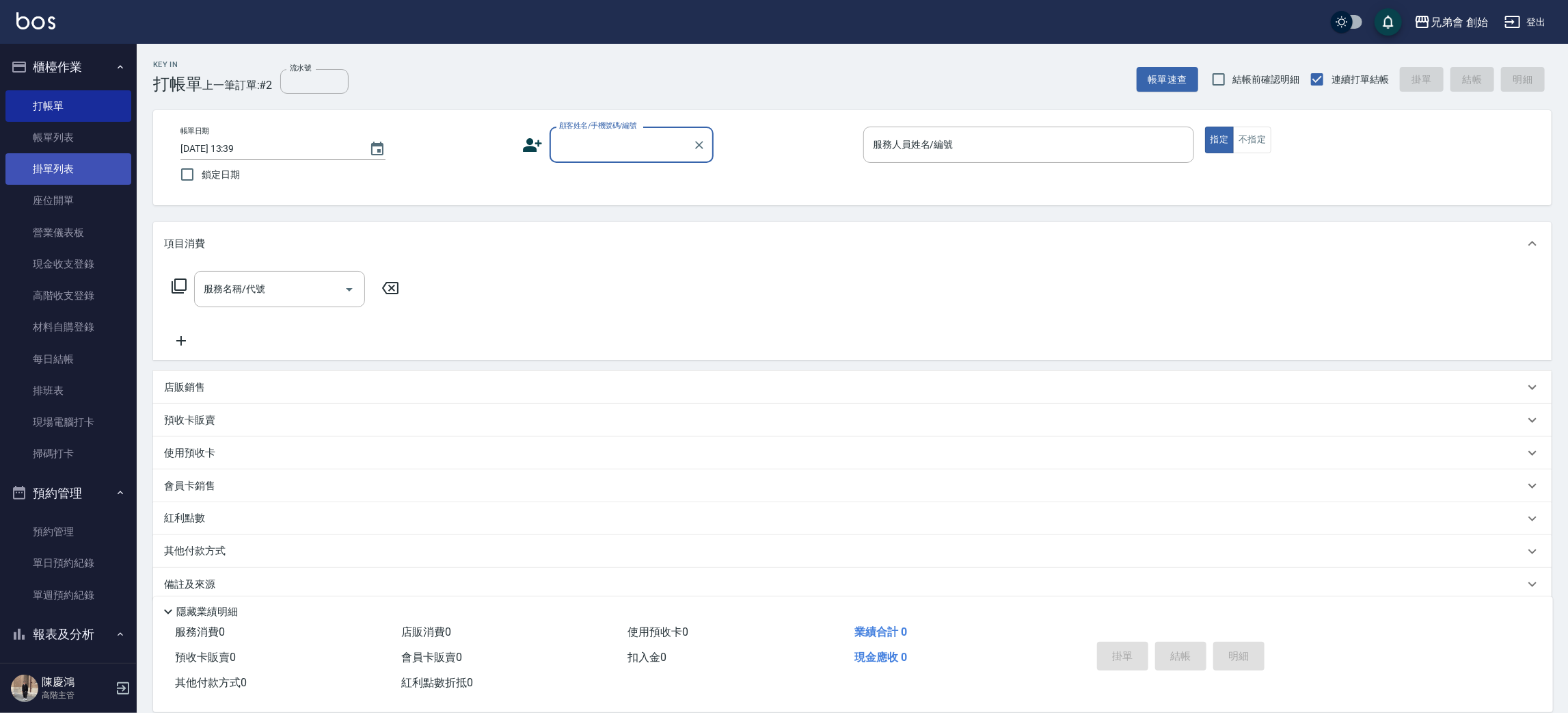
click at [47, 161] on link "掛單列表" at bounding box center [69, 168] width 126 height 31
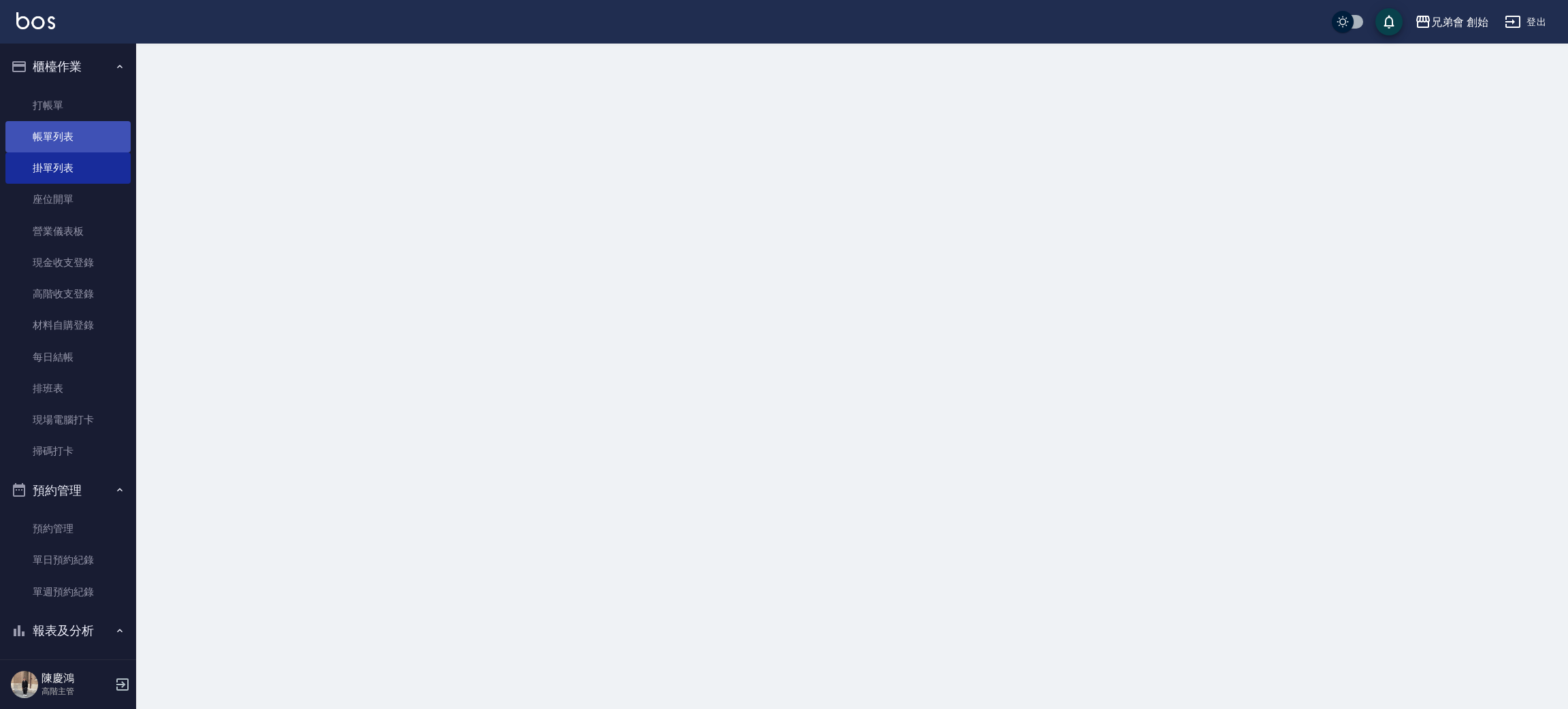
click at [56, 148] on link "帳單列表" at bounding box center [68, 136] width 125 height 31
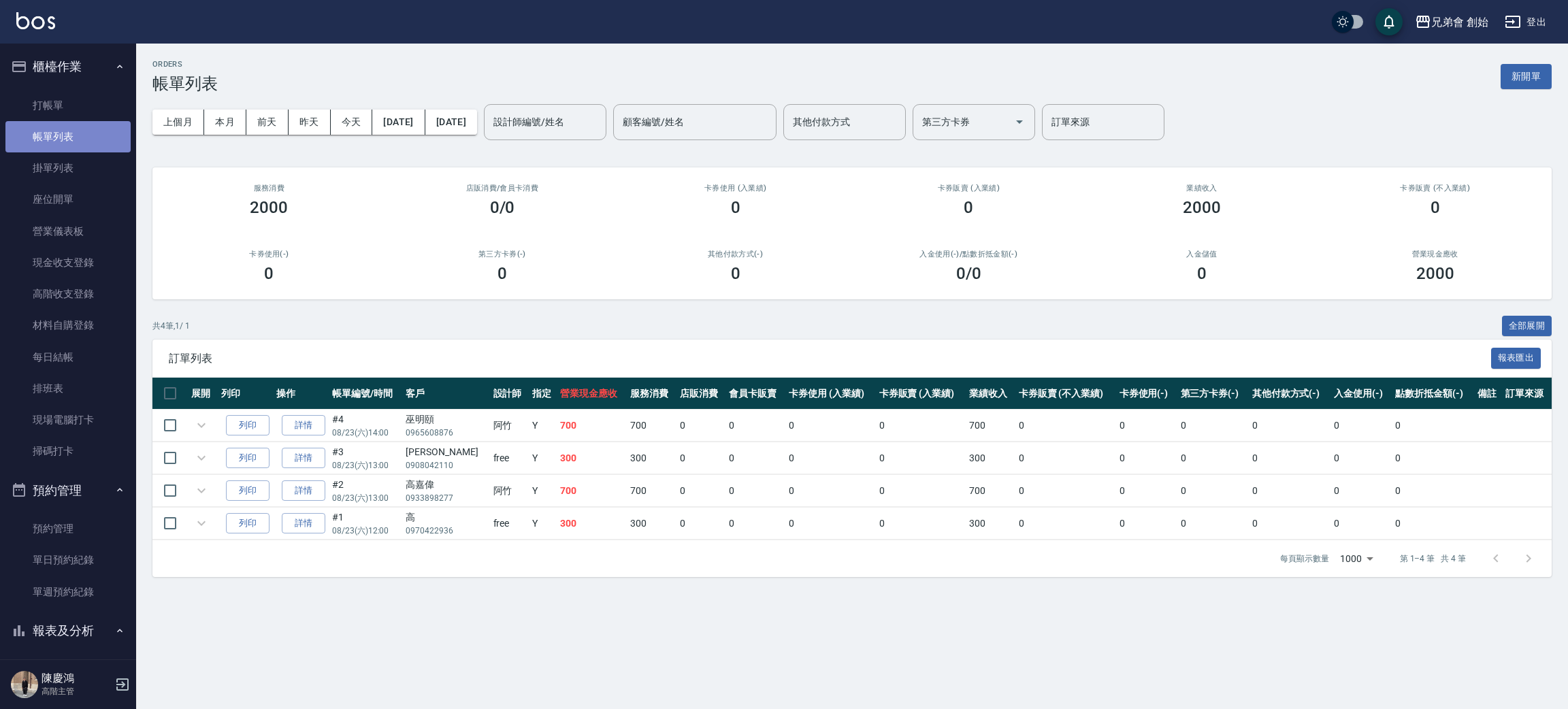
click at [73, 140] on link "帳單列表" at bounding box center [68, 136] width 125 height 31
click at [600, 120] on input "設計師編號/姓名" at bounding box center [545, 122] width 110 height 24
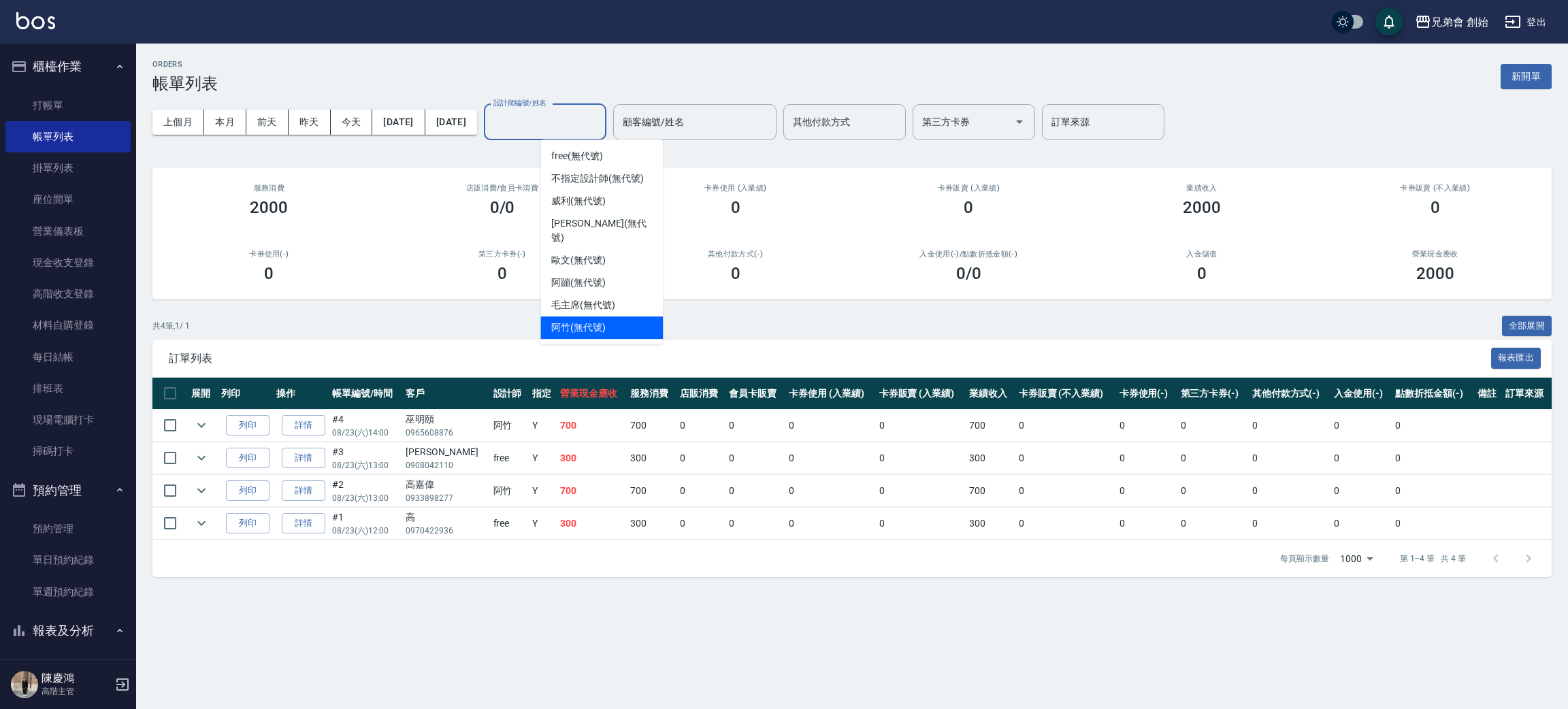
click at [605, 320] on span "阿竹 (無代號)" at bounding box center [578, 328] width 55 height 14
type input "阿竹 (無代號)"
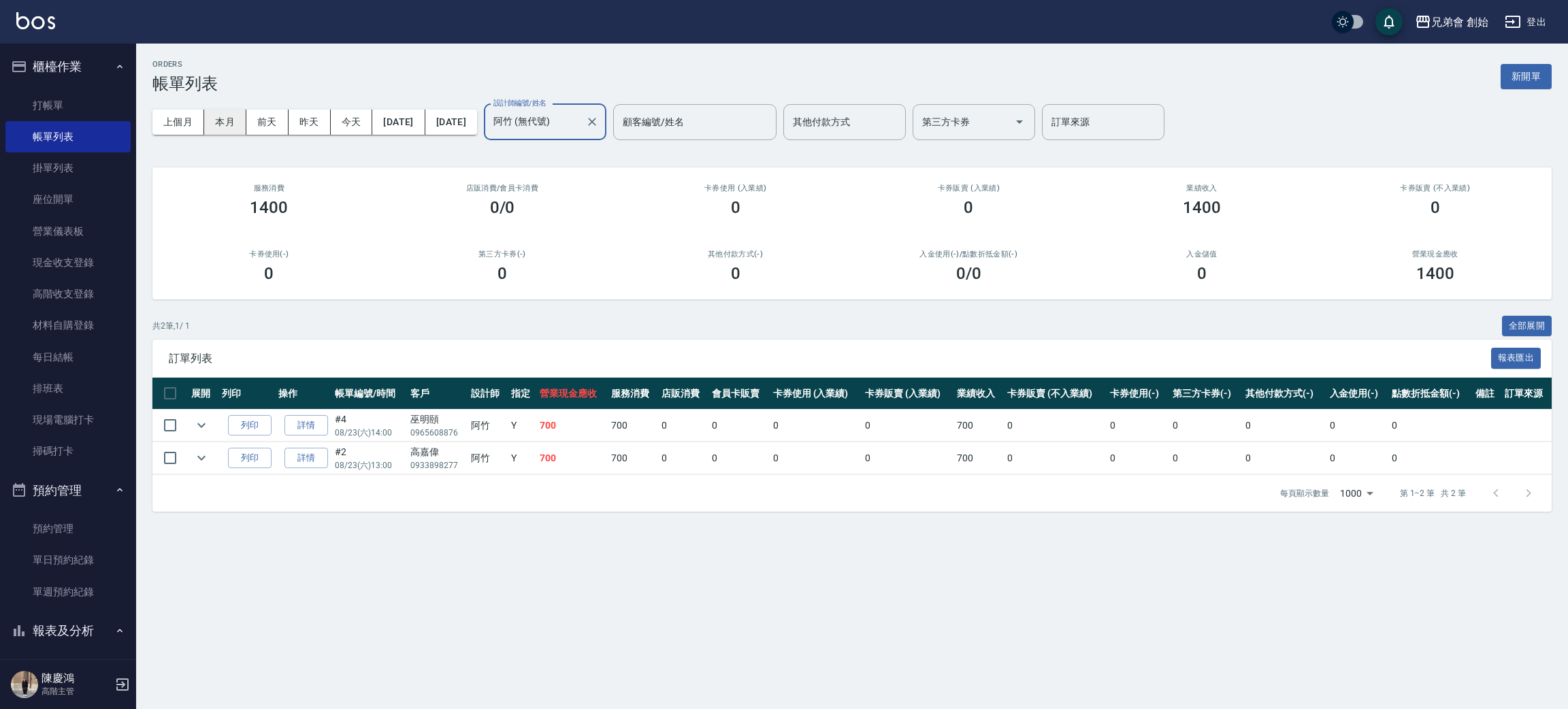
click at [221, 121] on button "本月" at bounding box center [225, 122] width 42 height 25
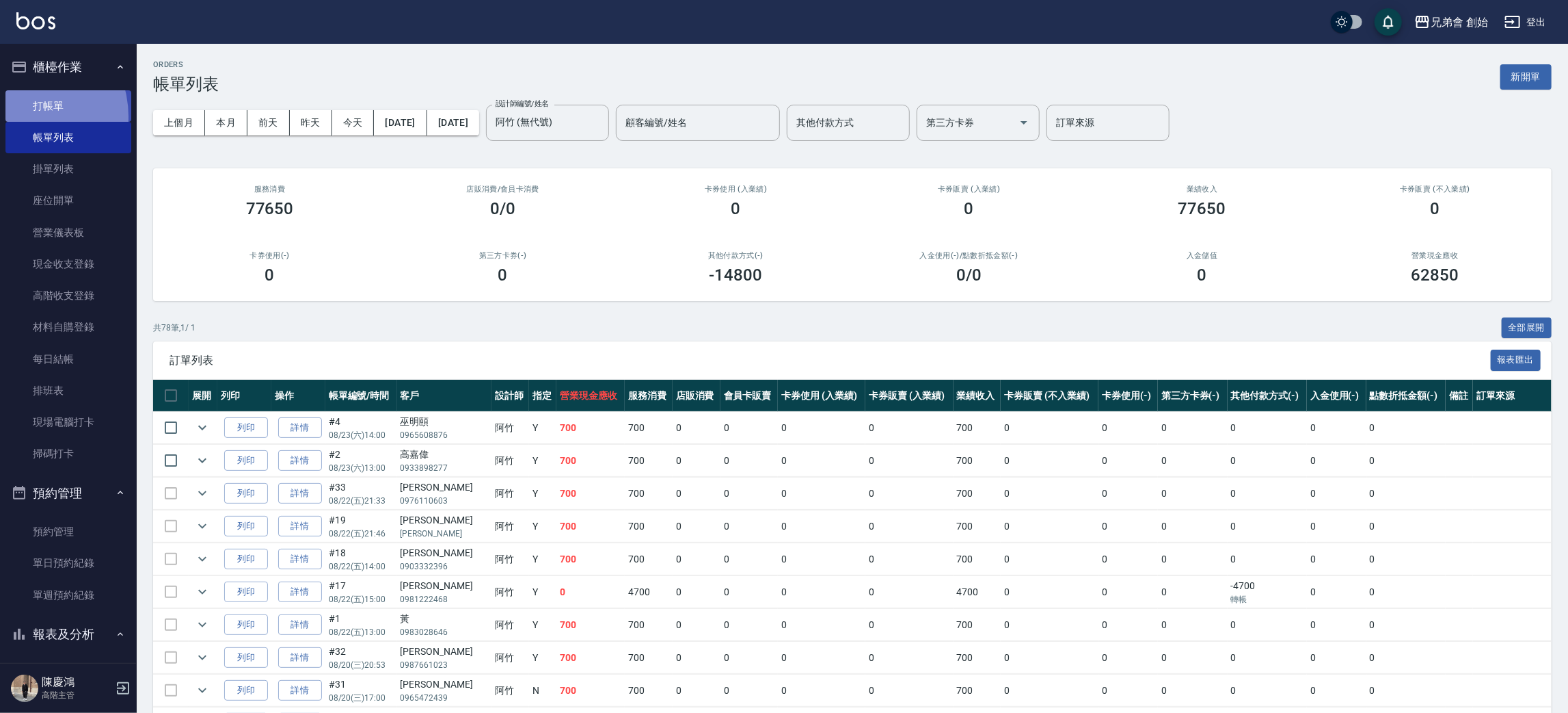
click at [22, 116] on link "打帳單" at bounding box center [69, 105] width 126 height 31
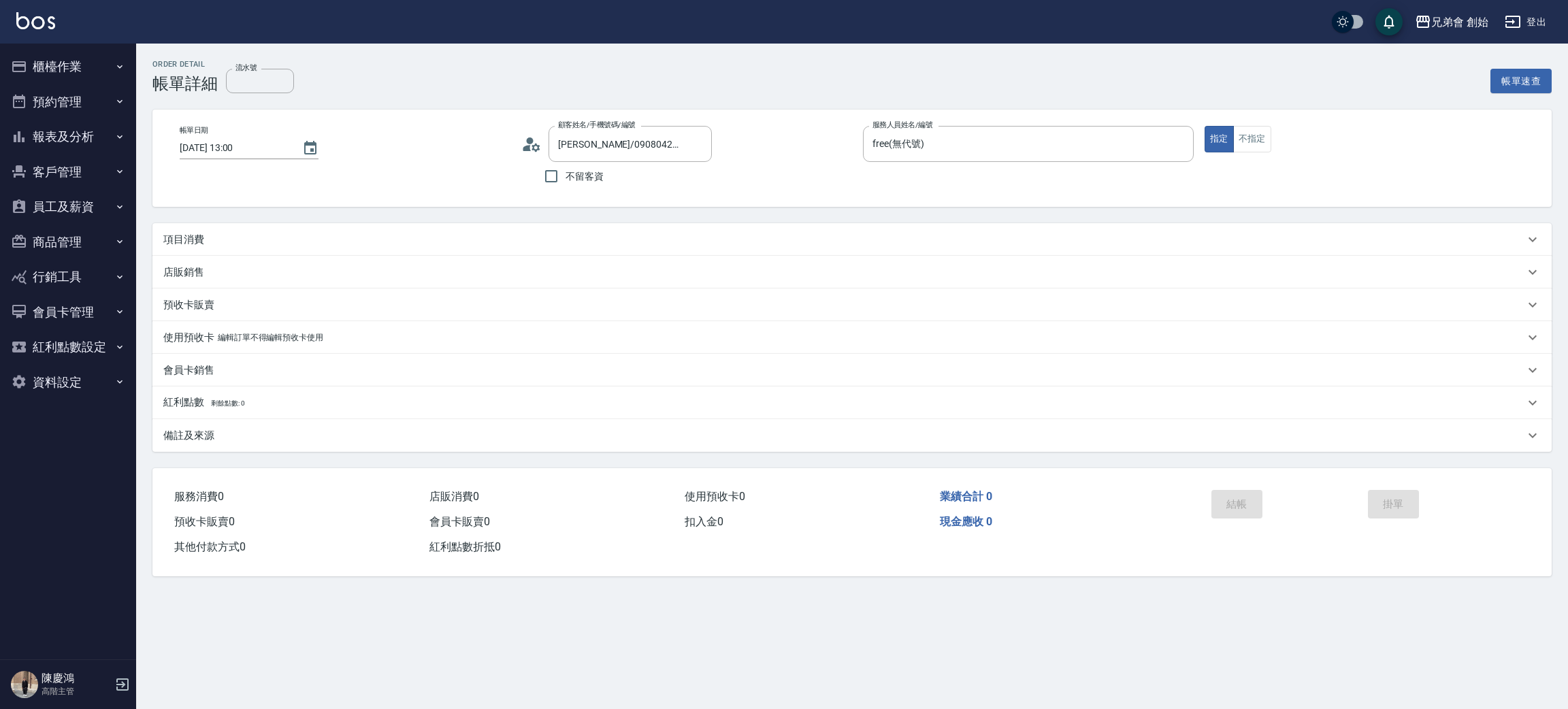
click at [413, 236] on div "項目消費" at bounding box center [844, 240] width 1361 height 14
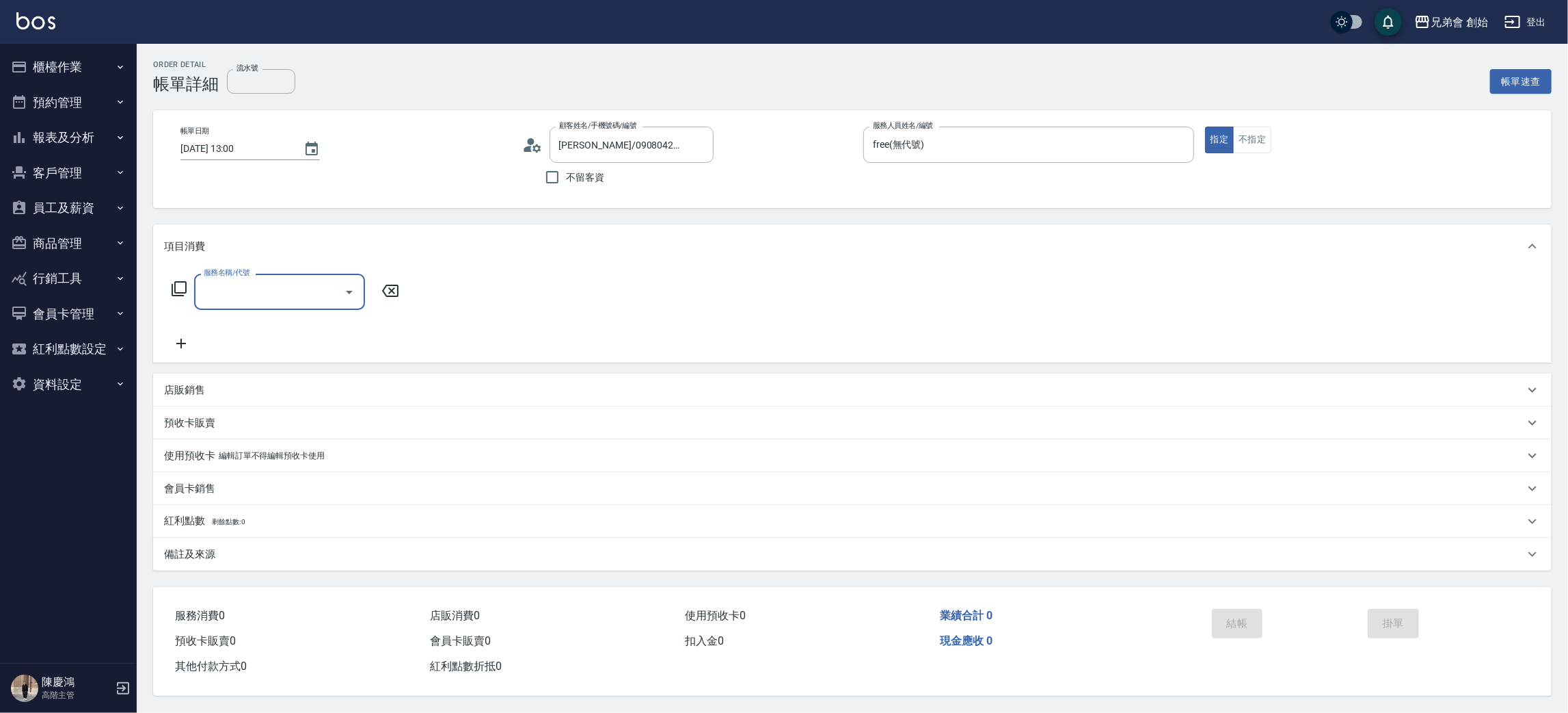
click at [315, 277] on div "服務名稱/代號" at bounding box center [280, 291] width 171 height 36
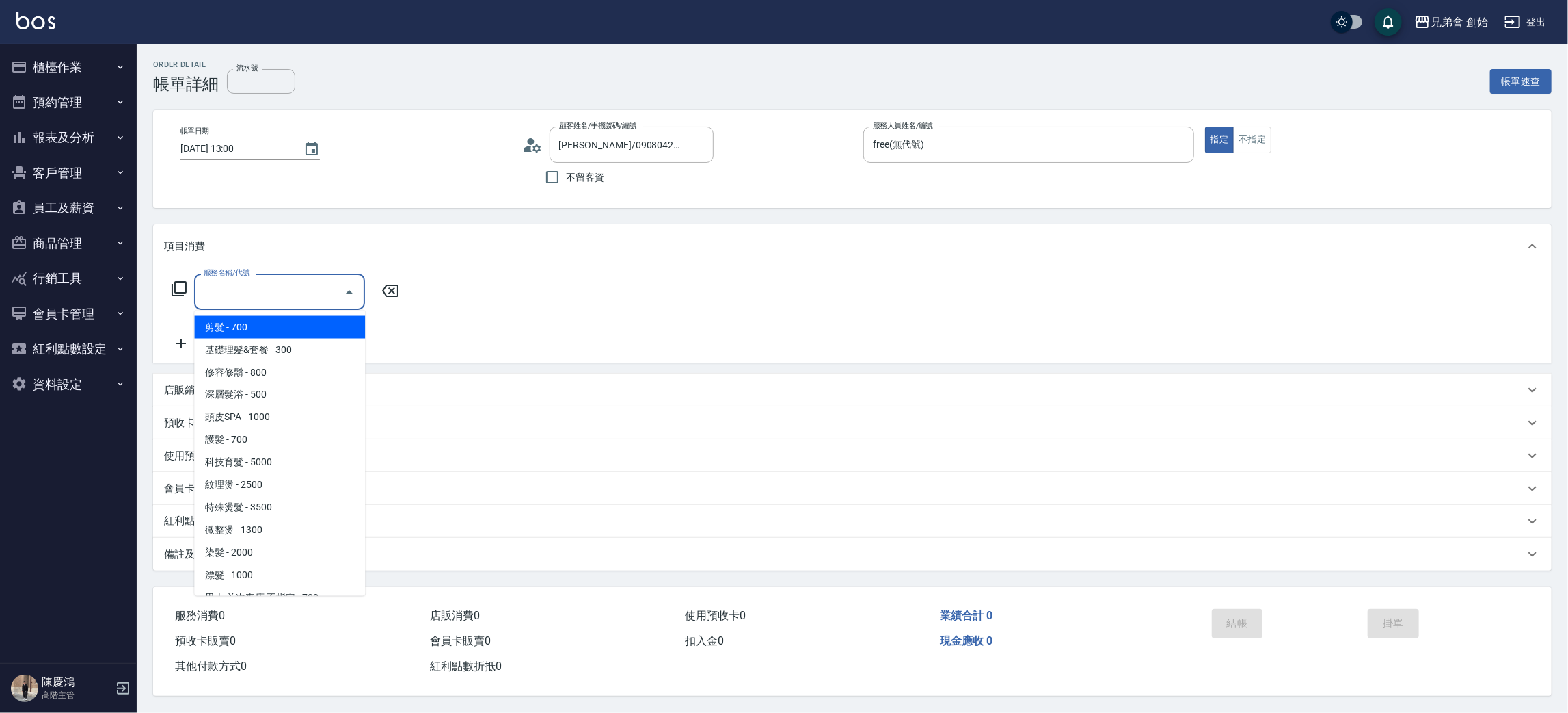
click at [278, 321] on span "剪髮 - 700" at bounding box center [280, 327] width 171 height 22
type input "剪髮(A01)"
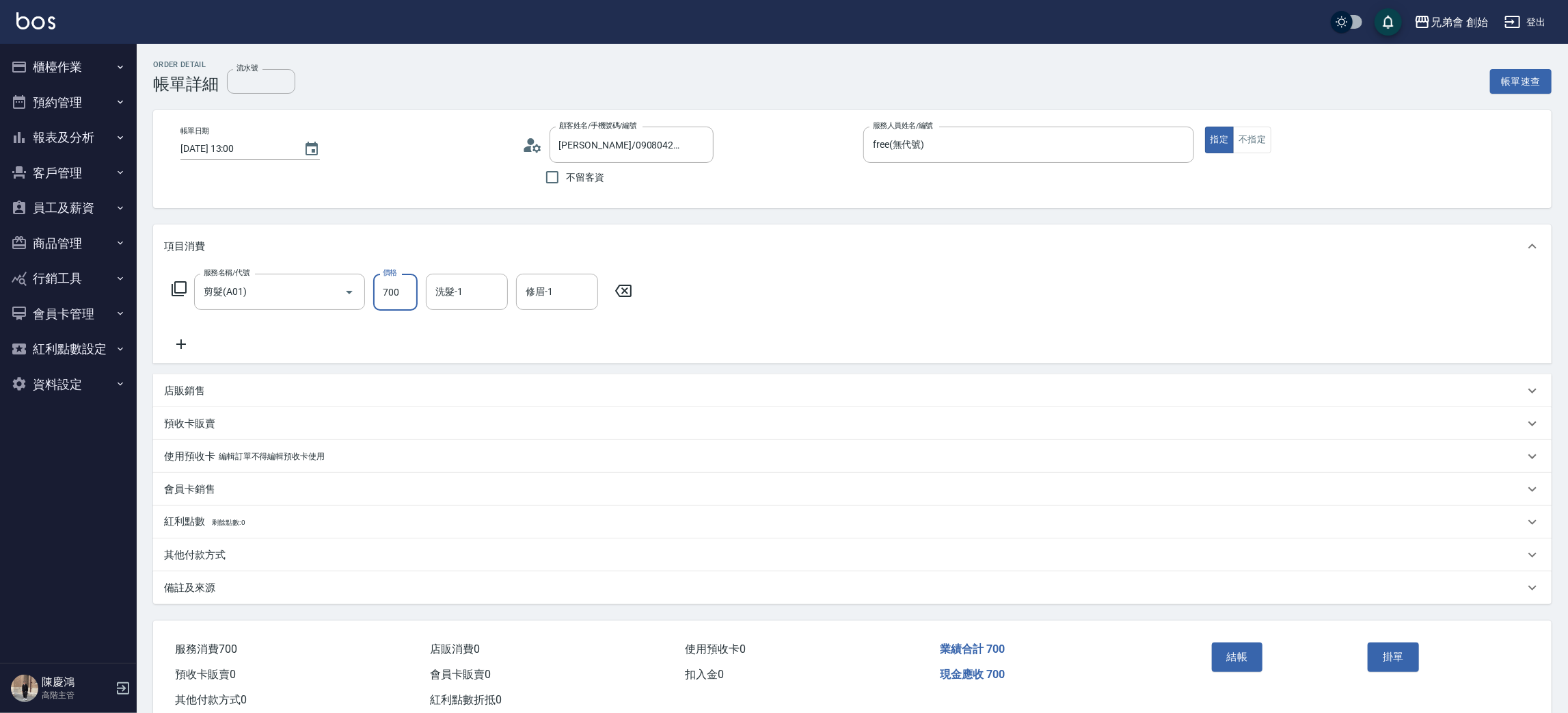
drag, startPoint x: 408, startPoint y: 283, endPoint x: 408, endPoint y: 307, distance: 24.0
click at [408, 283] on input "700" at bounding box center [395, 292] width 45 height 37
type input "300"
click at [1244, 667] on button "結帳" at bounding box center [1238, 656] width 51 height 29
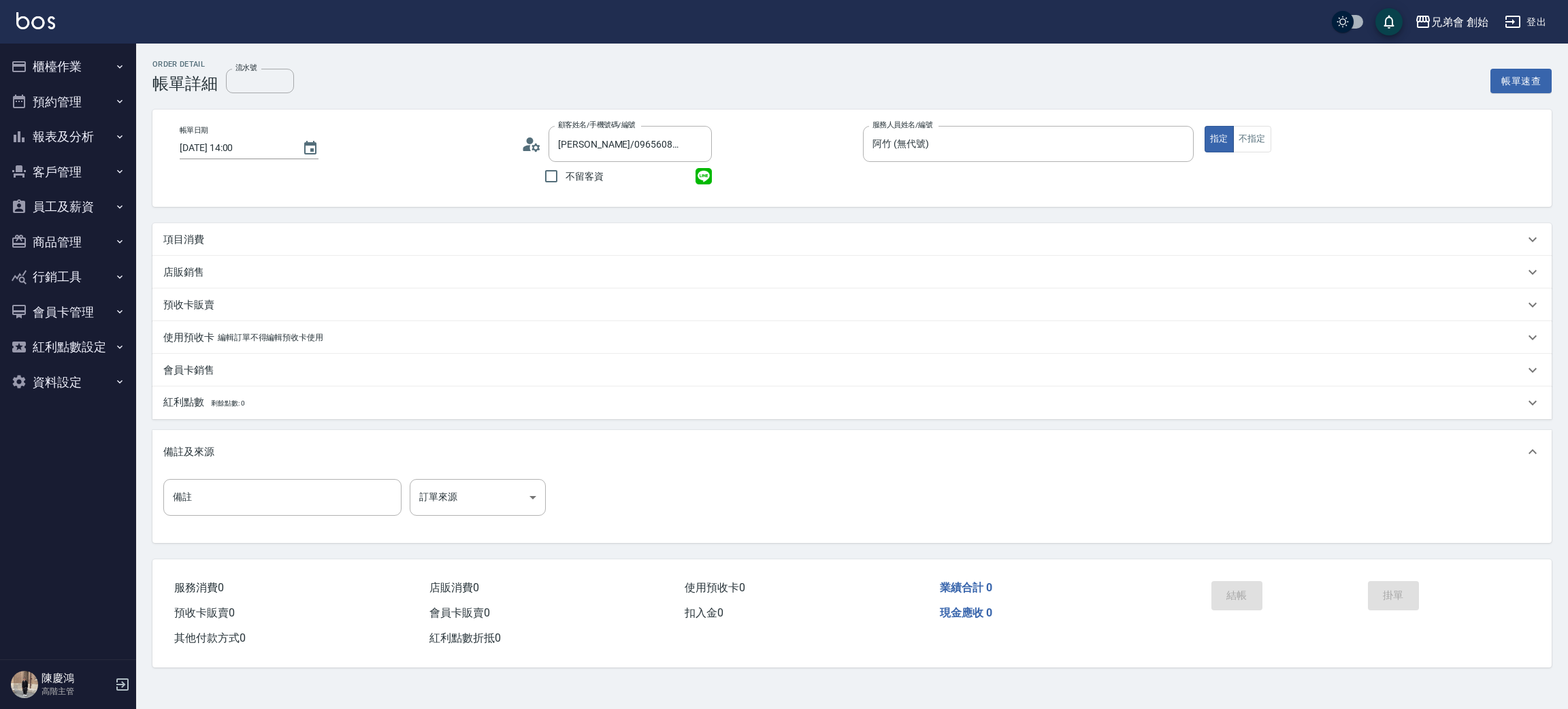
click at [198, 236] on p "項目消費" at bounding box center [183, 240] width 40 height 14
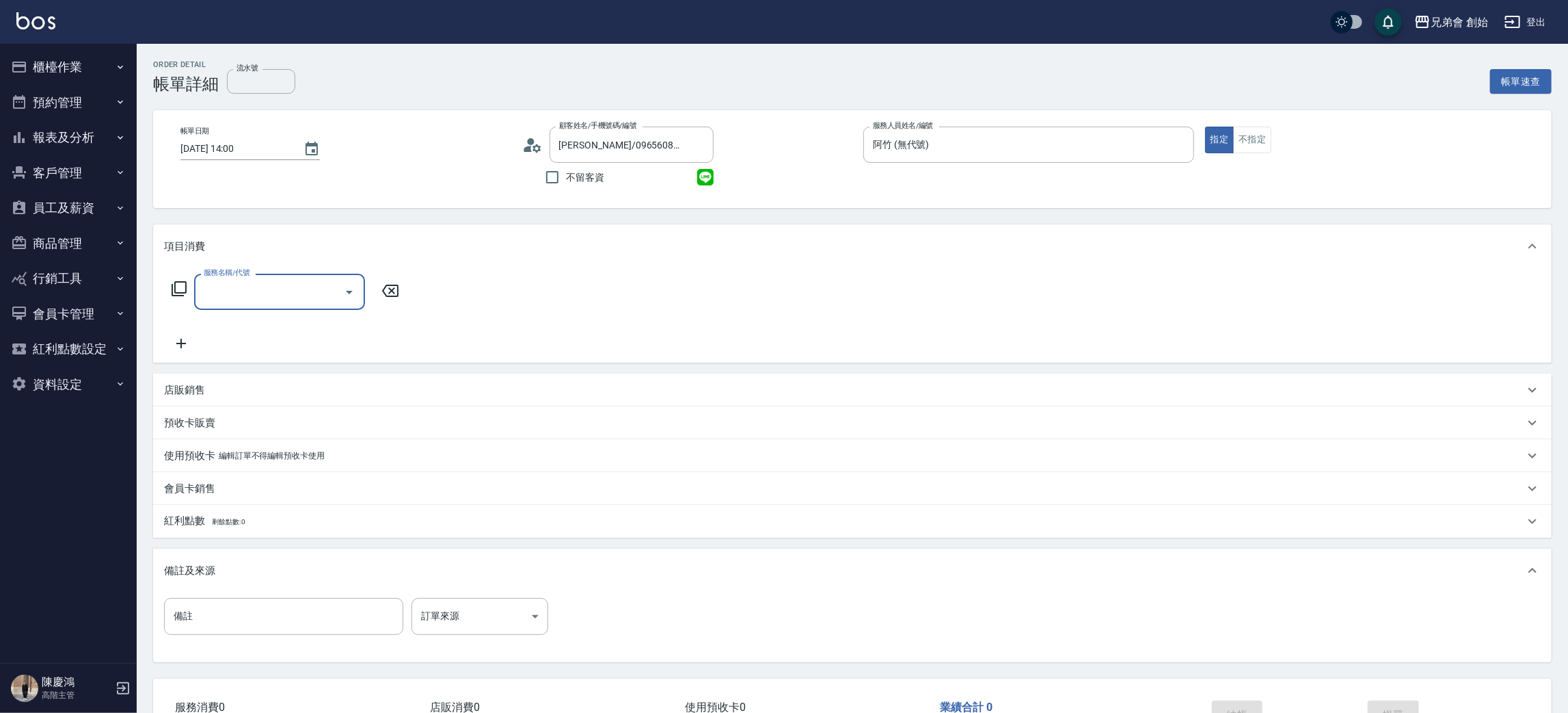
click at [255, 293] on input "服務名稱/代號" at bounding box center [269, 292] width 138 height 24
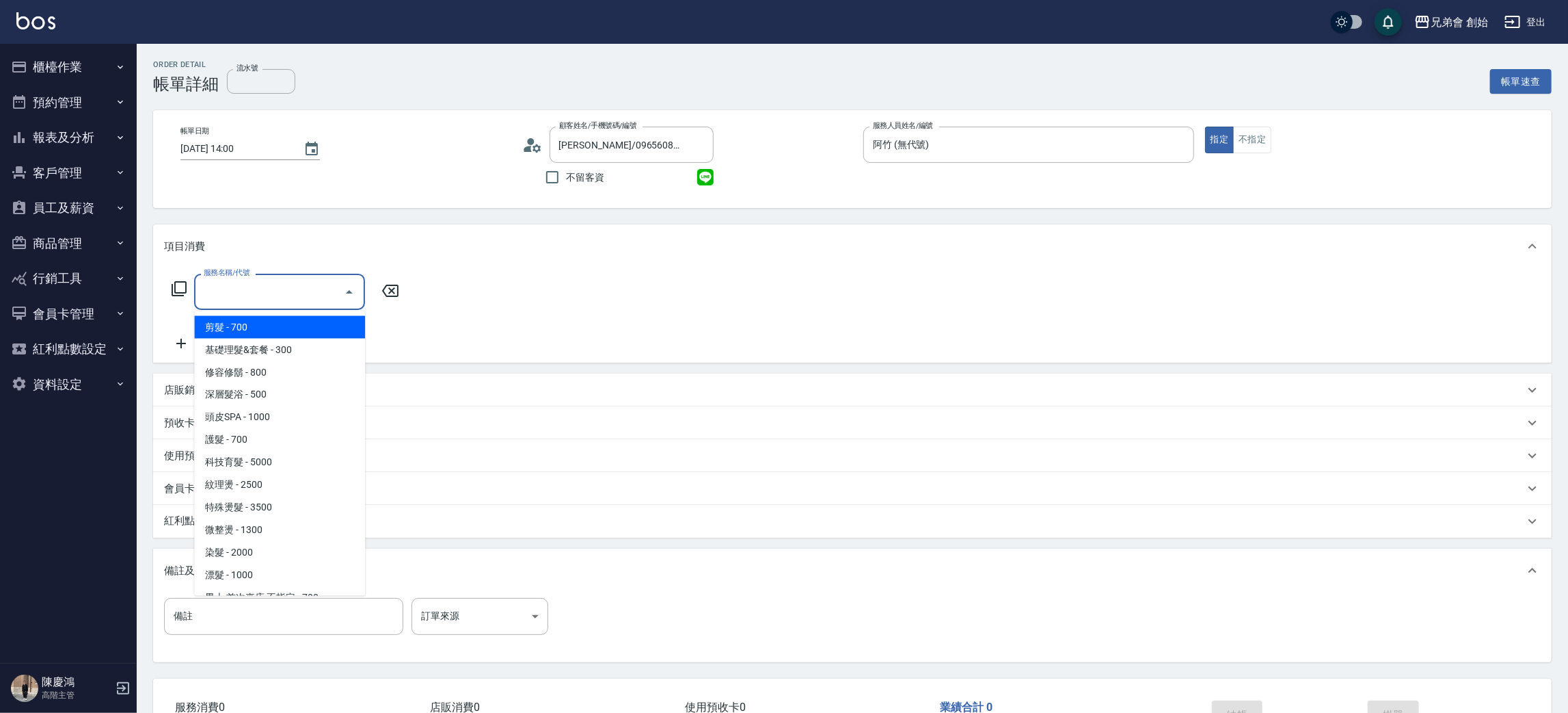
click at [309, 332] on span "剪髮 - 700" at bounding box center [280, 327] width 171 height 22
type input "剪髮(A01)"
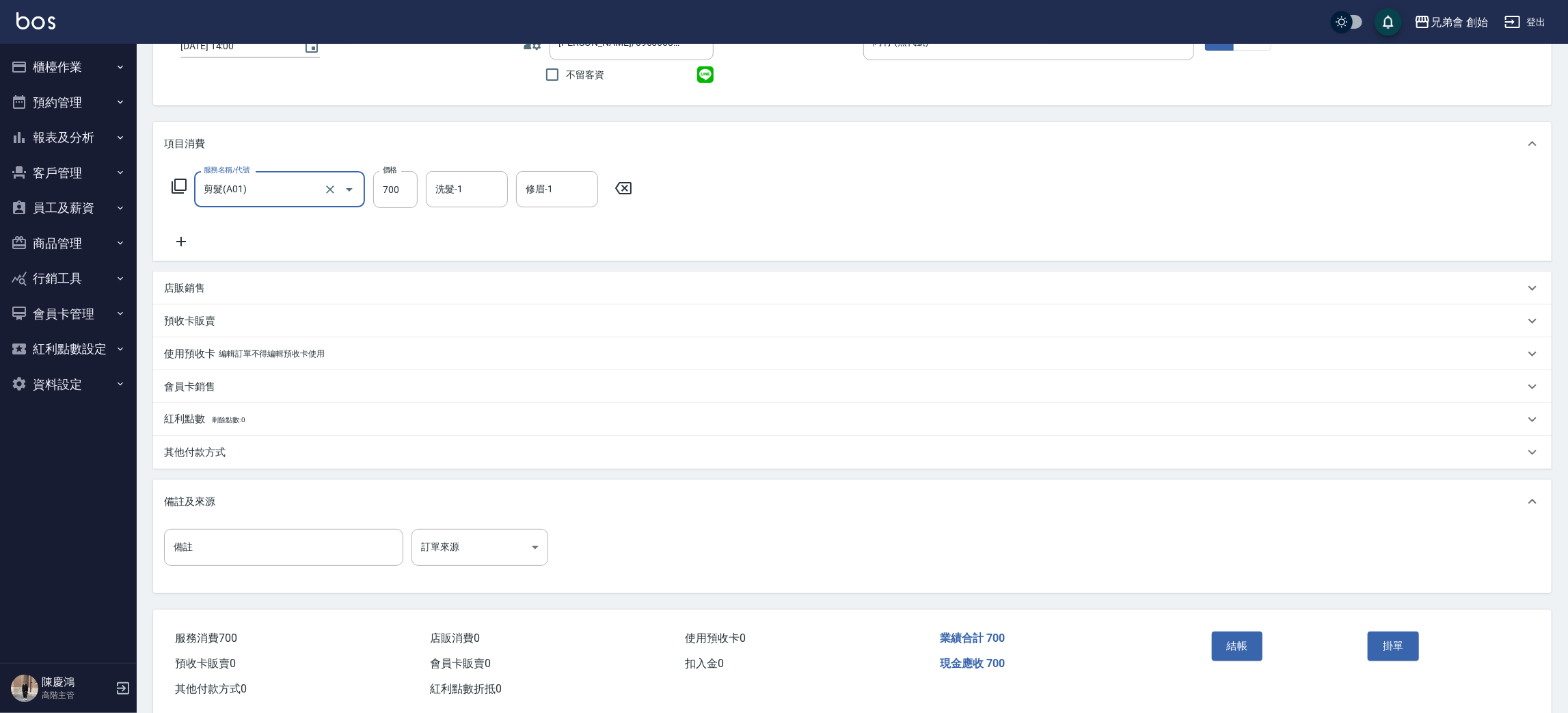
scroll to position [128, 0]
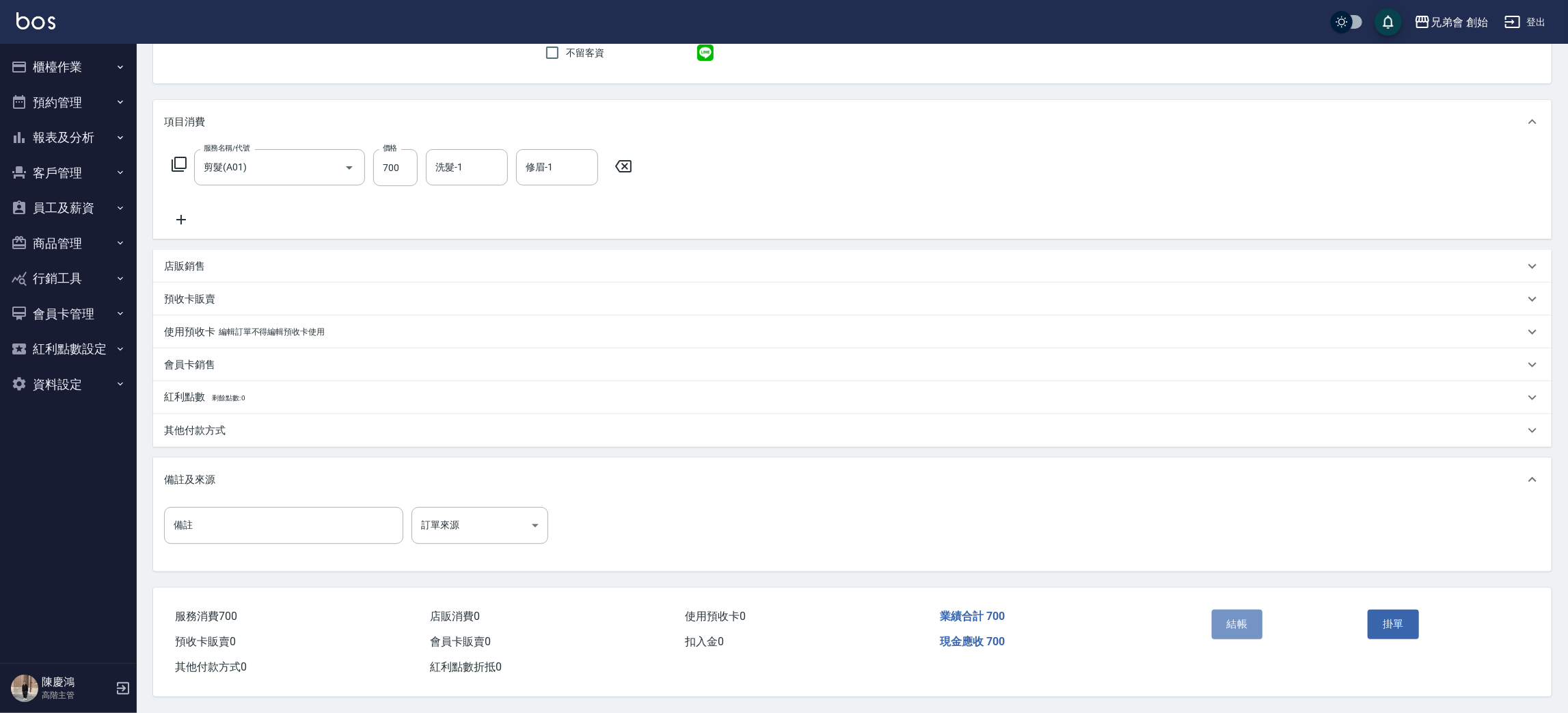
click at [1228, 632] on button "結帳" at bounding box center [1238, 624] width 51 height 29
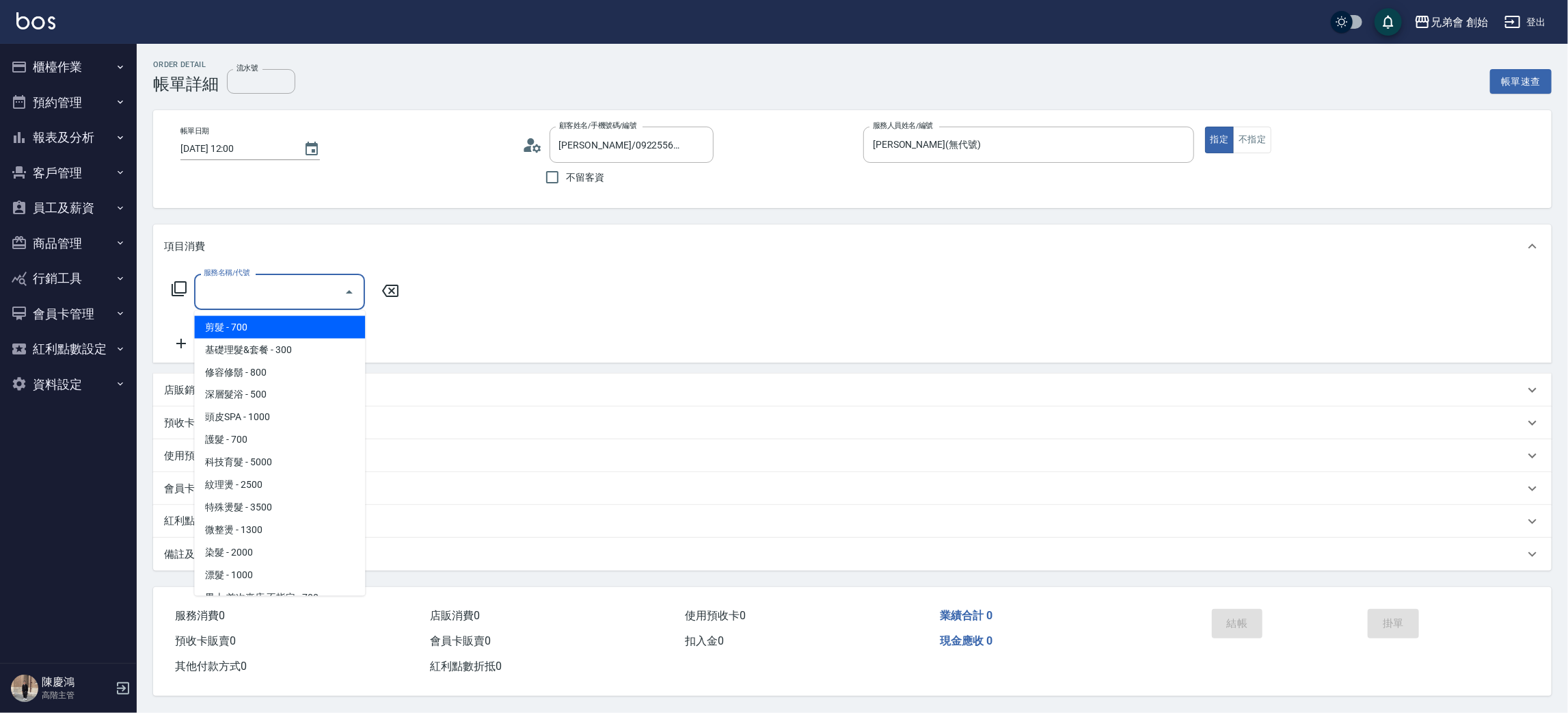
click at [276, 282] on input "服務名稱/代號" at bounding box center [269, 292] width 138 height 24
click at [278, 328] on span "剪髮 - 700" at bounding box center [280, 327] width 171 height 22
type input "剪髮(A01)"
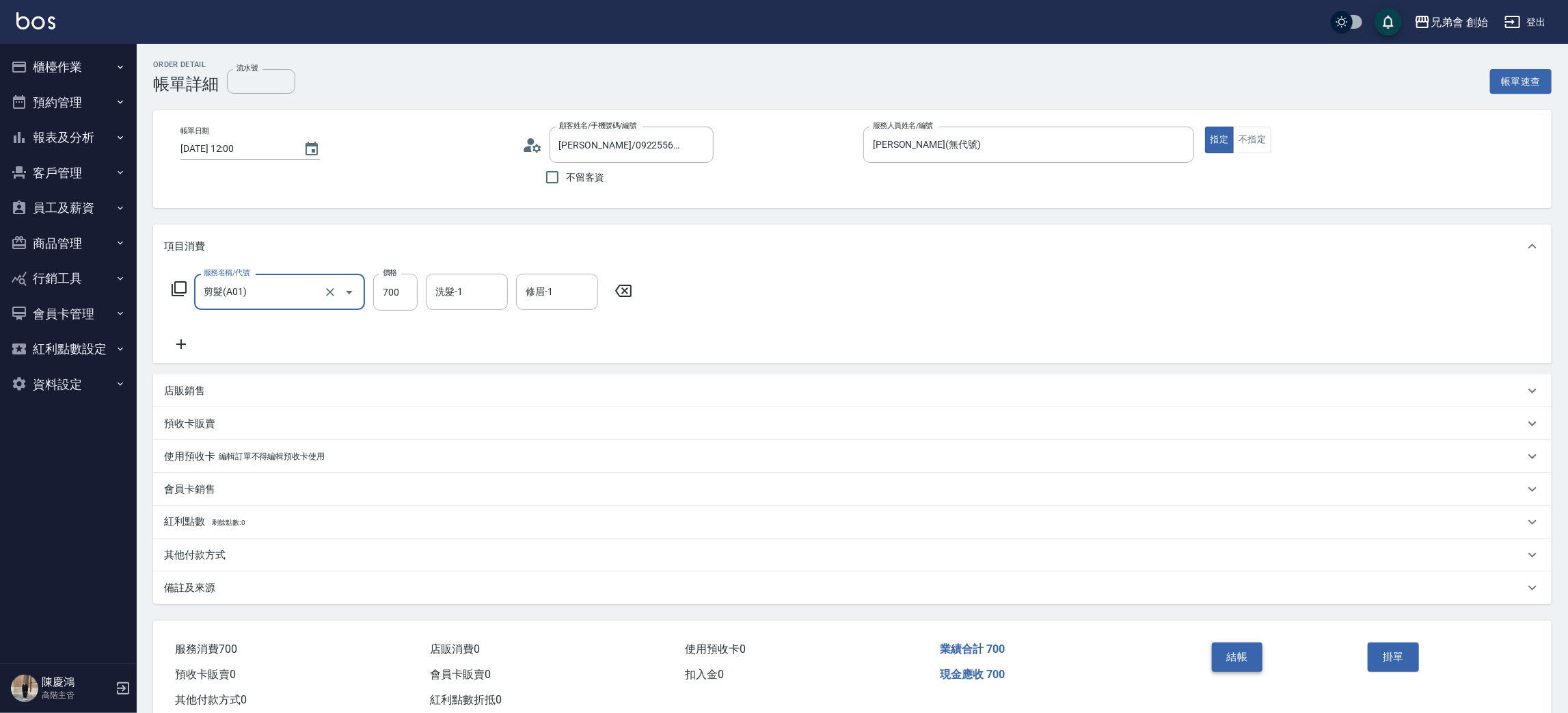
click at [1246, 644] on button "結帳" at bounding box center [1238, 656] width 51 height 29
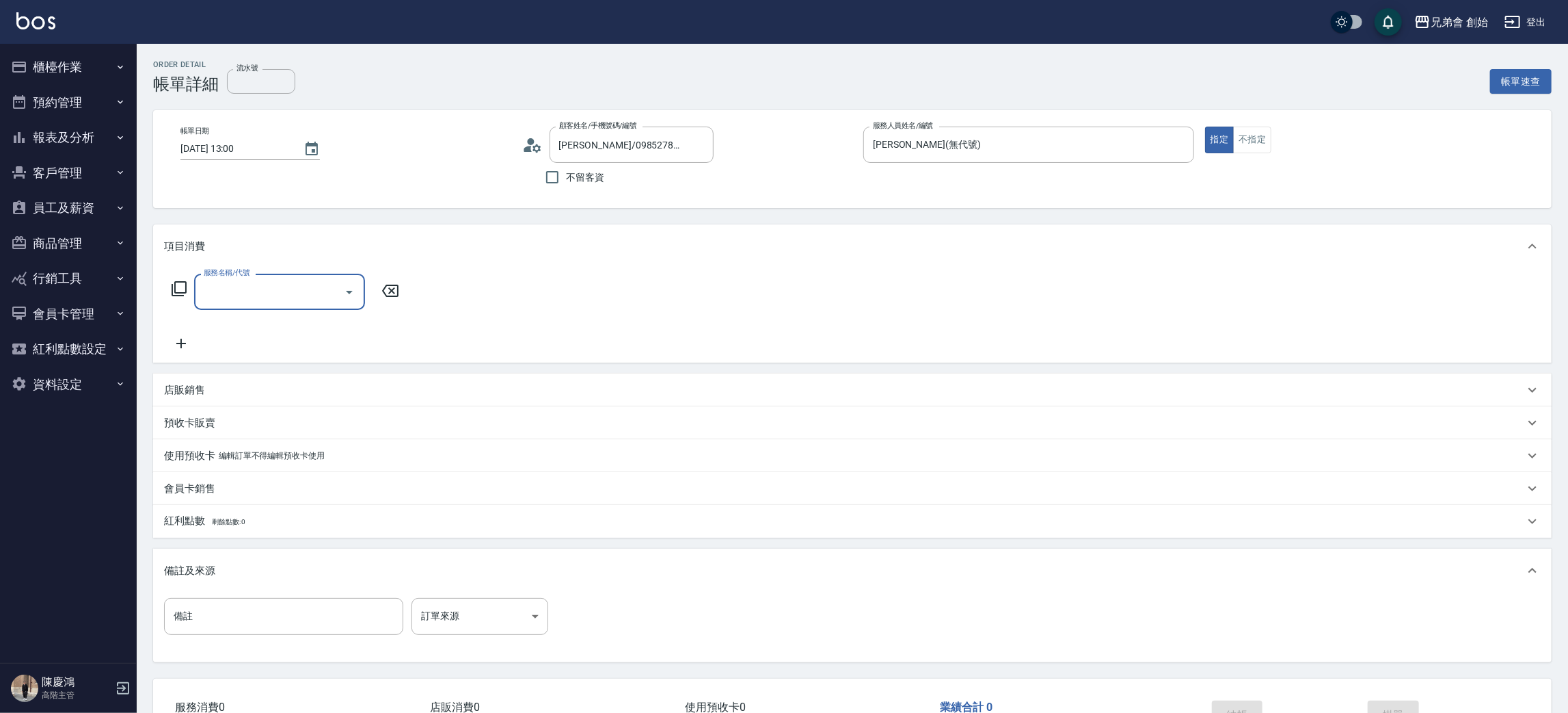
click at [273, 278] on div "服務名稱/代號" at bounding box center [280, 291] width 171 height 36
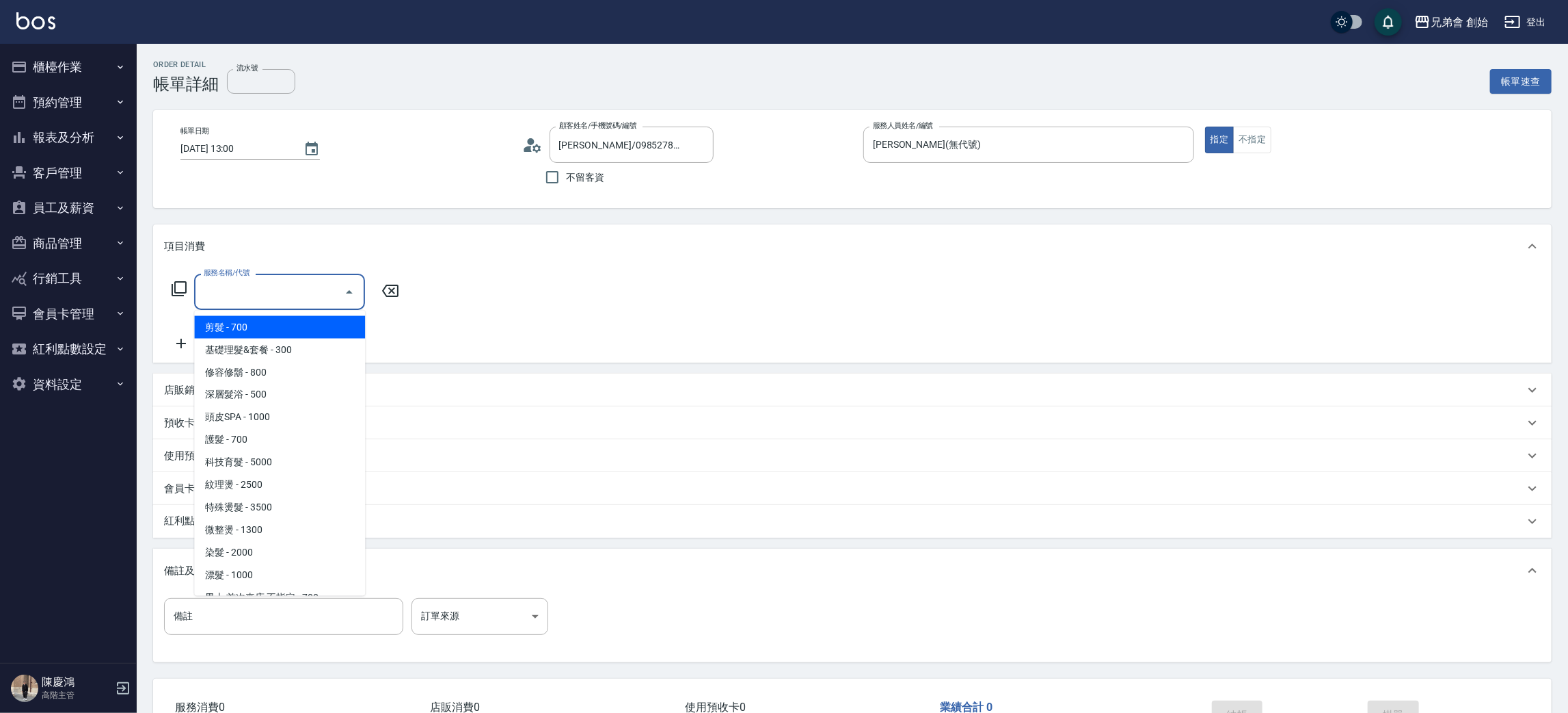
click at [282, 329] on span "剪髮 - 700" at bounding box center [280, 327] width 171 height 22
type input "剪髮(A01)"
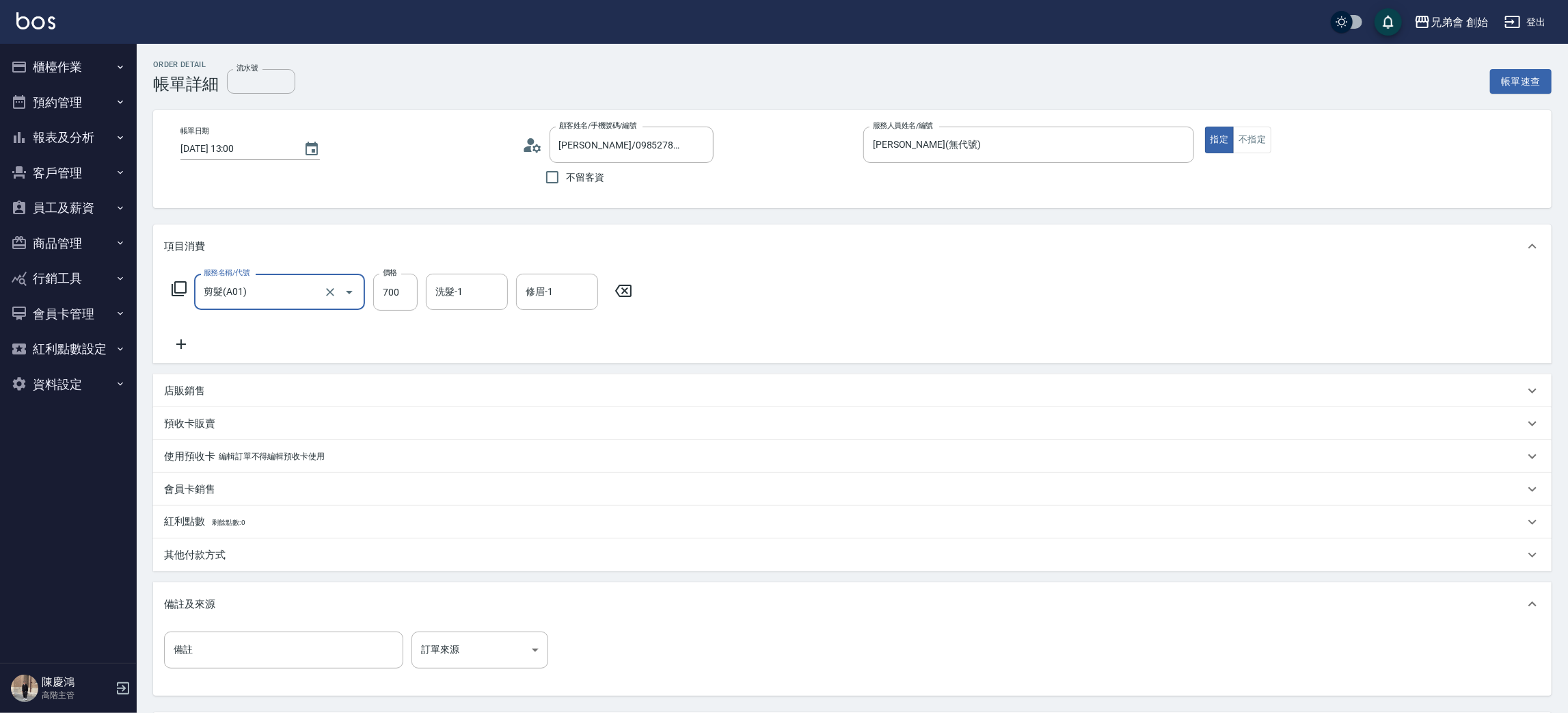
scroll to position [128, 0]
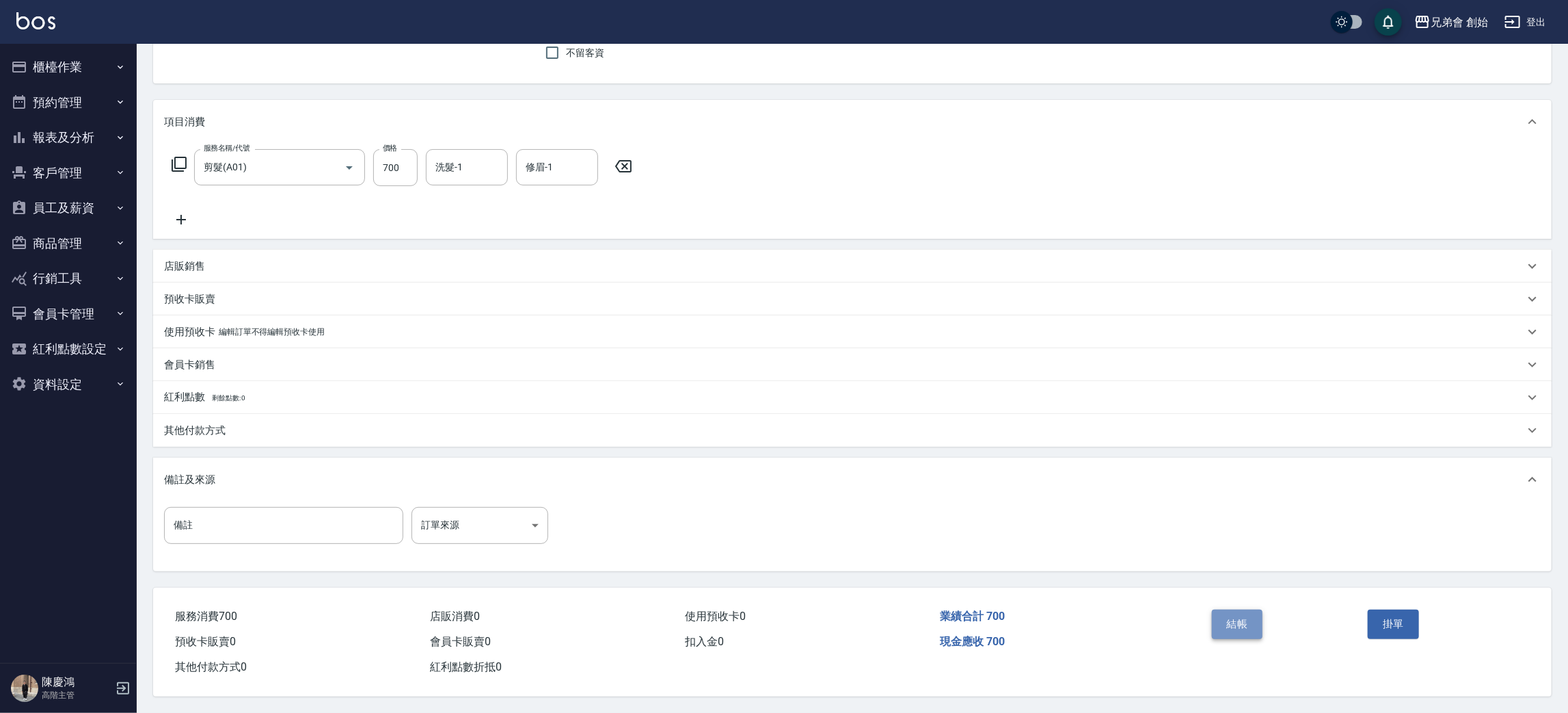
click at [1225, 623] on button "結帳" at bounding box center [1238, 624] width 51 height 29
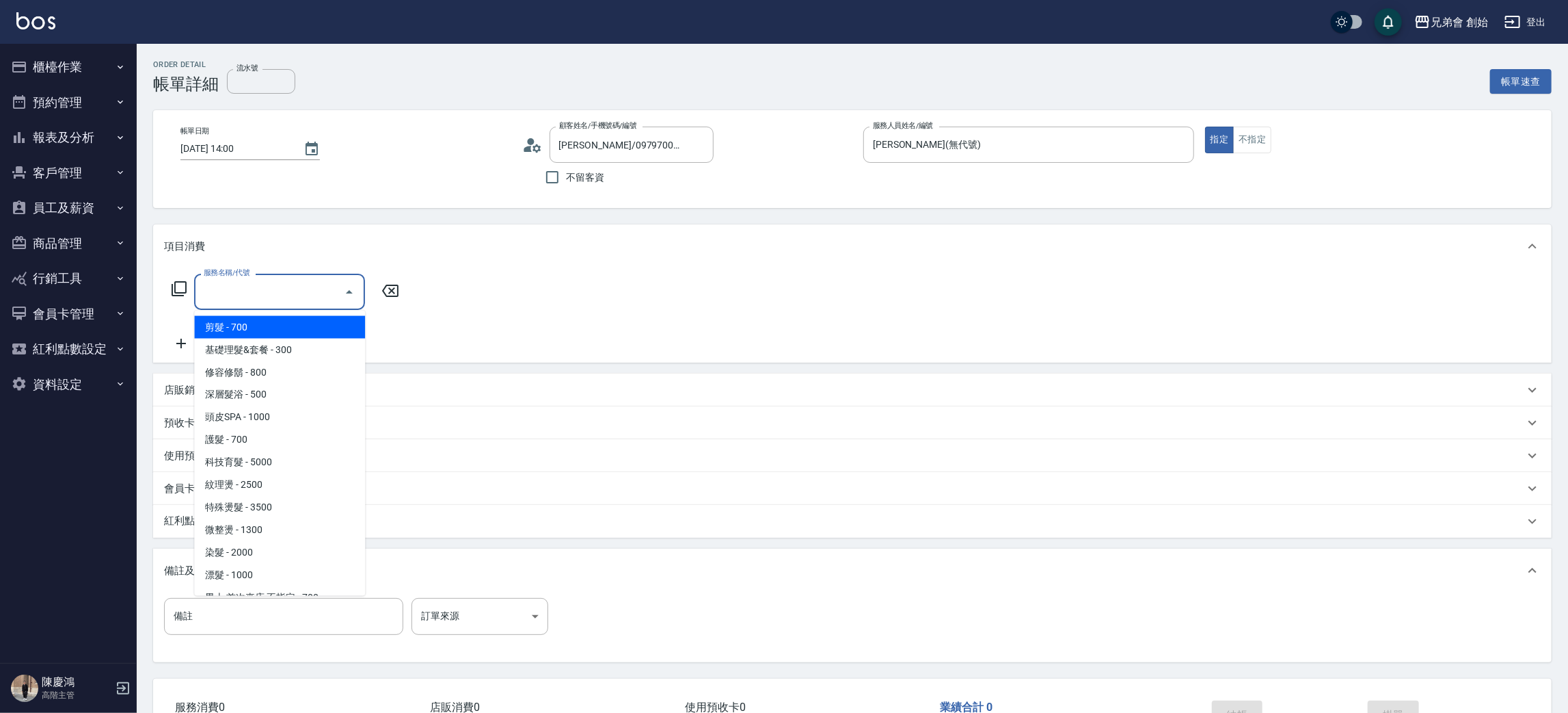
click at [290, 280] on input "服務名稱/代號" at bounding box center [269, 292] width 138 height 24
click at [272, 334] on span "剪髮 - 700" at bounding box center [280, 327] width 171 height 22
type input "剪髮(A01)"
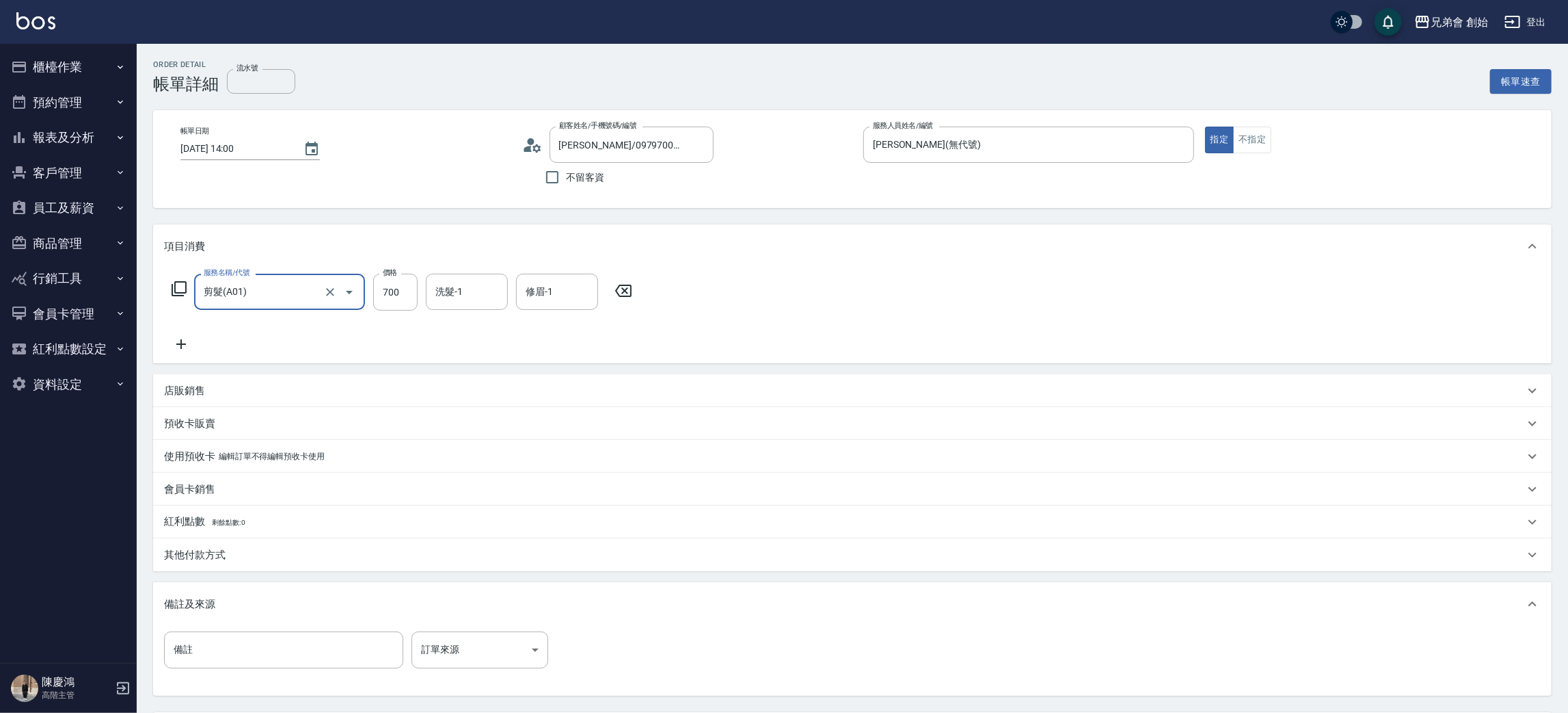
click at [173, 341] on icon at bounding box center [181, 344] width 34 height 17
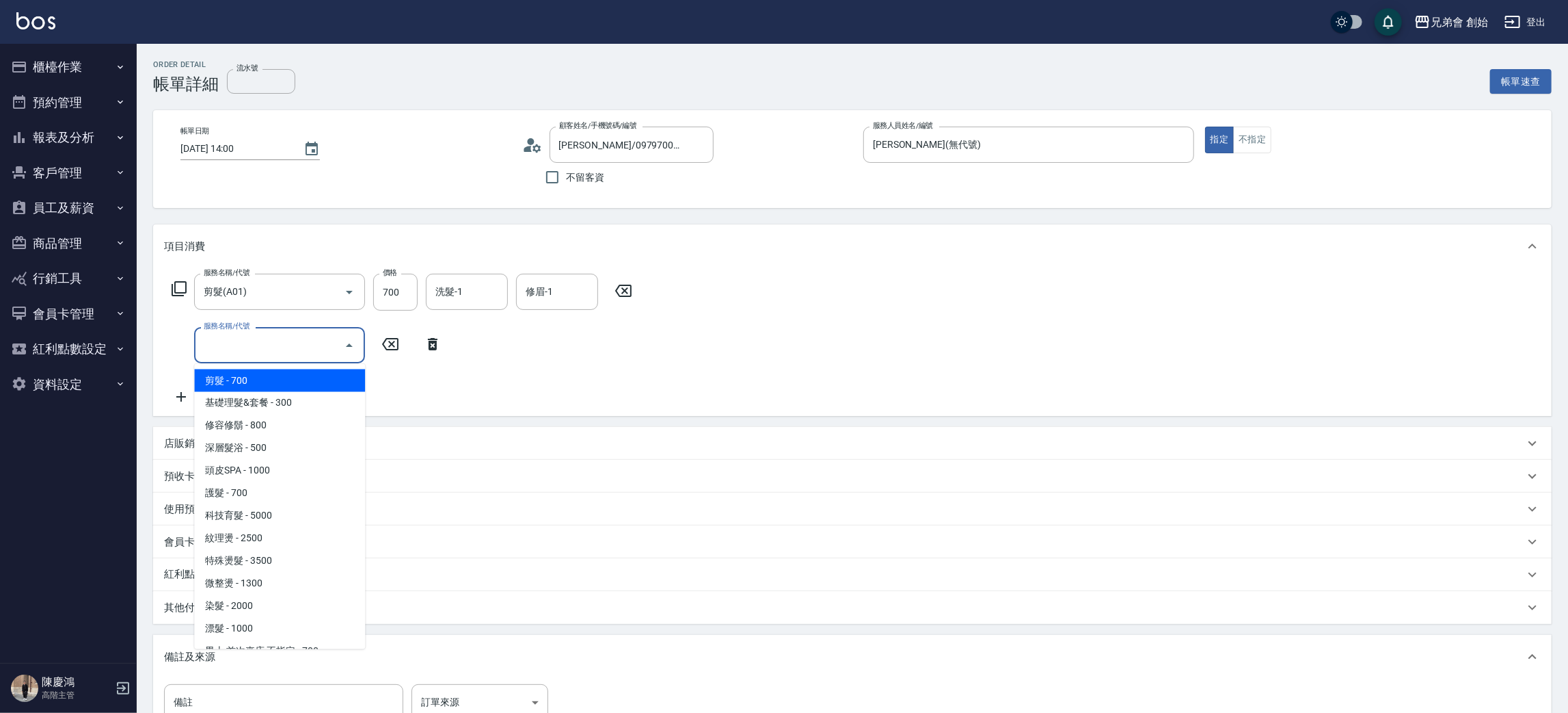
click at [302, 340] on input "服務名稱/代號" at bounding box center [269, 345] width 138 height 24
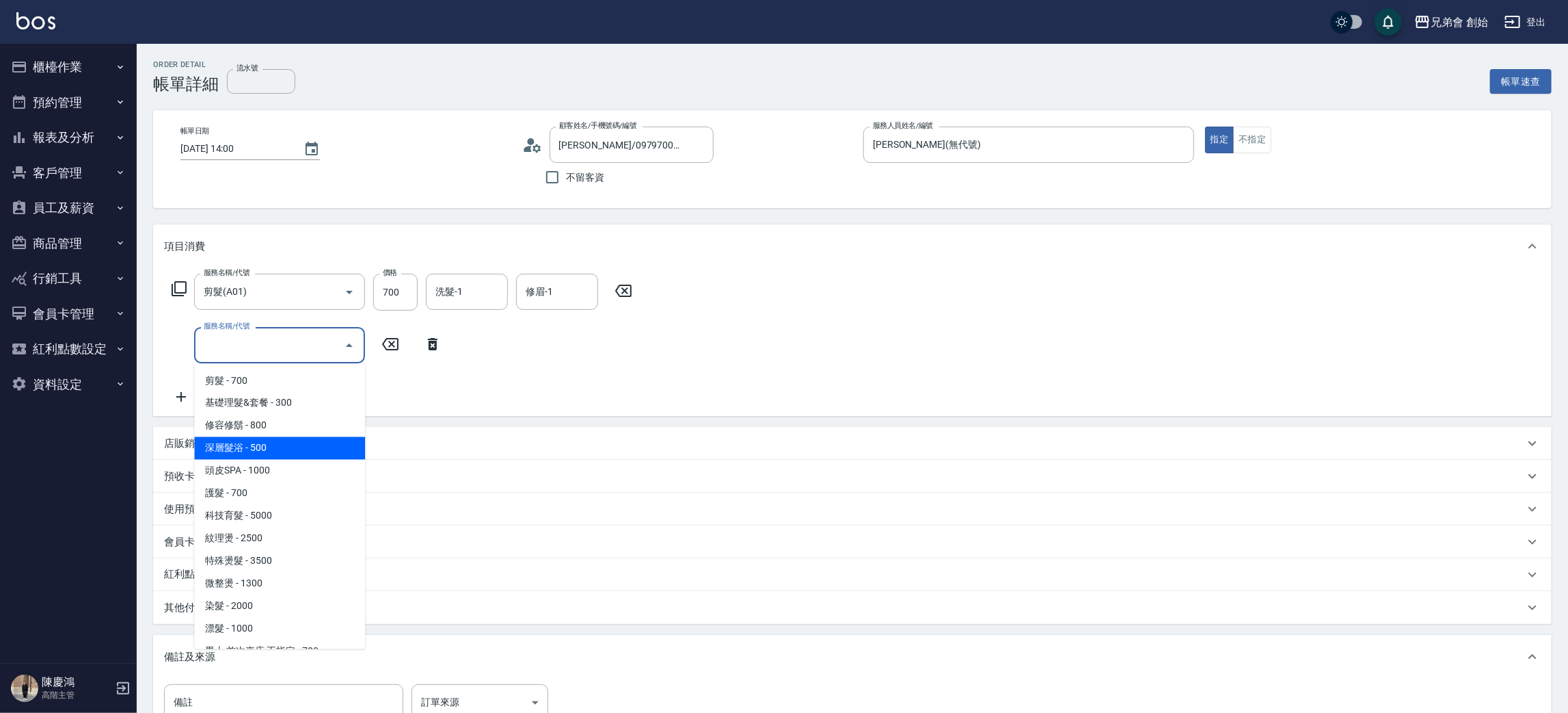
click at [310, 454] on span "深層髮浴 - 500" at bounding box center [280, 448] width 171 height 22
type input "深層髮浴(B01)"
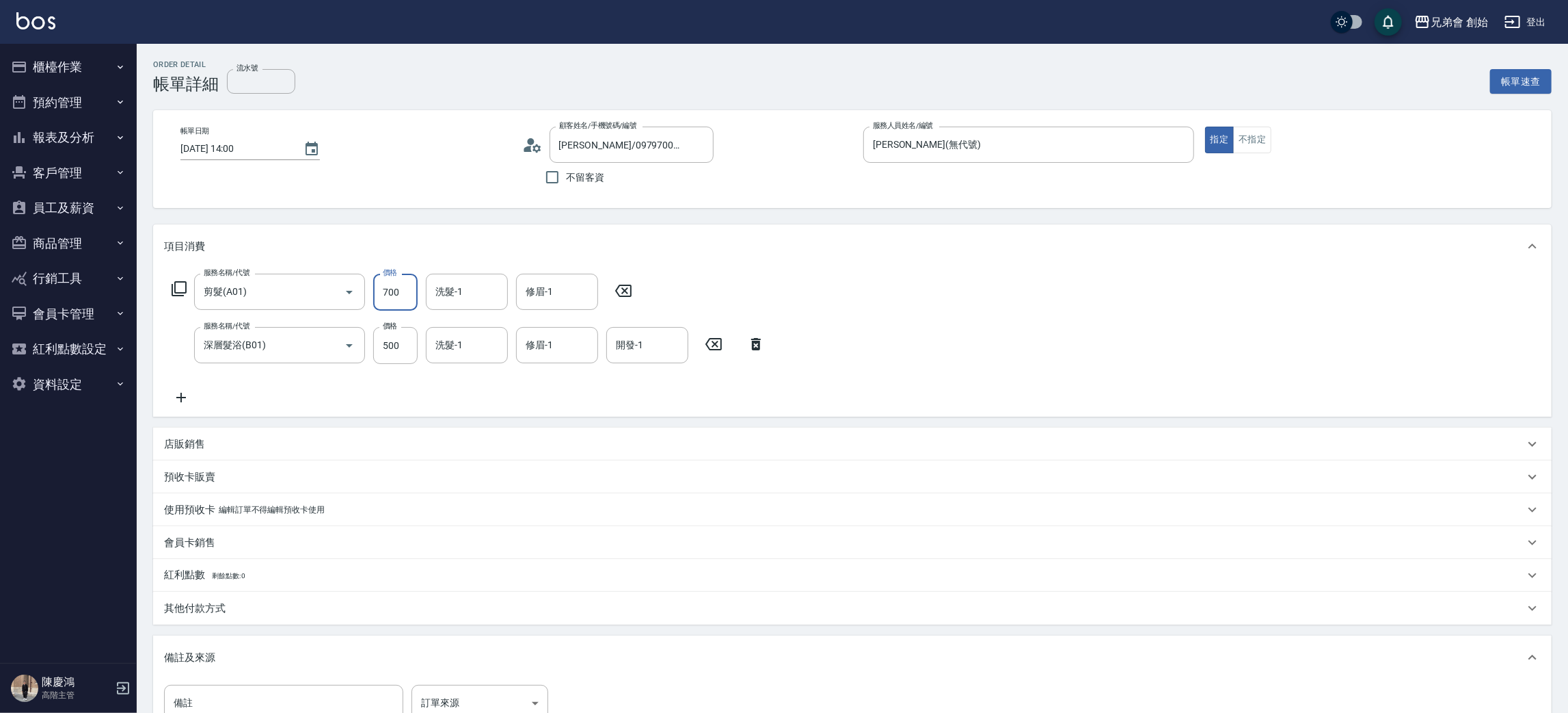
click at [393, 294] on input "700" at bounding box center [395, 292] width 45 height 37
type input "1000"
click at [401, 356] on input "500" at bounding box center [395, 345] width 45 height 37
type input "200"
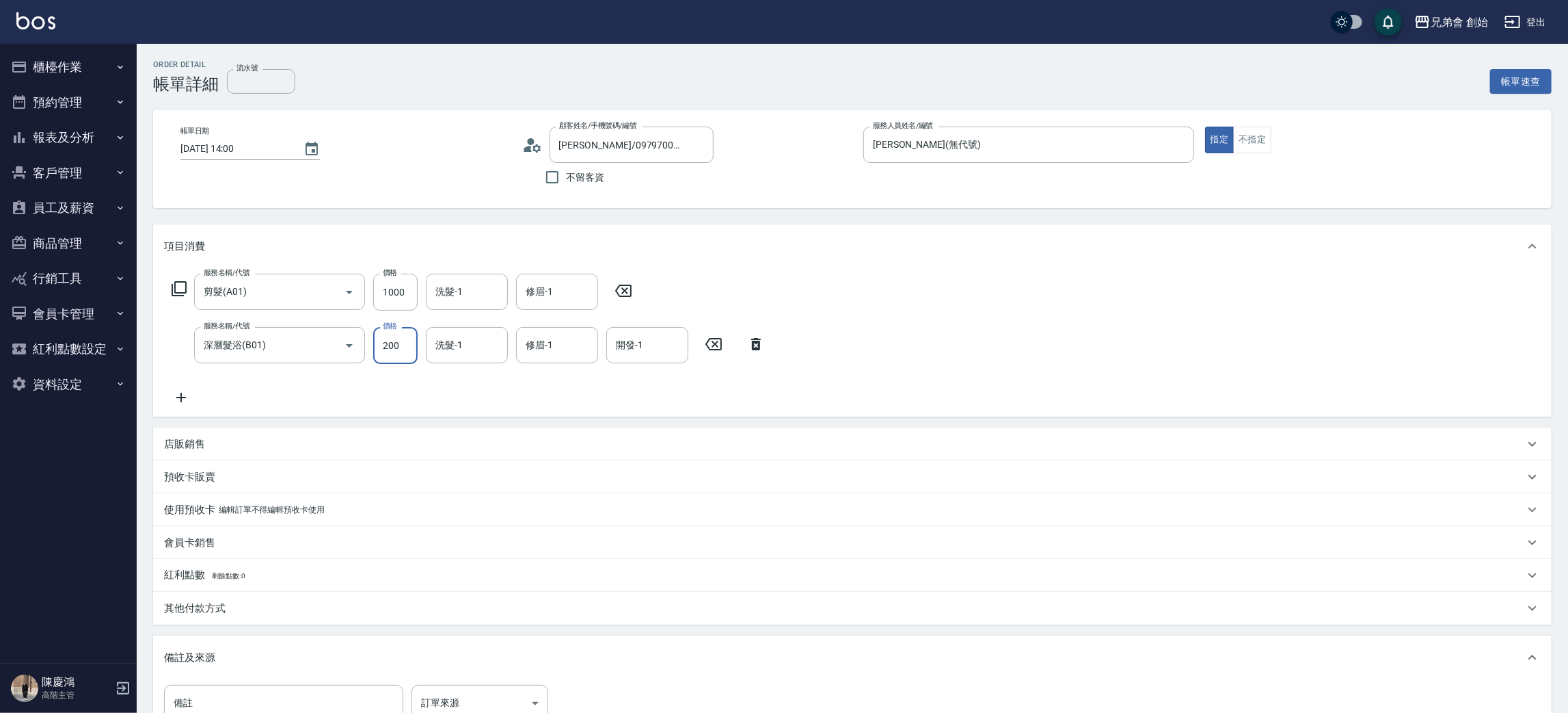
click at [1255, 242] on div "項目消費" at bounding box center [844, 246] width 1361 height 14
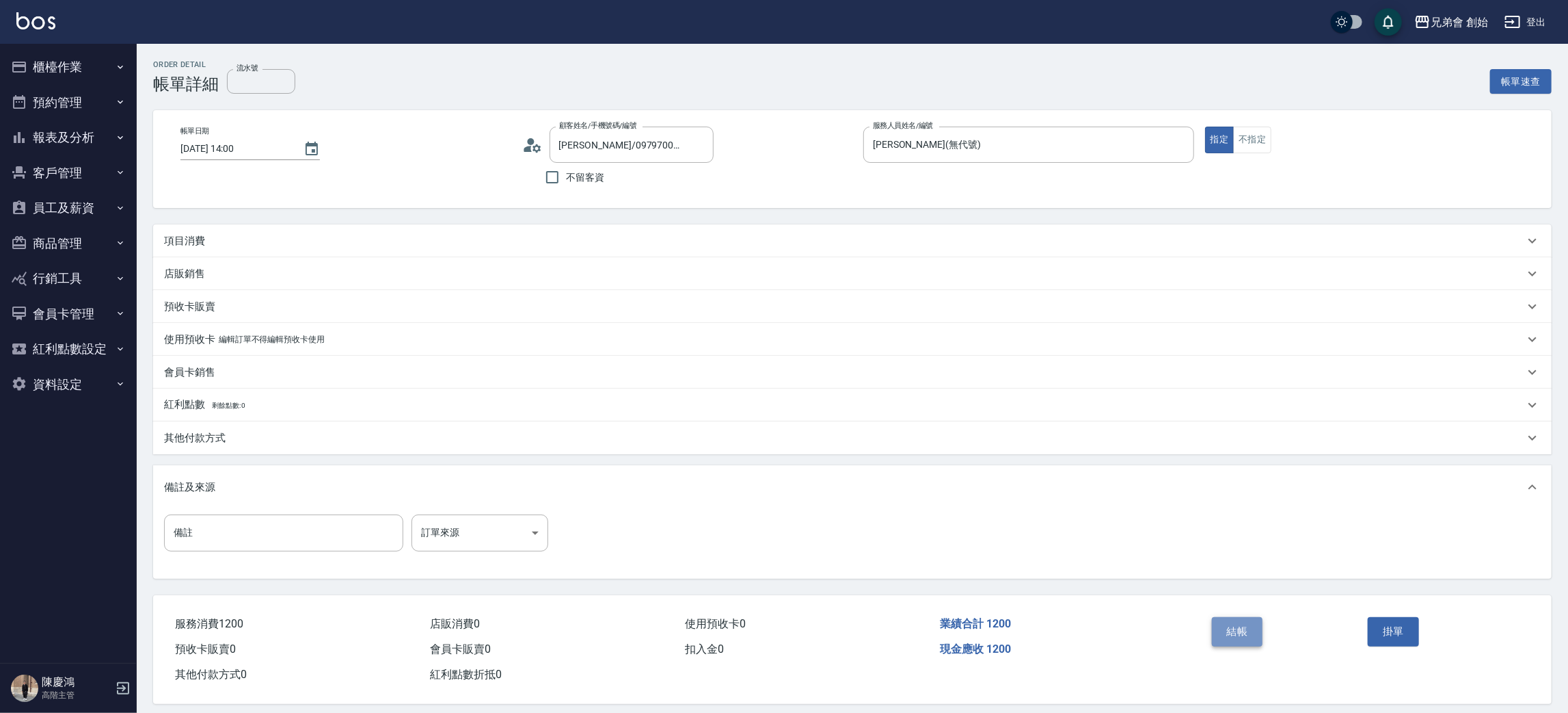
click at [1237, 621] on button "結帳" at bounding box center [1238, 632] width 51 height 29
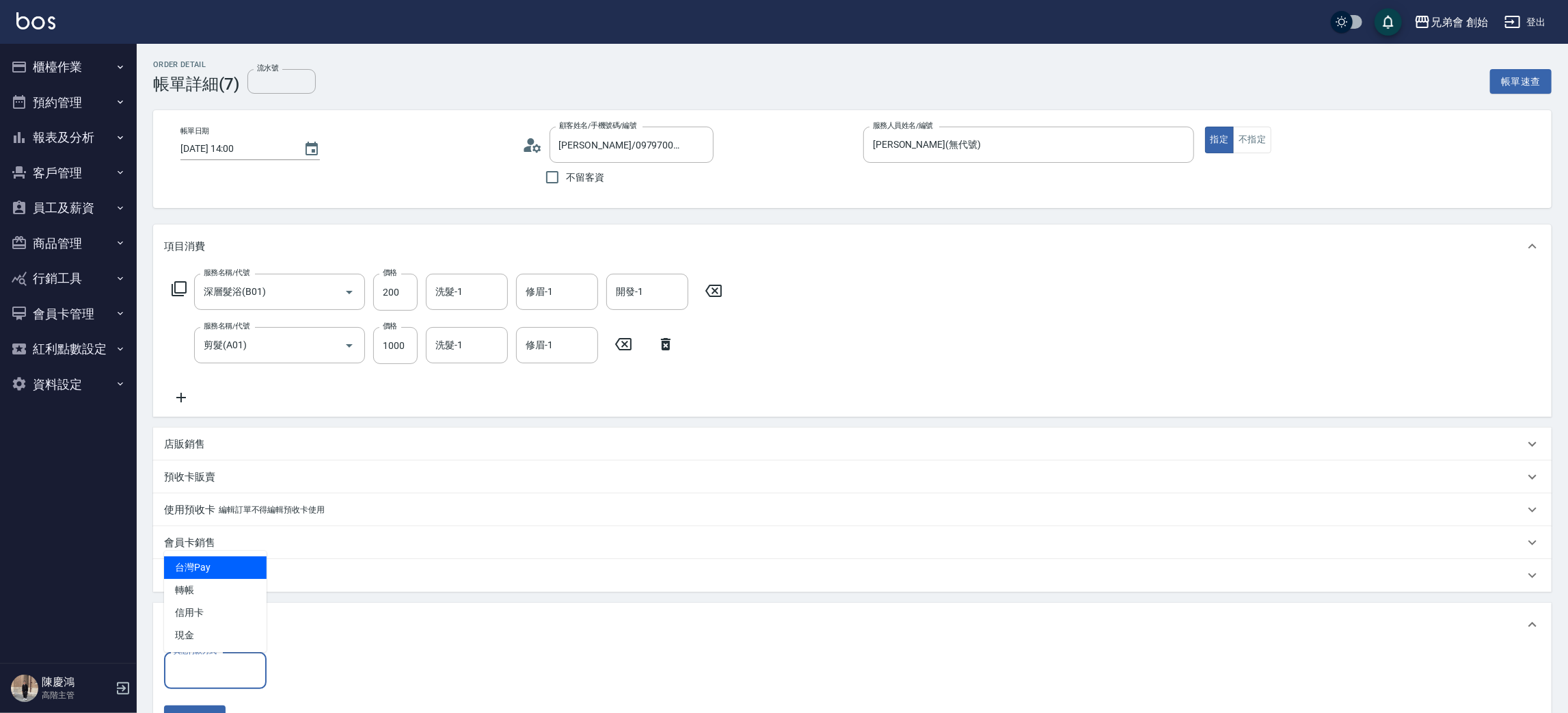
click at [203, 668] on input "其他付款方式" at bounding box center [215, 670] width 90 height 24
click at [198, 589] on span "轉帳" at bounding box center [215, 590] width 103 height 22
type input "轉帳"
click at [301, 664] on input "0" at bounding box center [326, 670] width 103 height 37
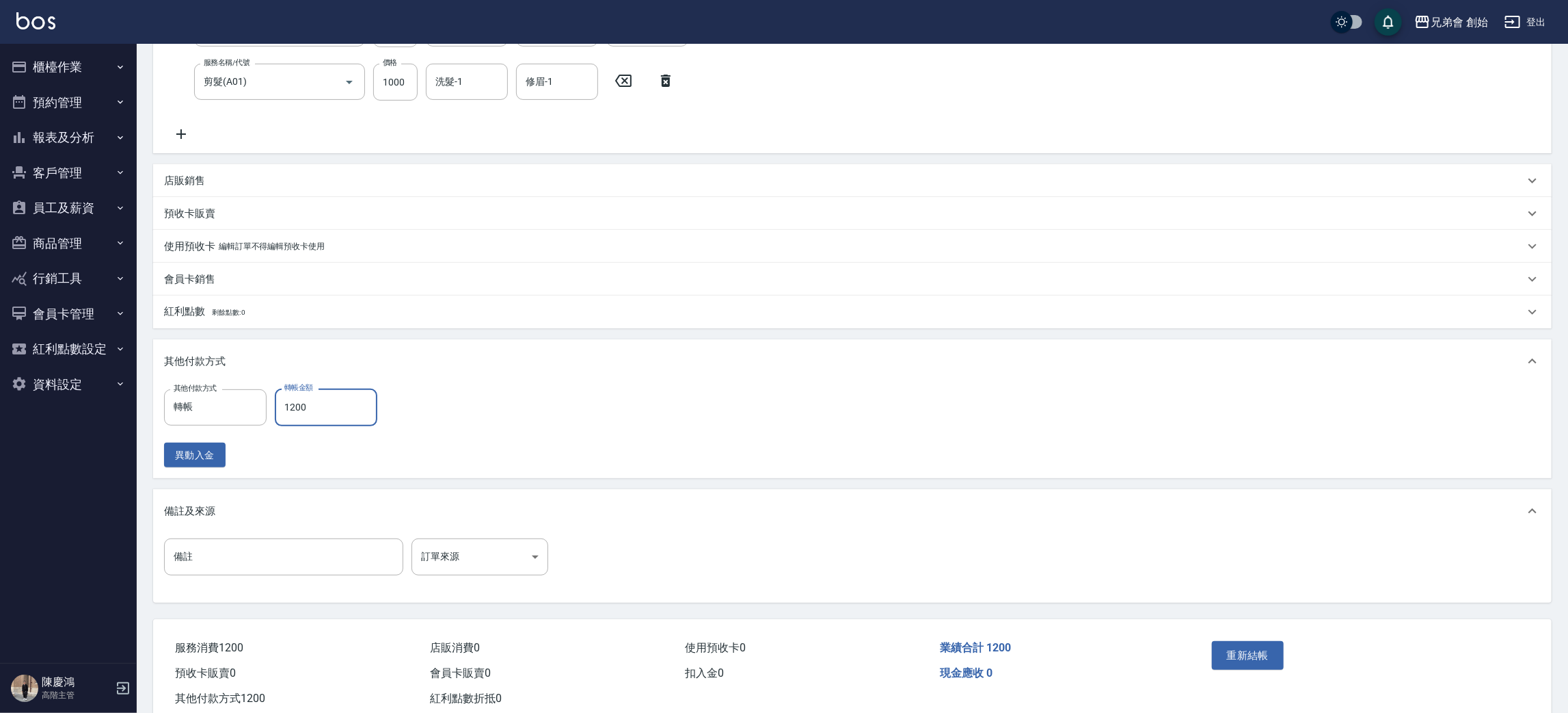
scroll to position [270, 0]
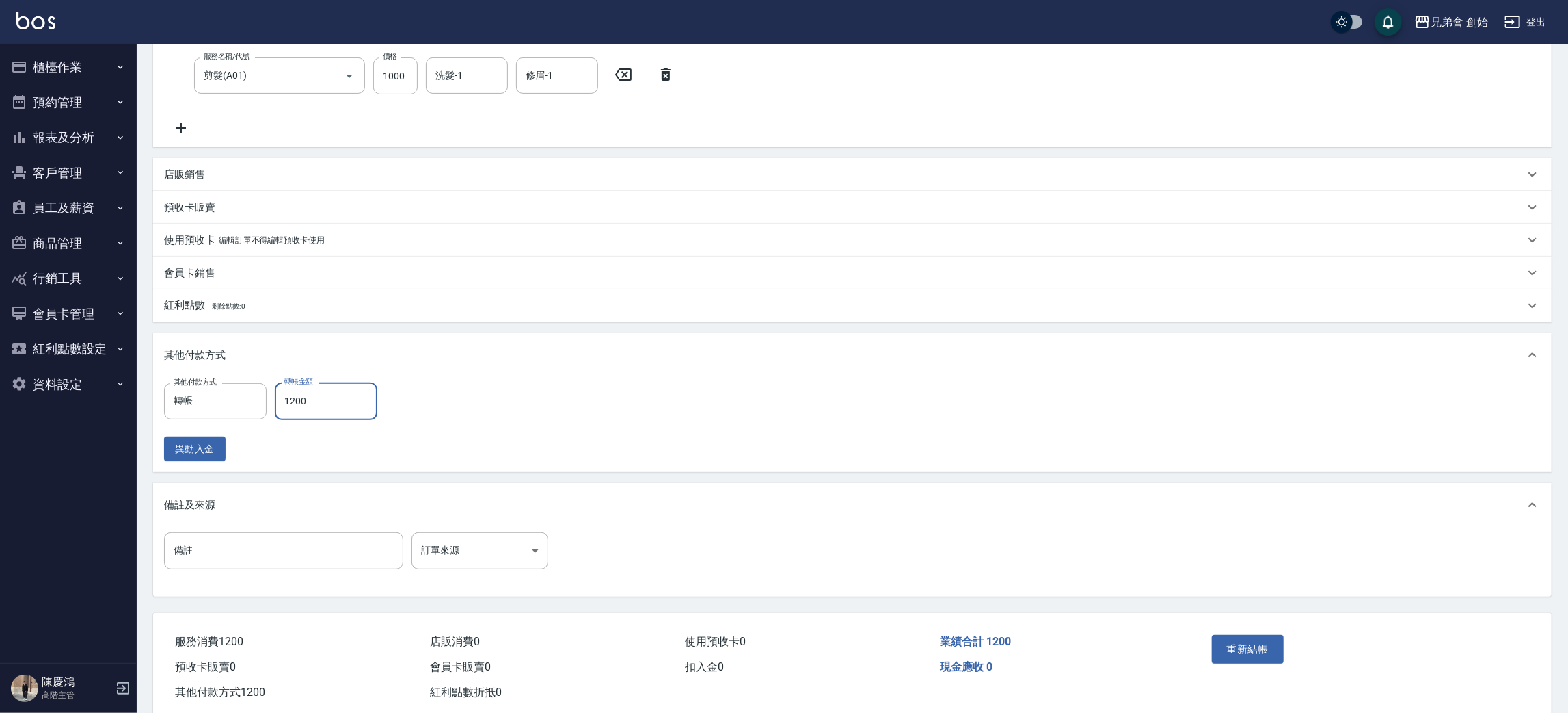
type input "1200"
click at [1134, 610] on div "Order detail 帳單詳細 (7) 流水號 流水號 帳單速查 帳單日期 2025/08/23 14:00 顧客姓名/手機號碼/編號 EVAN/0979…" at bounding box center [853, 256] width 1432 height 963
click at [1242, 637] on button "重新結帳" at bounding box center [1248, 649] width 73 height 29
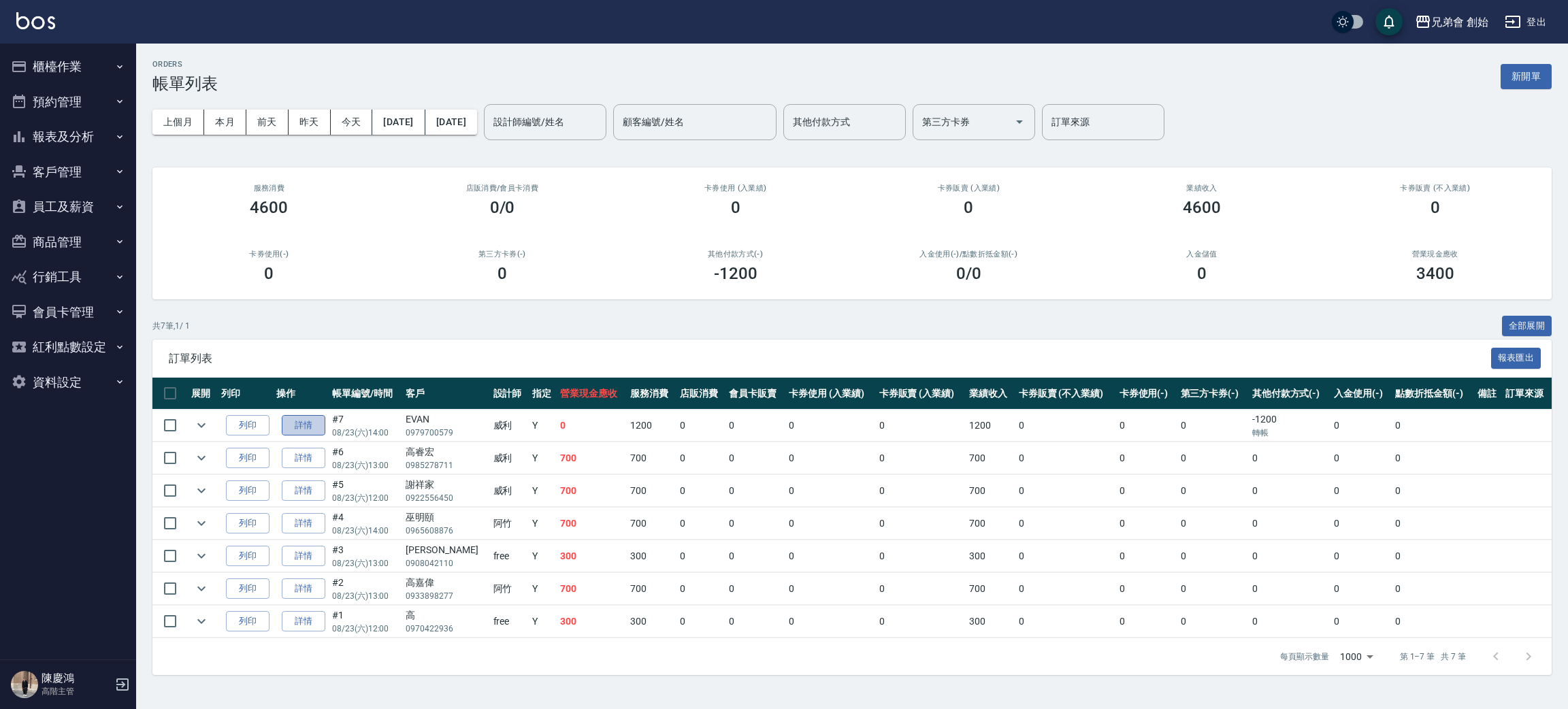
click at [306, 423] on link "詳情" at bounding box center [303, 425] width 44 height 21
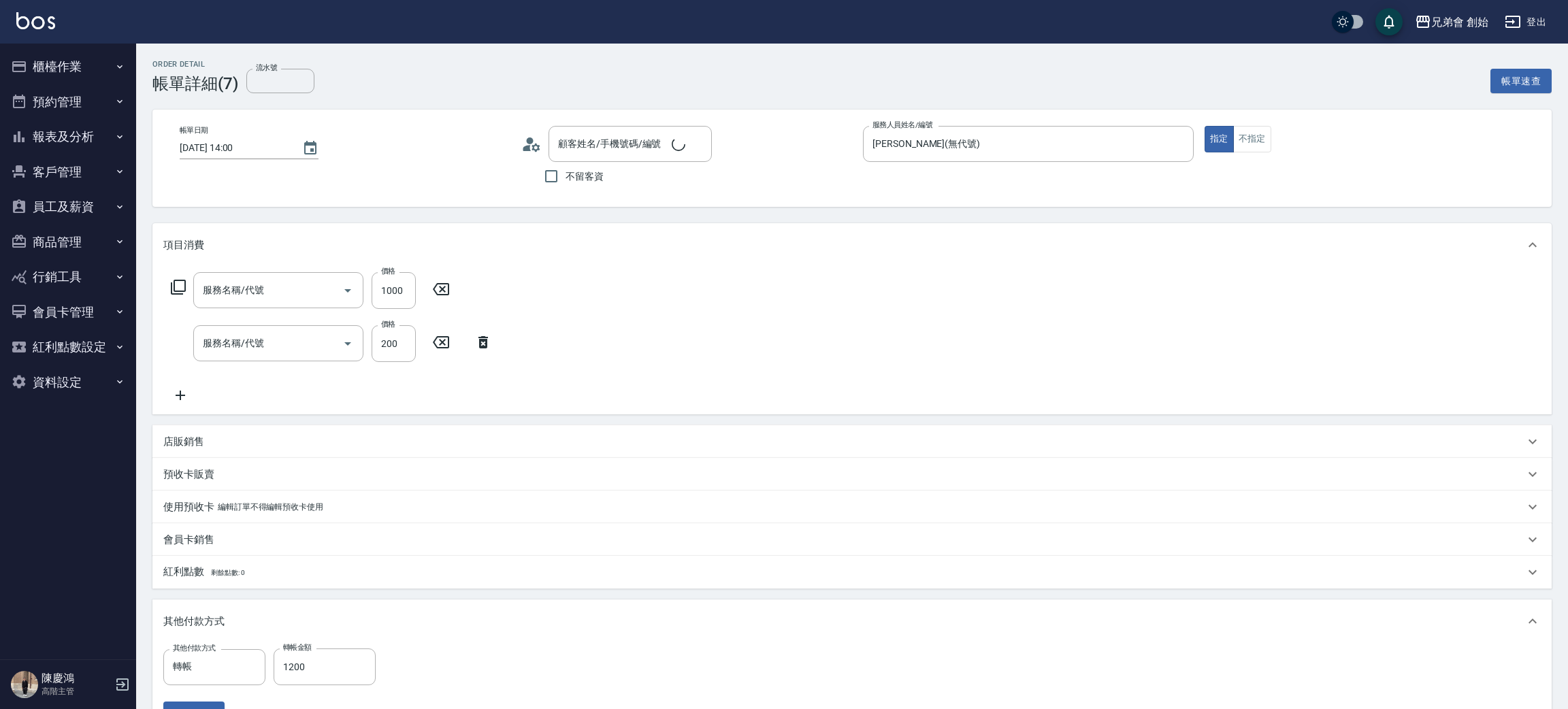
type input "[DATE] 14:00"
type input "[PERSON_NAME](無代號)"
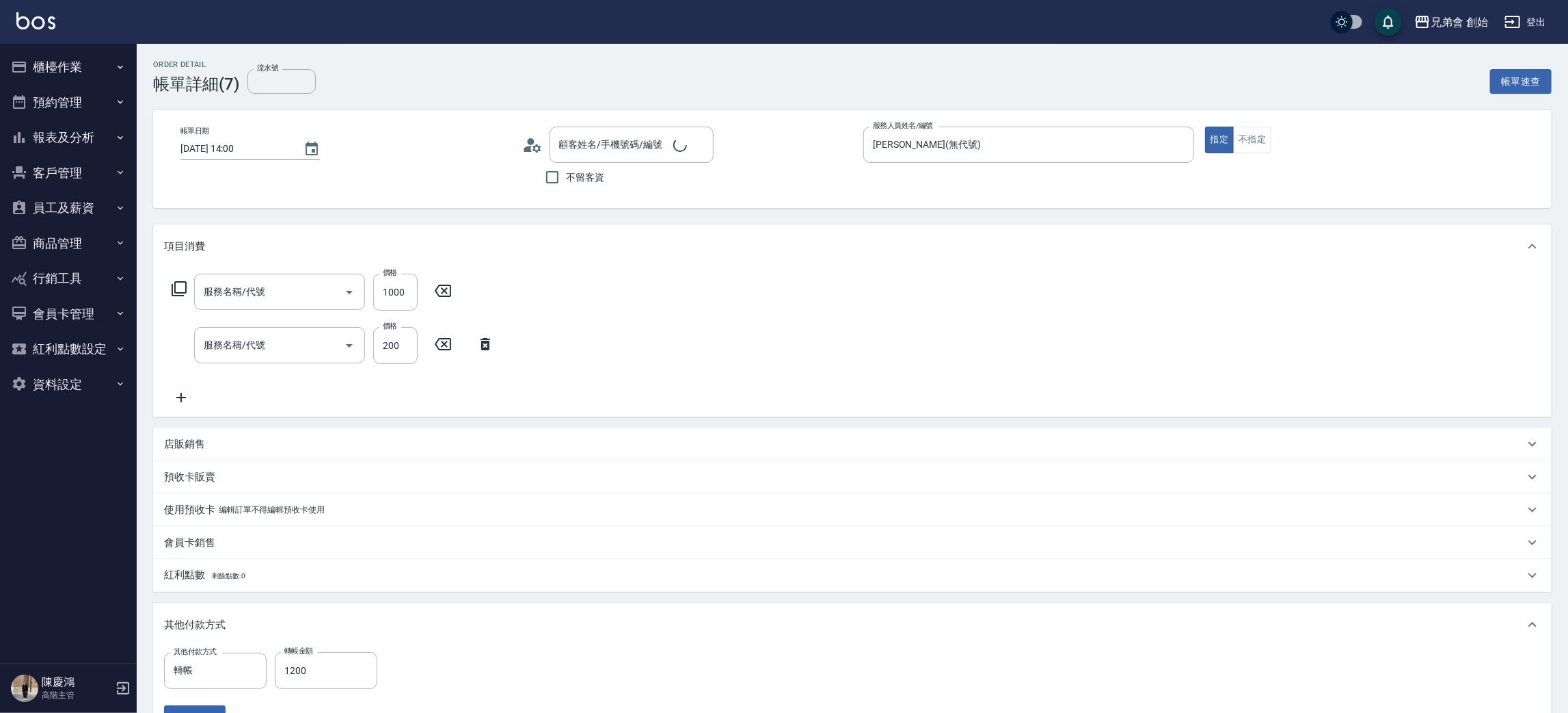
type input "剪髮(A01)"
type input "深層髮浴(B01)"
type input "[PERSON_NAME]/0979700579/"
click at [531, 148] on icon at bounding box center [532, 145] width 21 height 21
